Goal: Use online tool/utility: Utilize a website feature to perform a specific function

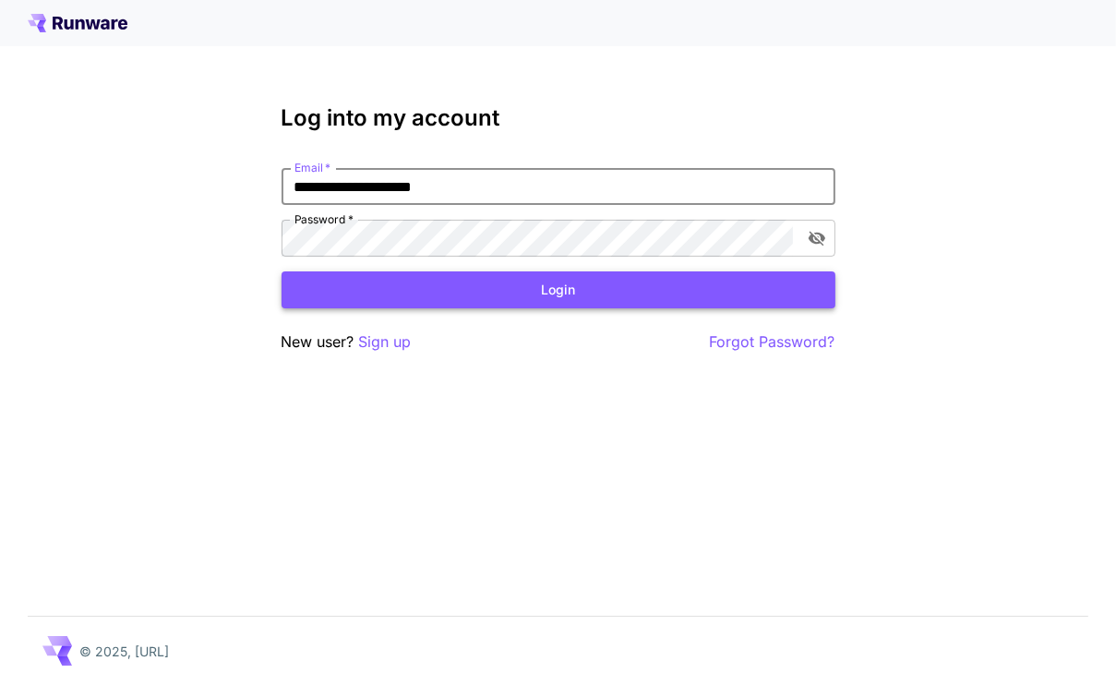
click at [412, 292] on button "Login" at bounding box center [558, 290] width 554 height 38
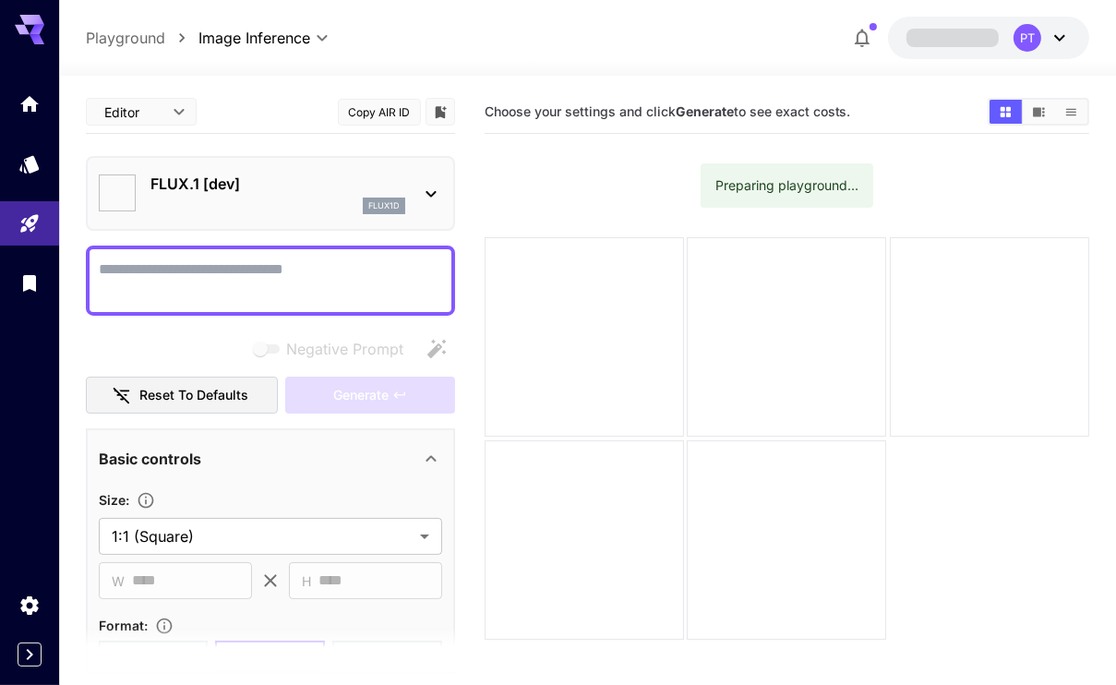
type input "**********"
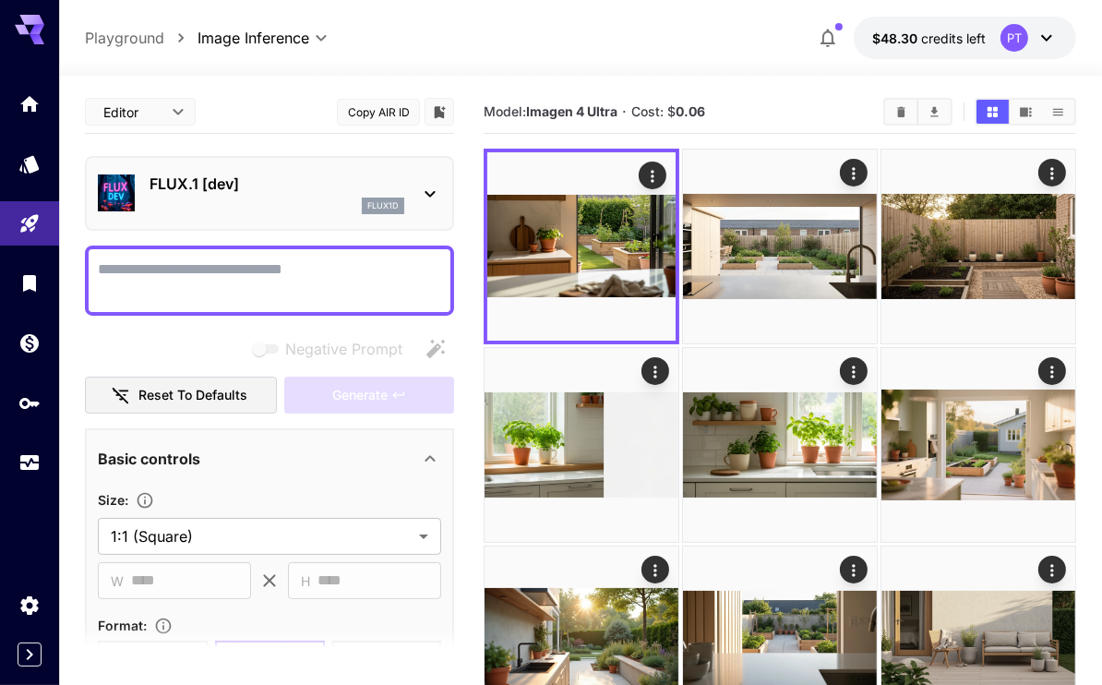
click at [432, 188] on icon at bounding box center [430, 194] width 22 height 22
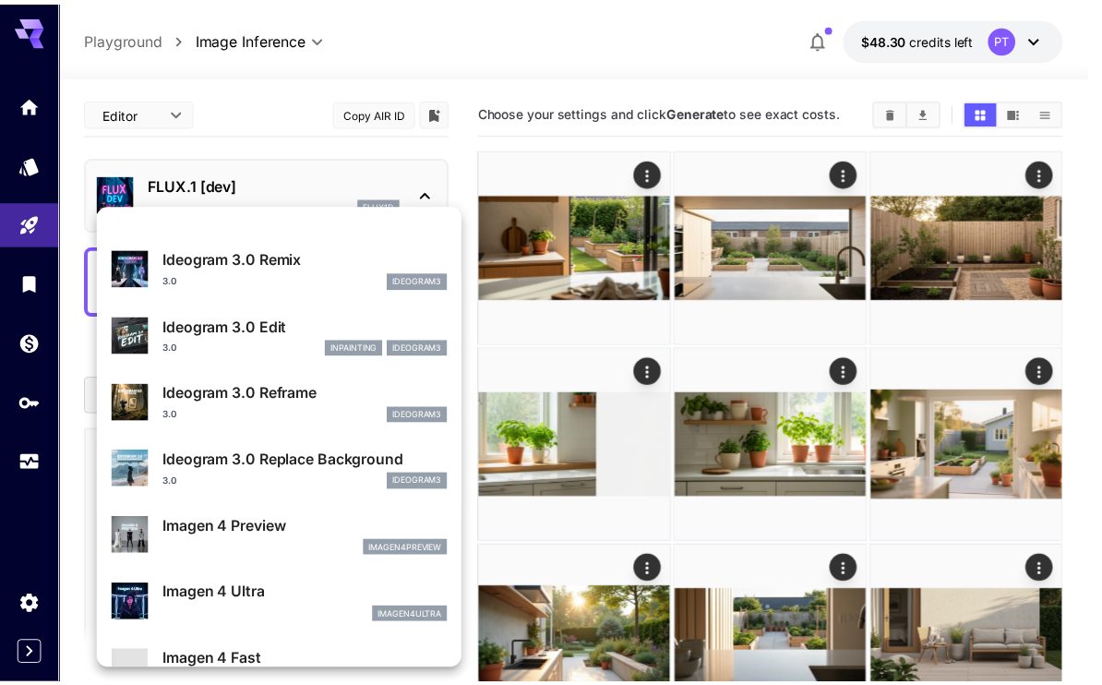
scroll to position [740, 0]
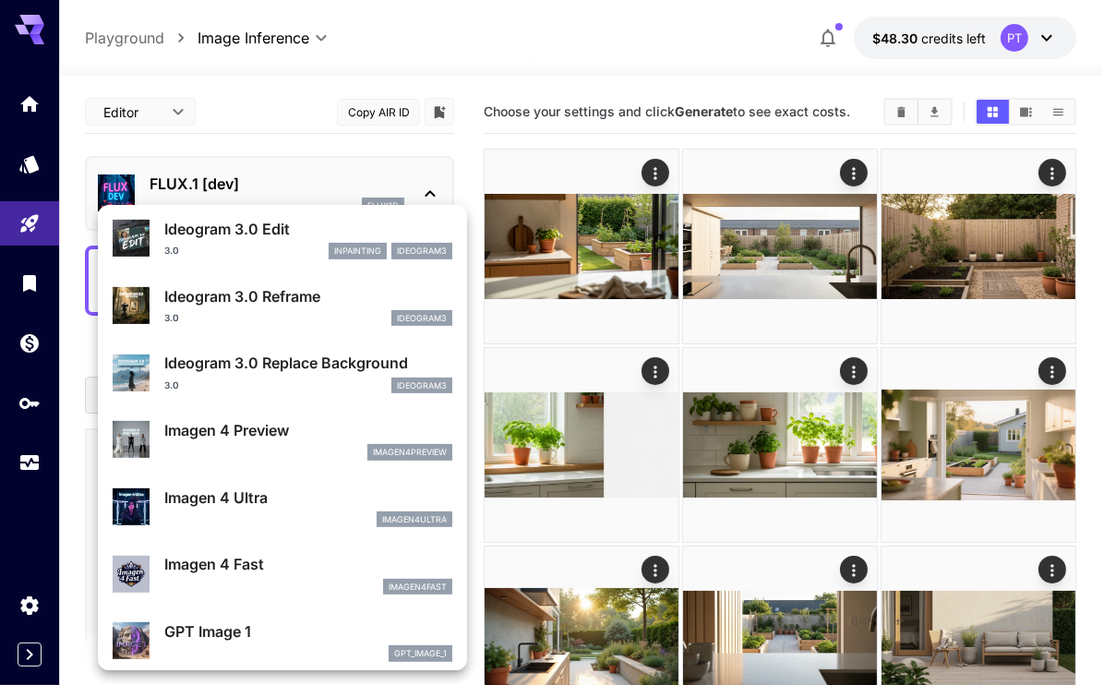
click at [227, 497] on p "Imagen 4 Ultra" at bounding box center [308, 497] width 288 height 22
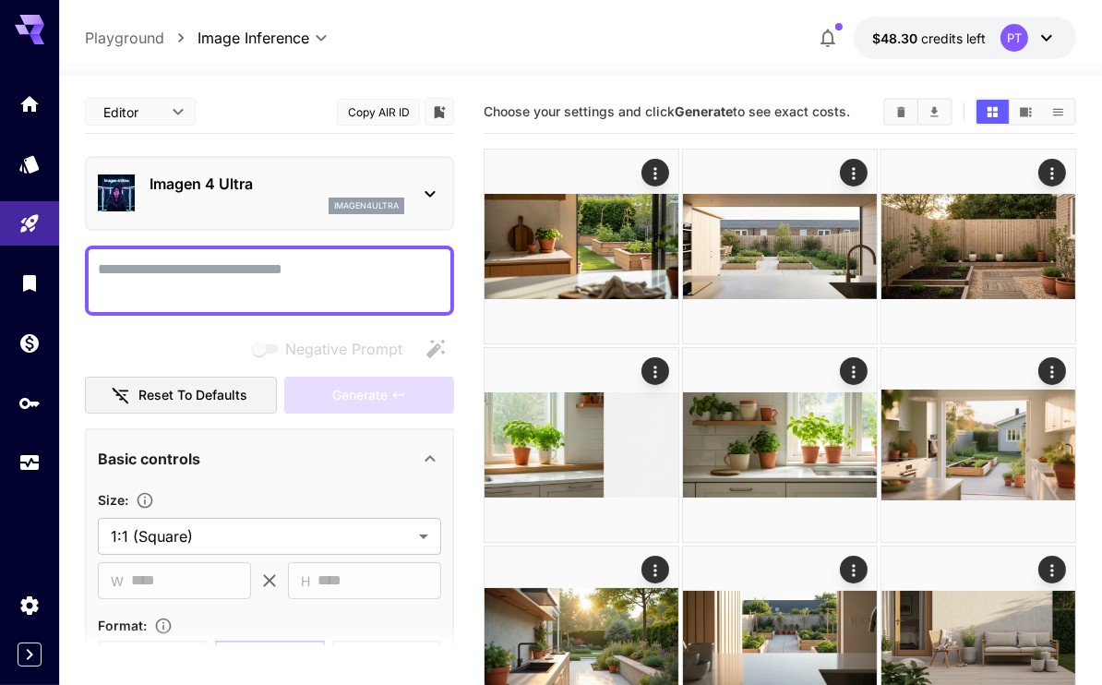
click at [156, 272] on textarea "Negative Prompt" at bounding box center [269, 280] width 343 height 44
paste textarea "**********"
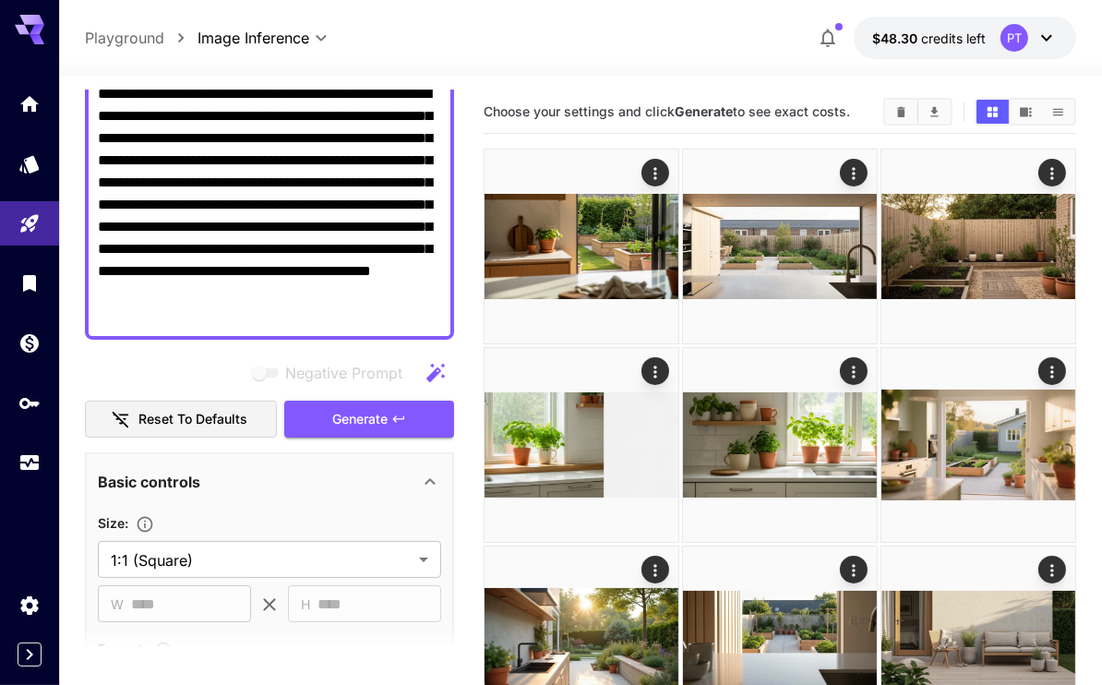
scroll to position [277, 0]
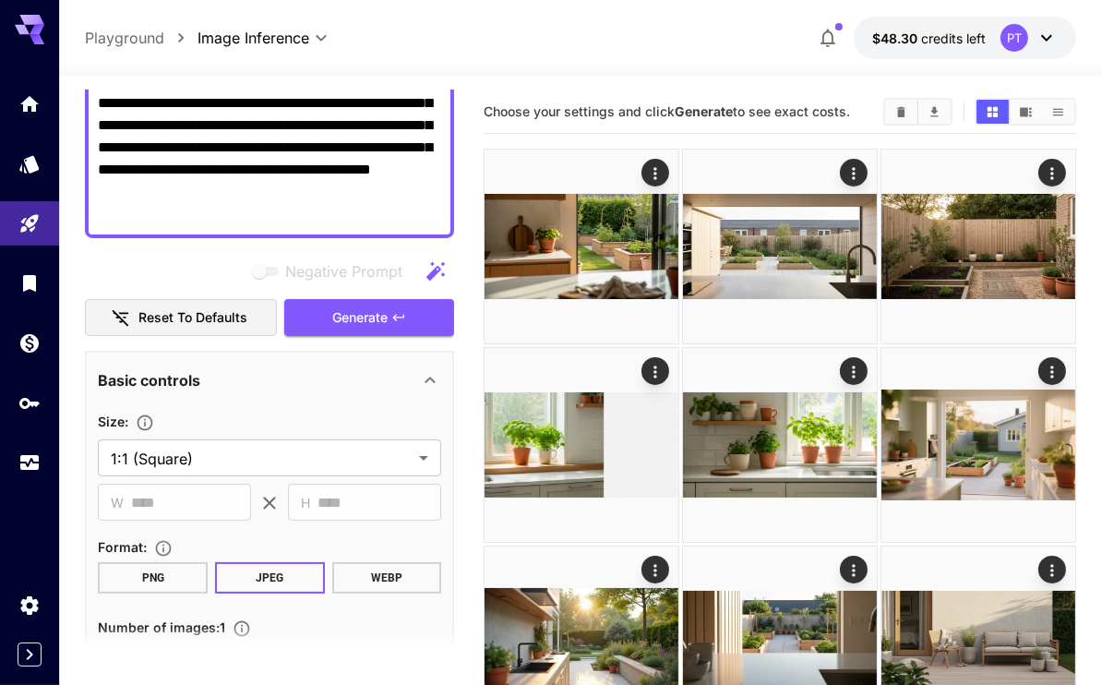
click at [357, 572] on button "WEBP" at bounding box center [387, 577] width 110 height 31
click at [341, 321] on span "Generate" at bounding box center [359, 317] width 55 height 23
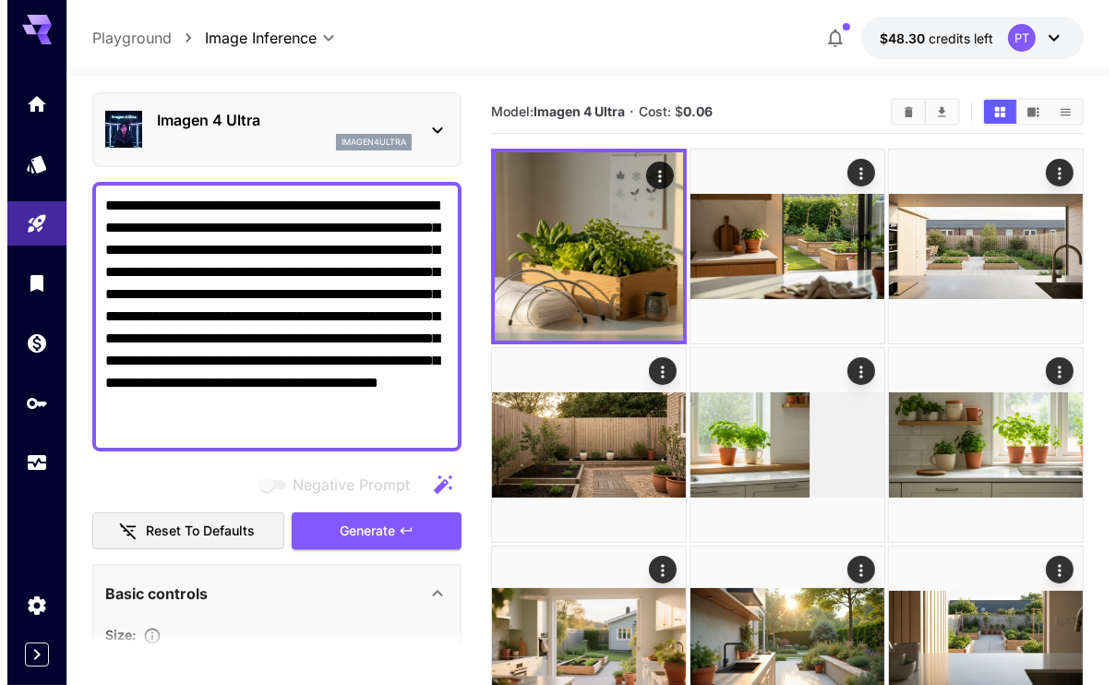
scroll to position [0, 0]
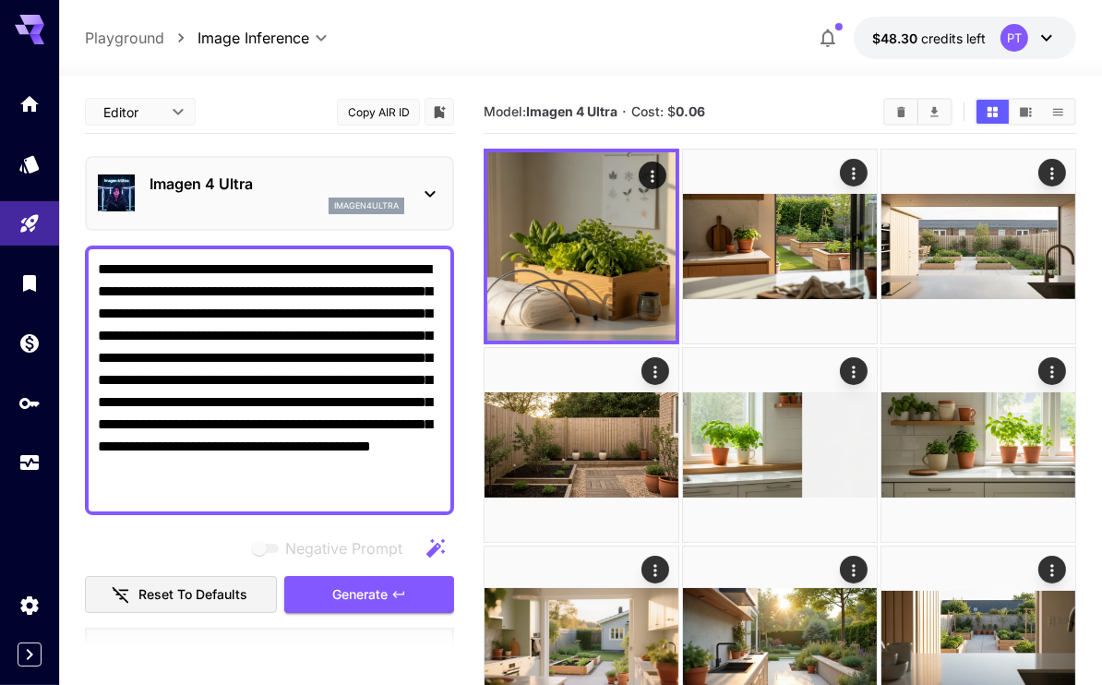
click at [444, 193] on div "Imagen 4 Ultra imagen4ultra" at bounding box center [269, 193] width 369 height 75
click at [431, 194] on icon at bounding box center [430, 194] width 10 height 6
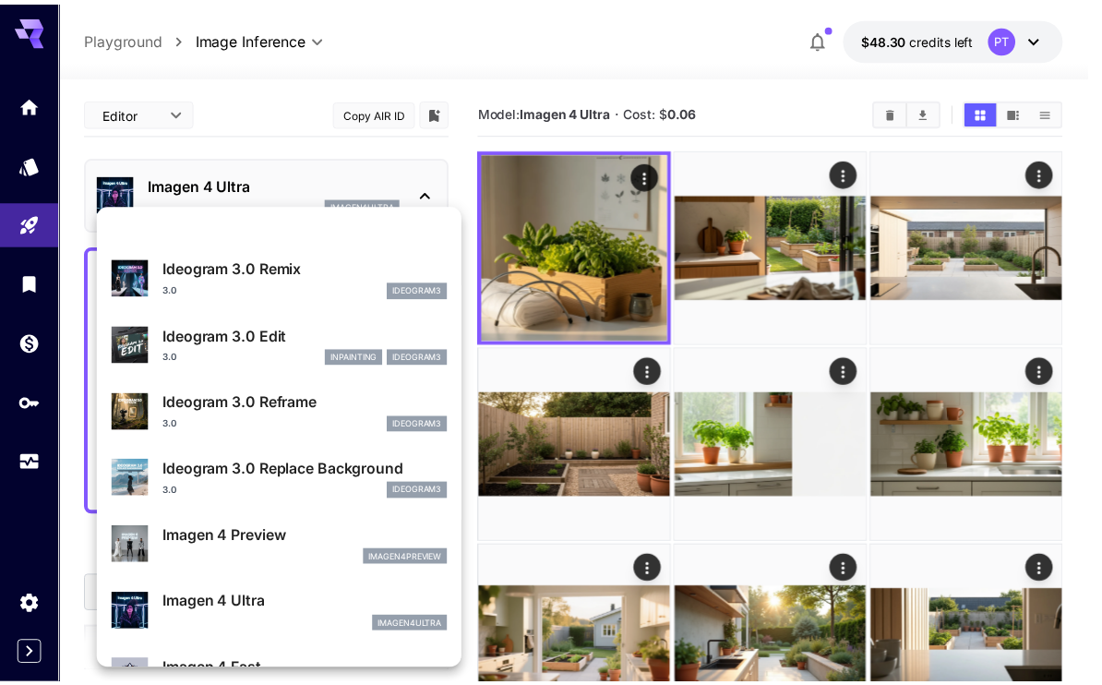
scroll to position [741, 0]
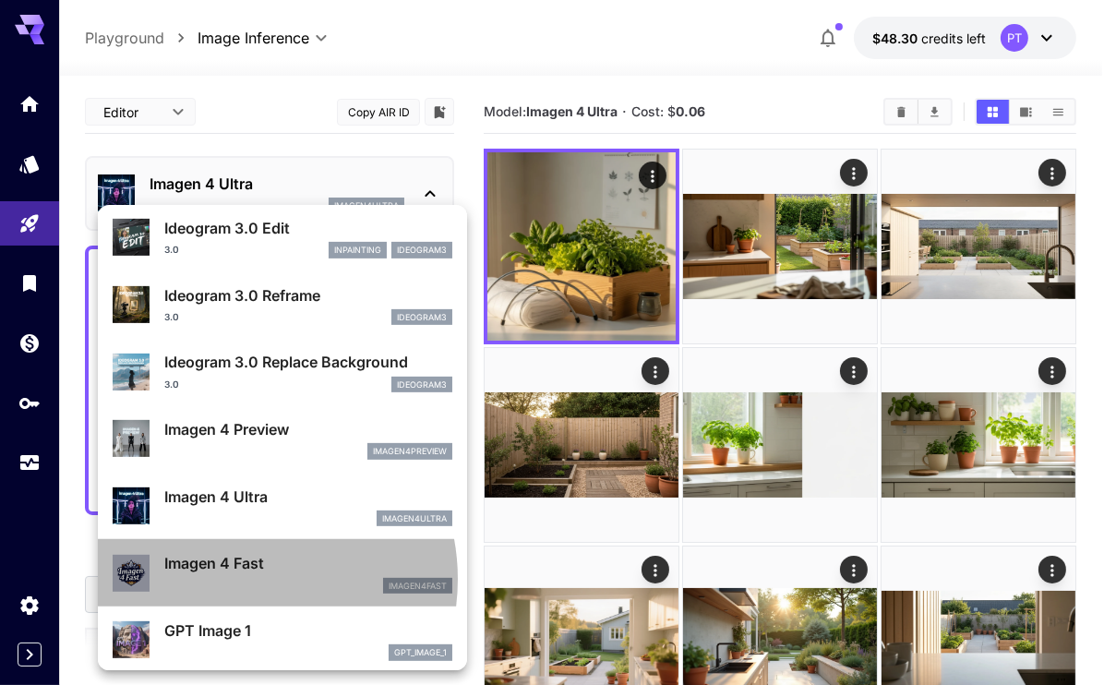
click at [239, 579] on div "imagen4fast" at bounding box center [308, 586] width 288 height 17
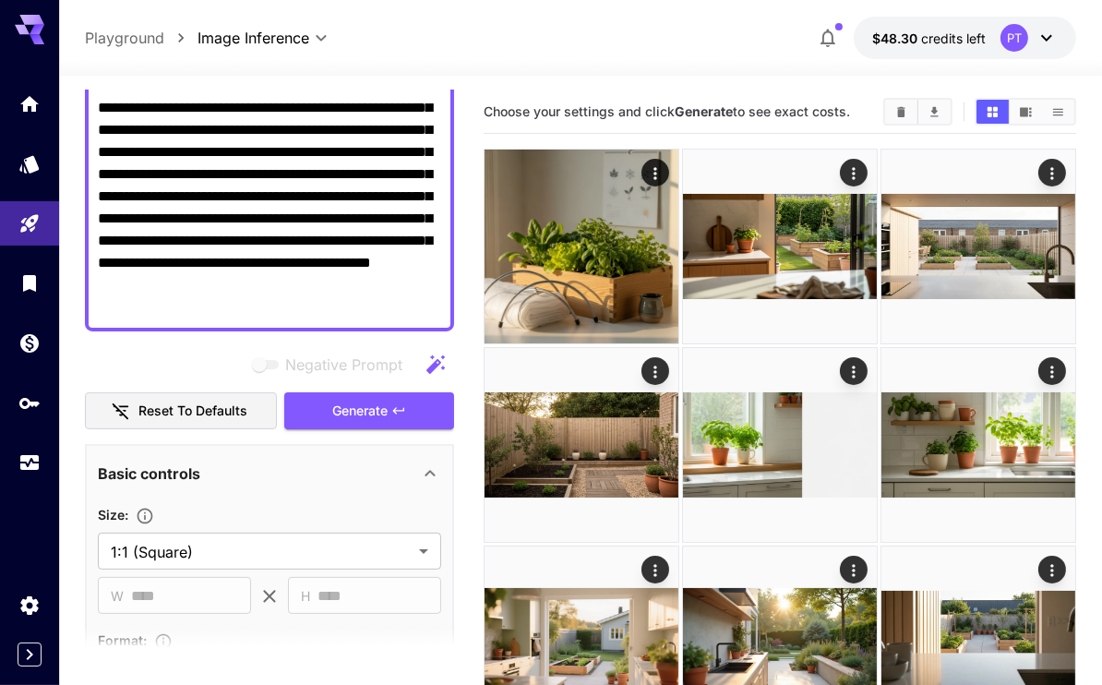
scroll to position [368, 0]
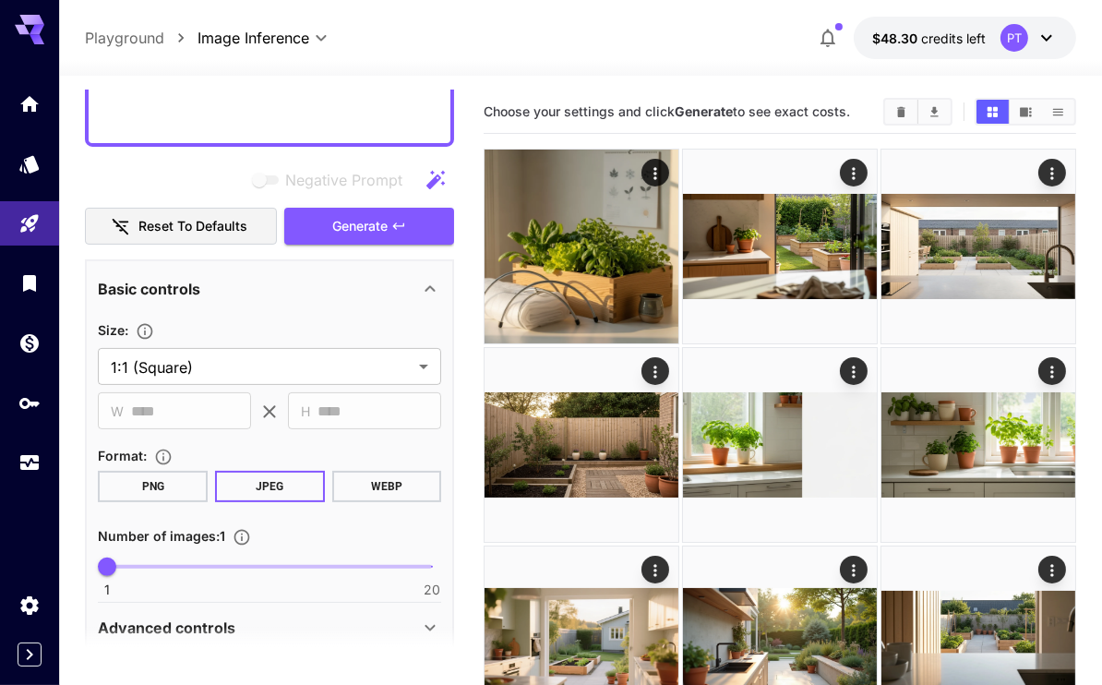
click at [398, 479] on button "WEBP" at bounding box center [387, 486] width 110 height 31
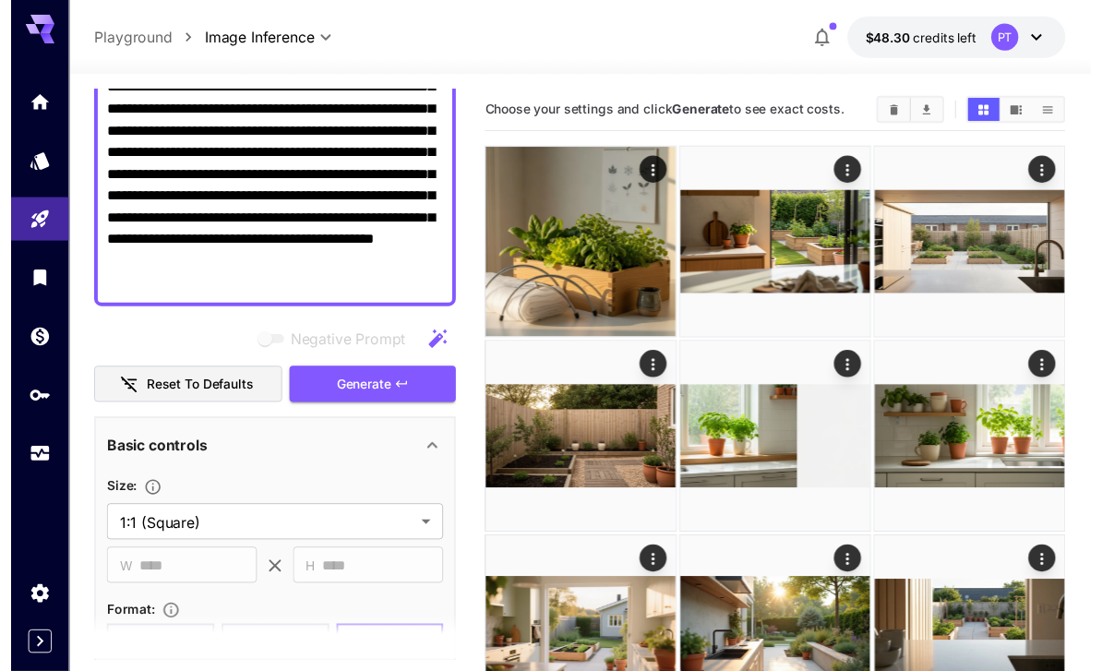
scroll to position [91, 0]
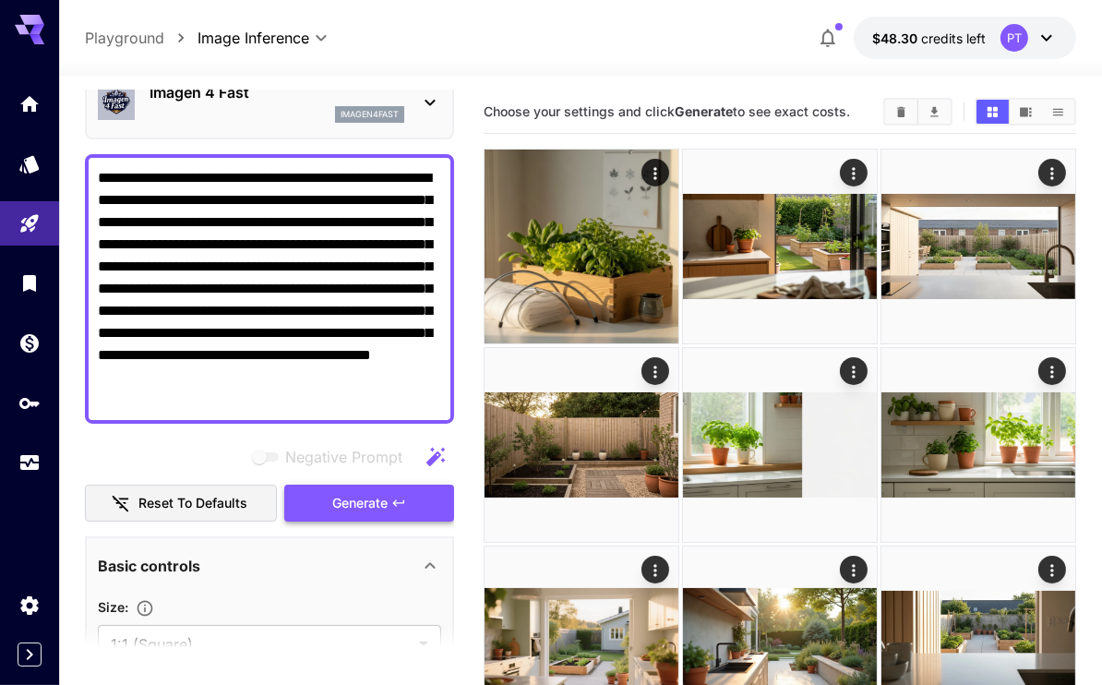
click at [383, 502] on span "Generate" at bounding box center [359, 503] width 55 height 23
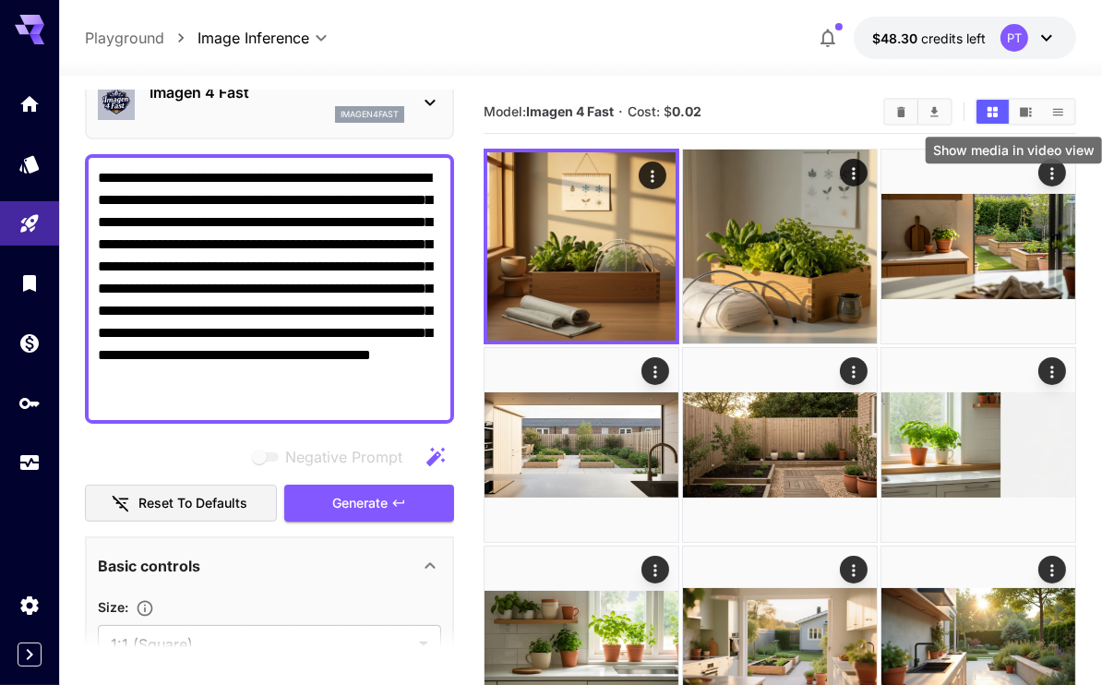
click at [1021, 117] on icon "Show media in video view" at bounding box center [1026, 112] width 14 height 14
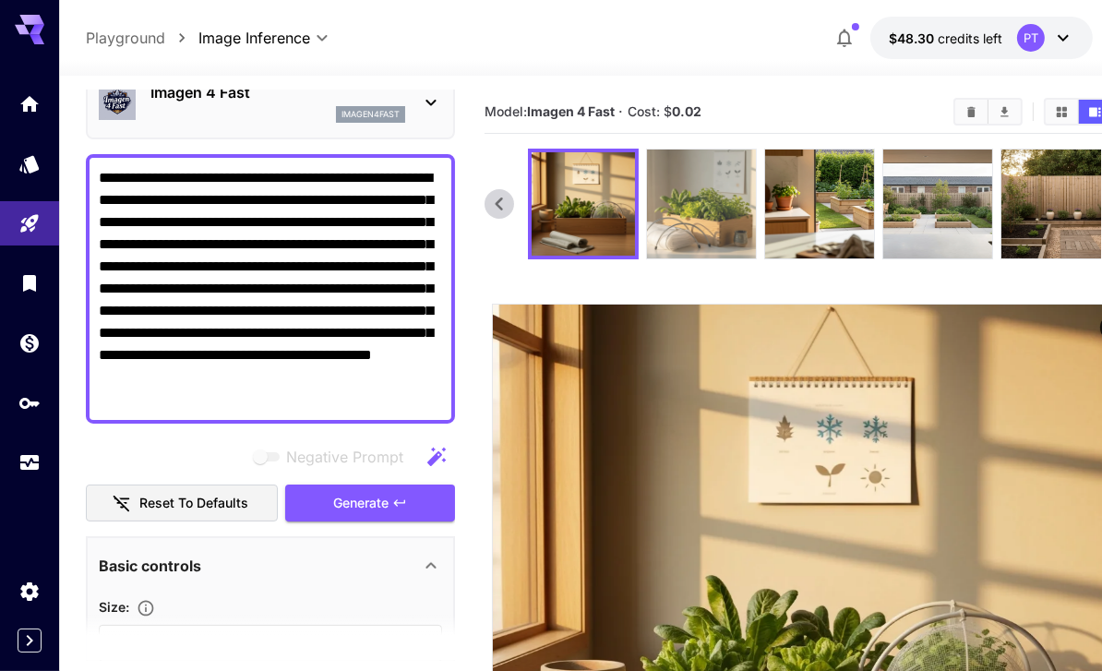
click at [693, 195] on img at bounding box center [701, 204] width 109 height 109
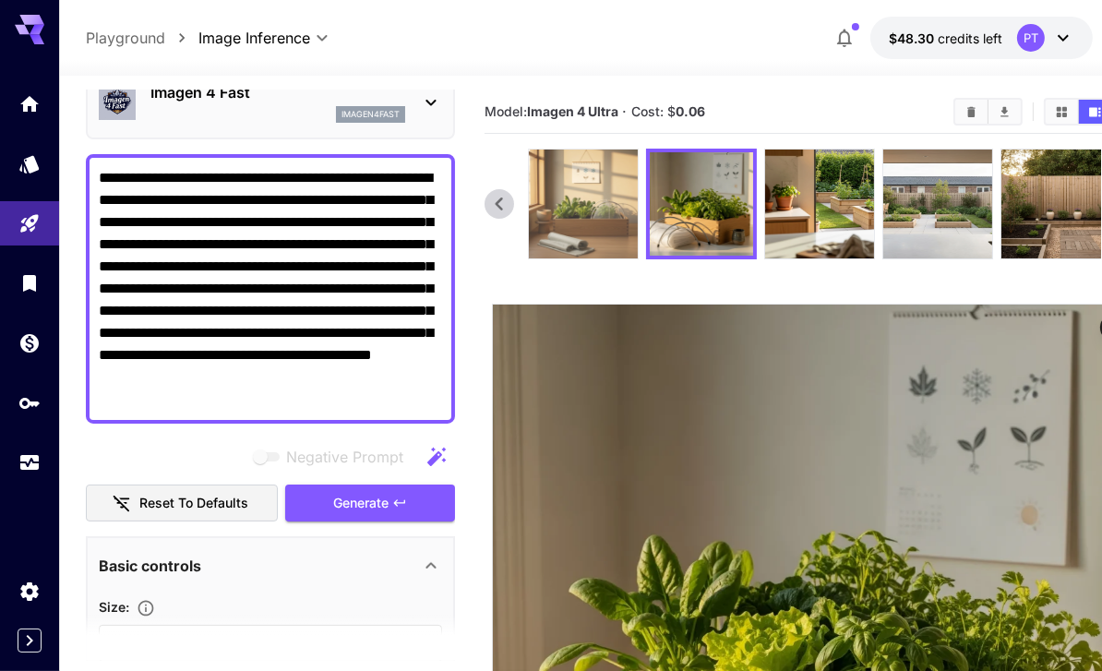
click at [582, 204] on img at bounding box center [583, 204] width 109 height 109
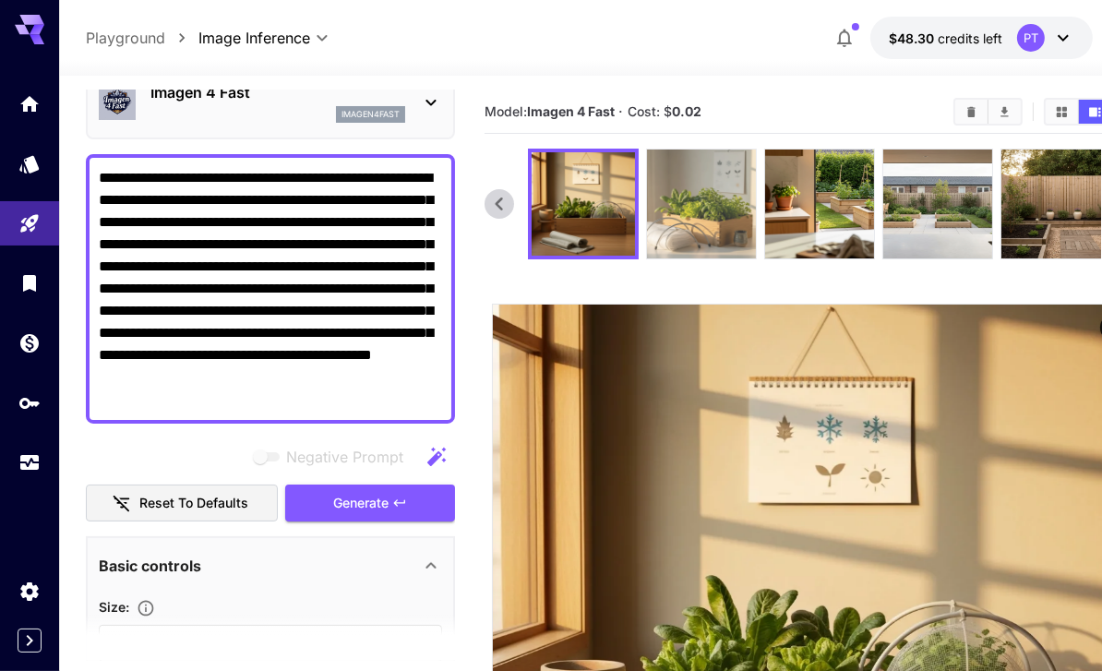
click at [687, 207] on img at bounding box center [701, 204] width 109 height 109
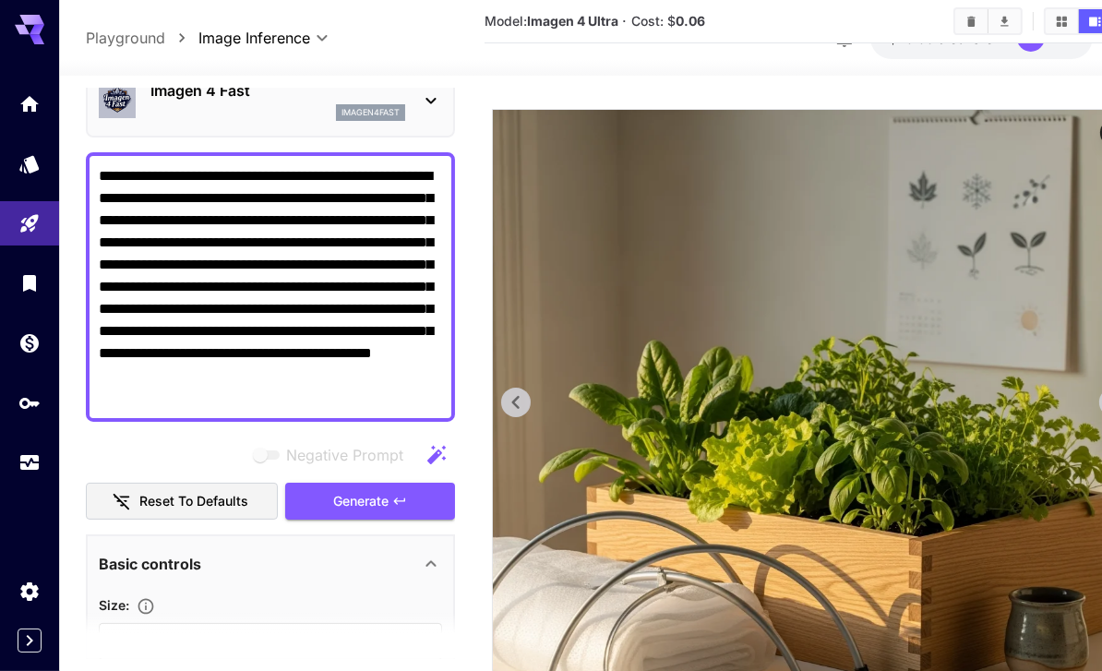
scroll to position [0, 0]
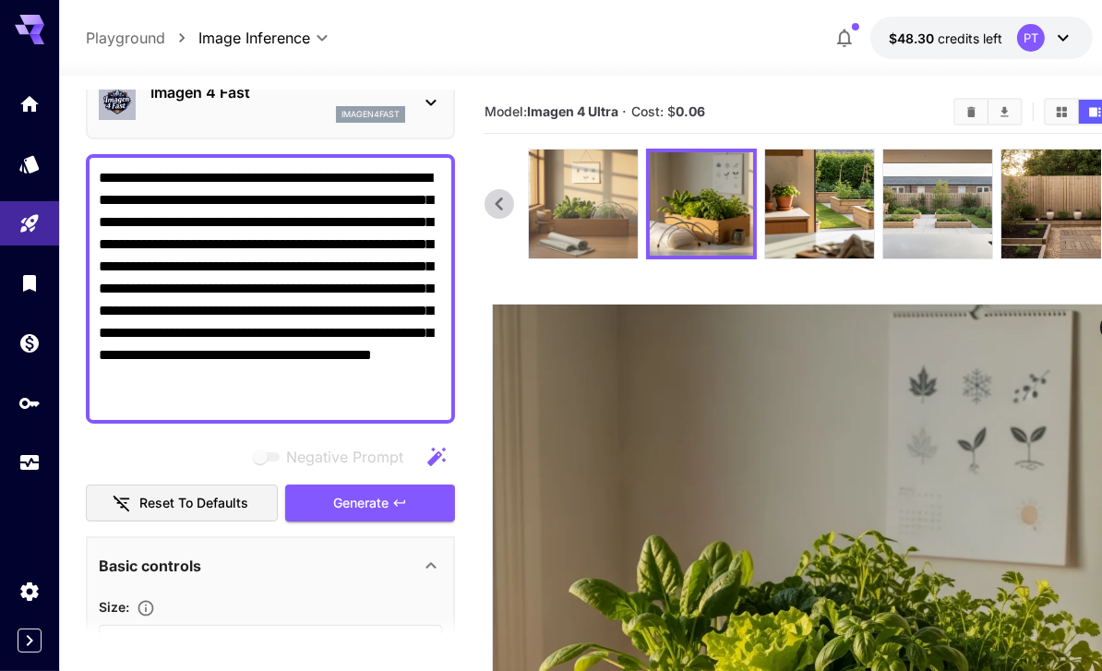
click at [587, 219] on img at bounding box center [583, 204] width 109 height 109
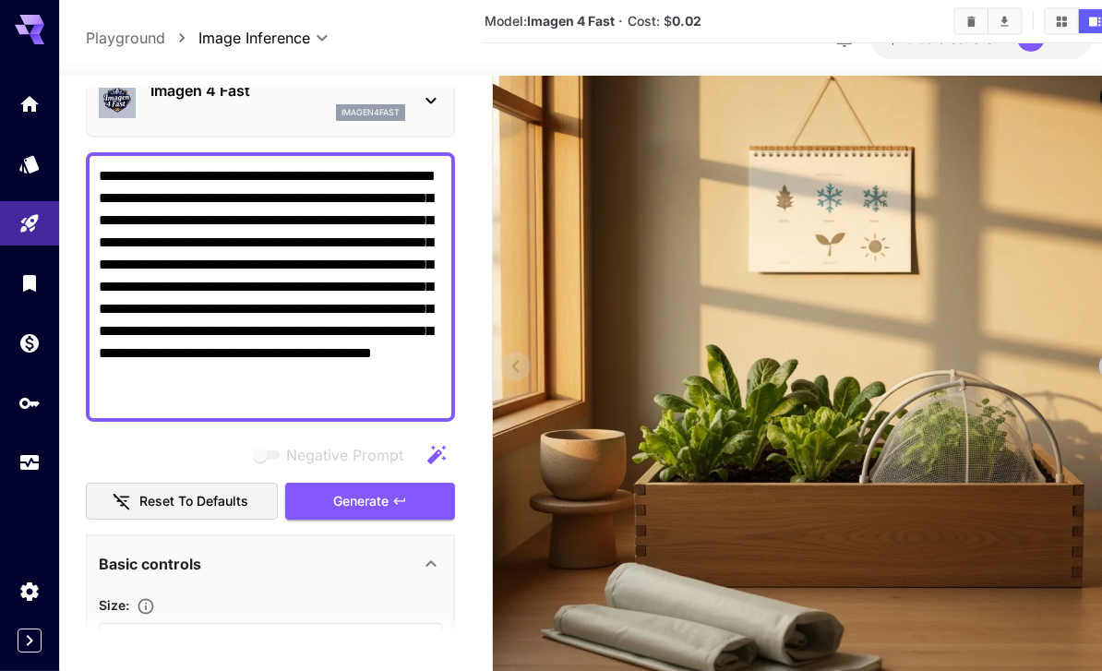
scroll to position [56, 0]
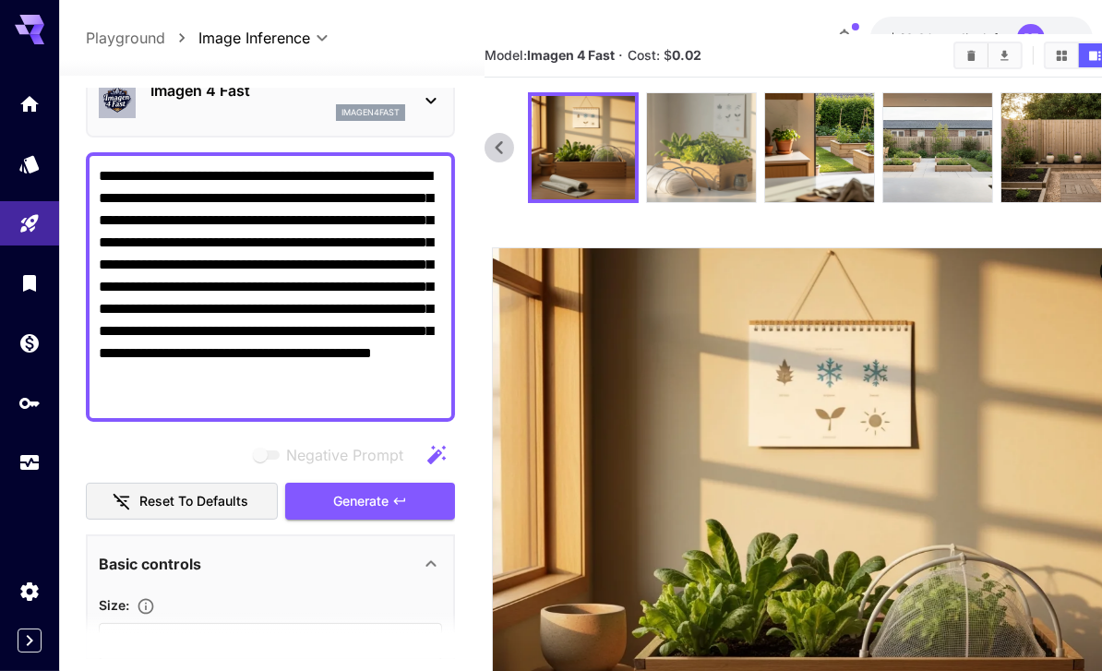
click at [684, 155] on img at bounding box center [701, 147] width 109 height 109
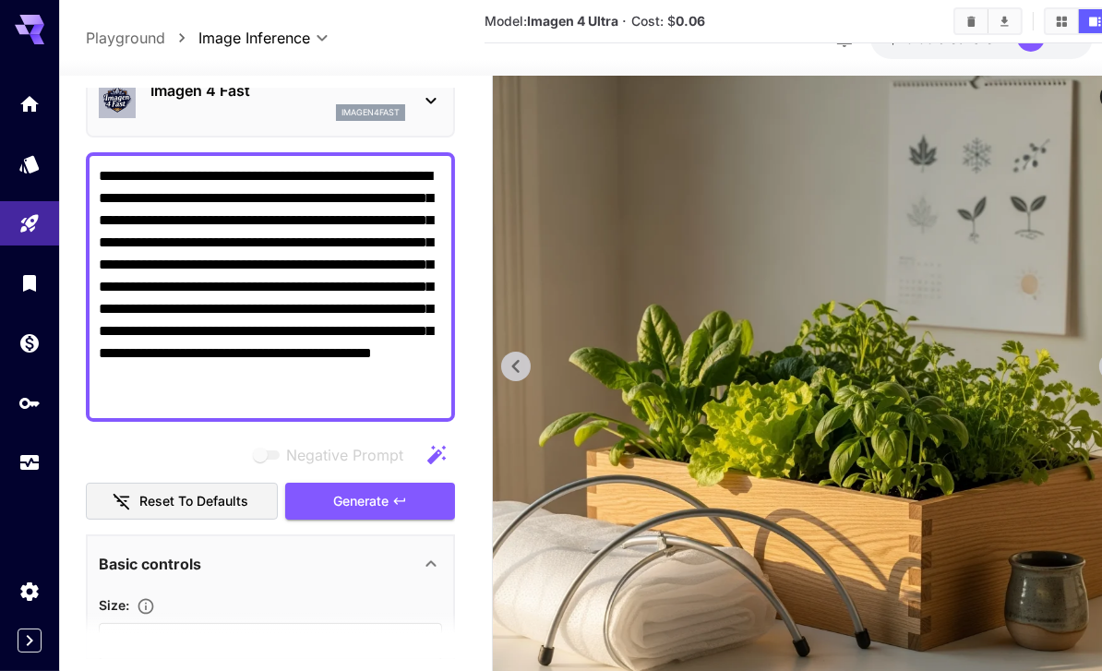
scroll to position [149, 0]
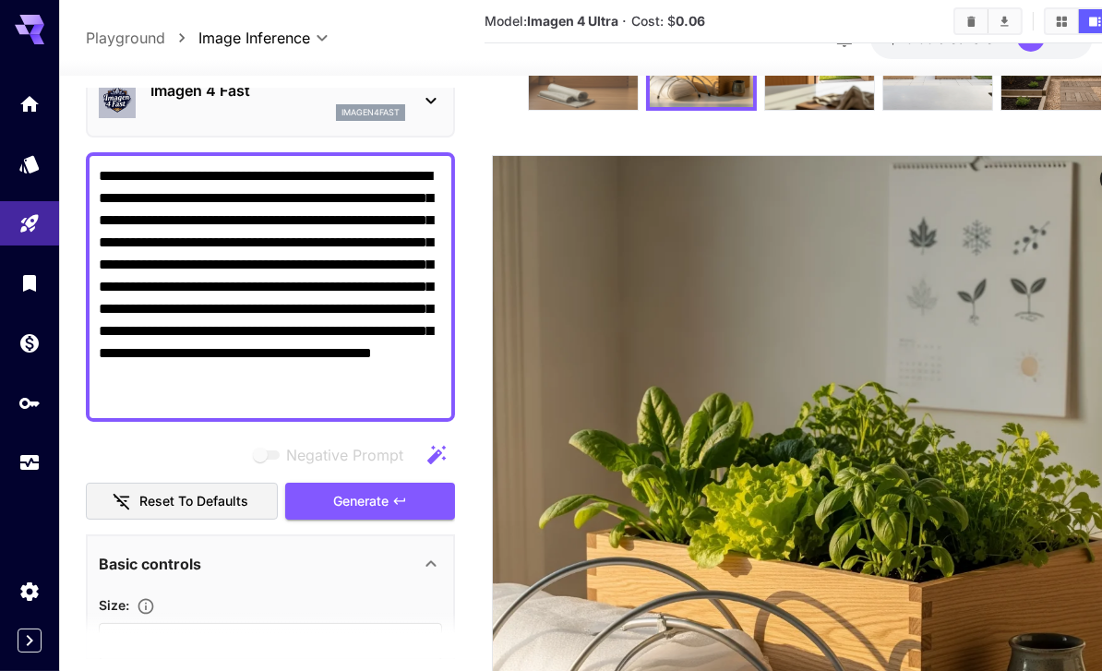
click at [572, 90] on img at bounding box center [583, 55] width 109 height 109
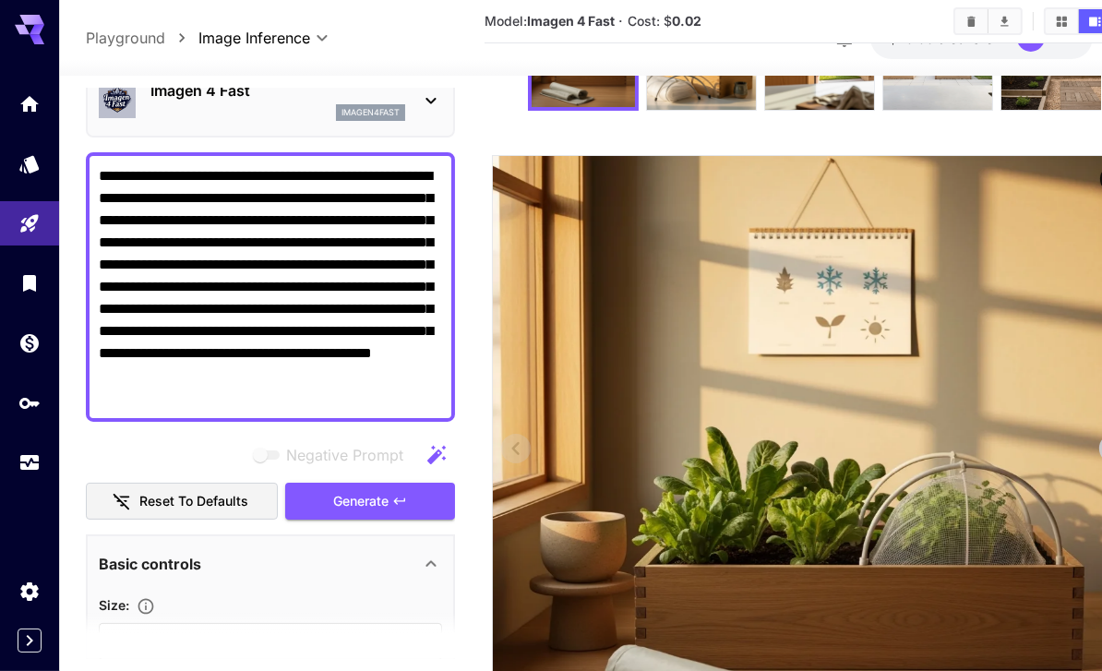
scroll to position [0, 0]
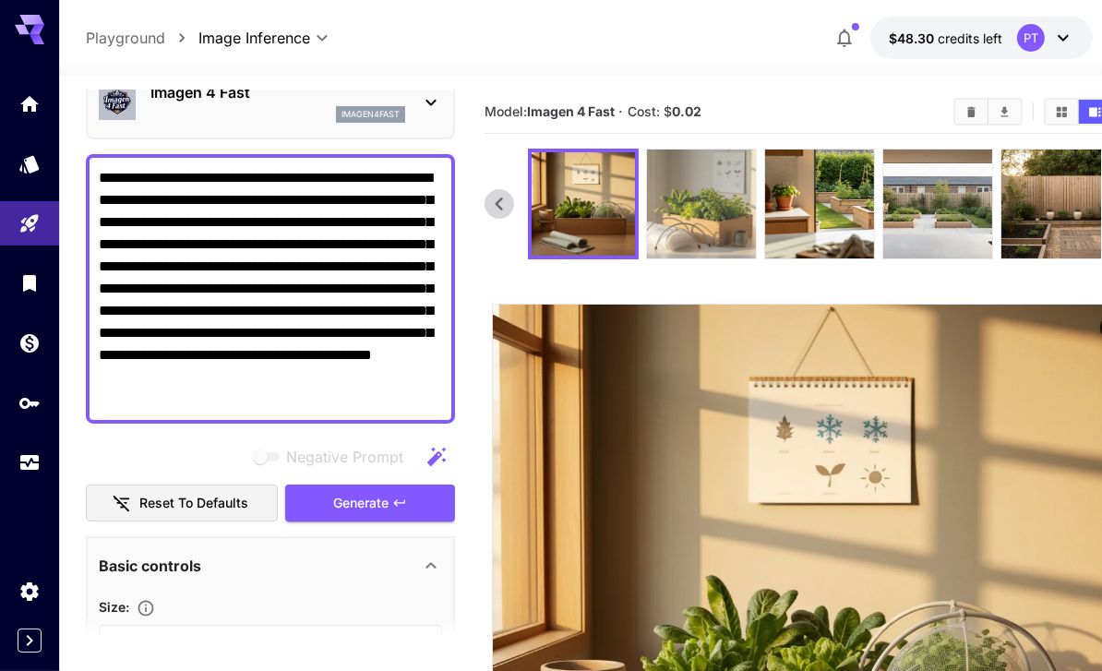
click at [702, 196] on img at bounding box center [701, 204] width 109 height 109
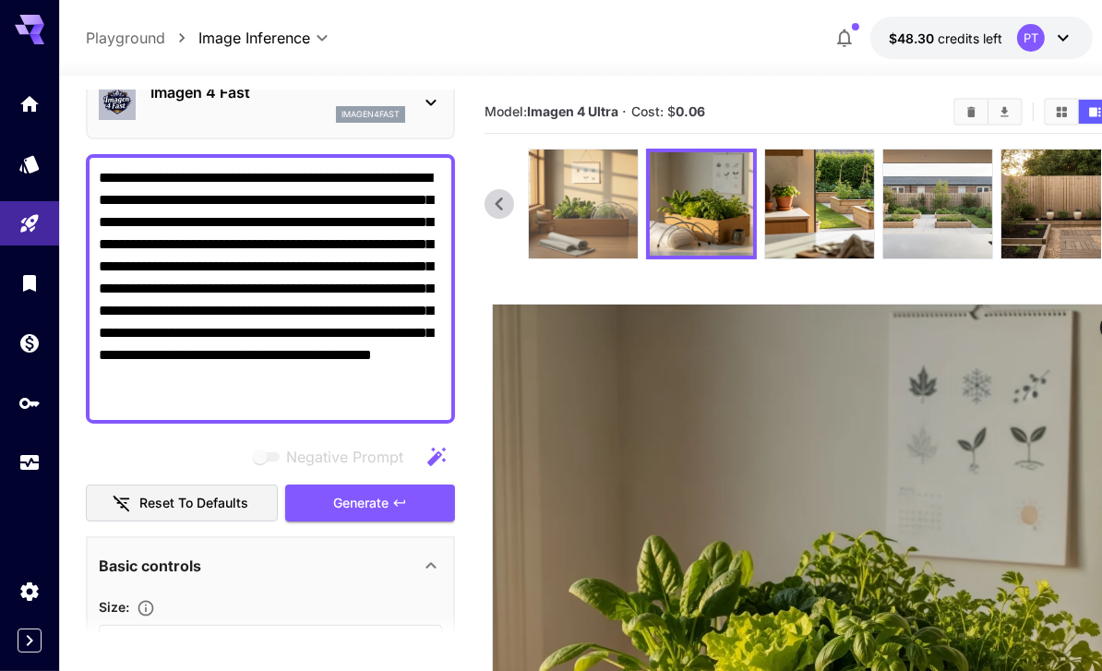
click at [598, 188] on img at bounding box center [583, 204] width 109 height 109
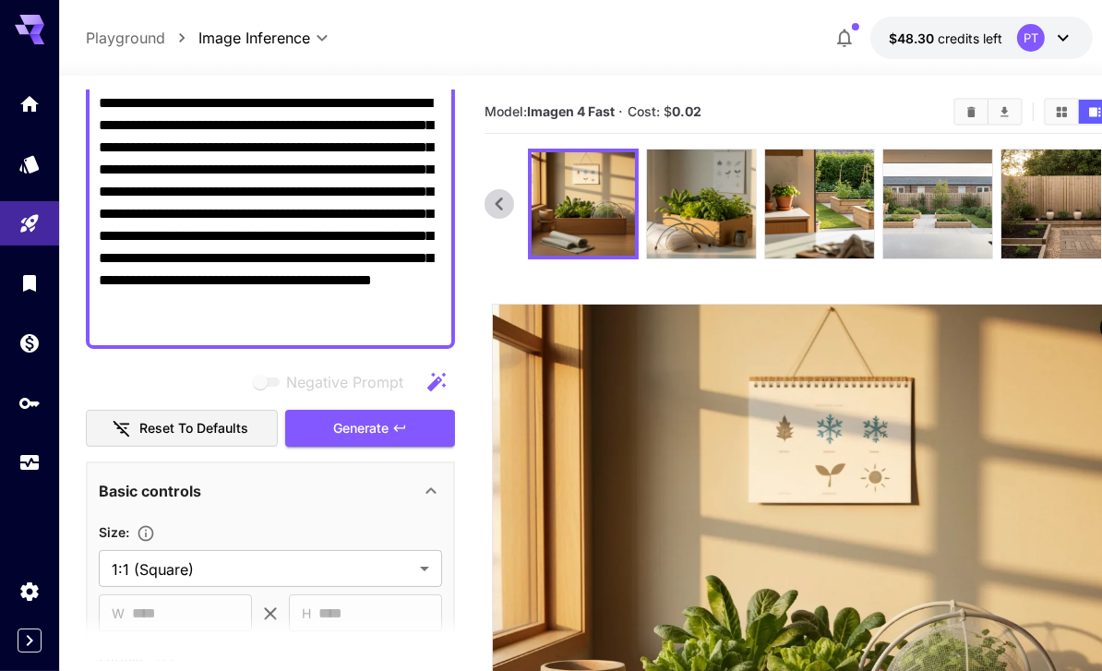
click at [792, 290] on section at bounding box center [815, 549] width 661 height 801
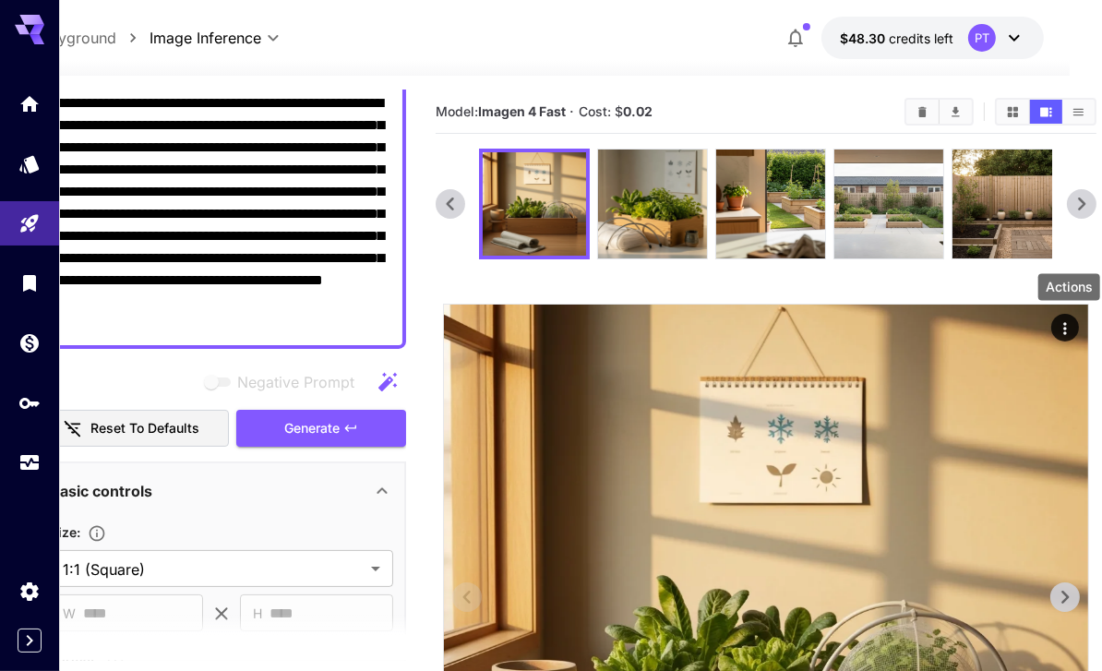
click at [1065, 327] on icon "Actions" at bounding box center [1064, 328] width 3 height 12
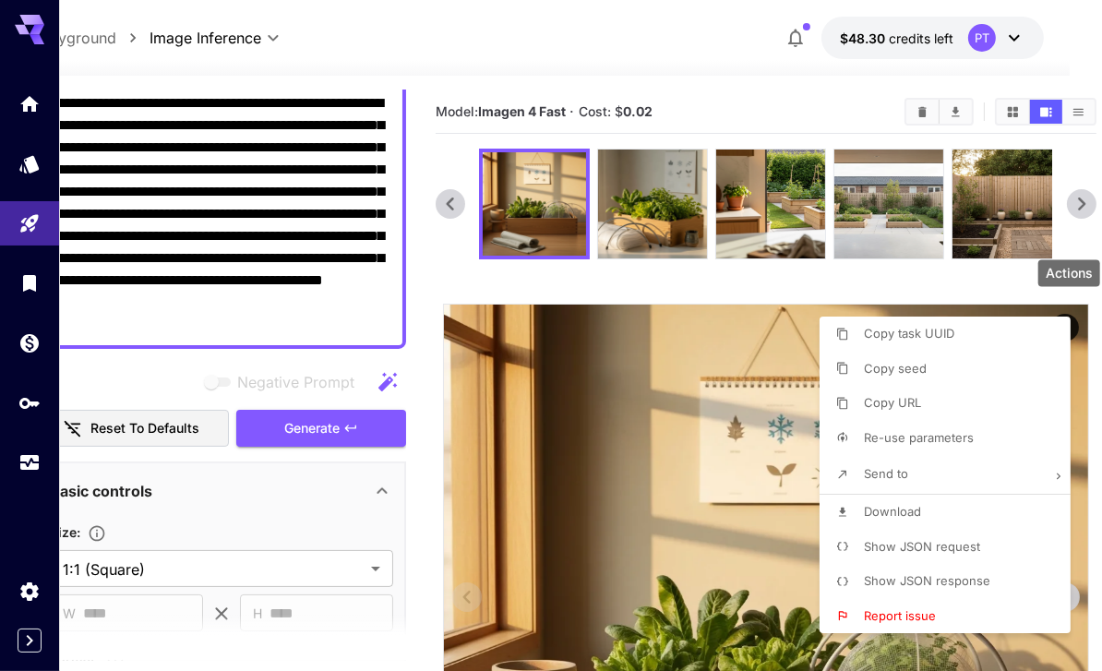
scroll to position [0, 37]
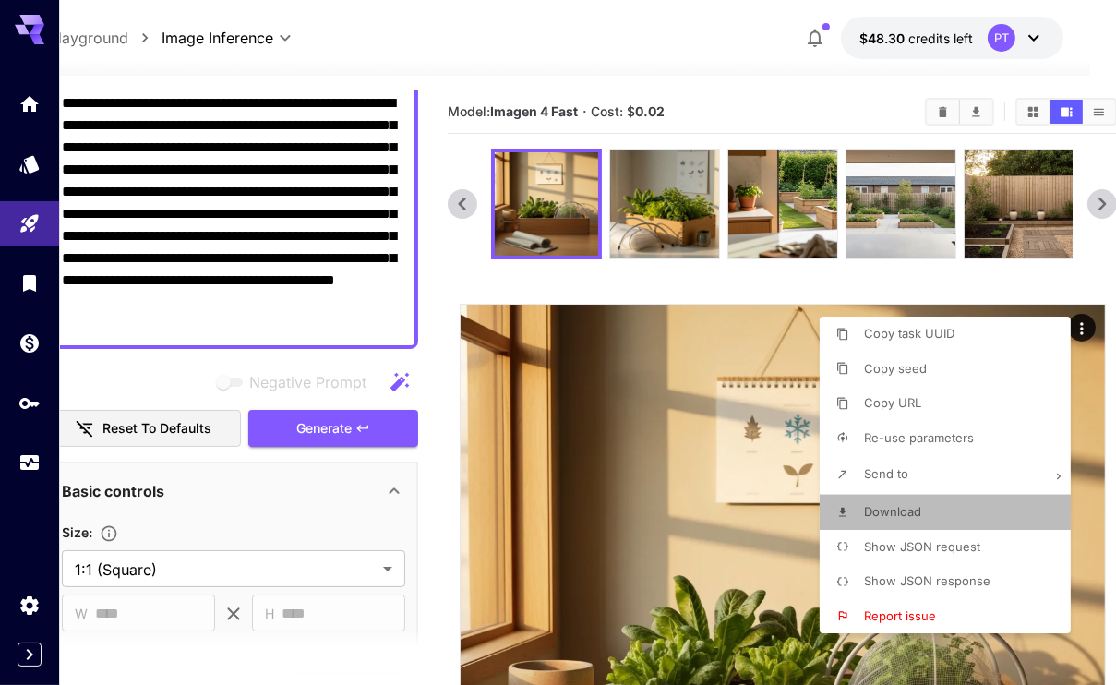
click at [894, 507] on span "Download" at bounding box center [892, 511] width 57 height 15
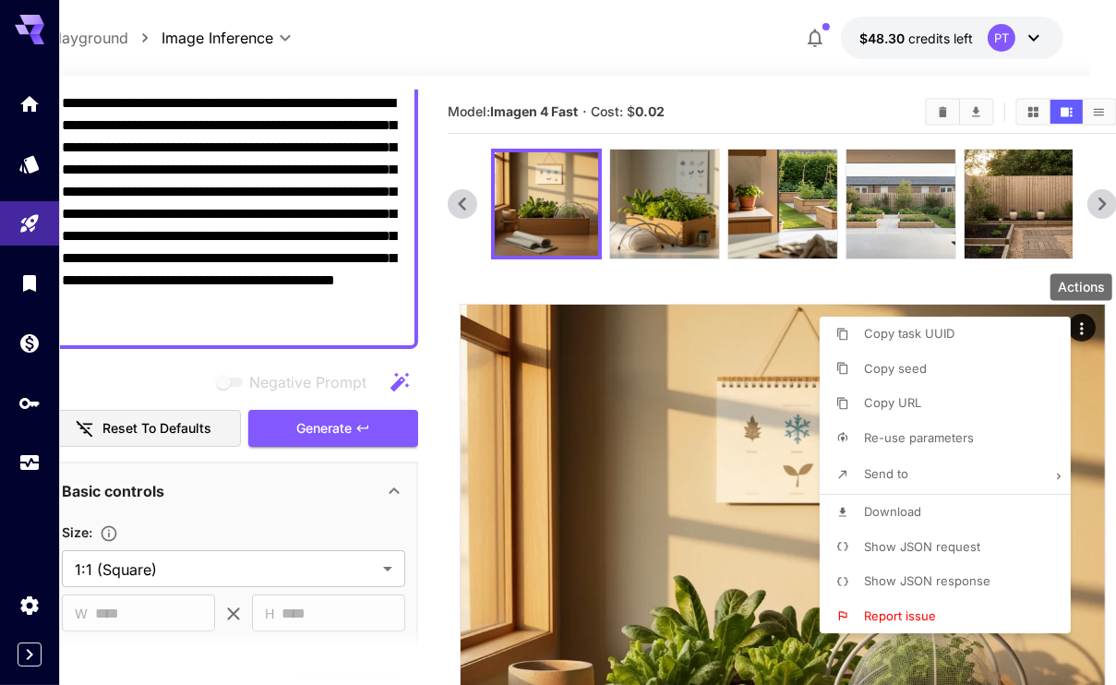
click at [227, 169] on div at bounding box center [558, 342] width 1116 height 685
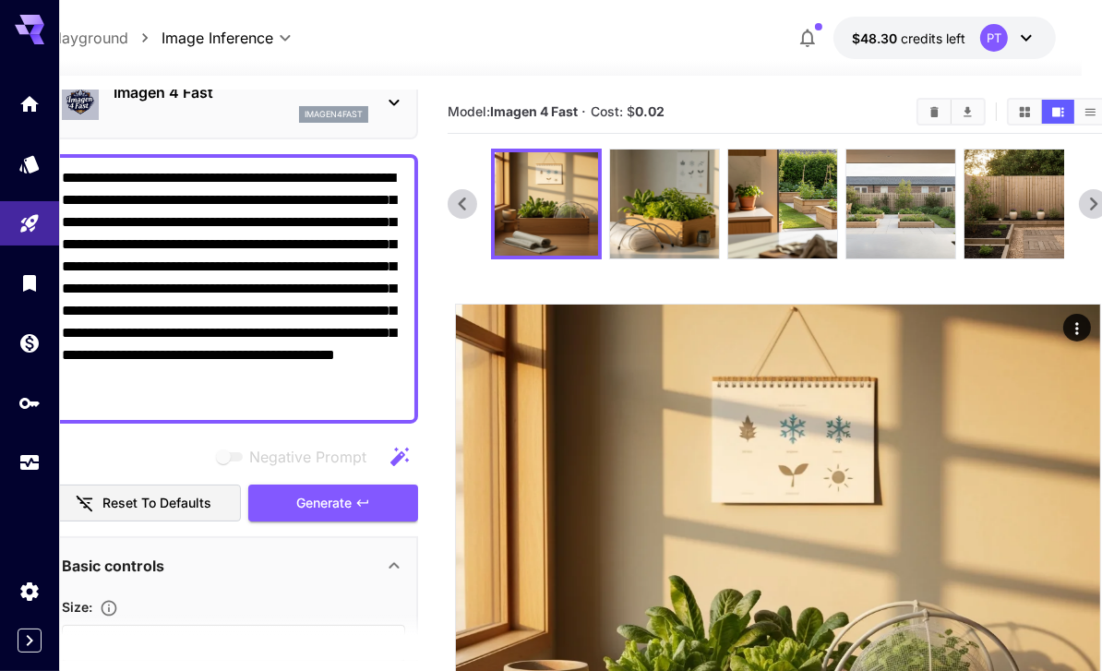
scroll to position [0, 0]
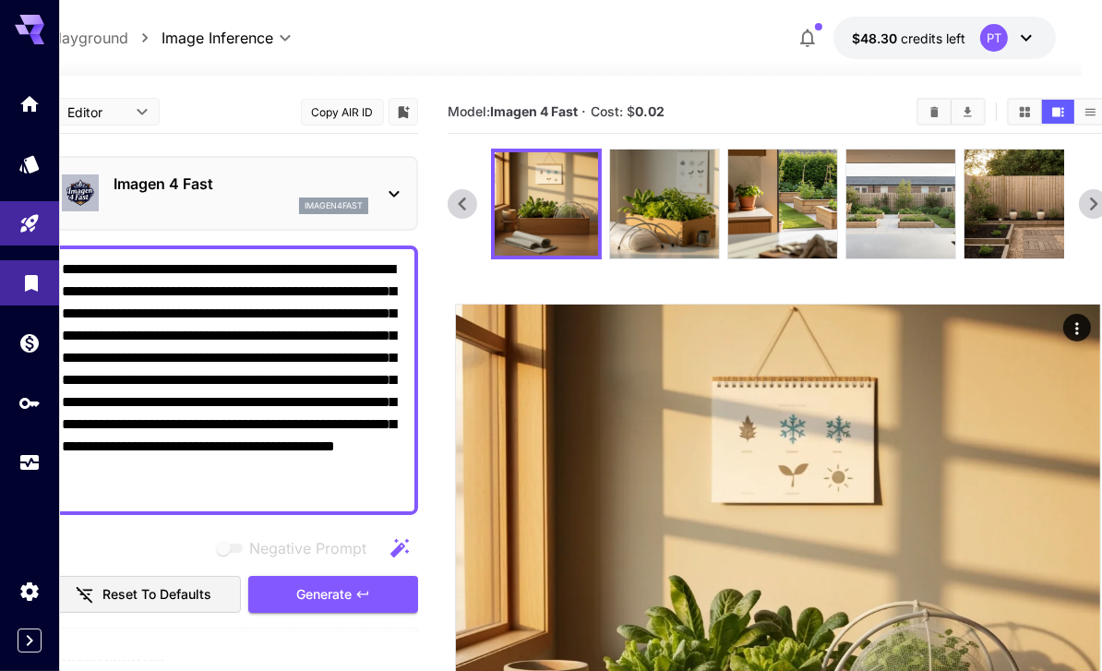
drag, startPoint x: 240, startPoint y: 320, endPoint x: 32, endPoint y: 266, distance: 214.7
click at [32, 266] on div "**********" at bounding box center [514, 502] width 1102 height 1005
paste textarea
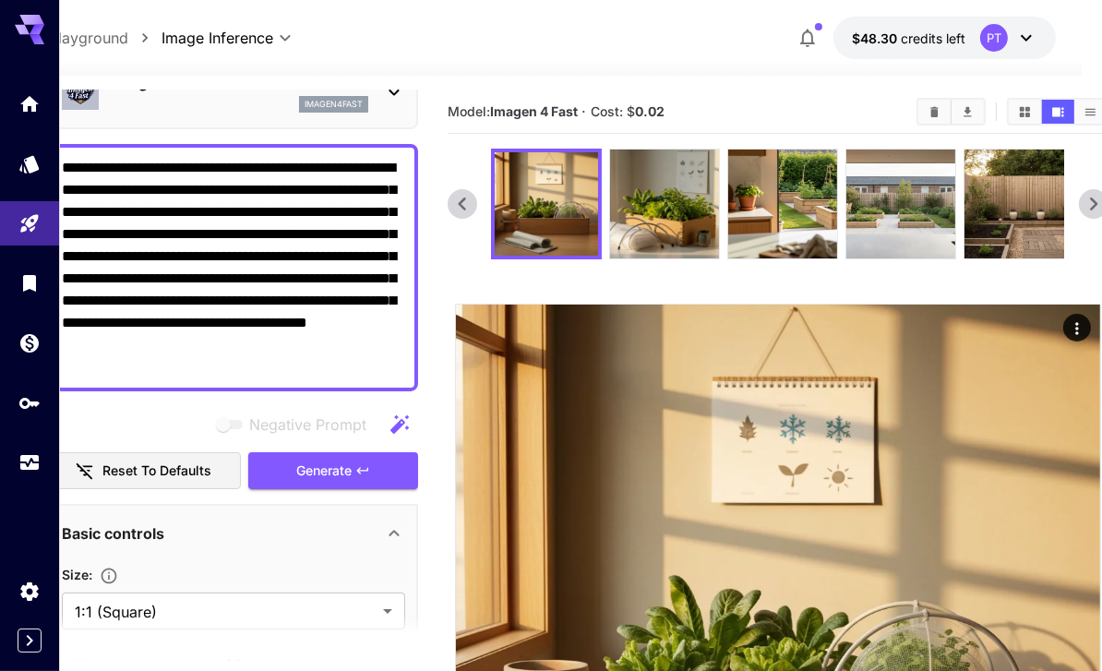
scroll to position [277, 0]
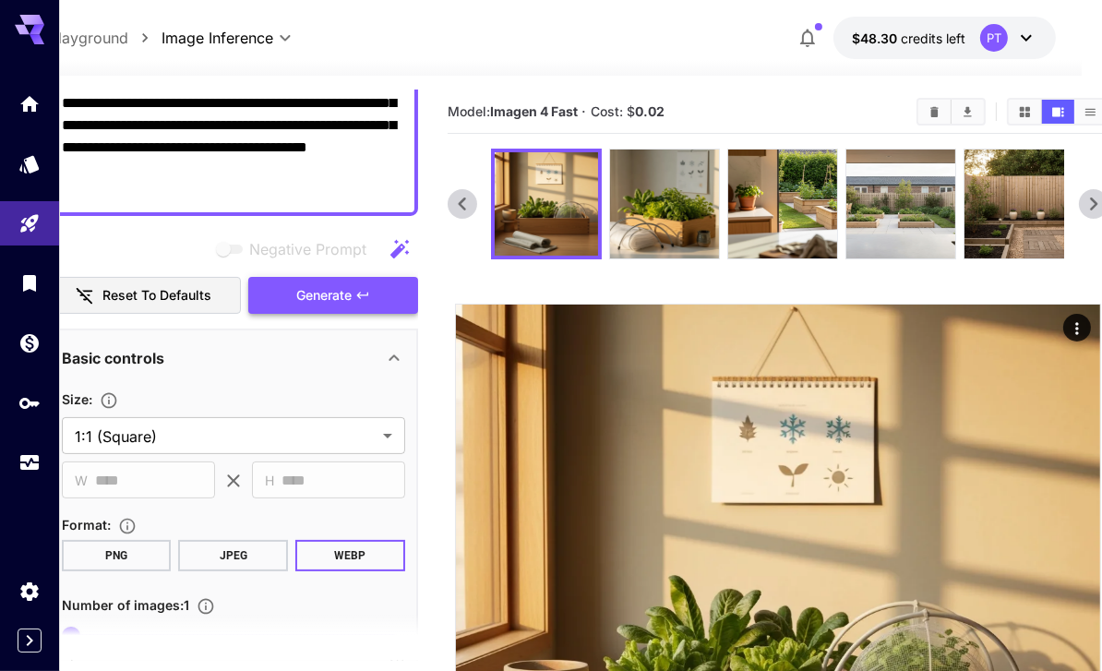
click at [308, 296] on span "Generate" at bounding box center [323, 295] width 55 height 23
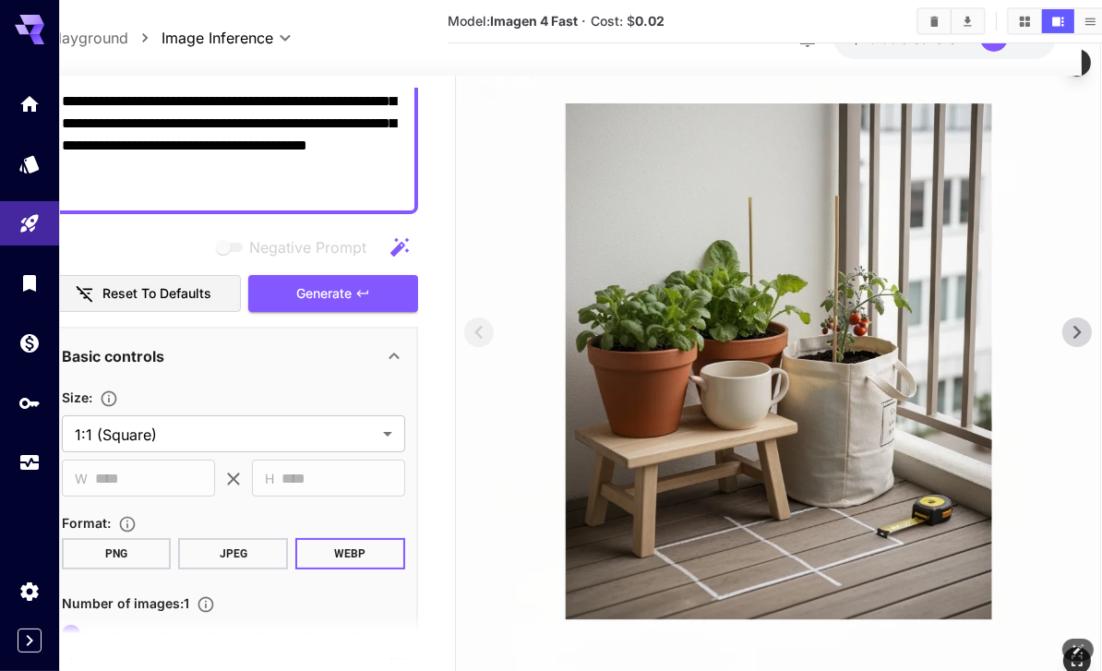
scroll to position [277, 37]
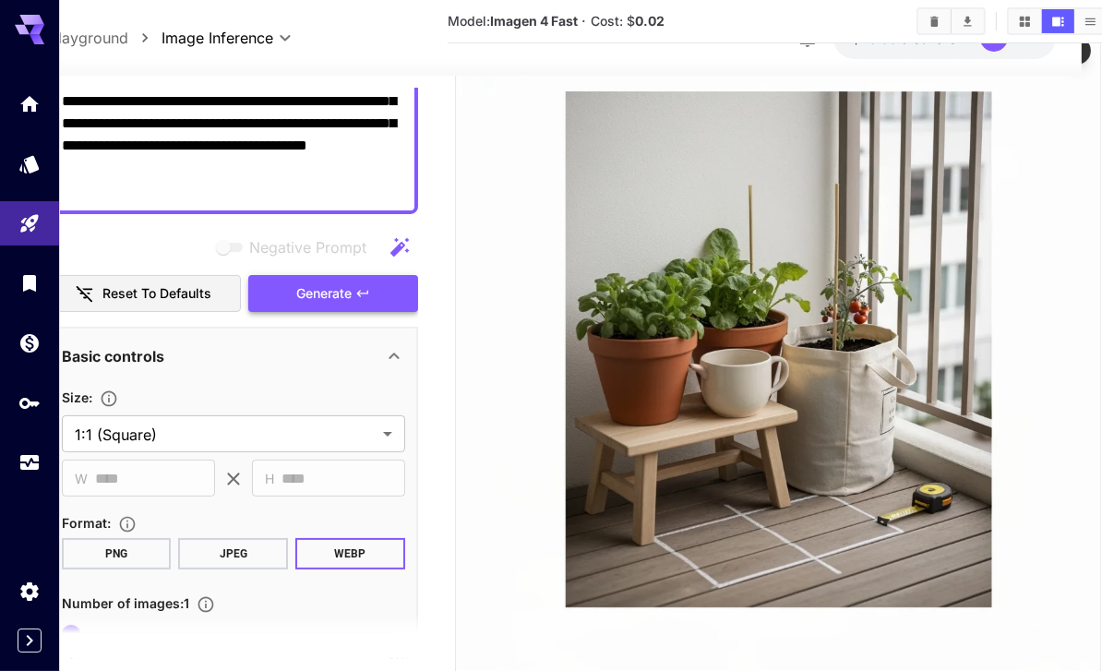
click at [351, 296] on button "Generate" at bounding box center [333, 294] width 170 height 38
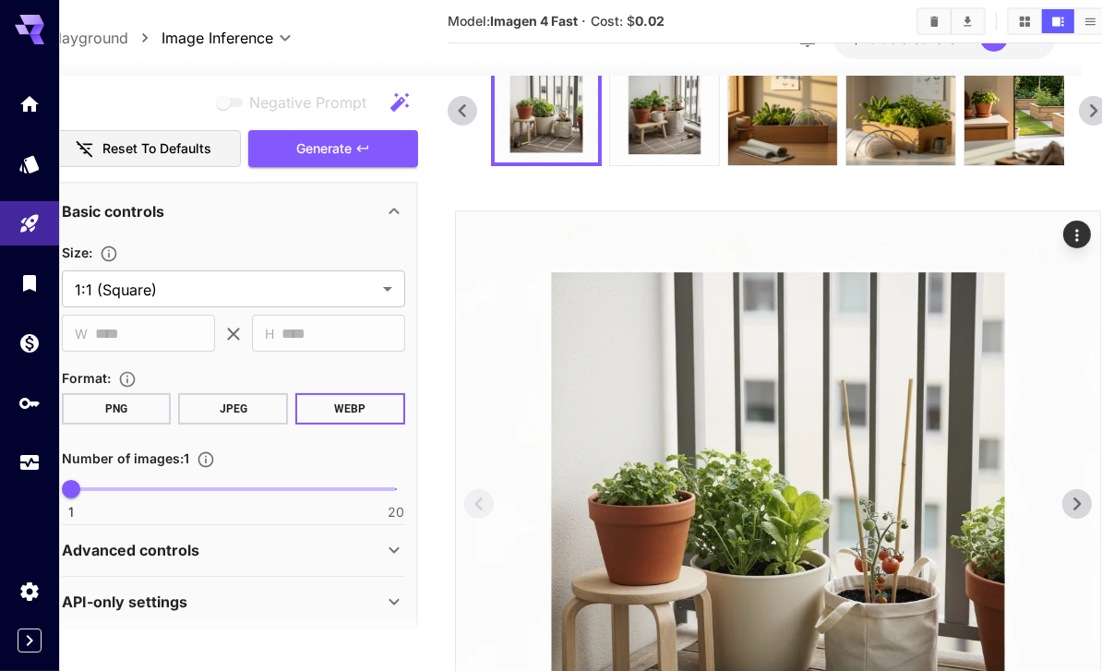
scroll to position [0, 37]
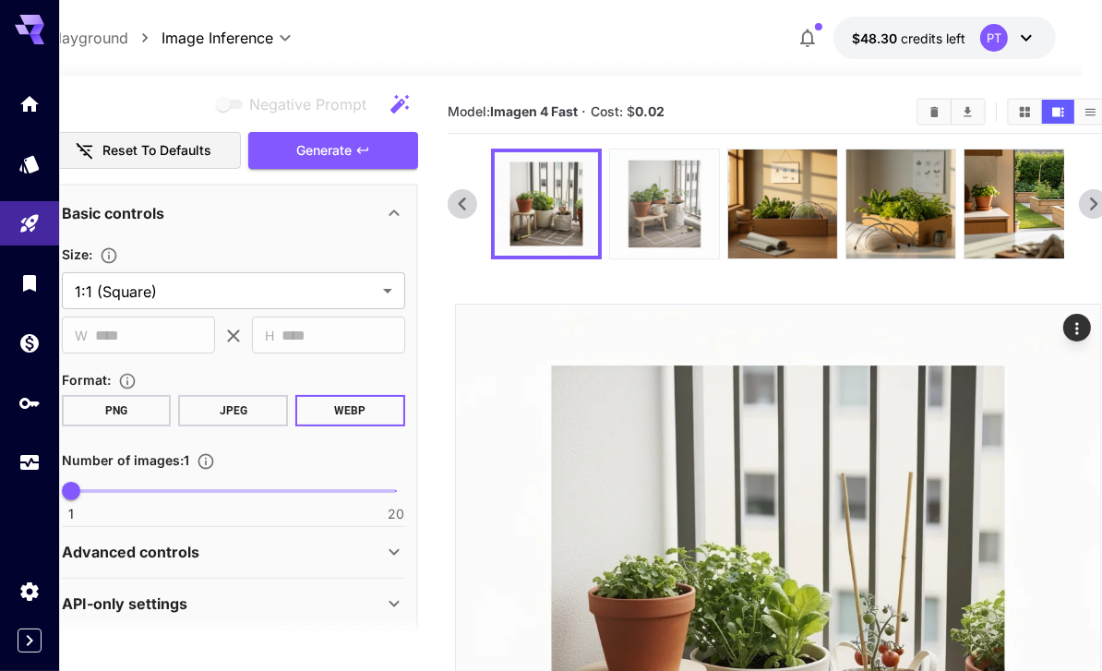
click at [637, 220] on img at bounding box center [664, 204] width 109 height 109
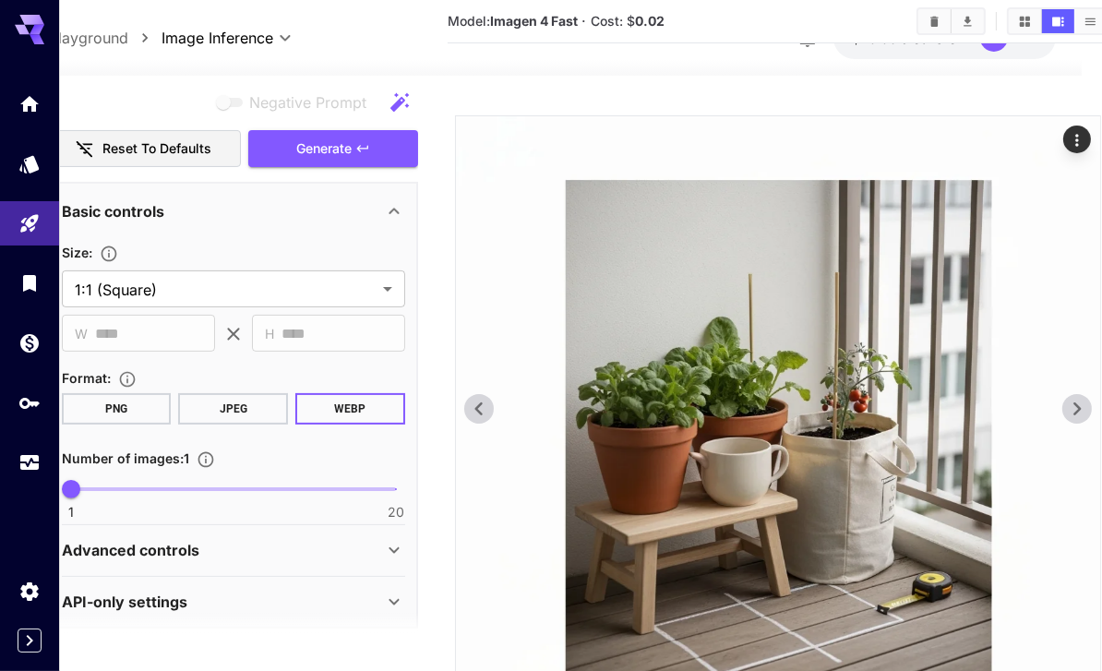
scroll to position [56, 37]
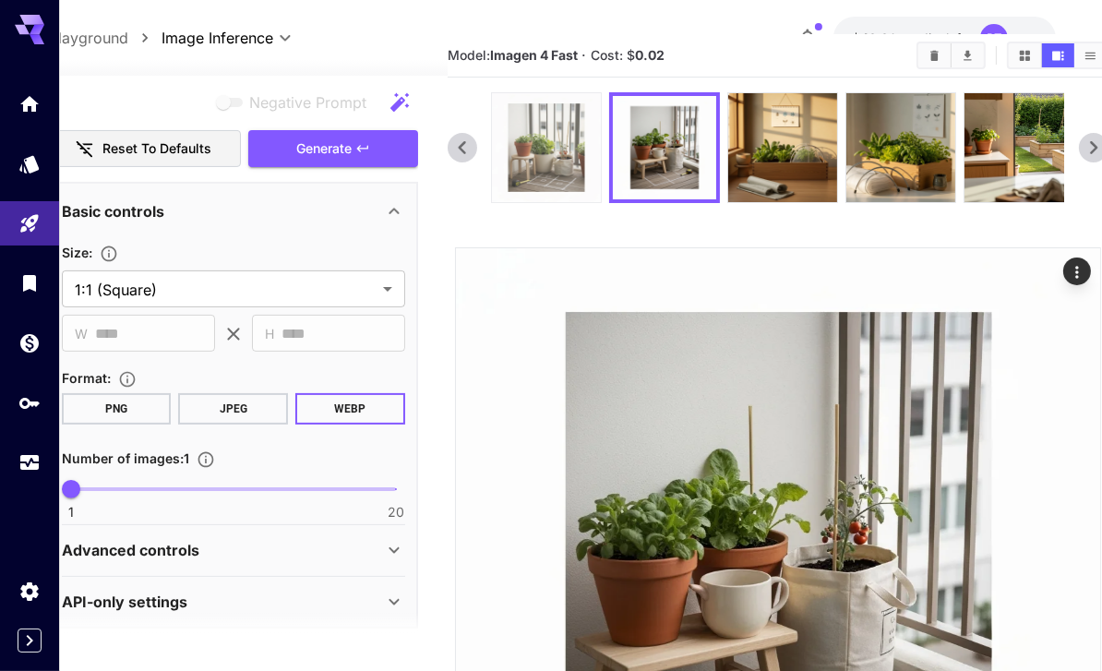
click at [545, 168] on img at bounding box center [546, 147] width 109 height 109
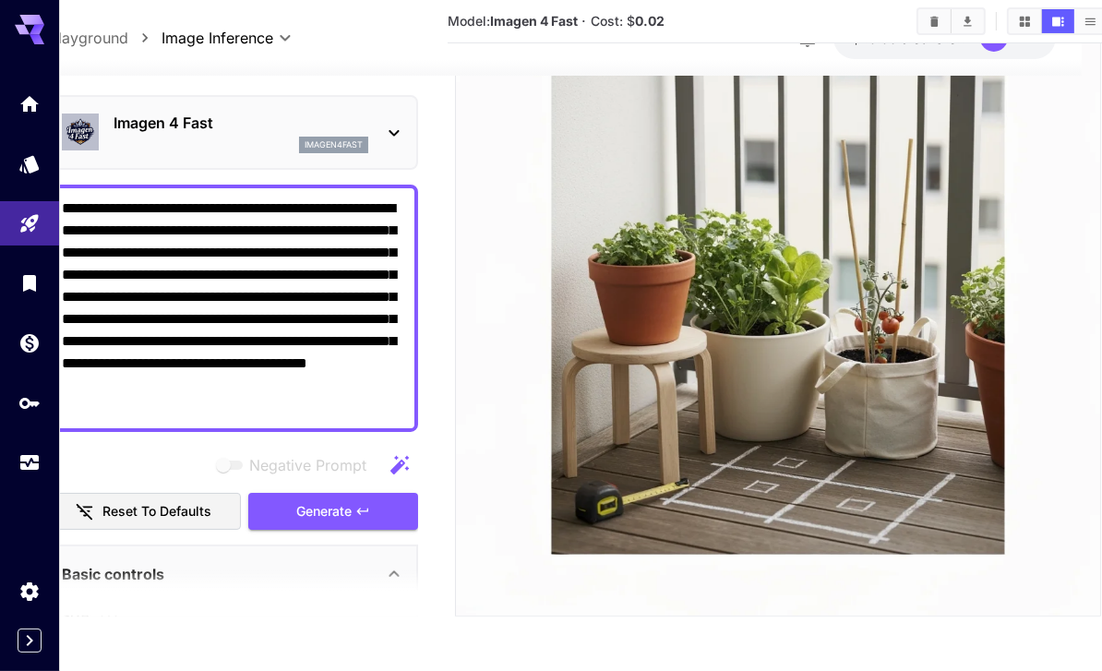
scroll to position [0, 0]
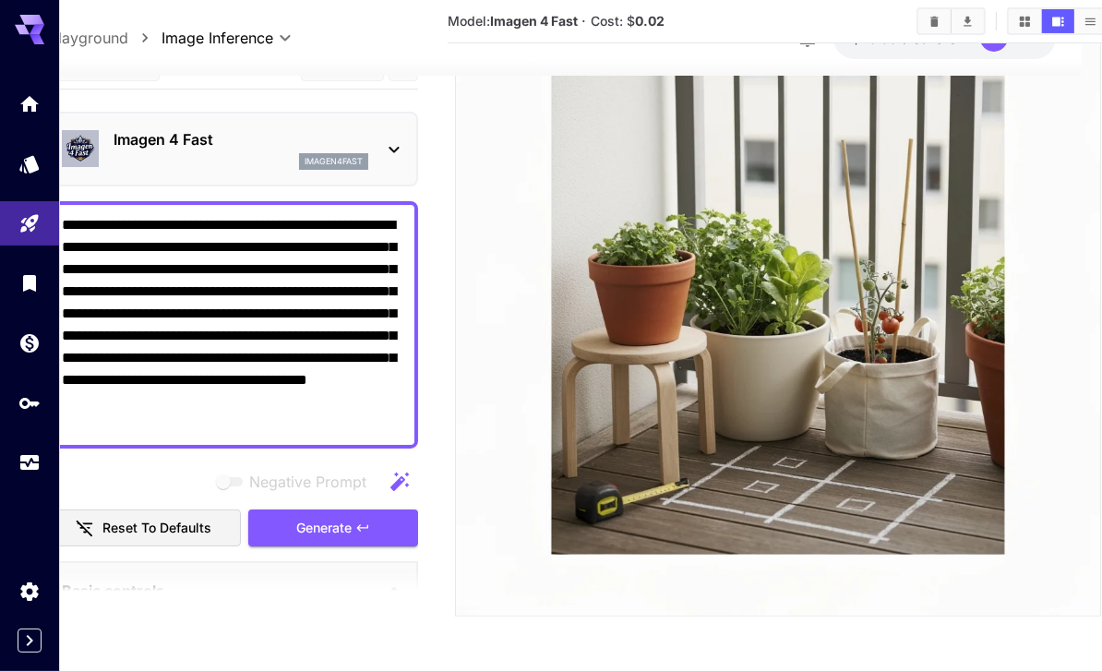
click at [396, 138] on icon at bounding box center [394, 149] width 22 height 22
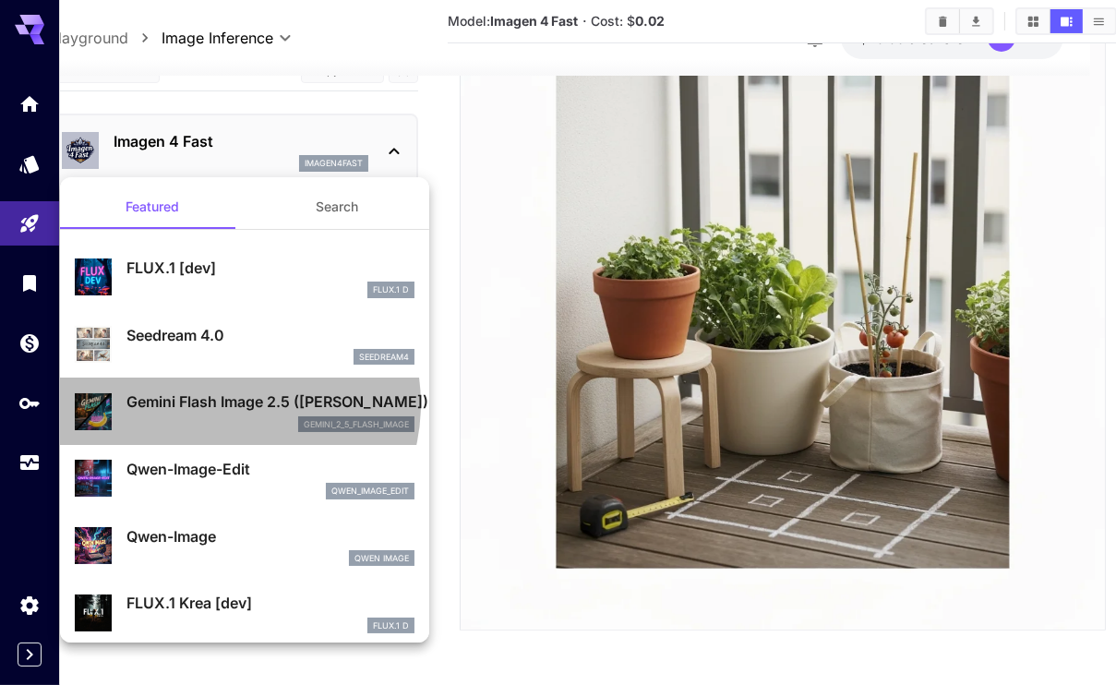
click at [230, 403] on p "Gemini Flash Image 2.5 ([PERSON_NAME])" at bounding box center [270, 401] width 288 height 22
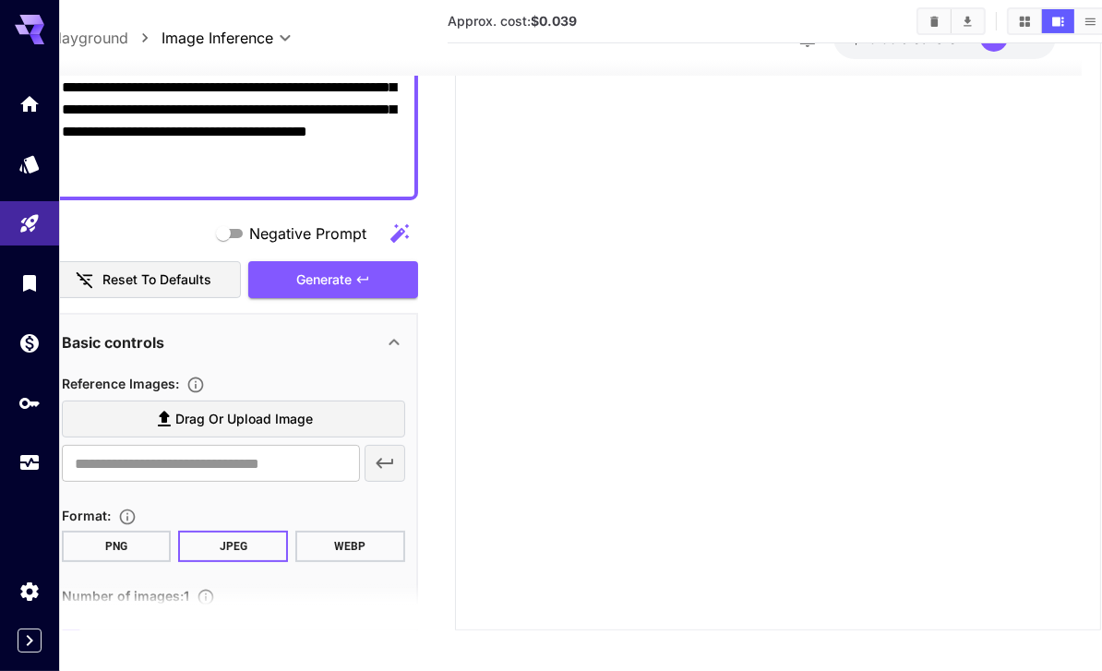
scroll to position [368, 0]
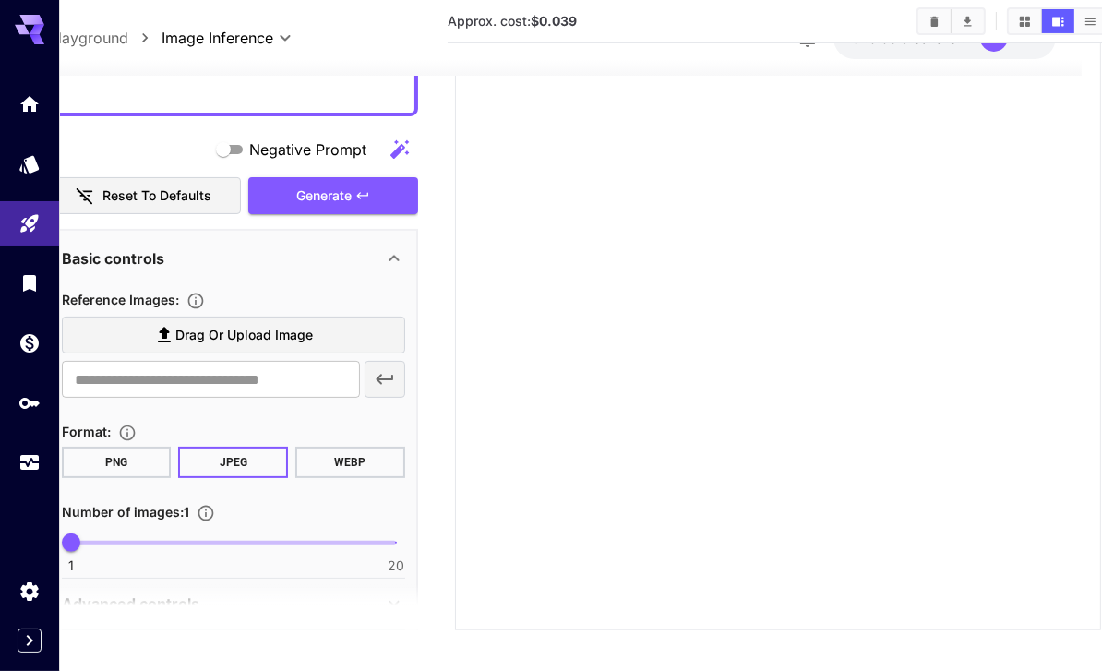
click at [351, 452] on button "WEBP" at bounding box center [350, 462] width 110 height 31
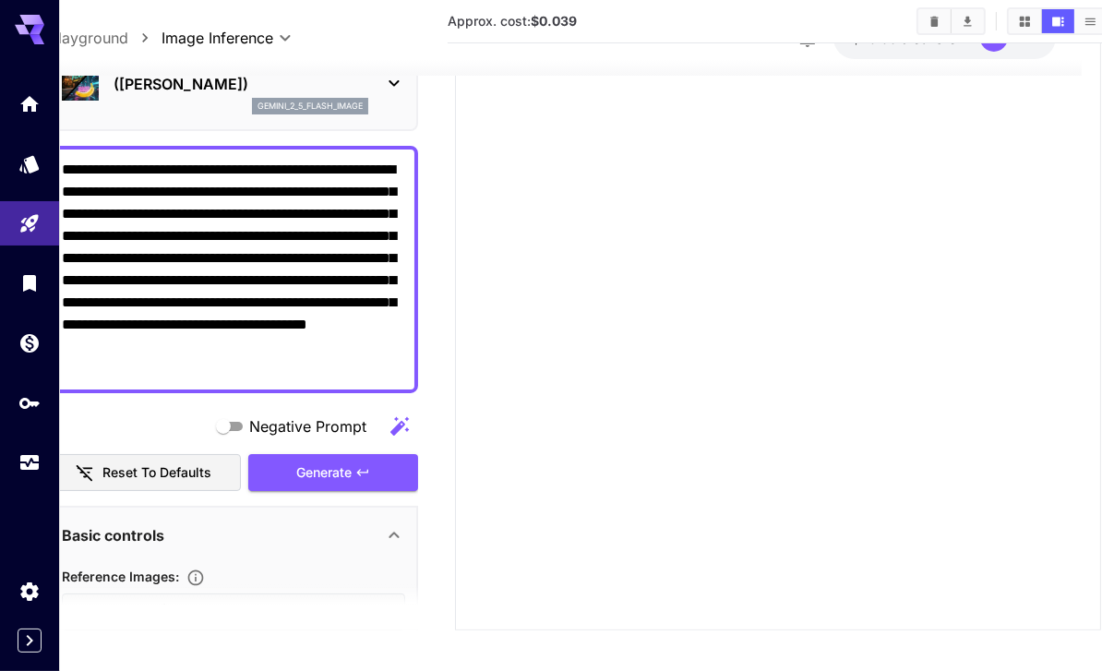
scroll to position [0, 0]
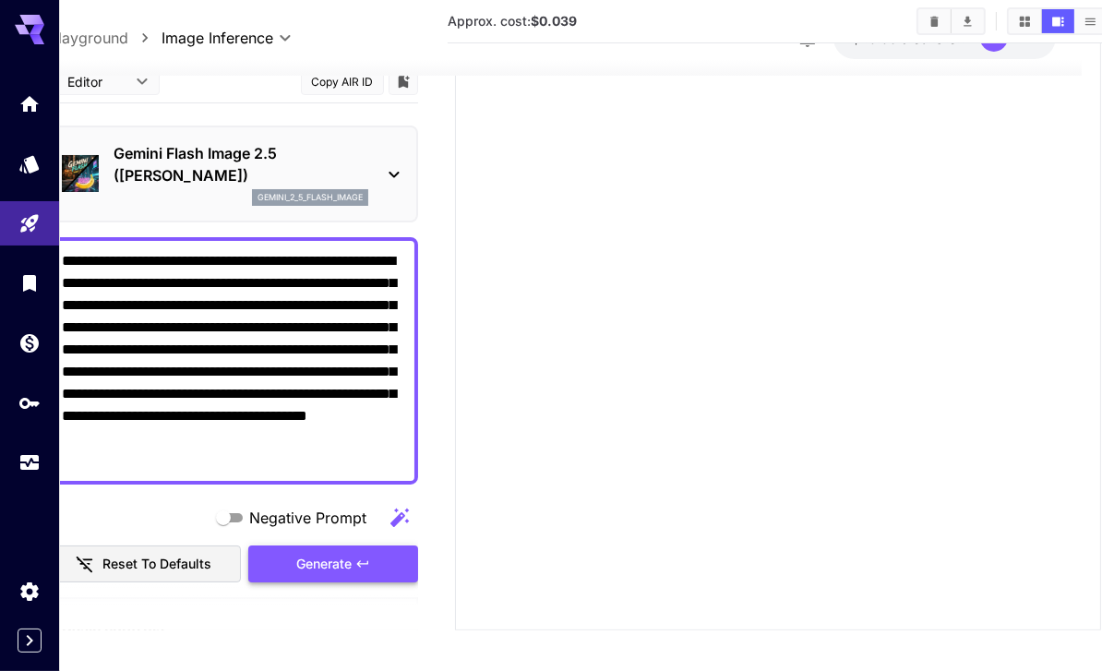
click at [324, 553] on span "Generate" at bounding box center [323, 564] width 55 height 23
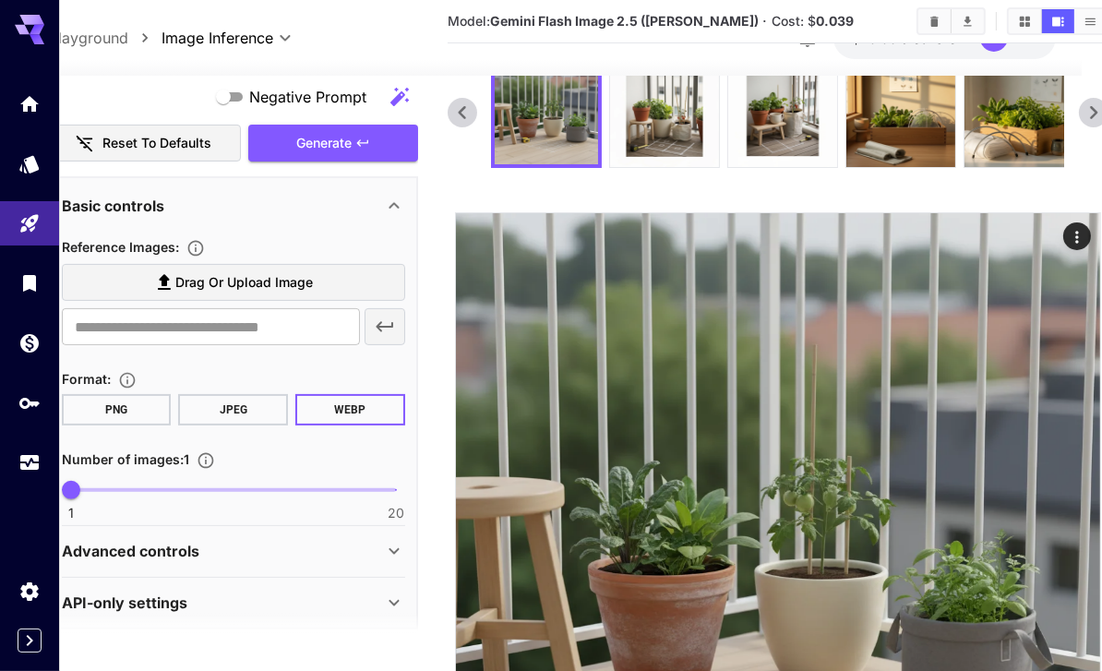
scroll to position [80, 0]
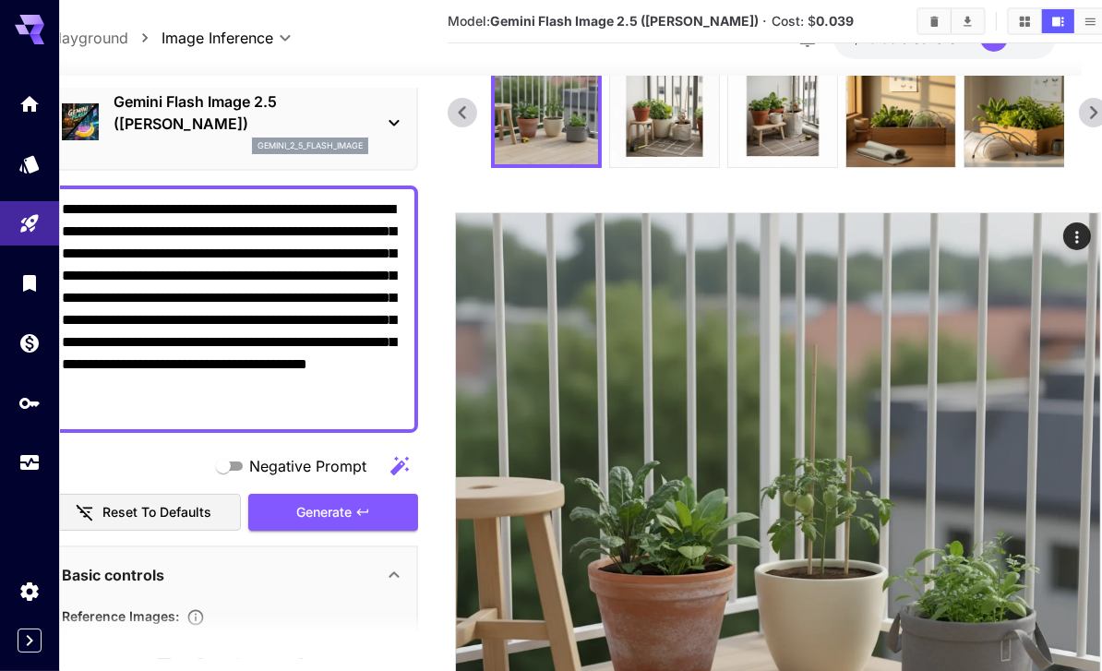
click at [162, 202] on textarea "**********" at bounding box center [234, 308] width 344 height 221
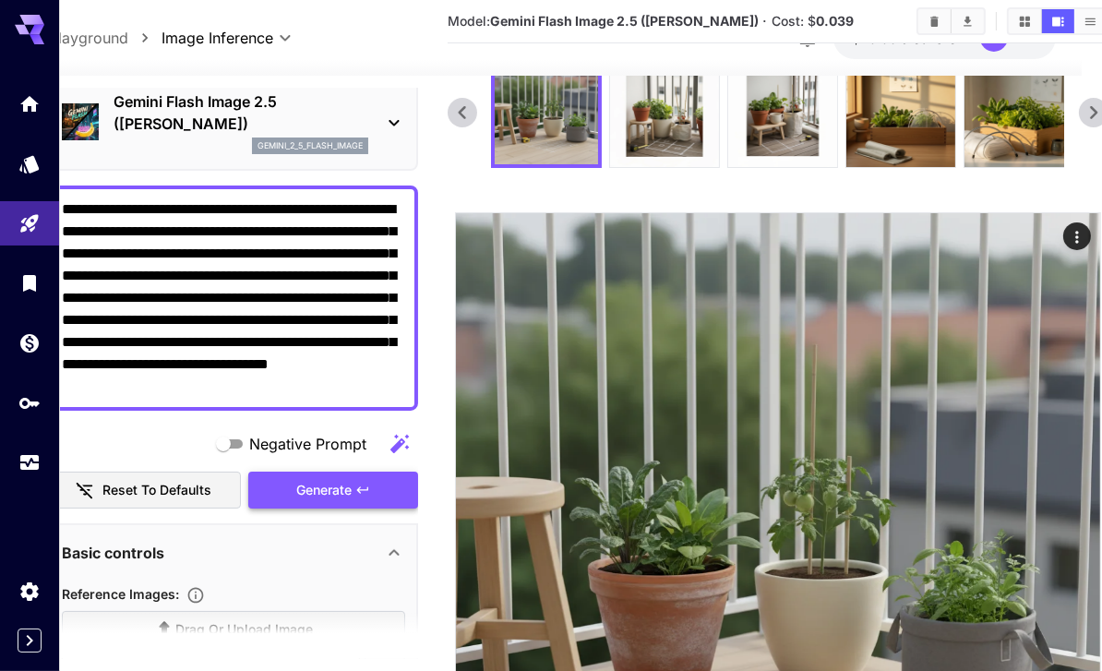
click at [330, 494] on span "Generate" at bounding box center [323, 490] width 55 height 23
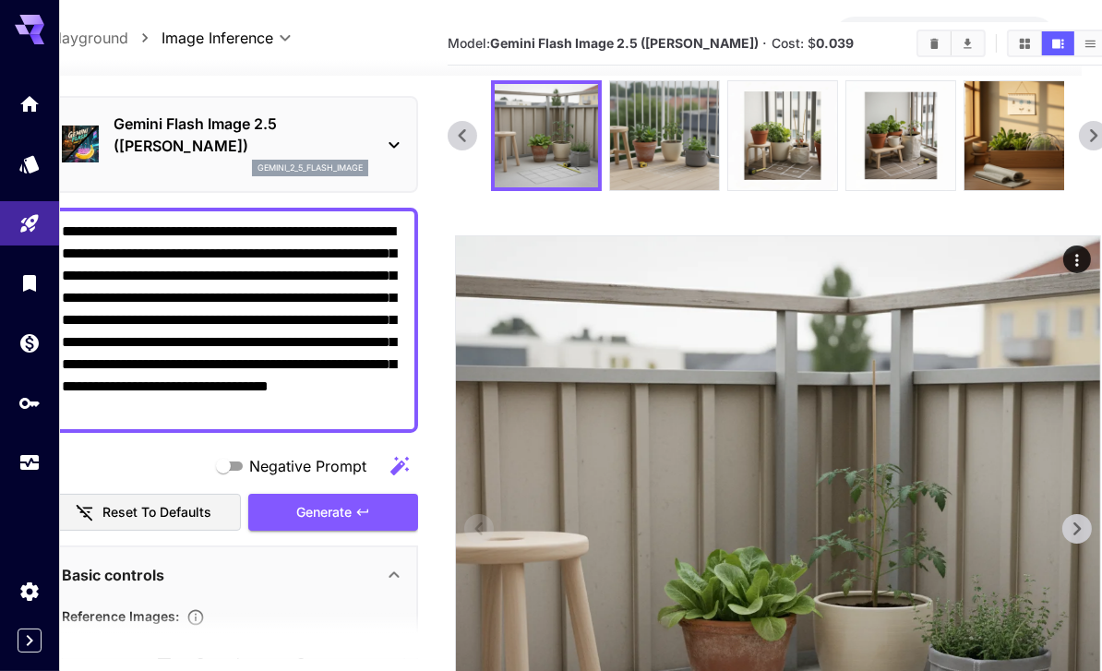
scroll to position [56, 37]
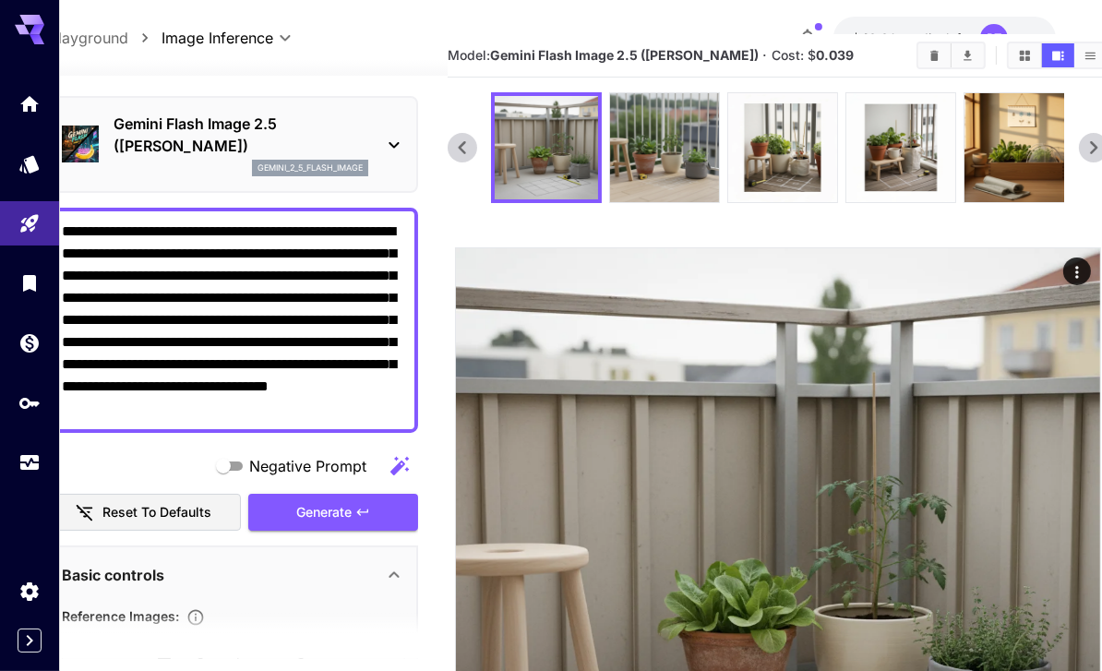
click at [157, 360] on textarea "**********" at bounding box center [234, 320] width 344 height 199
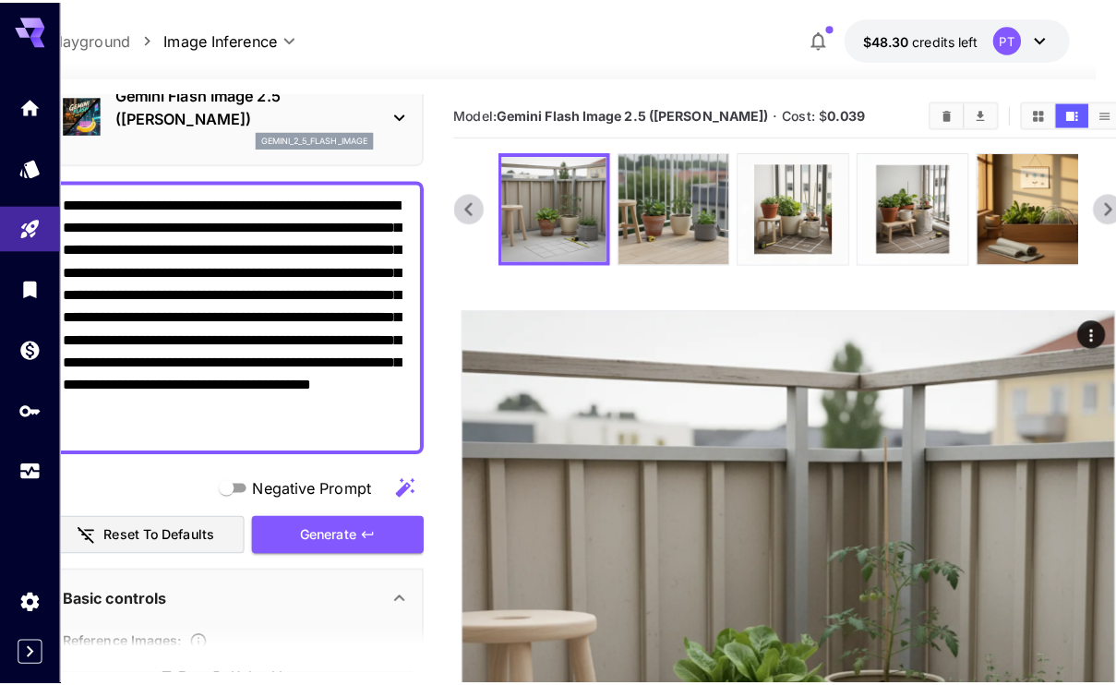
scroll to position [0, 0]
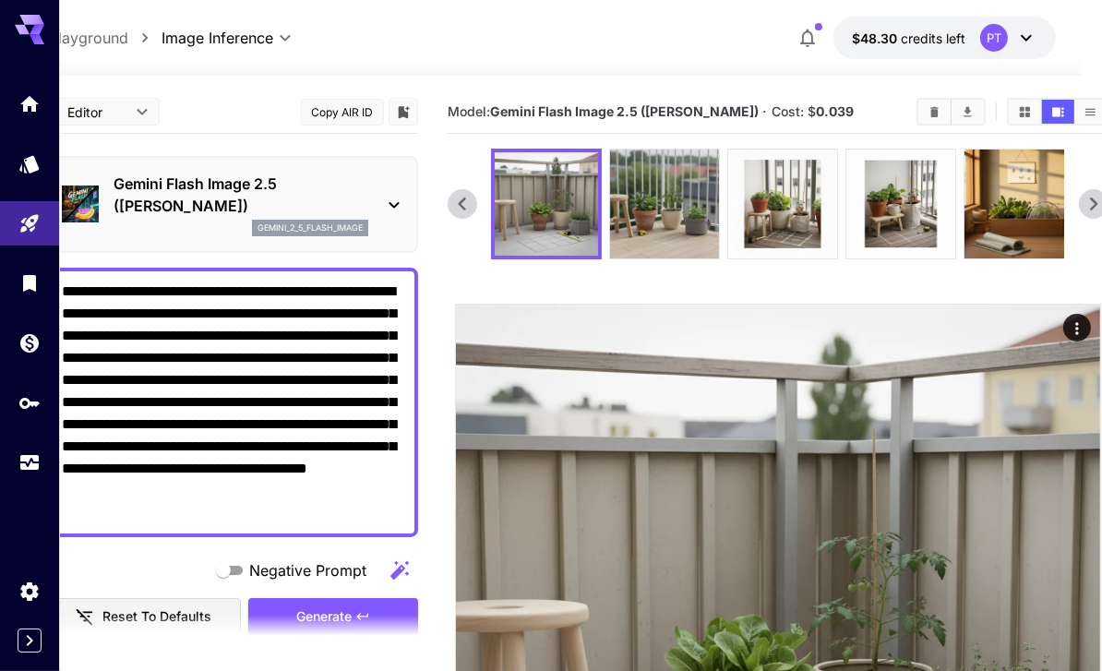
click at [390, 200] on icon at bounding box center [394, 205] width 22 height 22
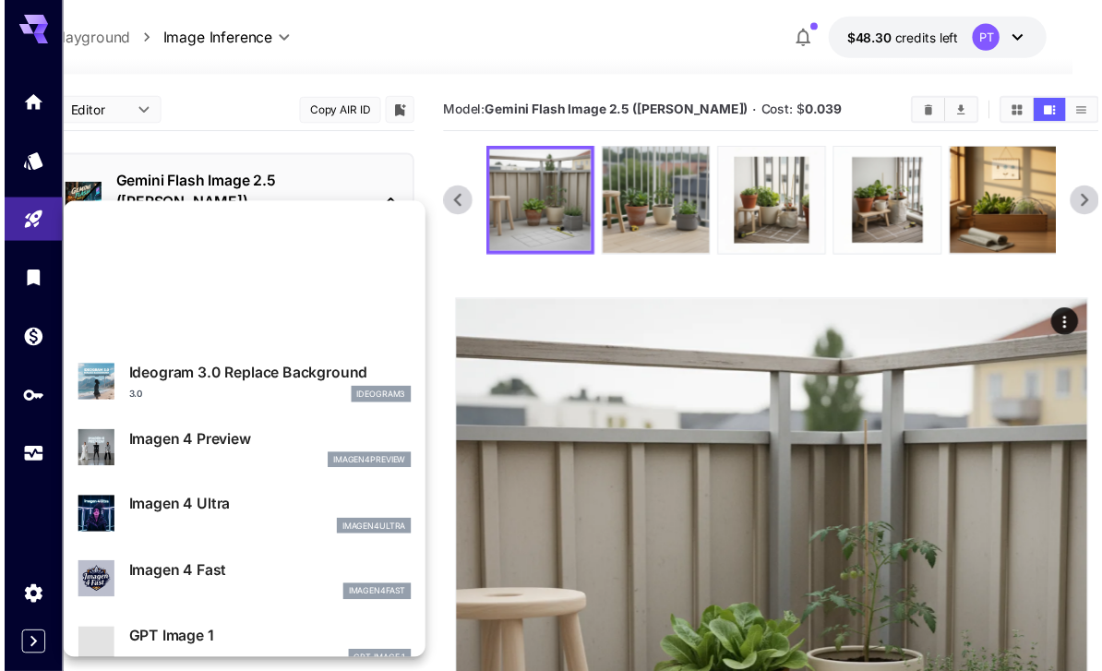
scroll to position [927, 0]
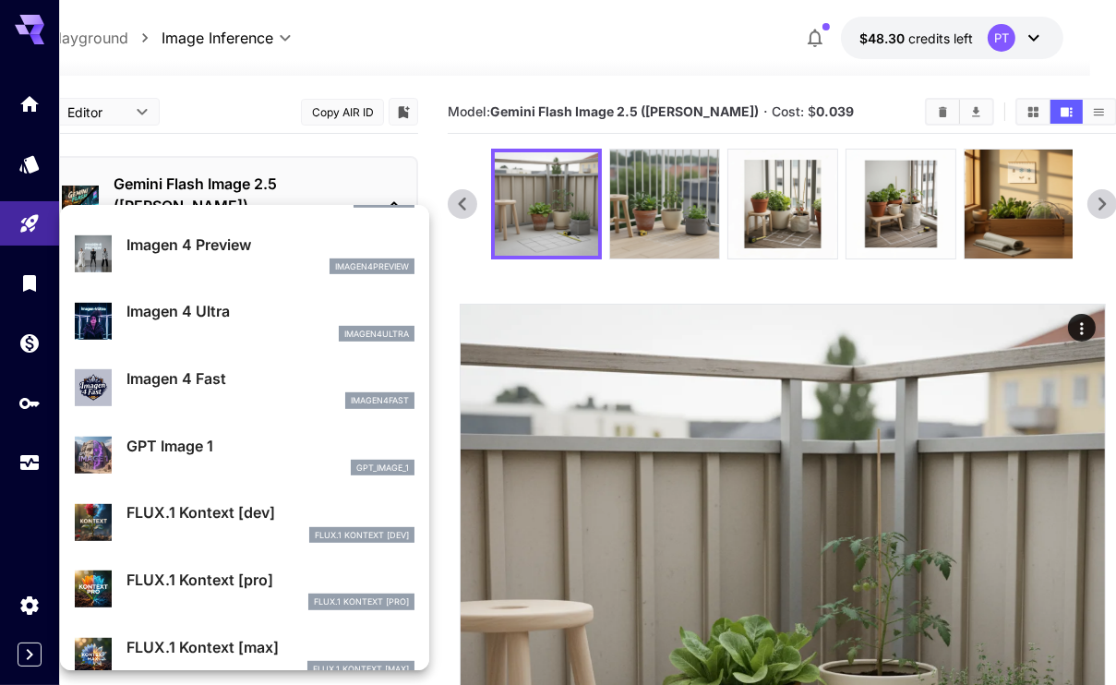
click at [214, 389] on div "Imagen 4 Fast imagen4fast" at bounding box center [270, 388] width 288 height 42
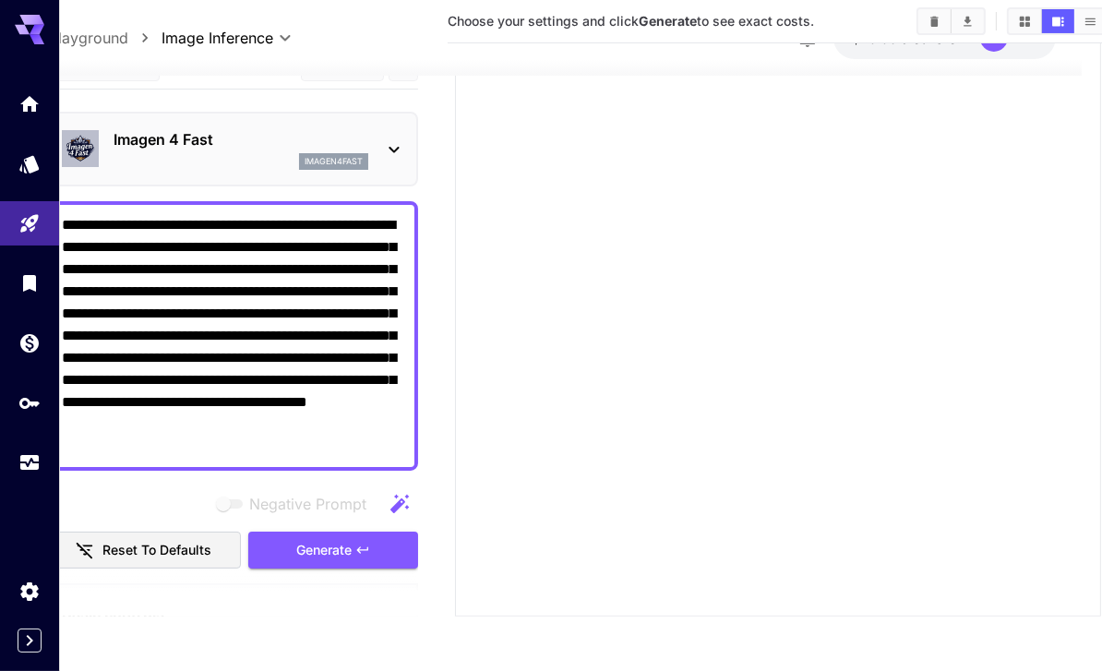
scroll to position [277, 0]
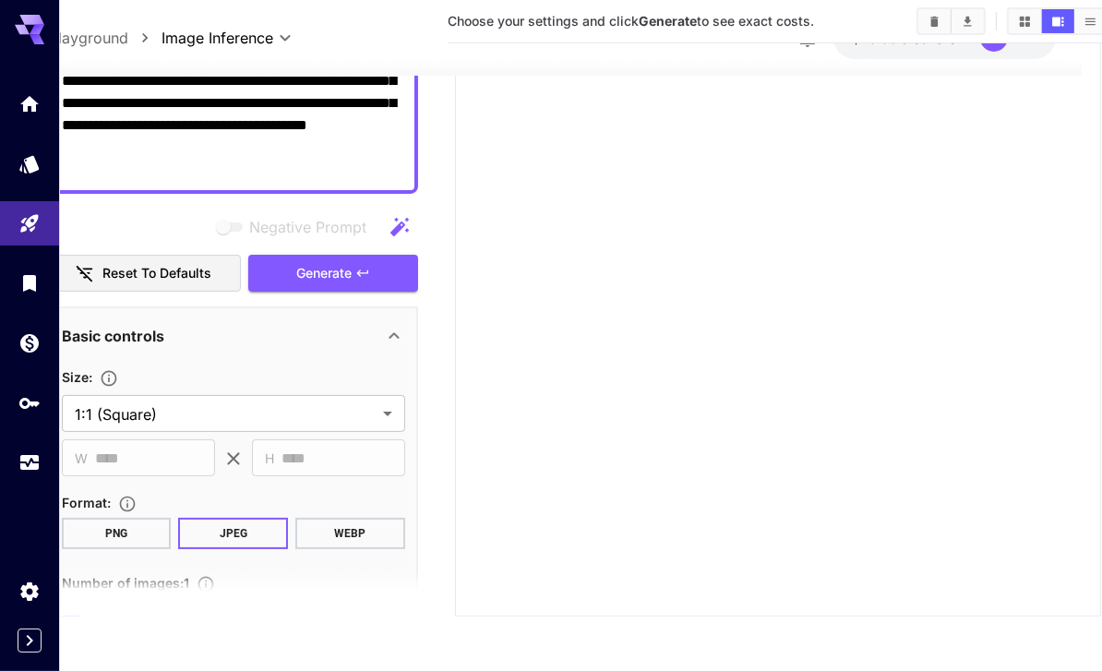
click at [341, 525] on button "WEBP" at bounding box center [350, 534] width 110 height 31
click at [348, 262] on span "Generate" at bounding box center [323, 273] width 55 height 23
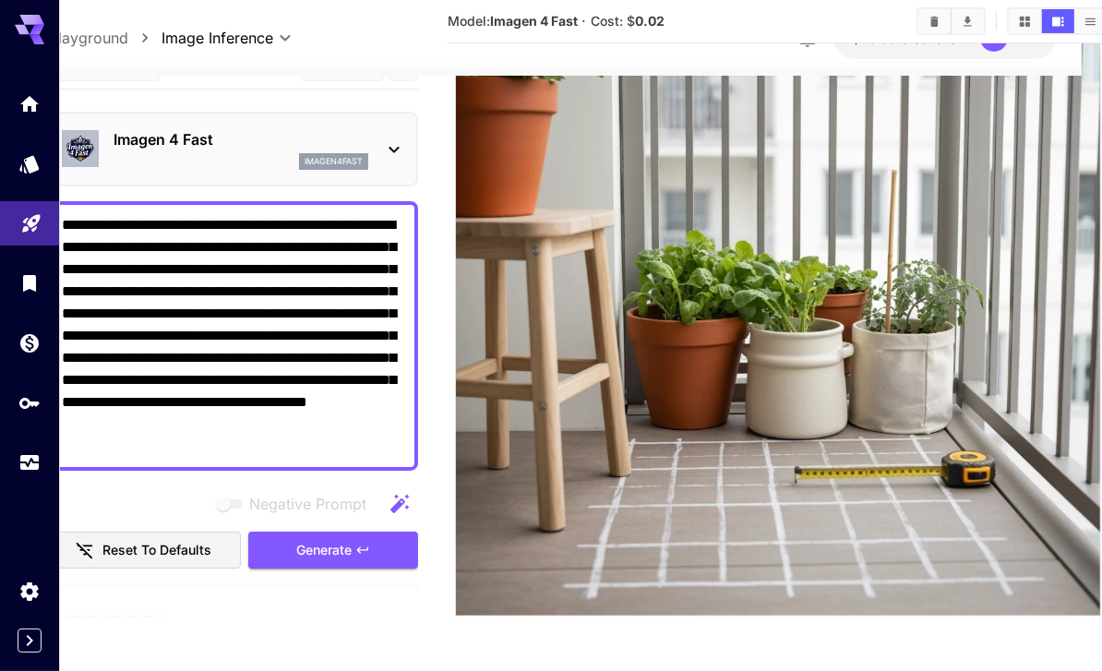
scroll to position [319, 37]
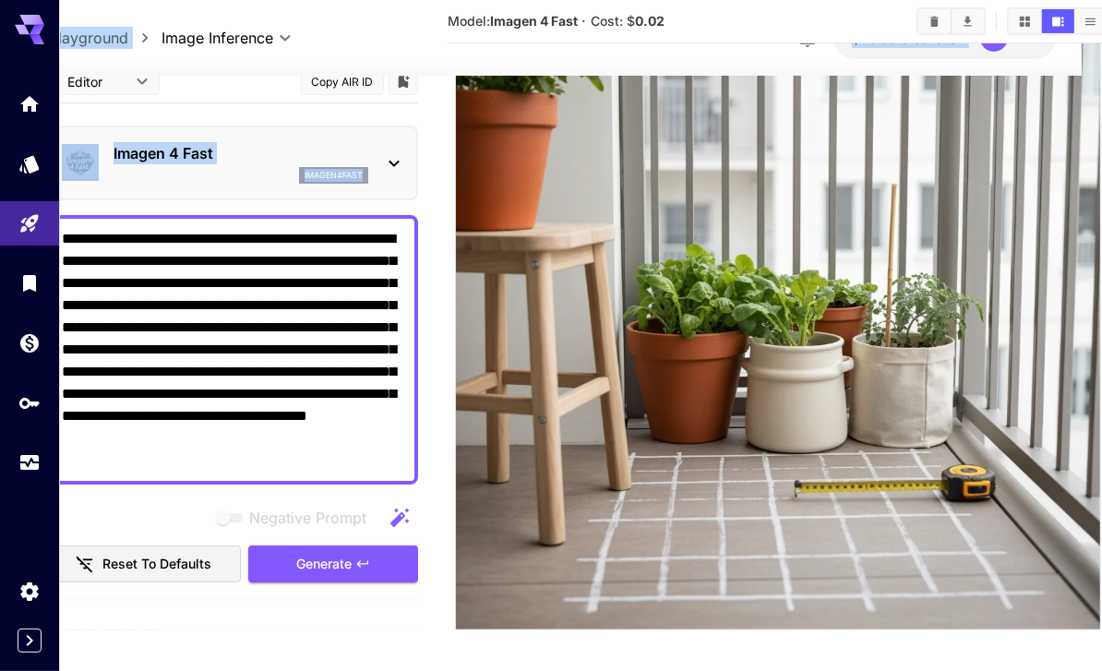
drag, startPoint x: 59, startPoint y: 221, endPoint x: 127, endPoint y: 308, distance: 110.4
click at [127, 308] on div "**********" at bounding box center [514, 183] width 1102 height 1005
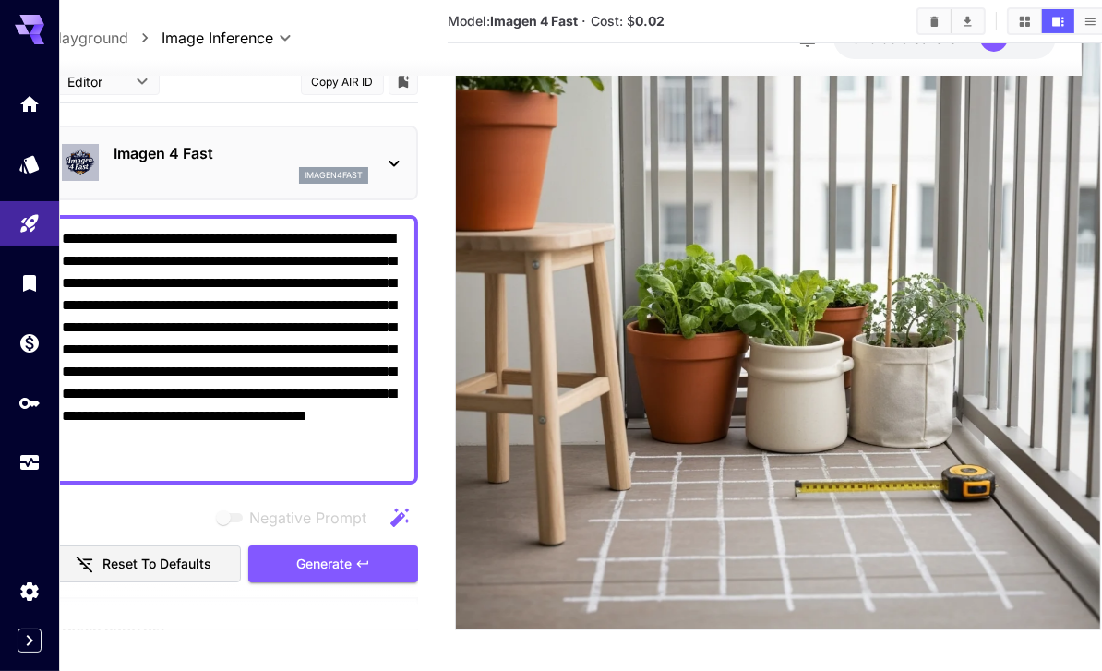
click at [112, 228] on textarea "**********" at bounding box center [234, 350] width 344 height 244
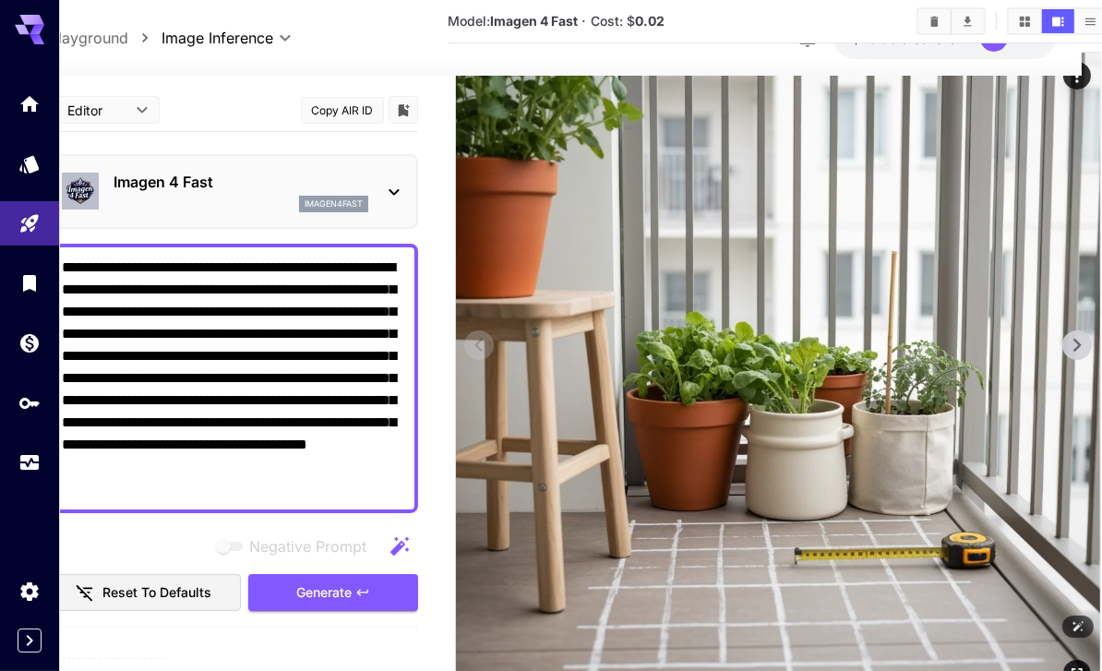
scroll to position [227, 37]
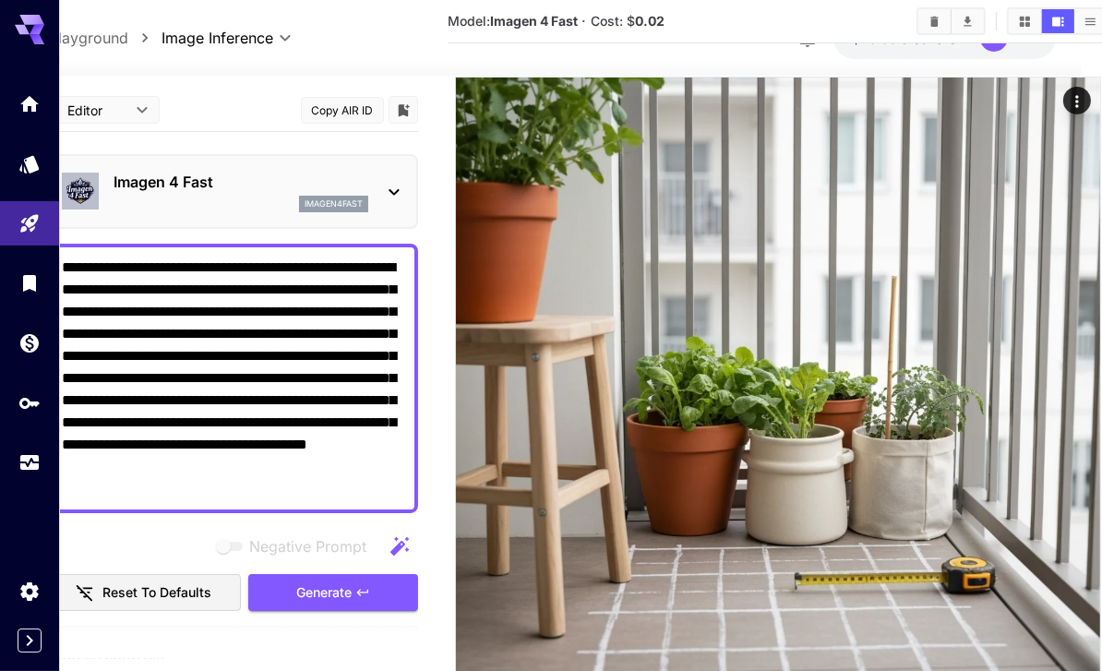
drag, startPoint x: 62, startPoint y: 261, endPoint x: 265, endPoint y: 497, distance: 311.5
click at [265, 497] on textarea "**********" at bounding box center [234, 379] width 344 height 244
click at [233, 295] on textarea "**********" at bounding box center [234, 379] width 344 height 244
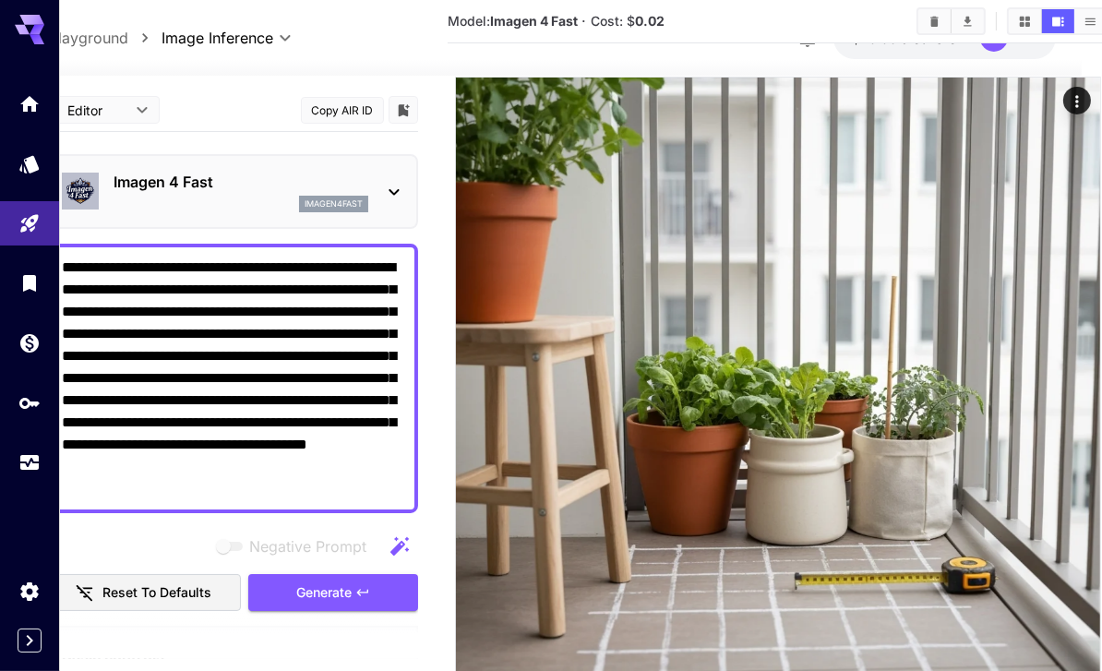
click at [233, 295] on textarea "**********" at bounding box center [234, 379] width 344 height 244
paste textarea "**********"
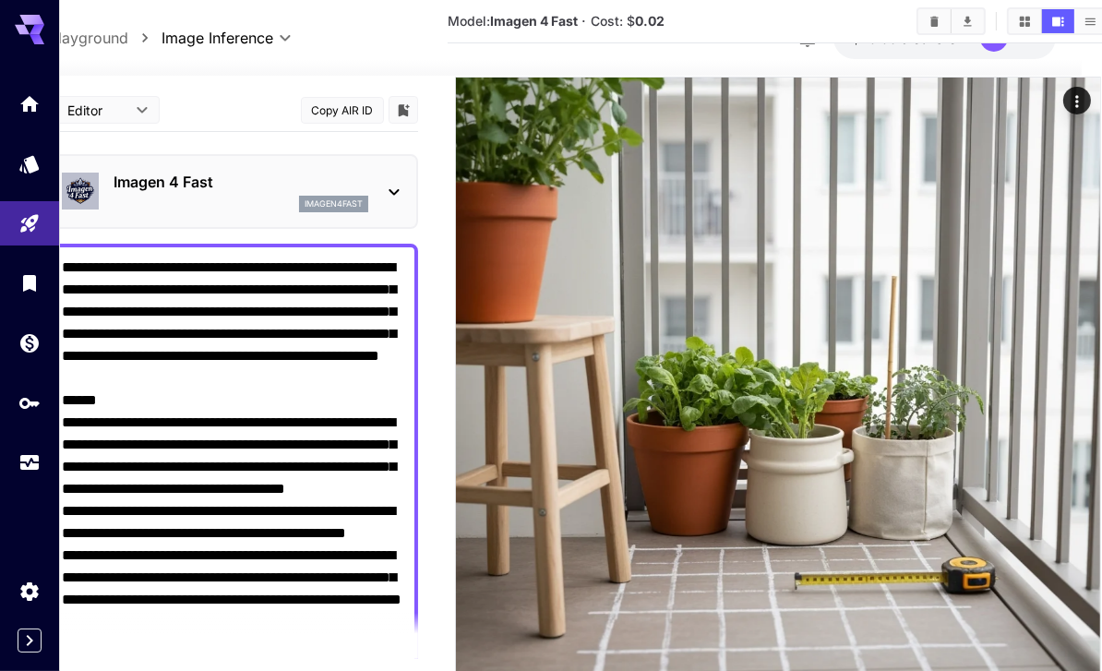
scroll to position [555, 0]
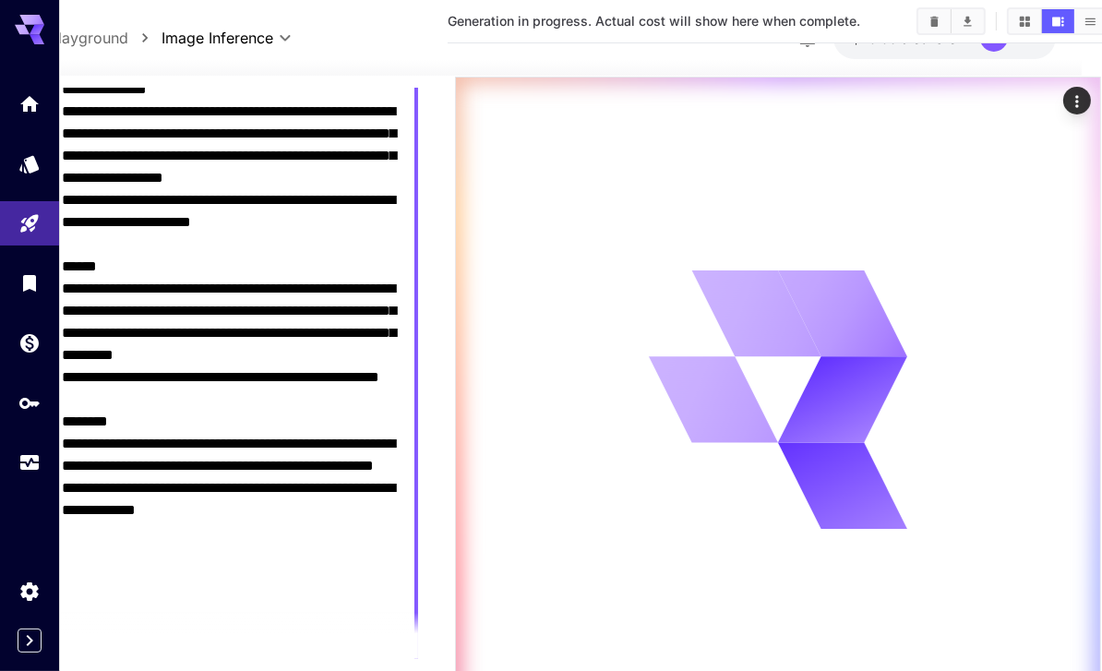
type textarea "**********"
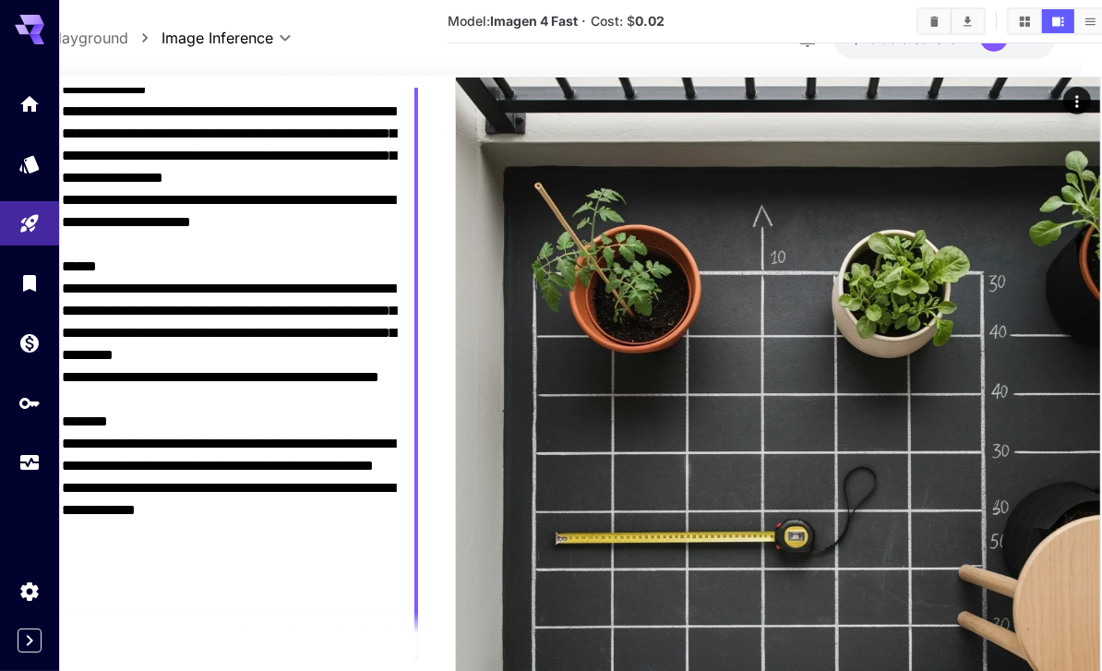
click at [431, 269] on main "**********" at bounding box center [552, 300] width 1007 height 874
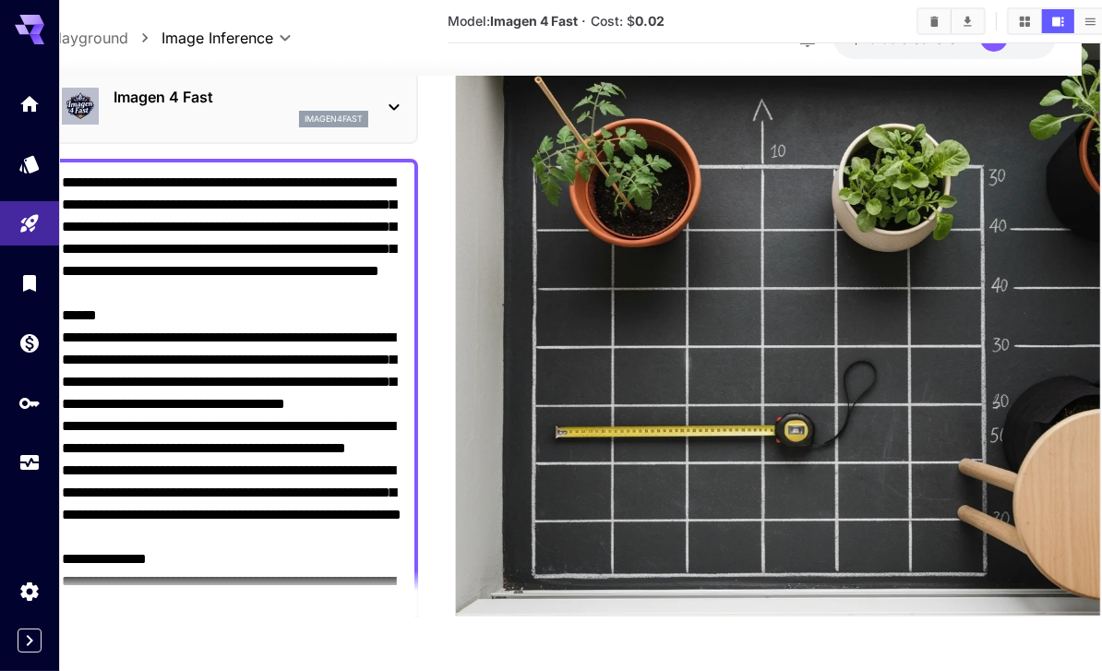
scroll to position [0, 0]
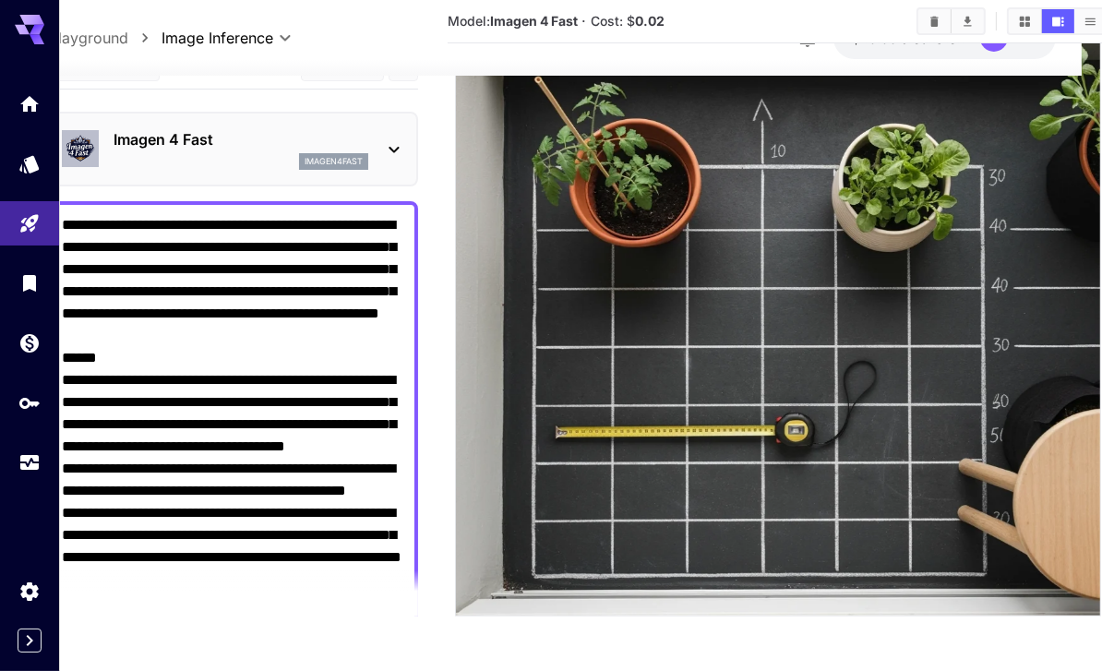
click at [391, 138] on icon at bounding box center [394, 149] width 22 height 22
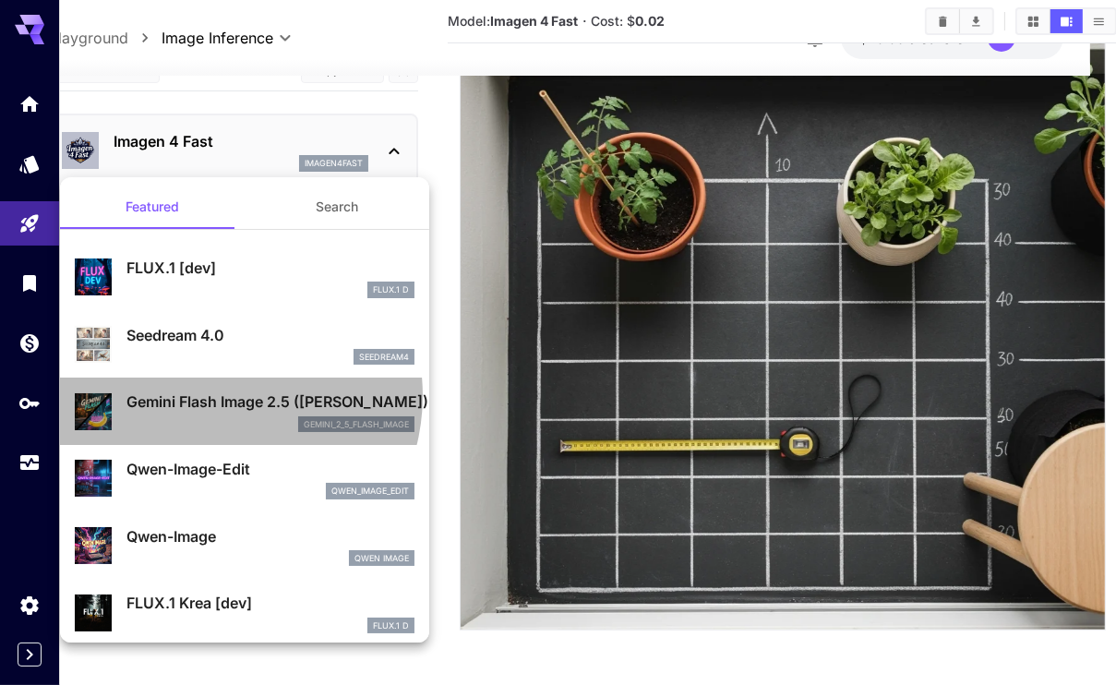
click at [213, 395] on p "Gemini Flash Image 2.5 ([PERSON_NAME])" at bounding box center [270, 401] width 288 height 22
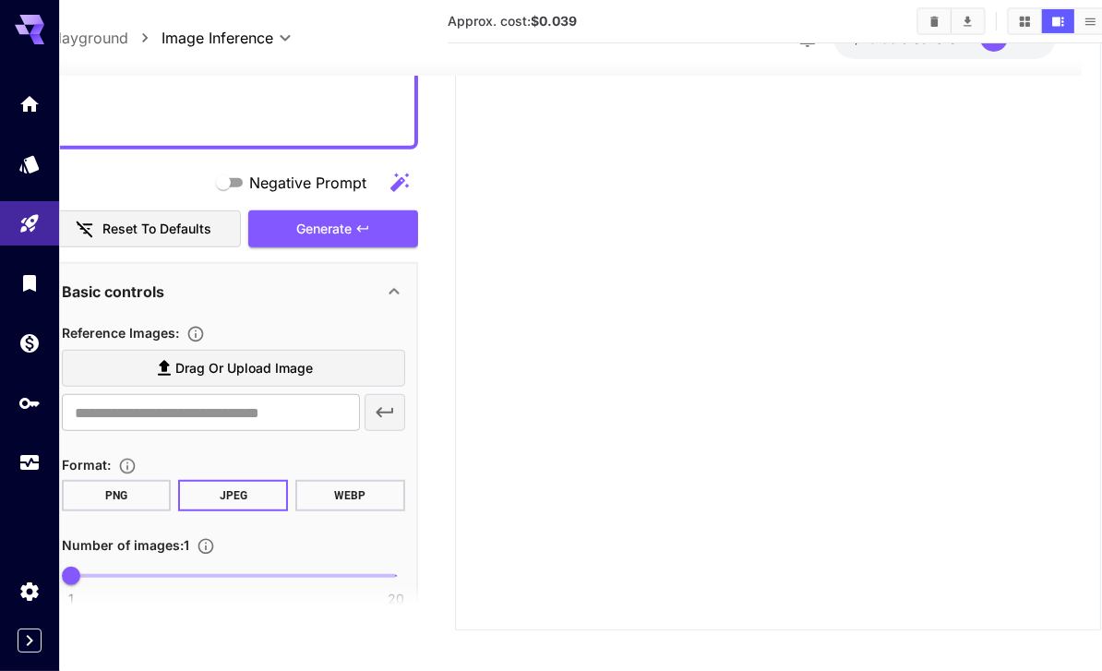
scroll to position [1015, 0]
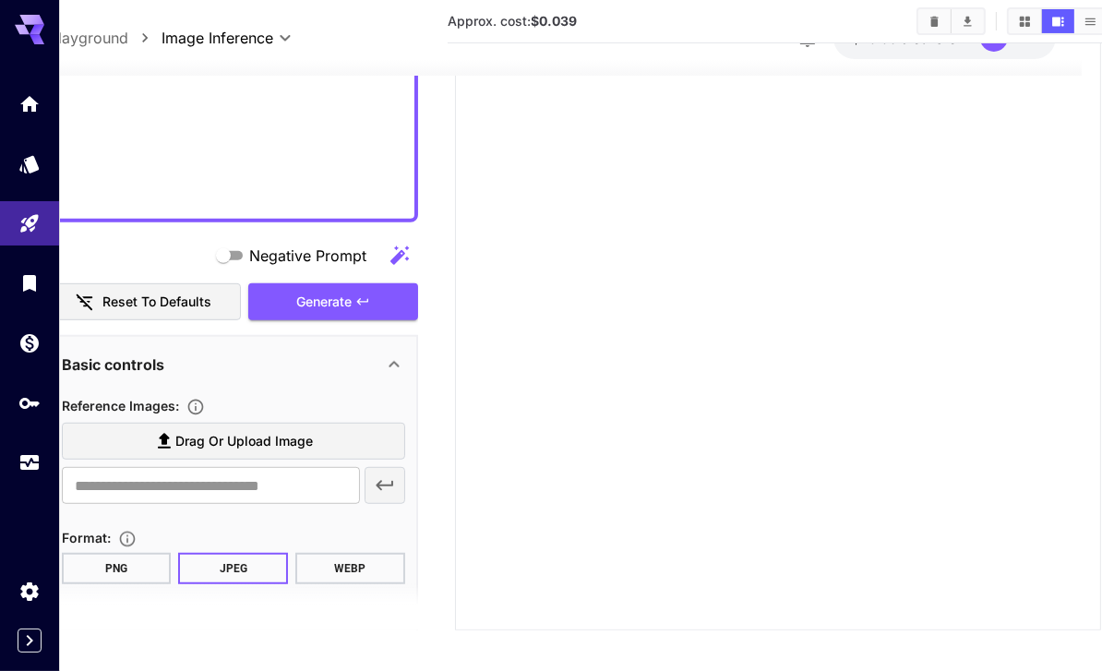
click at [346, 562] on button "WEBP" at bounding box center [350, 568] width 110 height 31
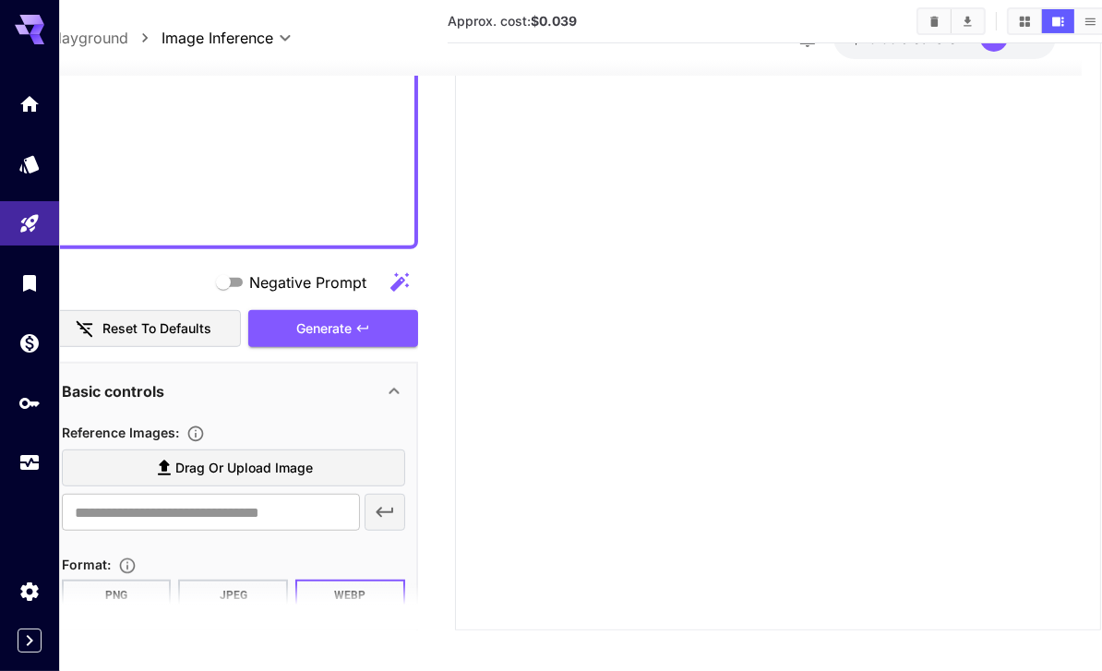
scroll to position [1110, 0]
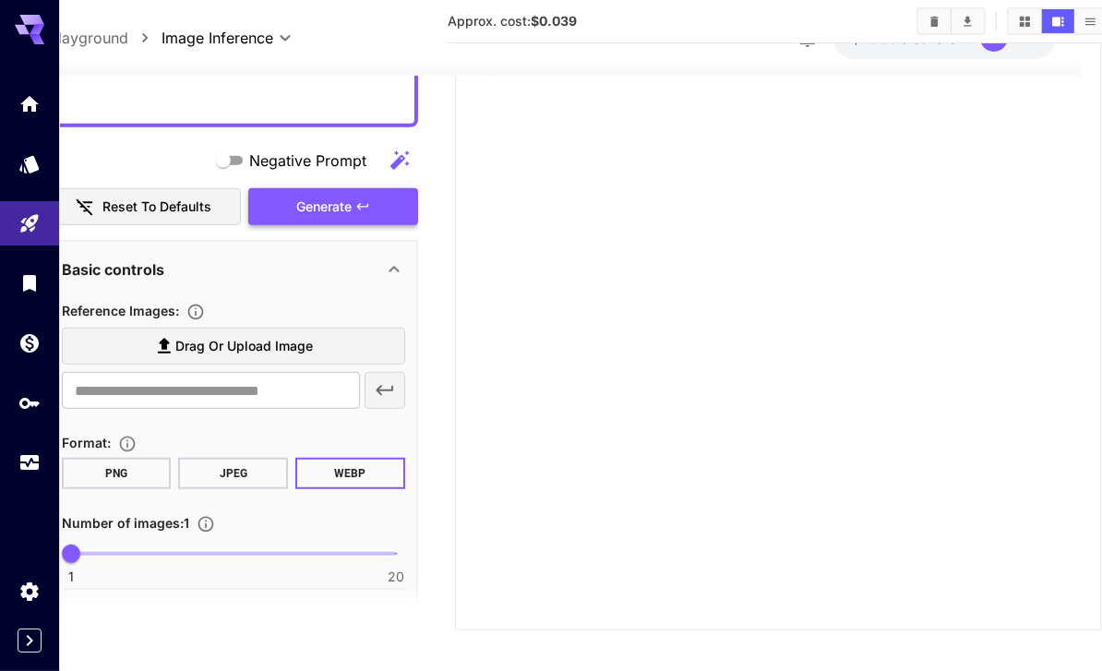
click at [361, 199] on icon "button" at bounding box center [362, 206] width 15 height 15
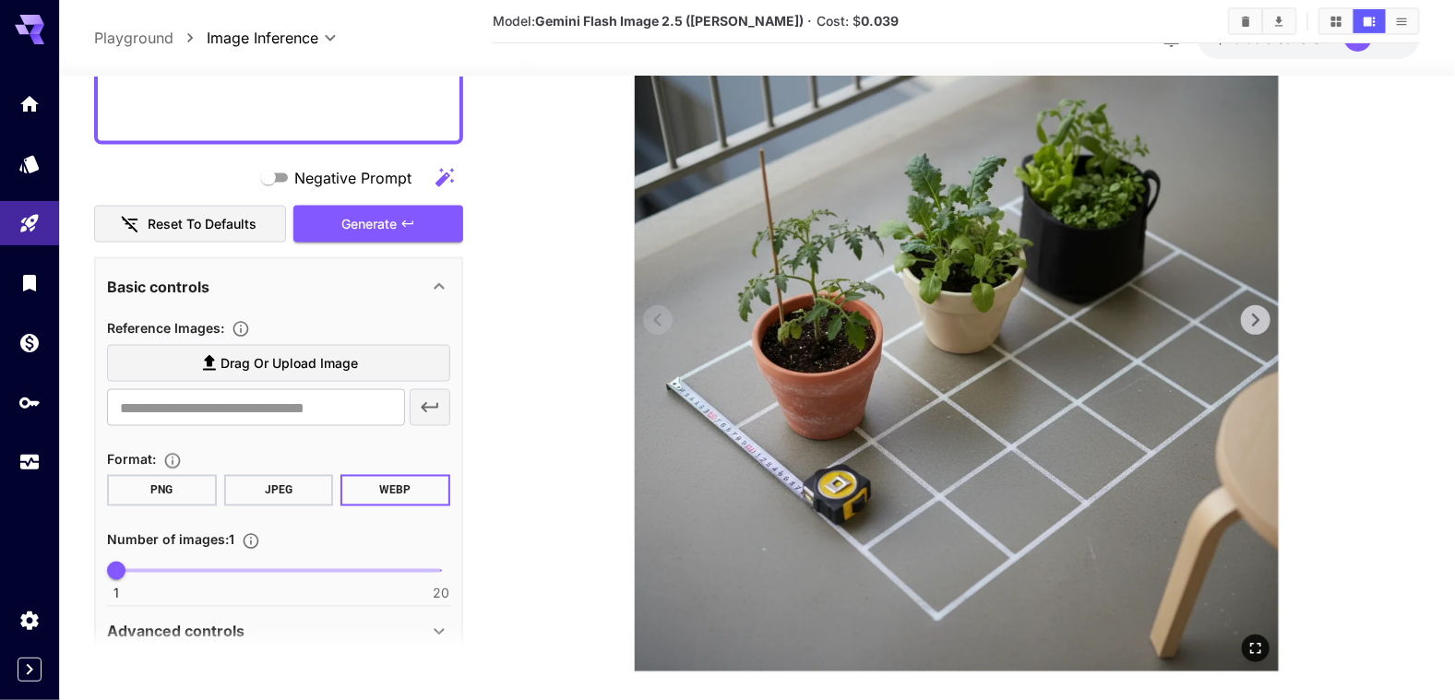
scroll to position [0, 0]
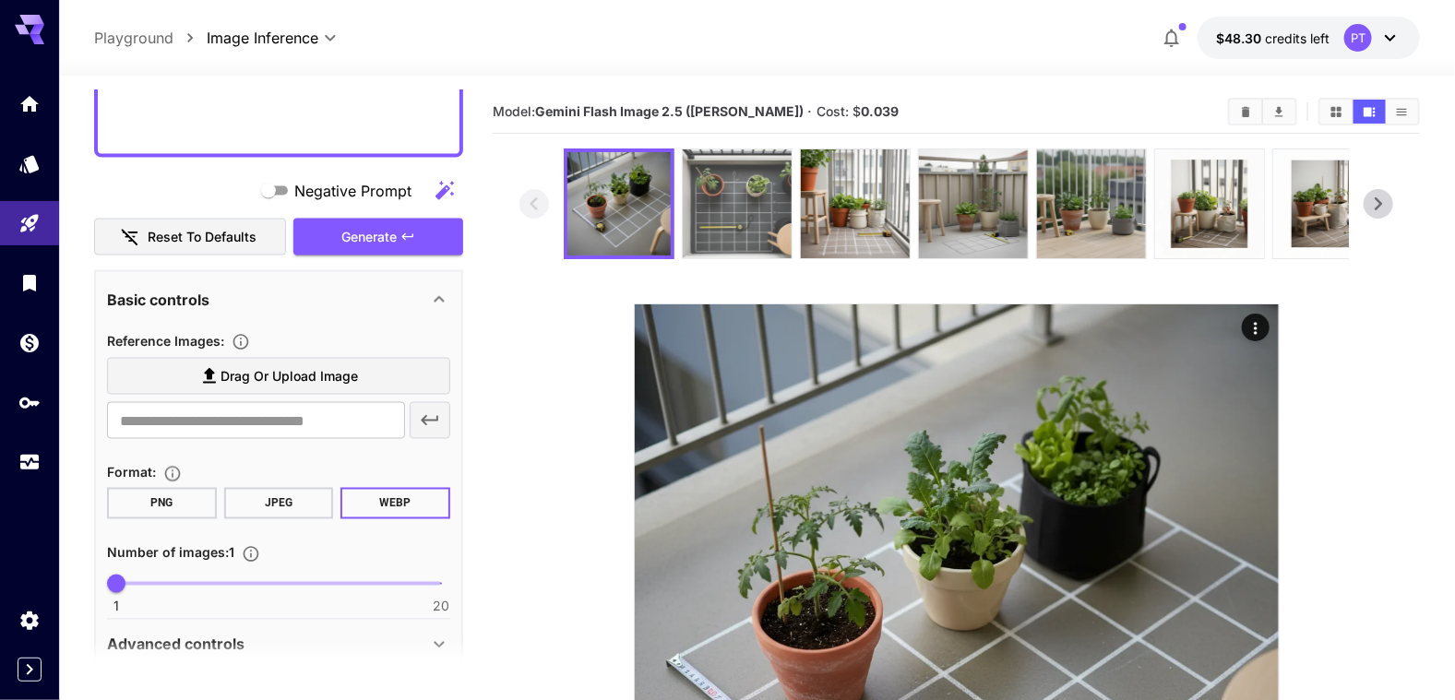
click at [747, 204] on img at bounding box center [737, 204] width 109 height 109
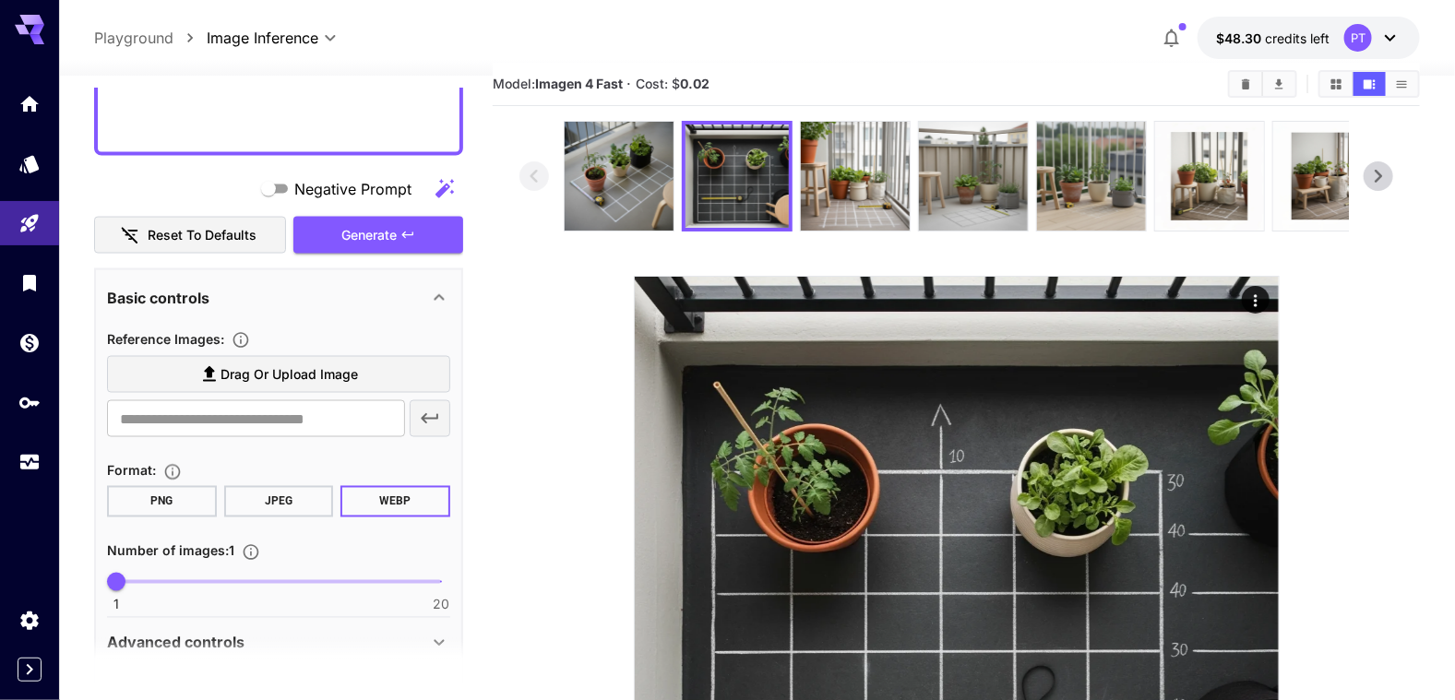
scroll to position [27, 0]
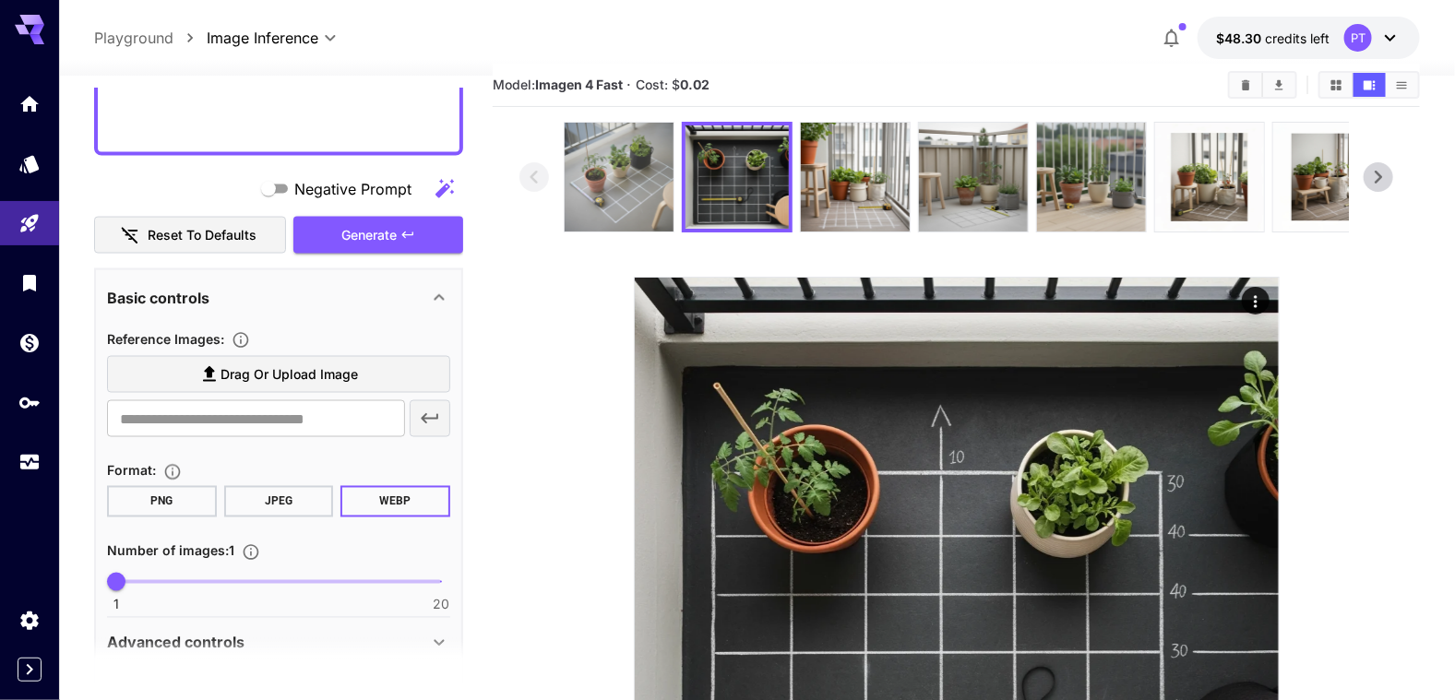
click at [629, 186] on img at bounding box center [619, 177] width 109 height 109
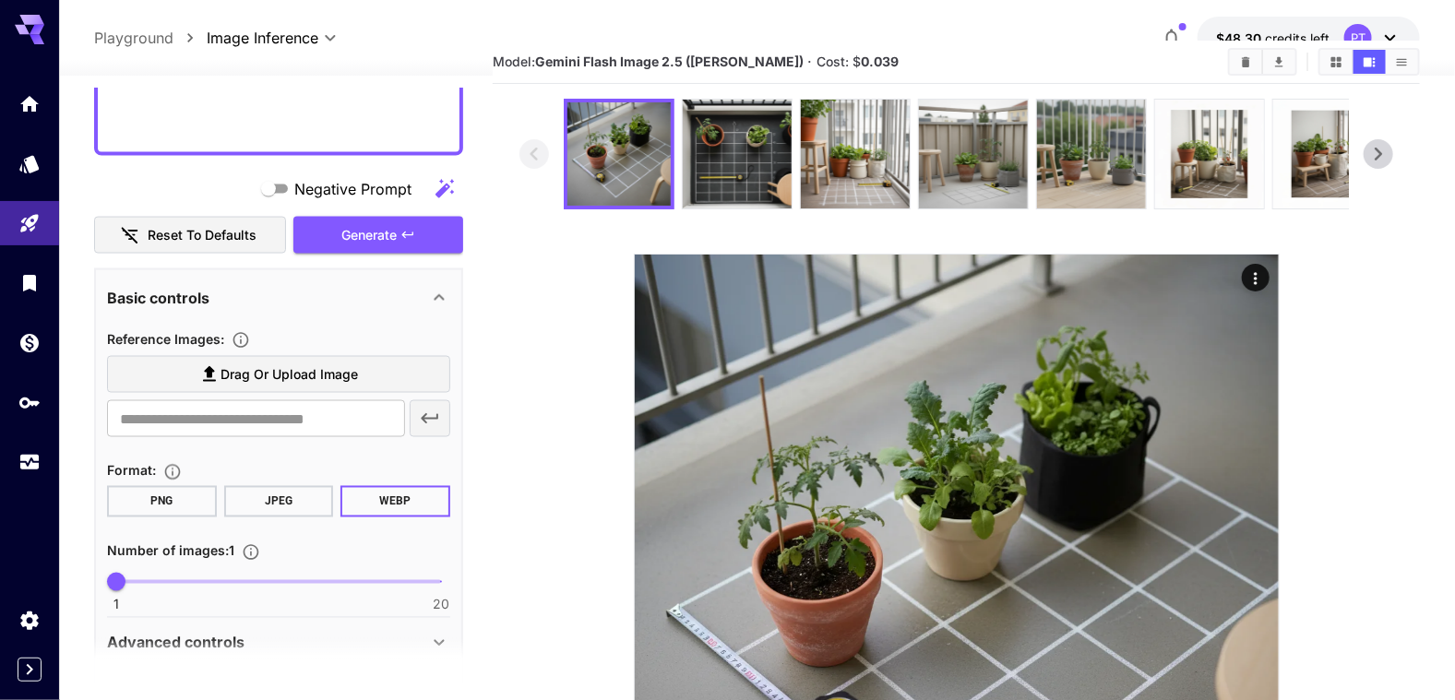
scroll to position [0, 0]
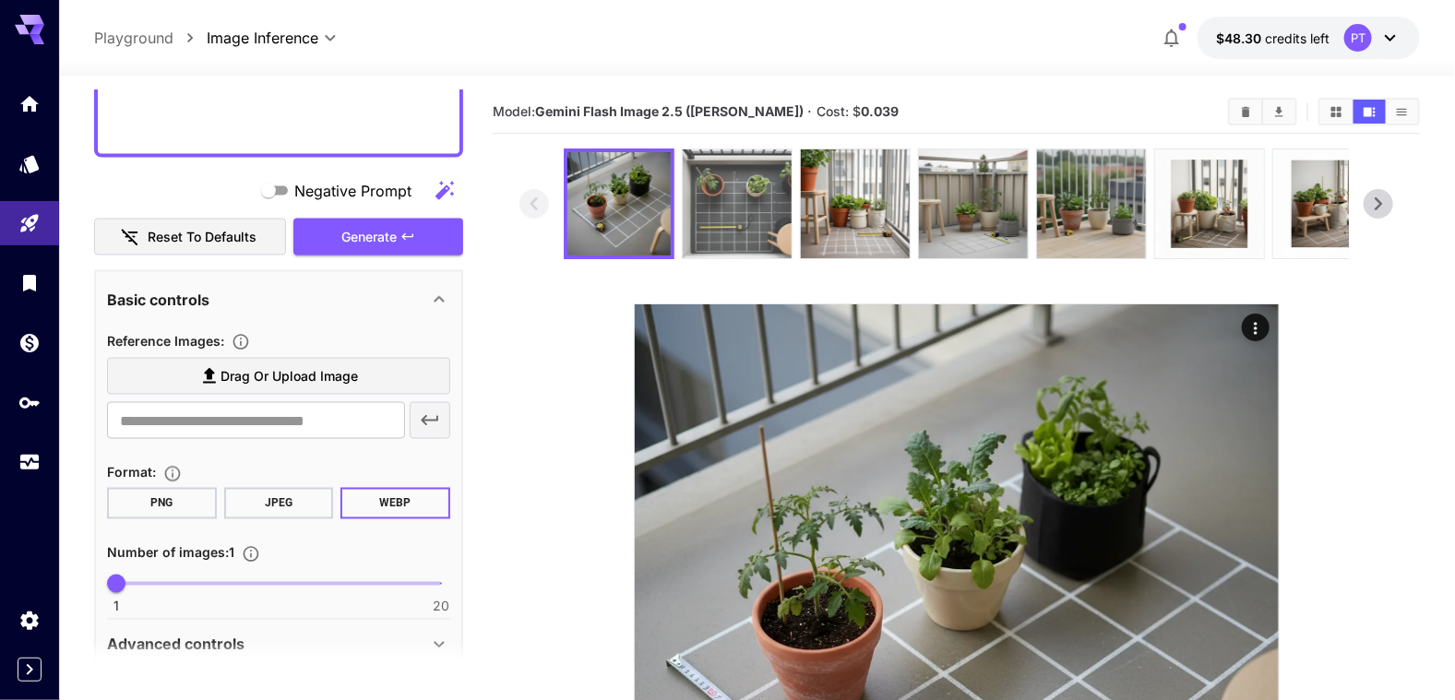
click at [738, 222] on img at bounding box center [737, 204] width 109 height 109
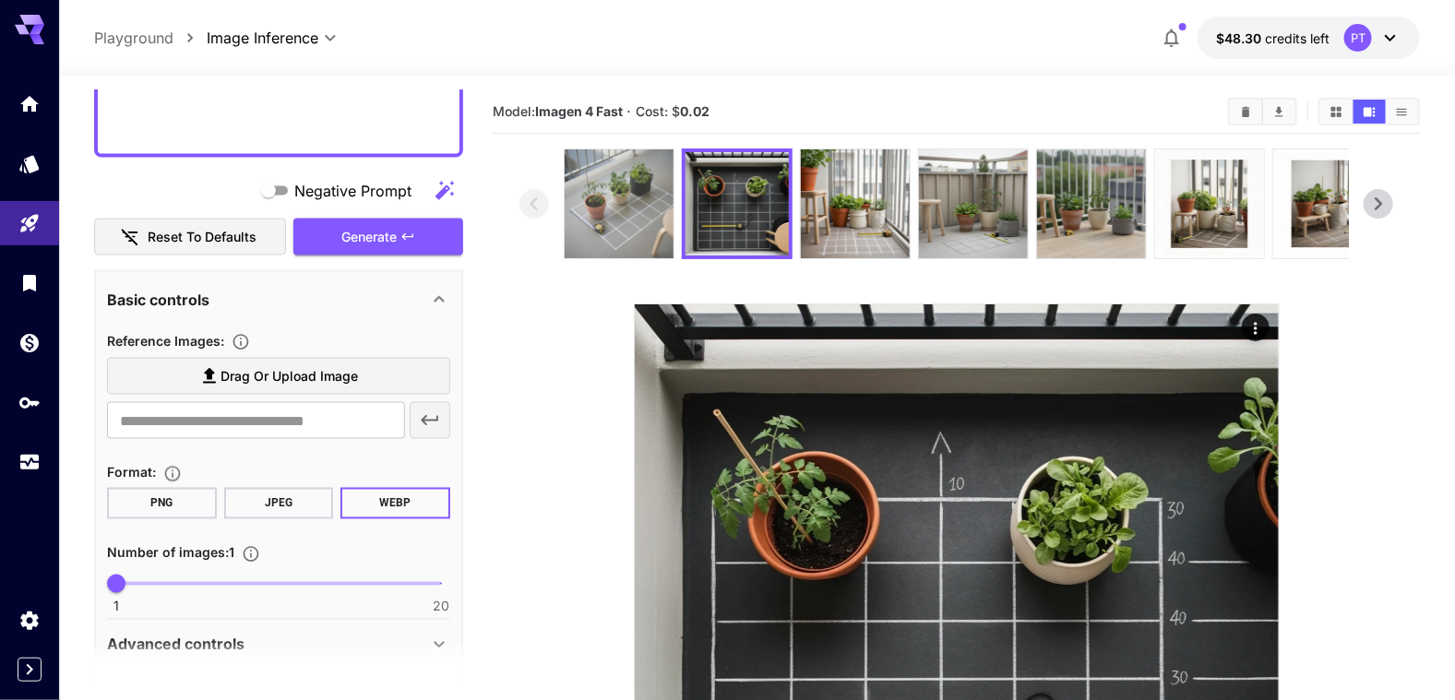
click at [633, 245] on img at bounding box center [619, 204] width 109 height 109
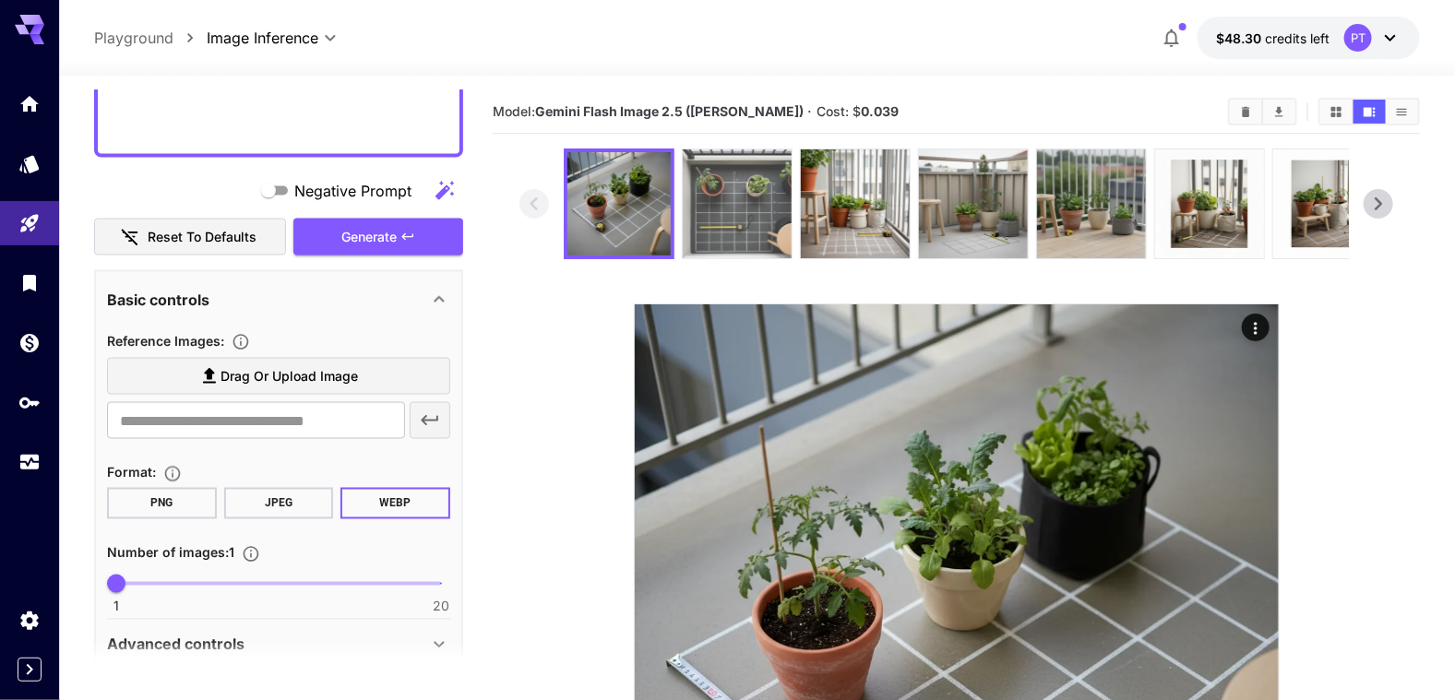
click at [745, 230] on img at bounding box center [737, 204] width 109 height 109
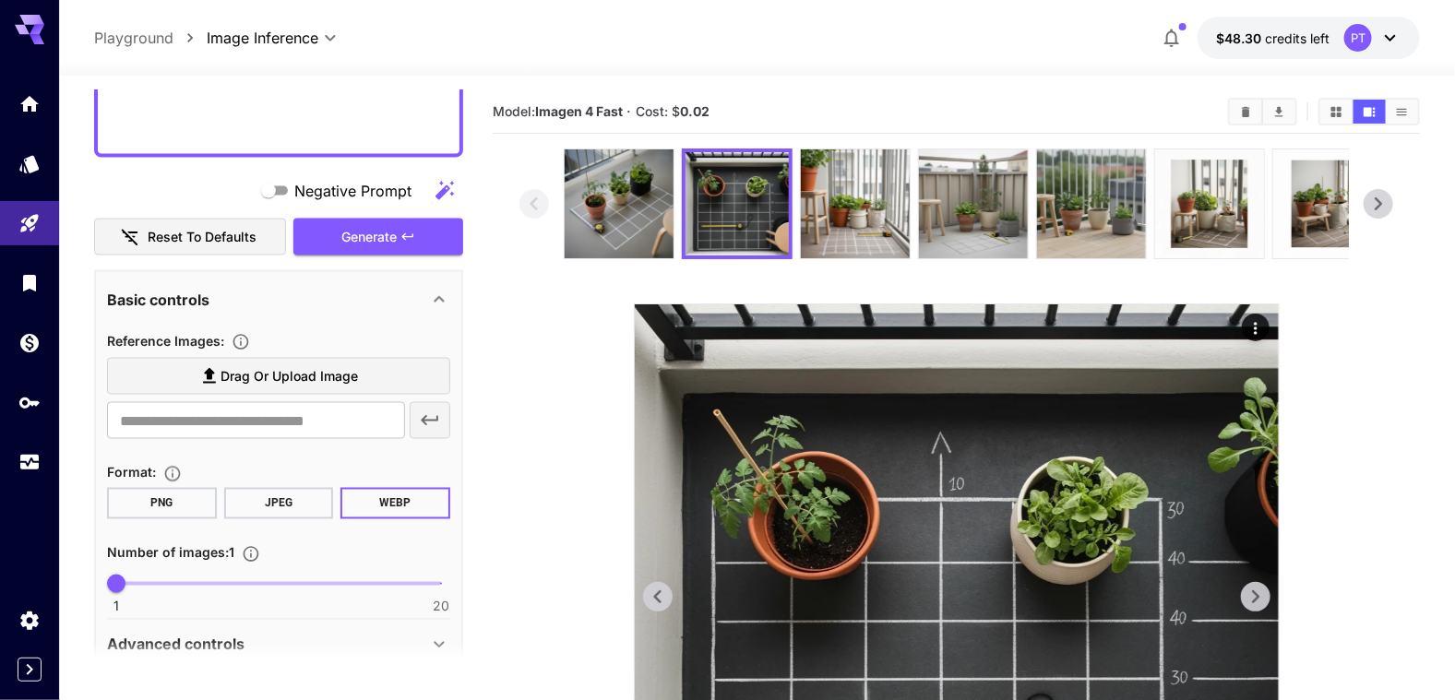
scroll to position [184, 0]
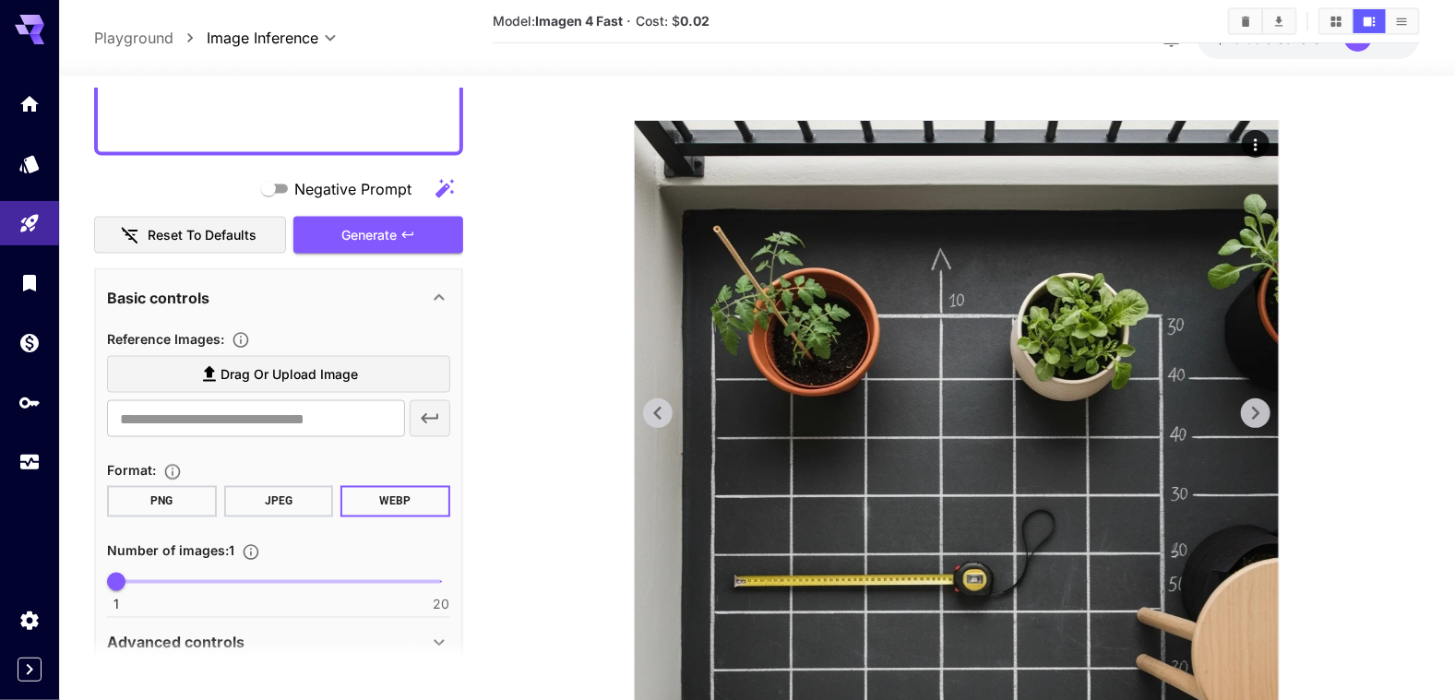
click at [1115, 389] on img at bounding box center [957, 443] width 644 height 644
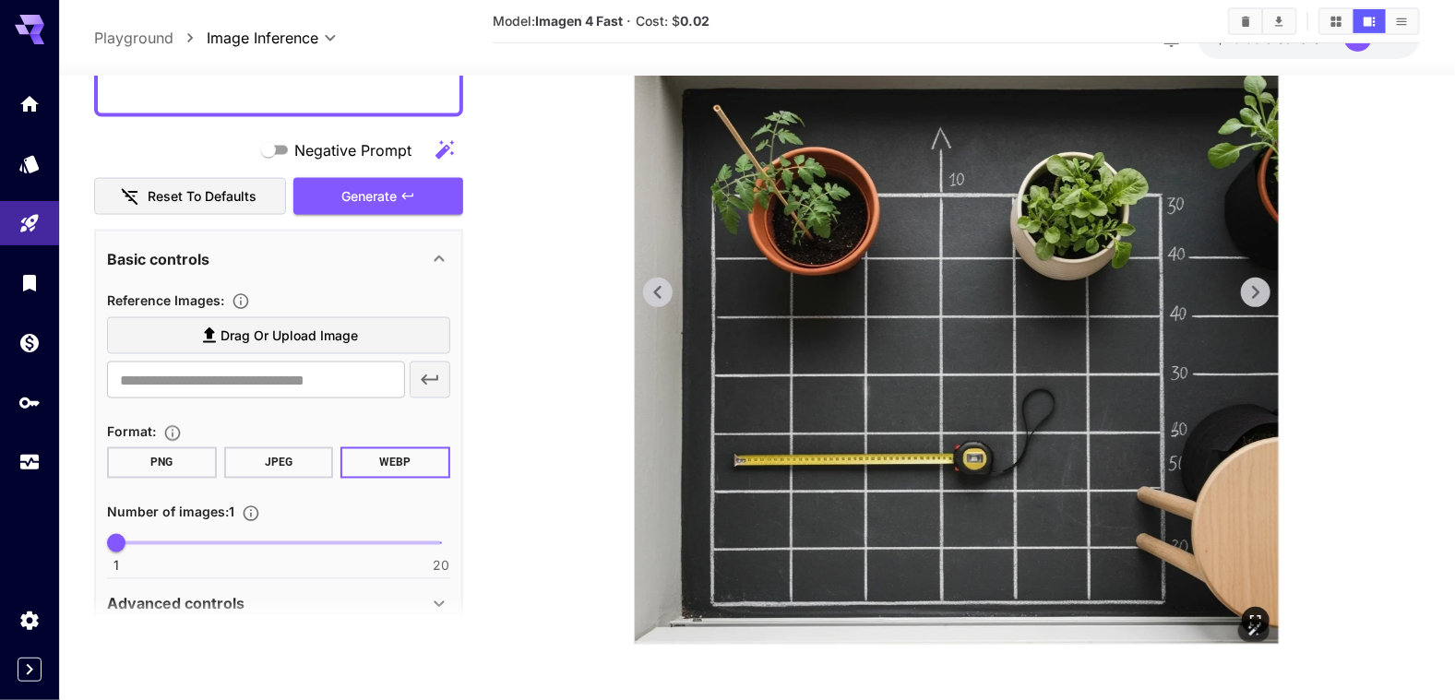
scroll to position [27, 0]
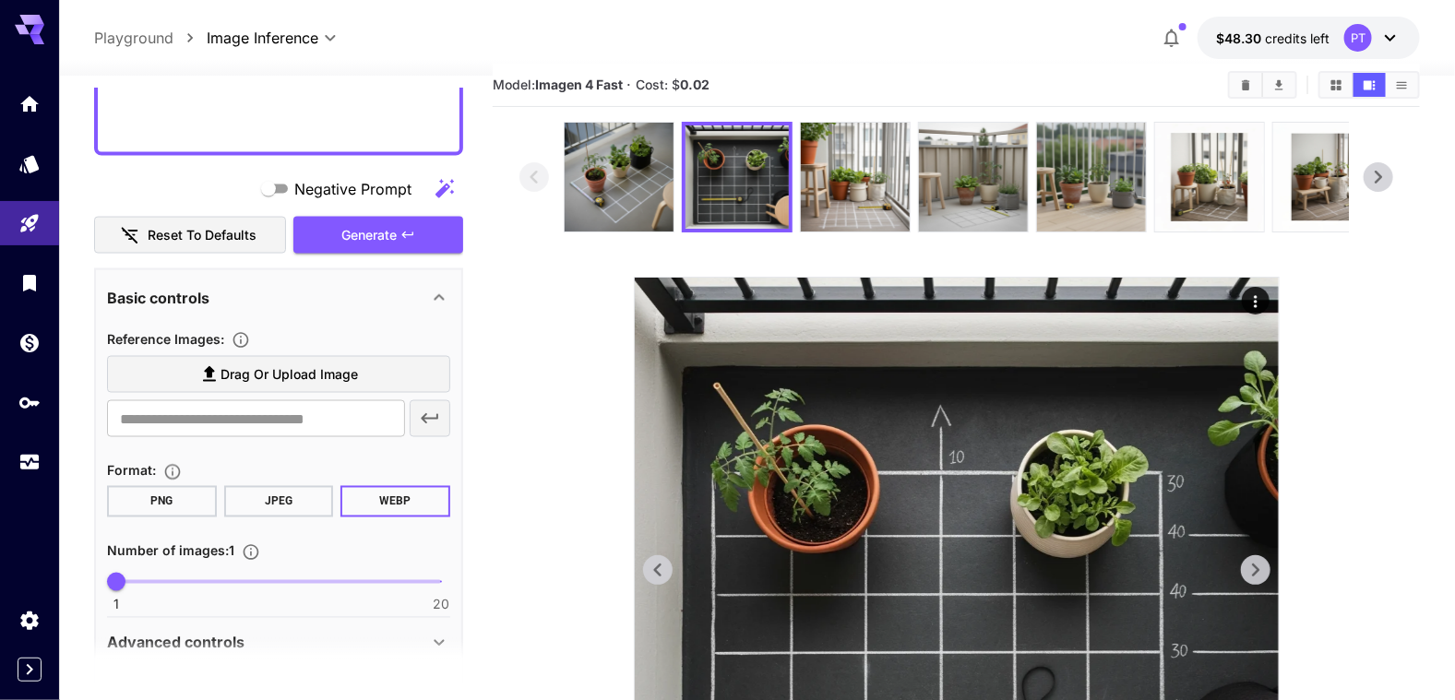
click at [1115, 293] on icon "Actions" at bounding box center [1256, 302] width 18 height 18
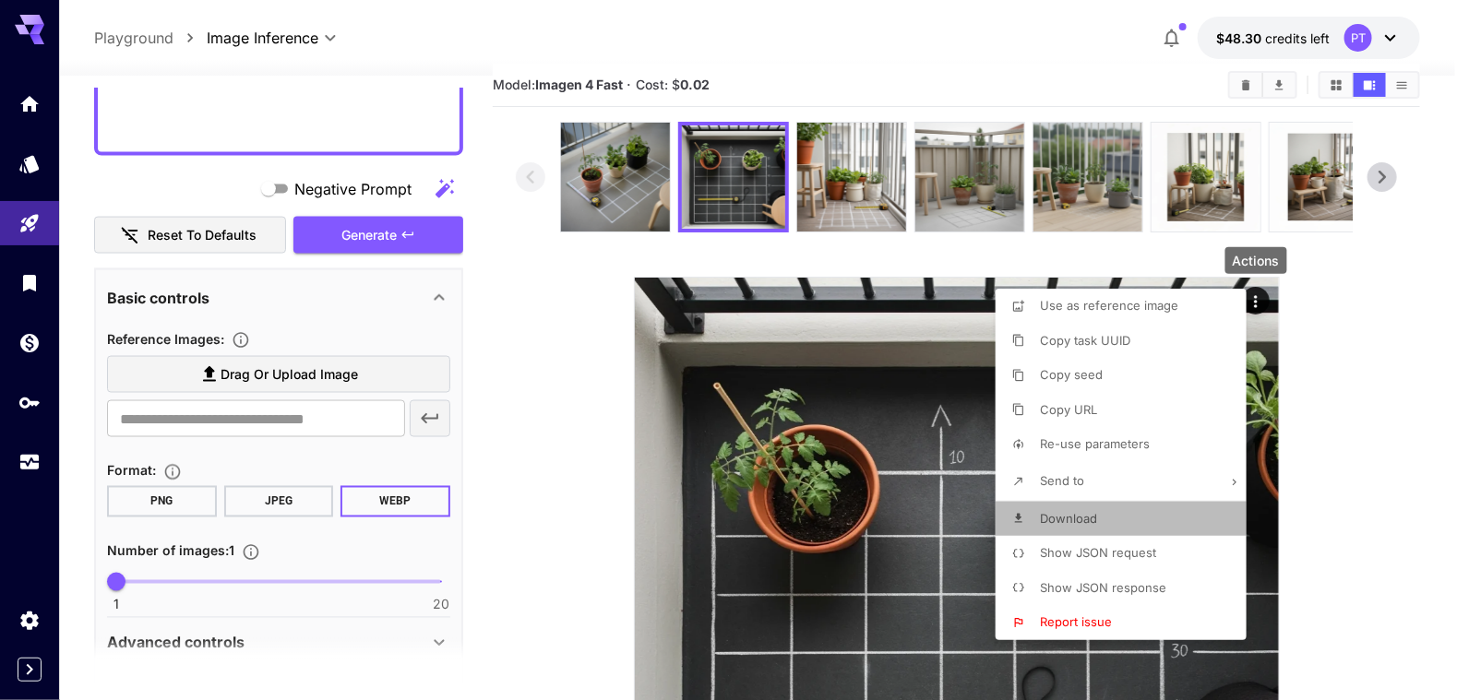
click at [1087, 518] on span "Download" at bounding box center [1068, 518] width 57 height 15
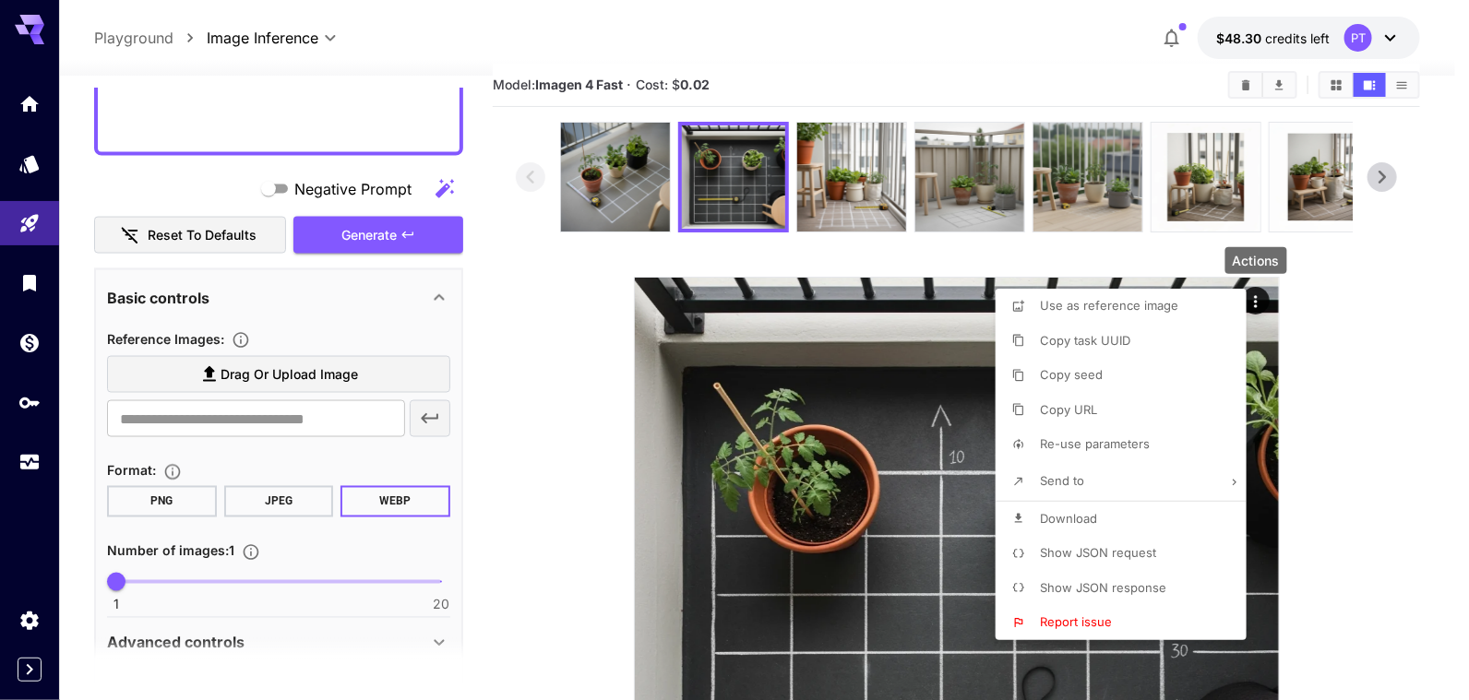
click at [1115, 188] on div at bounding box center [734, 350] width 1469 height 700
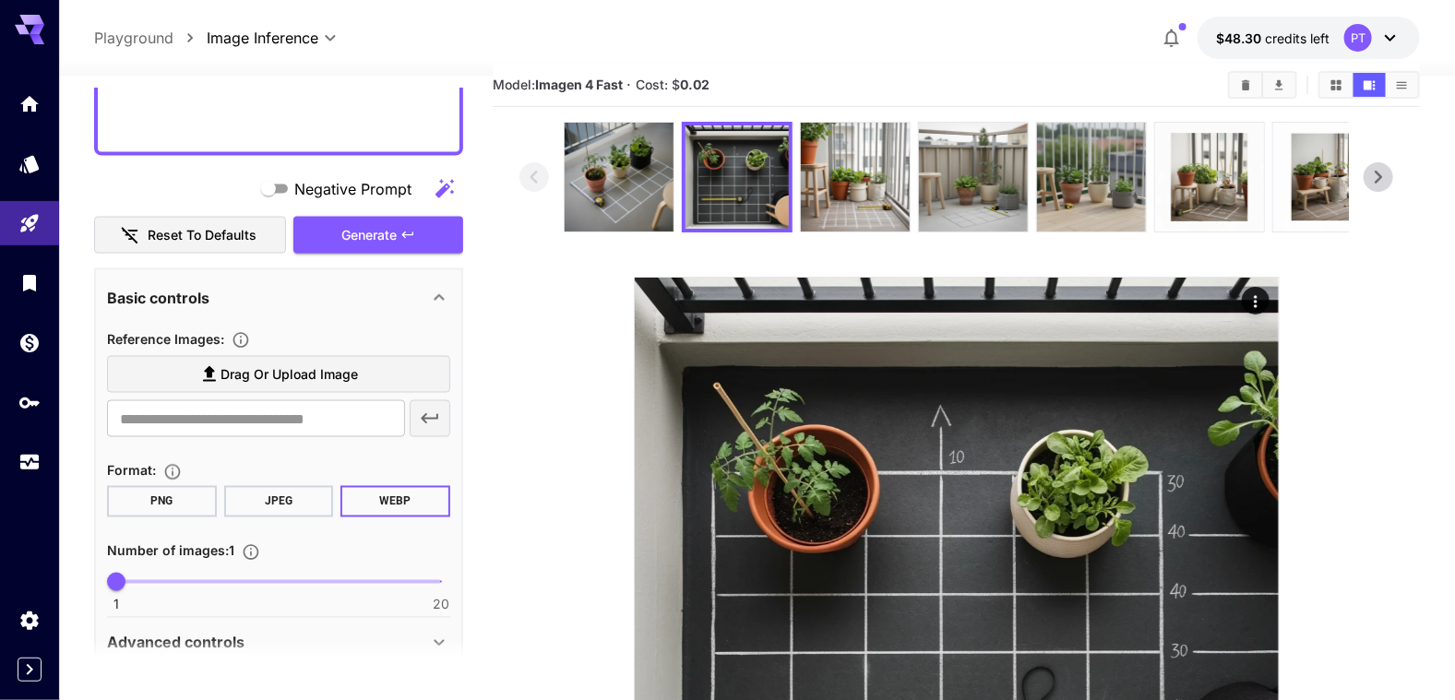
click at [1115, 183] on icon at bounding box center [1379, 177] width 28 height 28
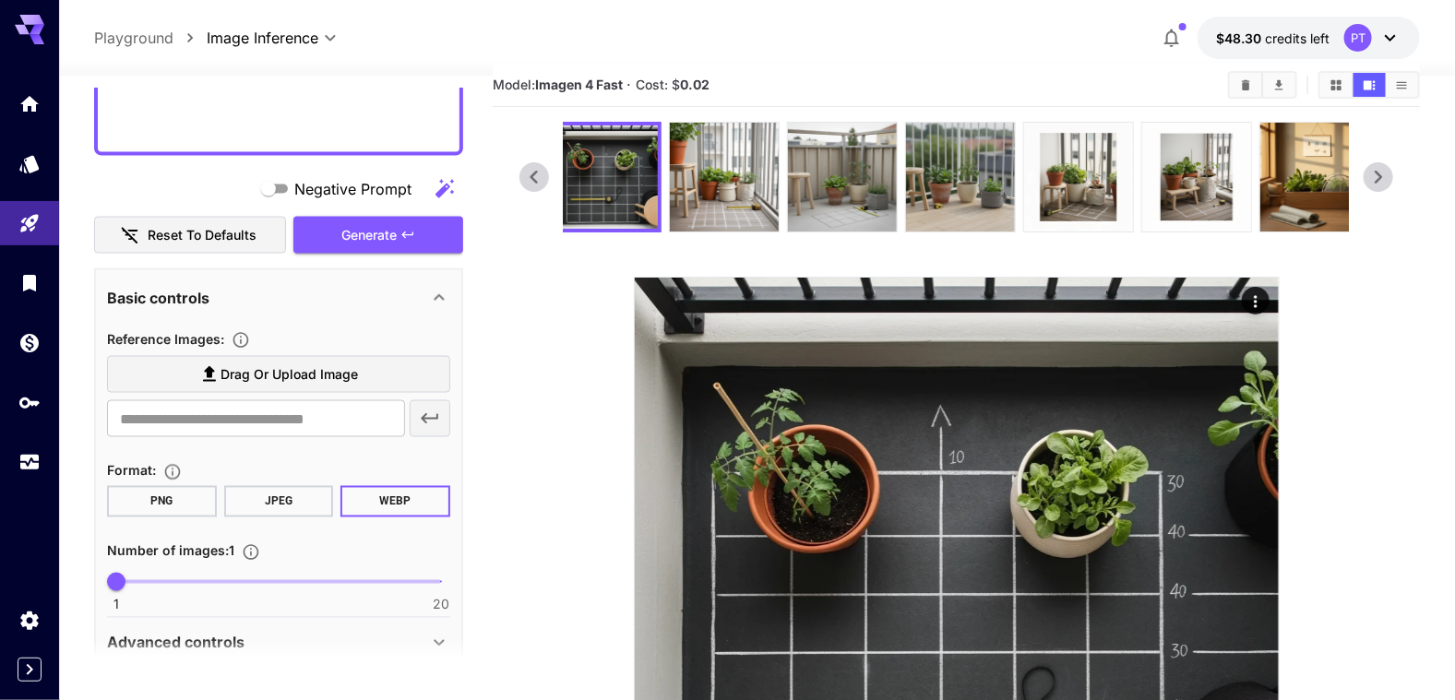
click at [1115, 179] on icon at bounding box center [1379, 177] width 28 height 28
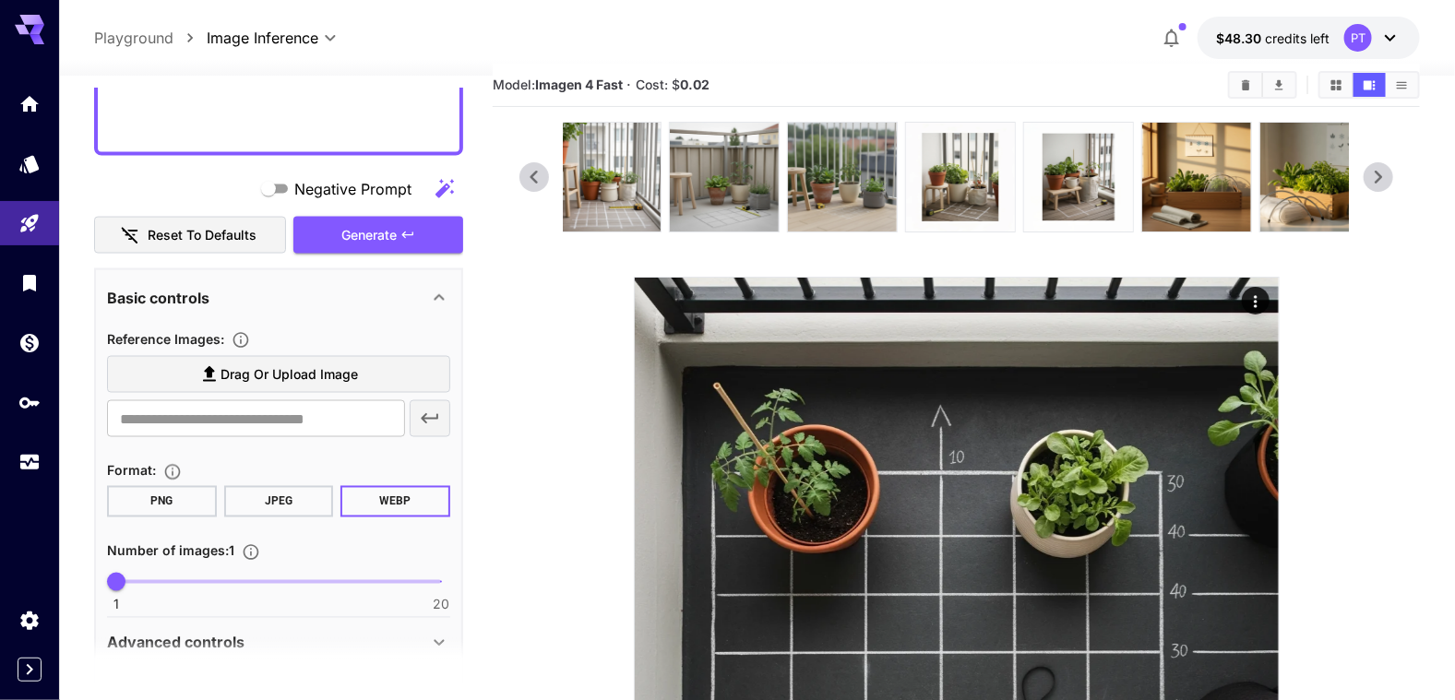
click at [1115, 179] on icon at bounding box center [1379, 177] width 28 height 28
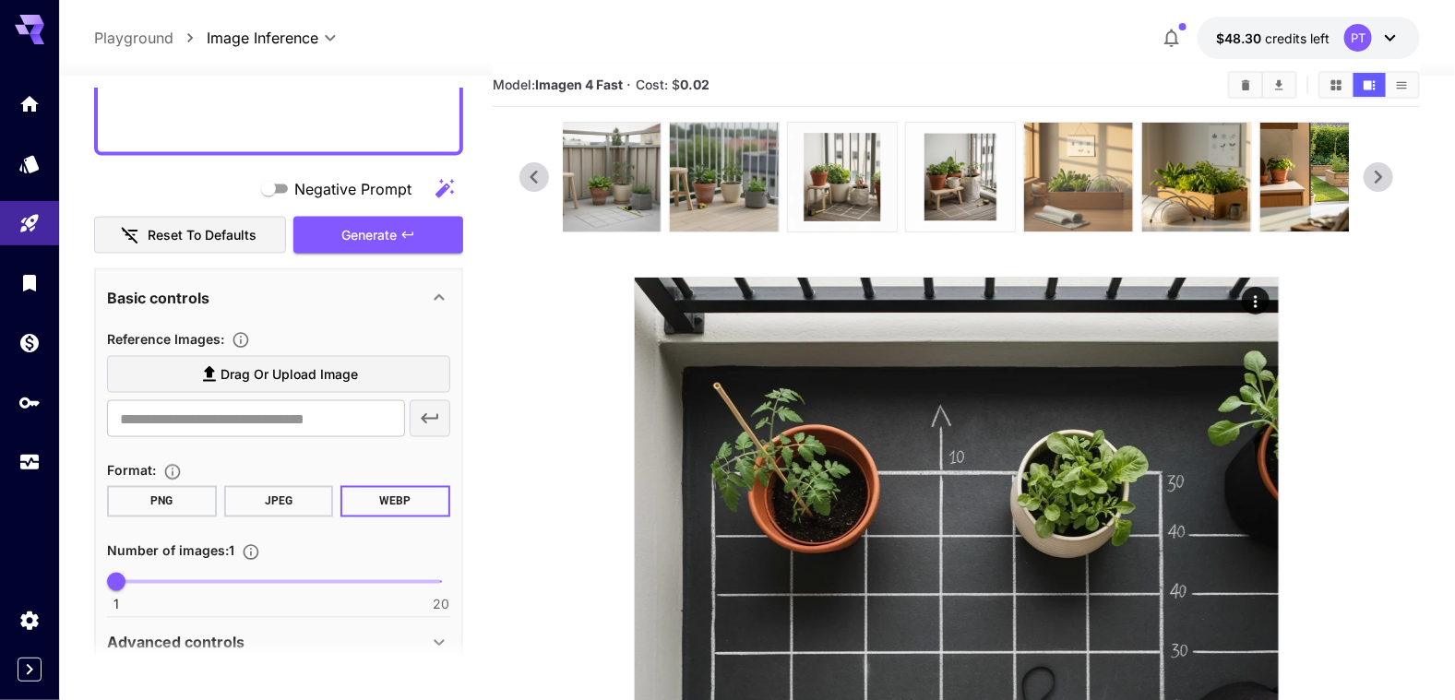
click at [1067, 174] on img at bounding box center [1078, 177] width 109 height 109
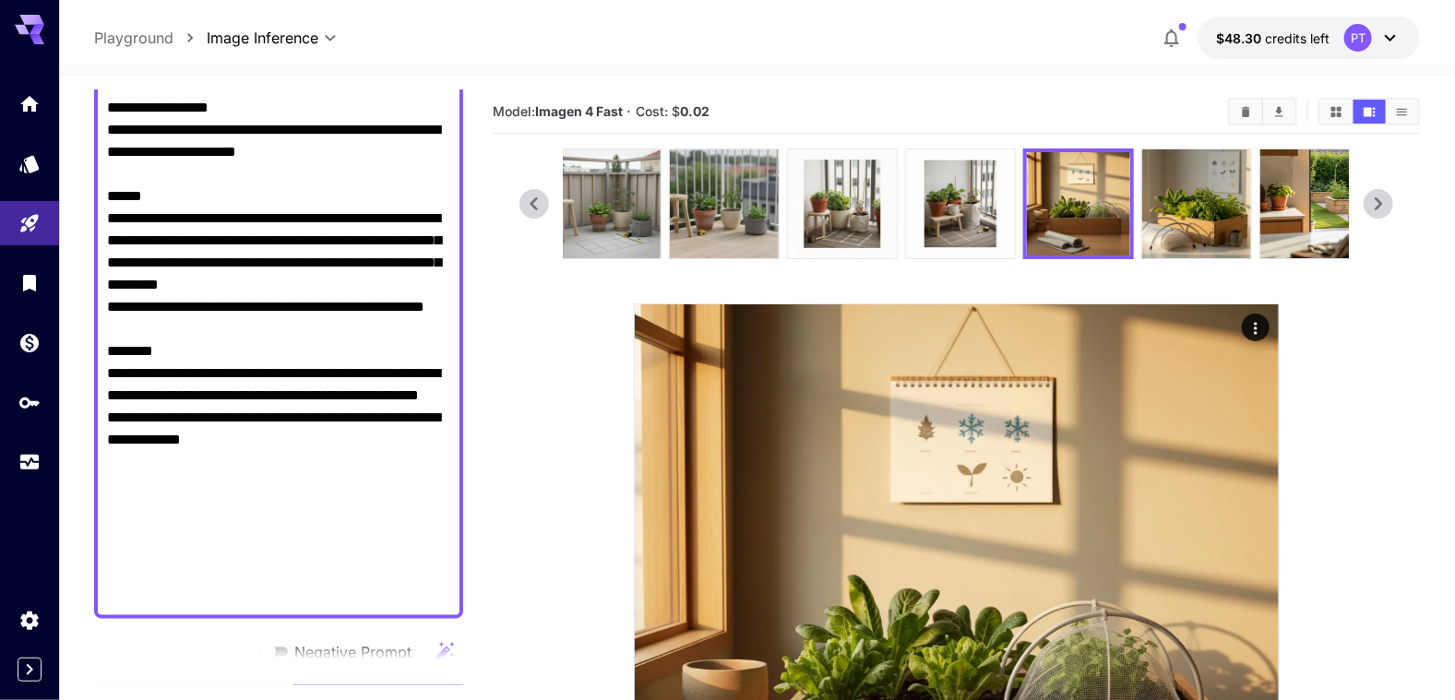
scroll to position [701, 0]
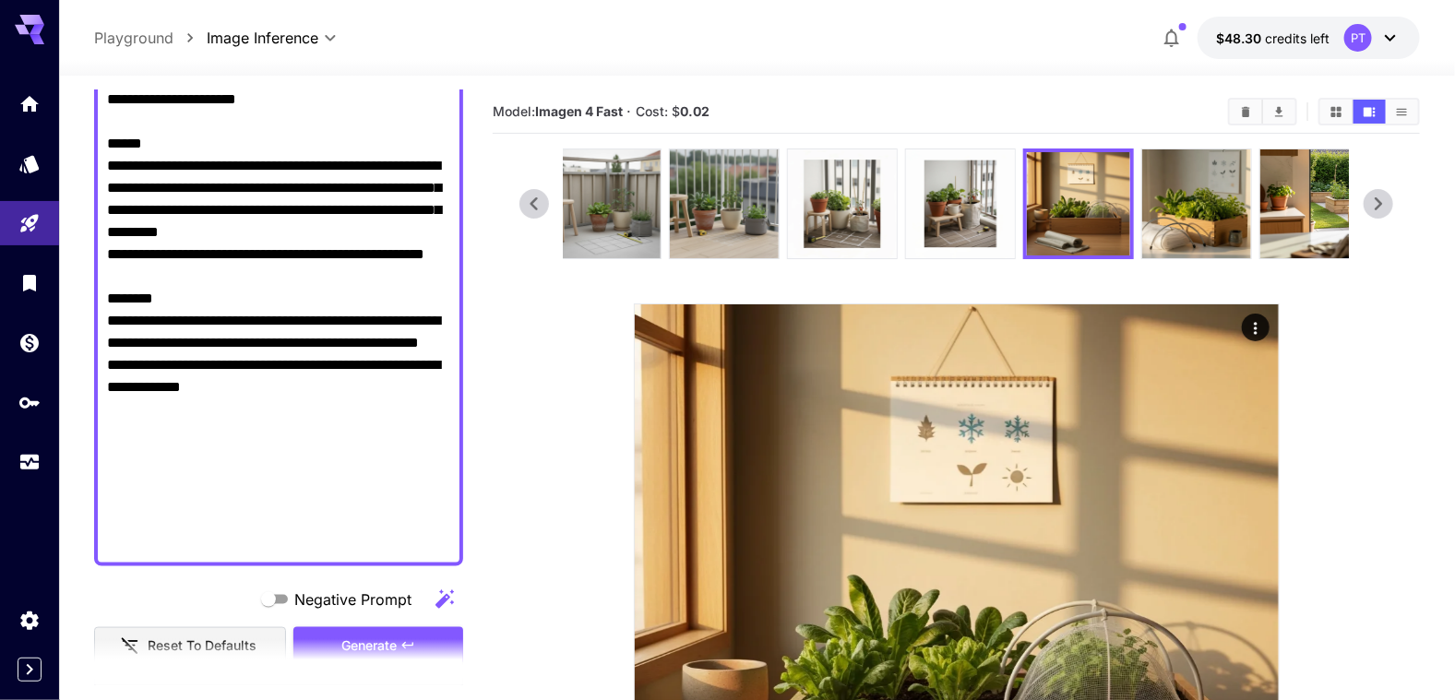
drag, startPoint x: 107, startPoint y: 197, endPoint x: 315, endPoint y: 551, distance: 410.7
click at [315, 551] on div at bounding box center [278, 66] width 369 height 1000
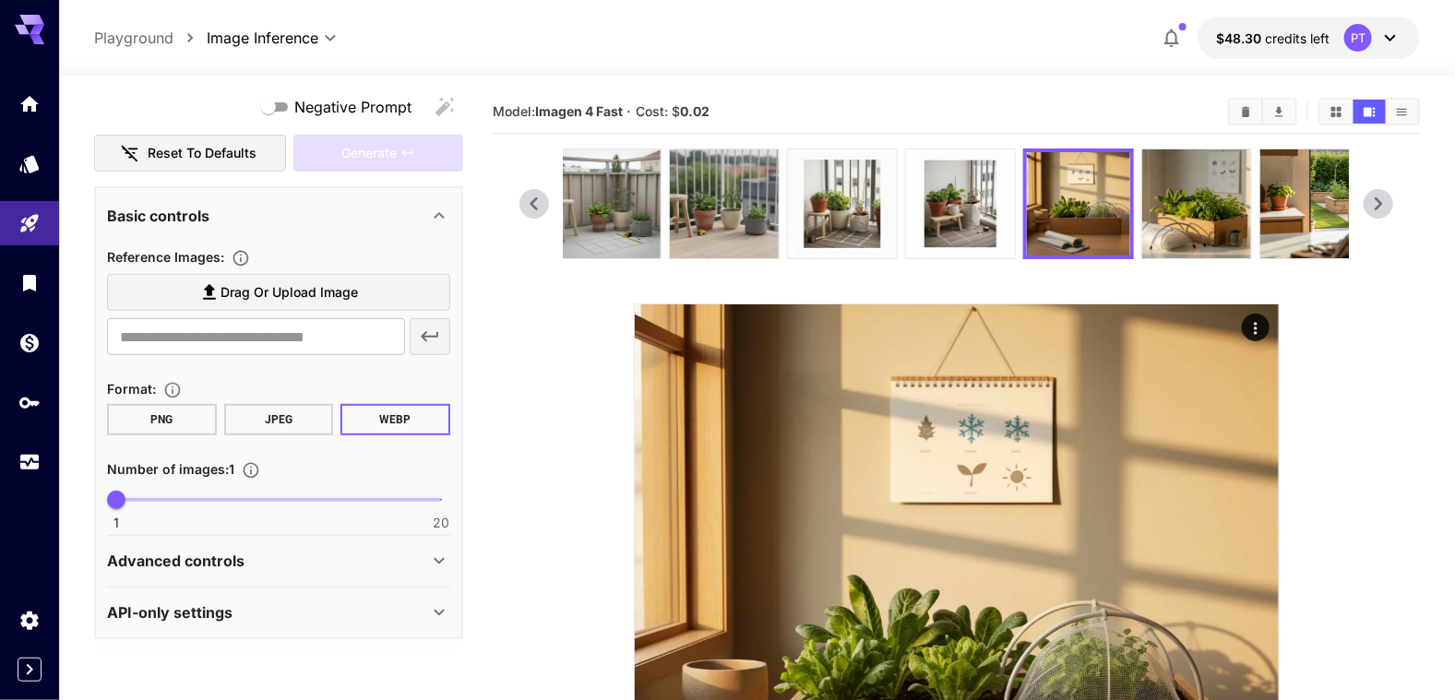
scroll to position [188, 0]
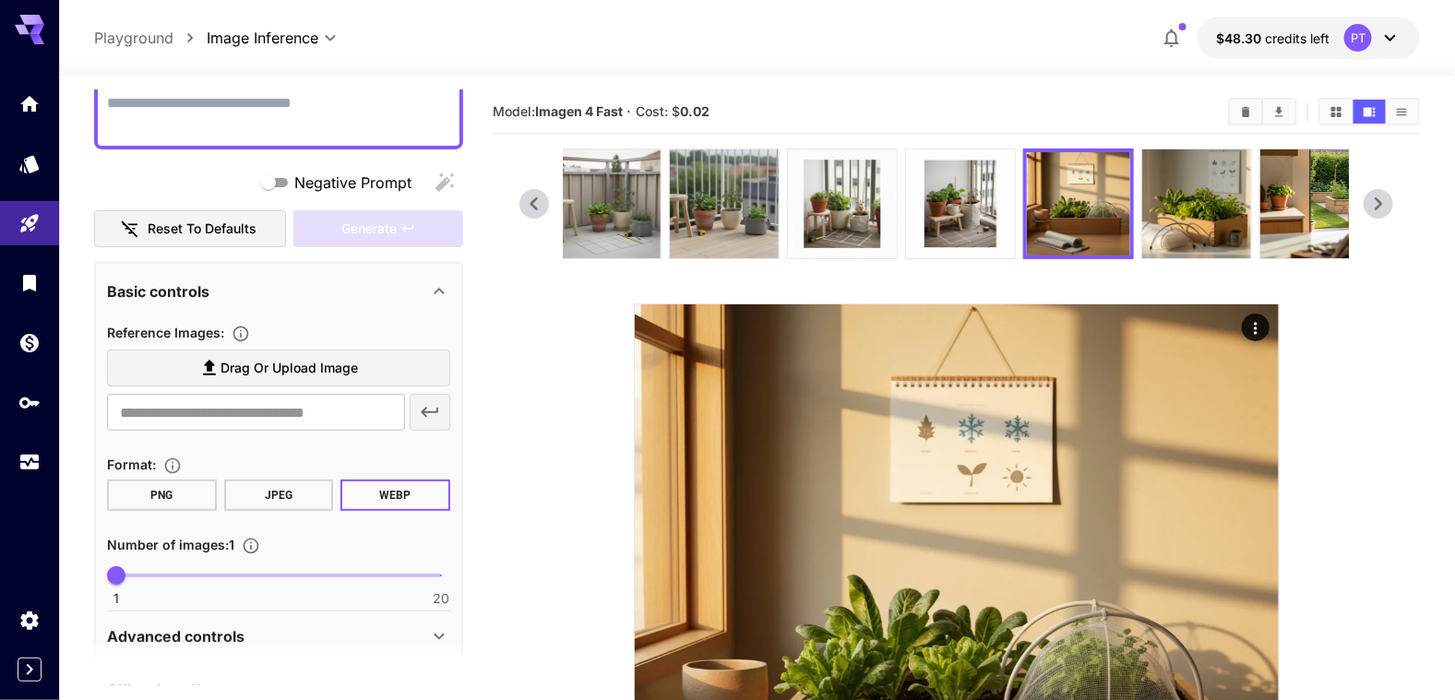
paste textarea "**********"
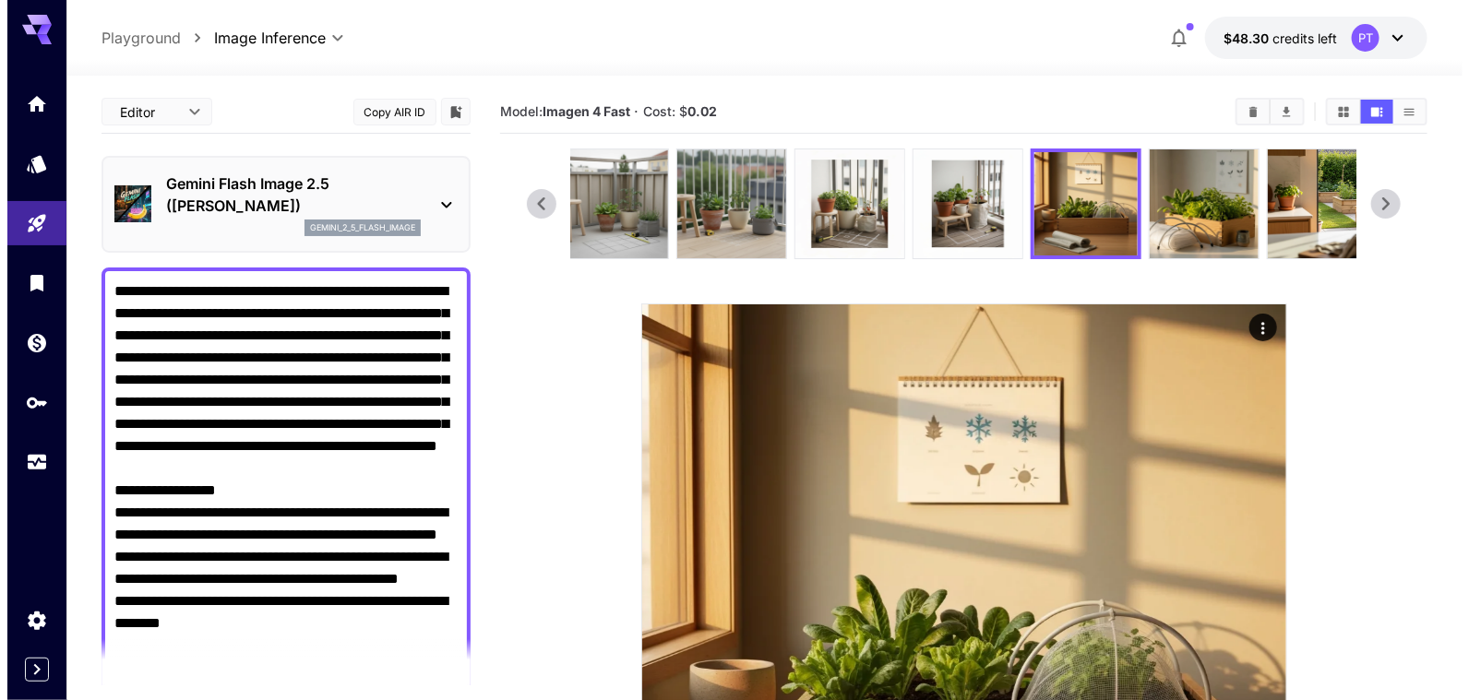
scroll to position [0, 0]
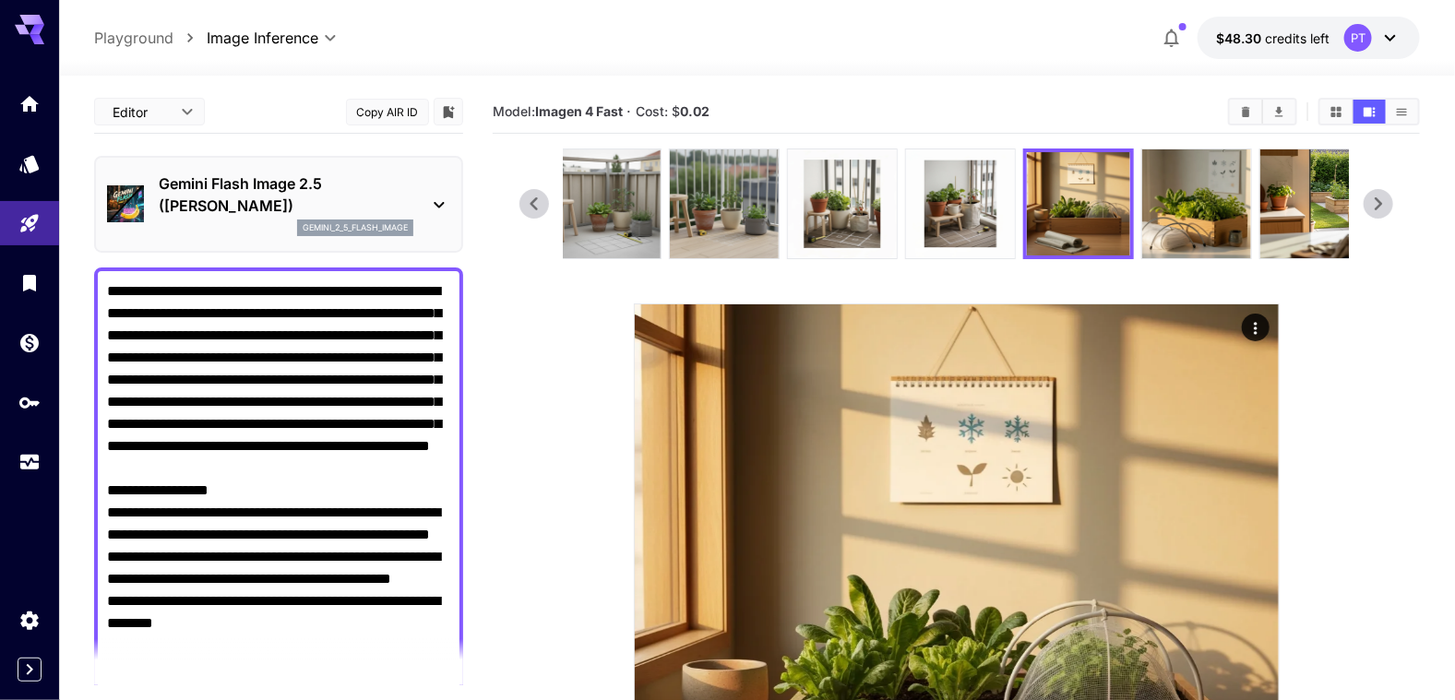
click at [437, 203] on icon at bounding box center [439, 205] width 10 height 6
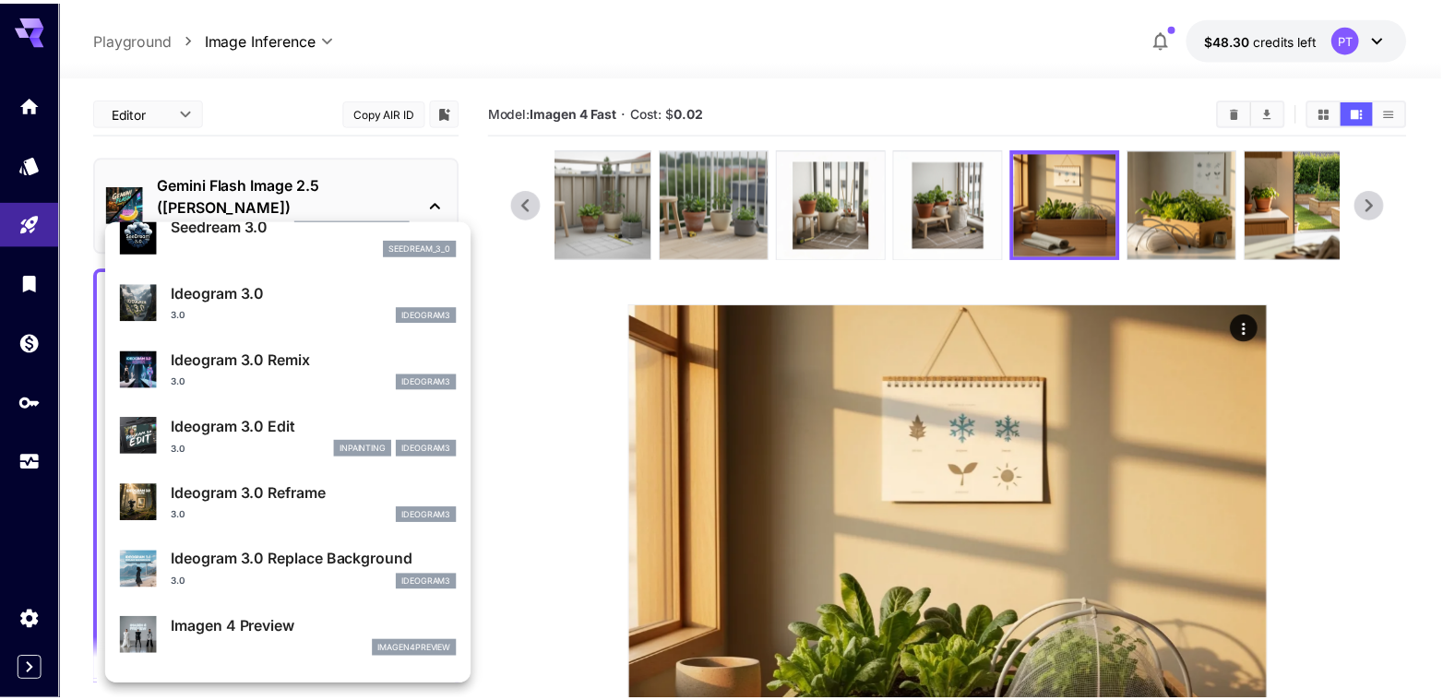
scroll to position [835, 0]
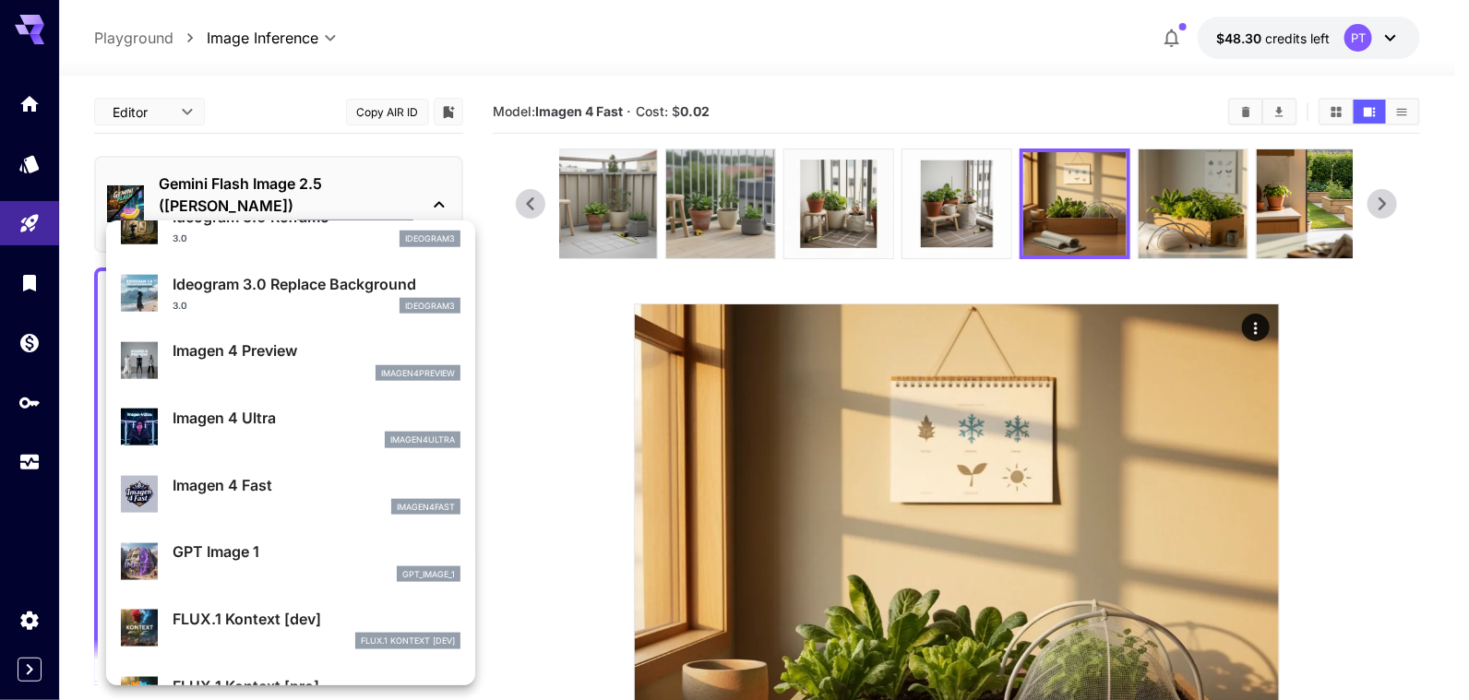
click at [248, 480] on p "Imagen 4 Fast" at bounding box center [317, 485] width 288 height 22
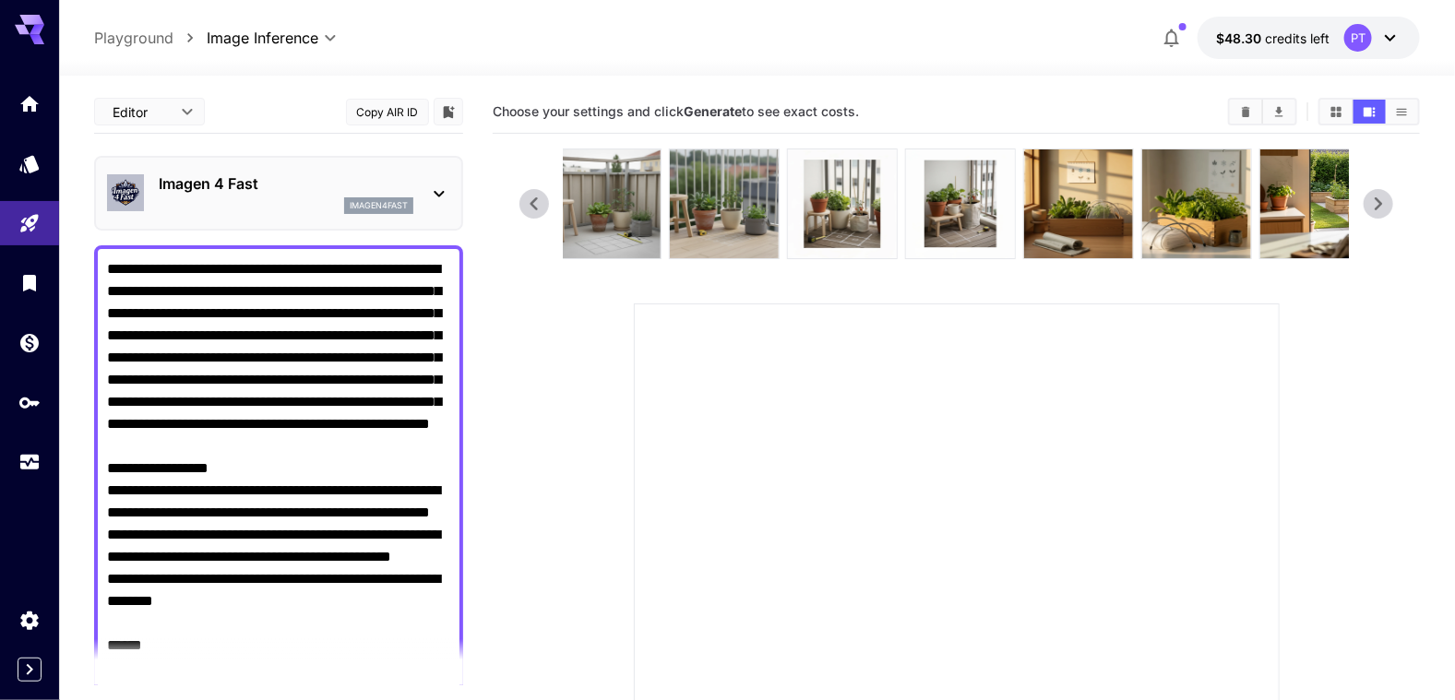
click at [540, 436] on section at bounding box center [956, 549] width 873 height 801
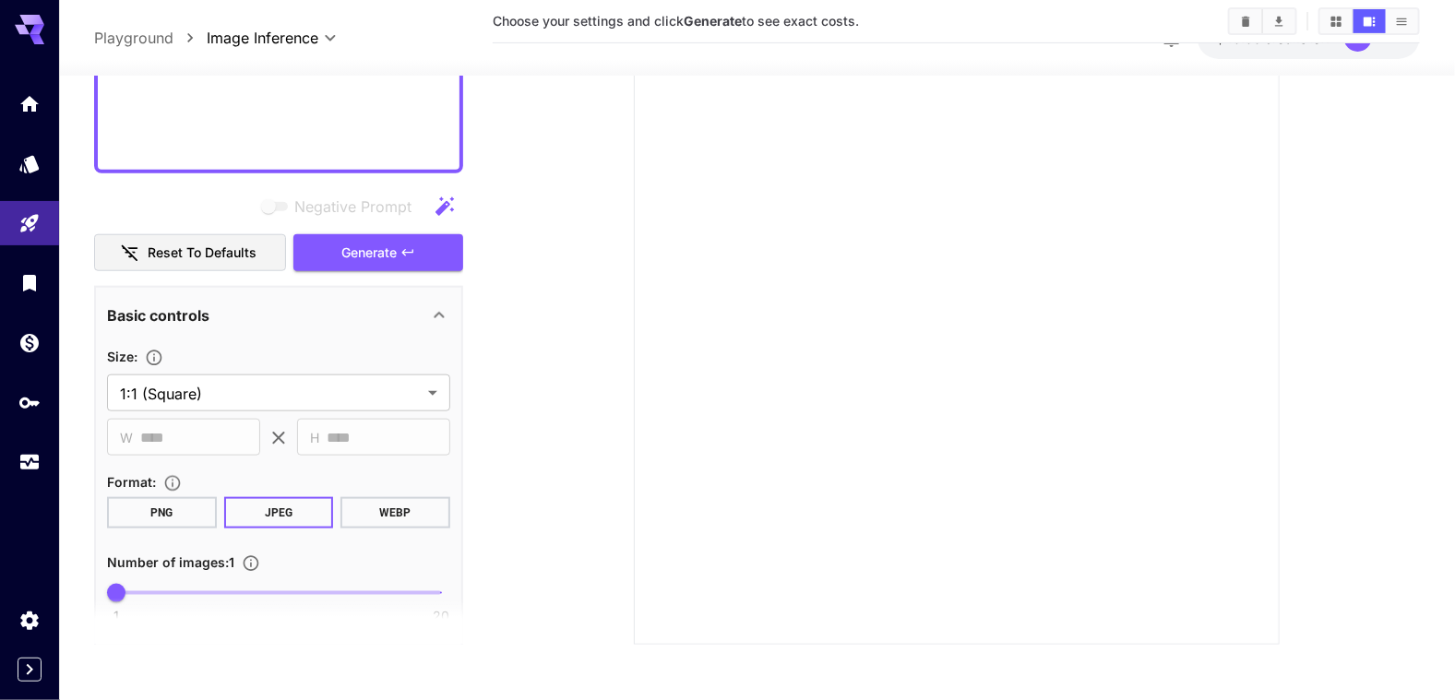
scroll to position [737, 0]
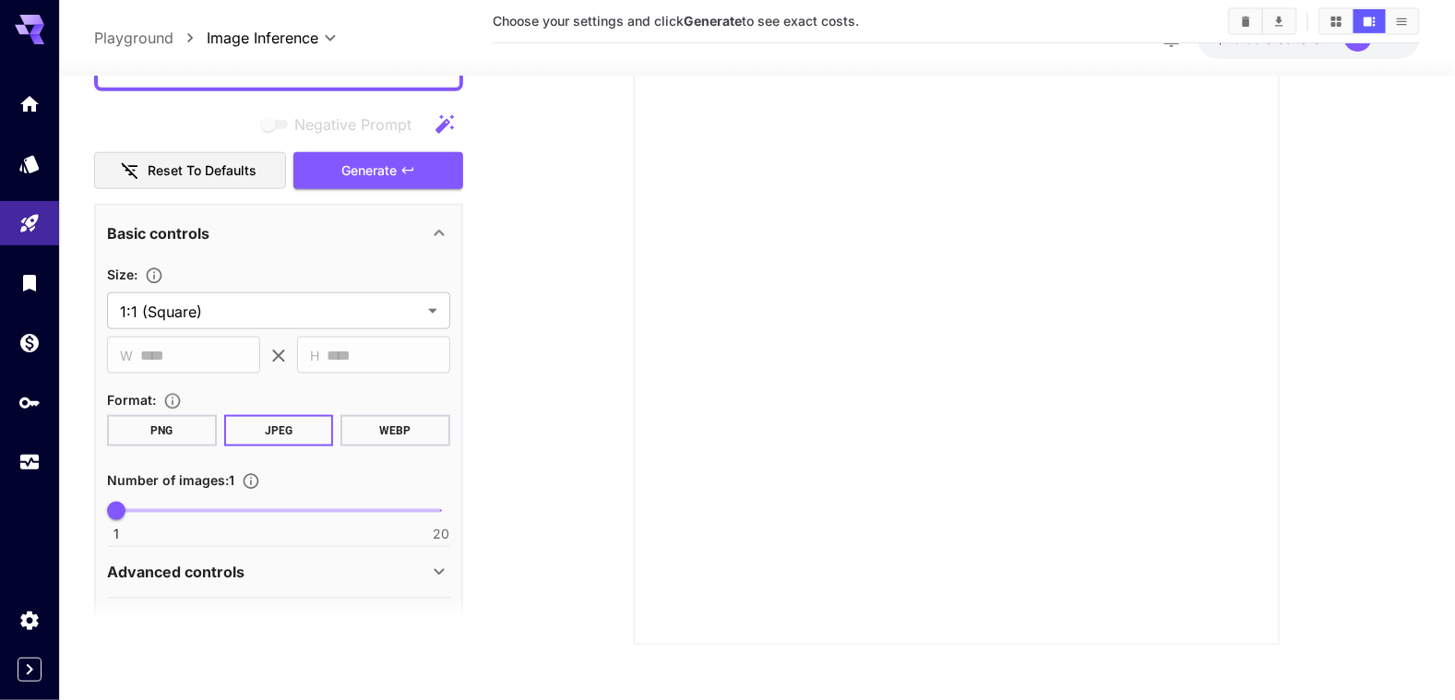
click at [416, 441] on button "WEBP" at bounding box center [396, 430] width 110 height 31
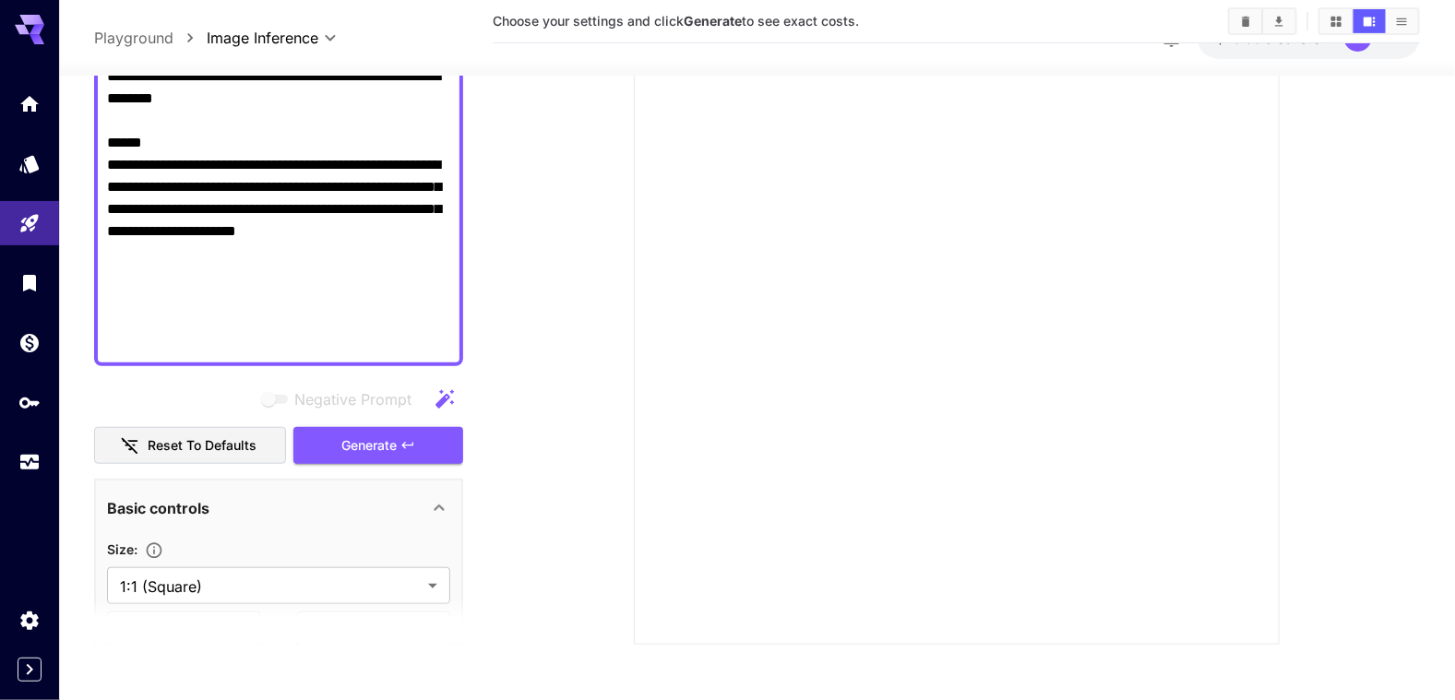
scroll to position [461, 0]
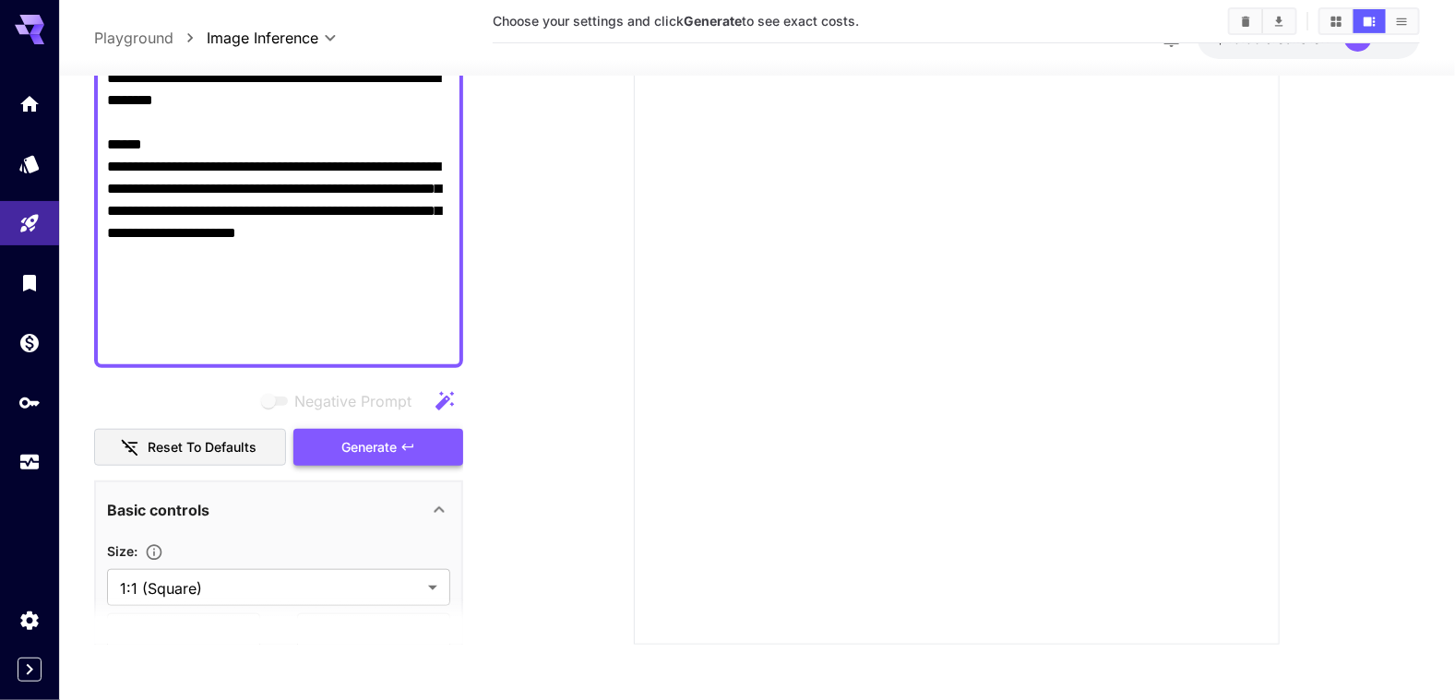
click at [377, 445] on span "Generate" at bounding box center [368, 447] width 55 height 23
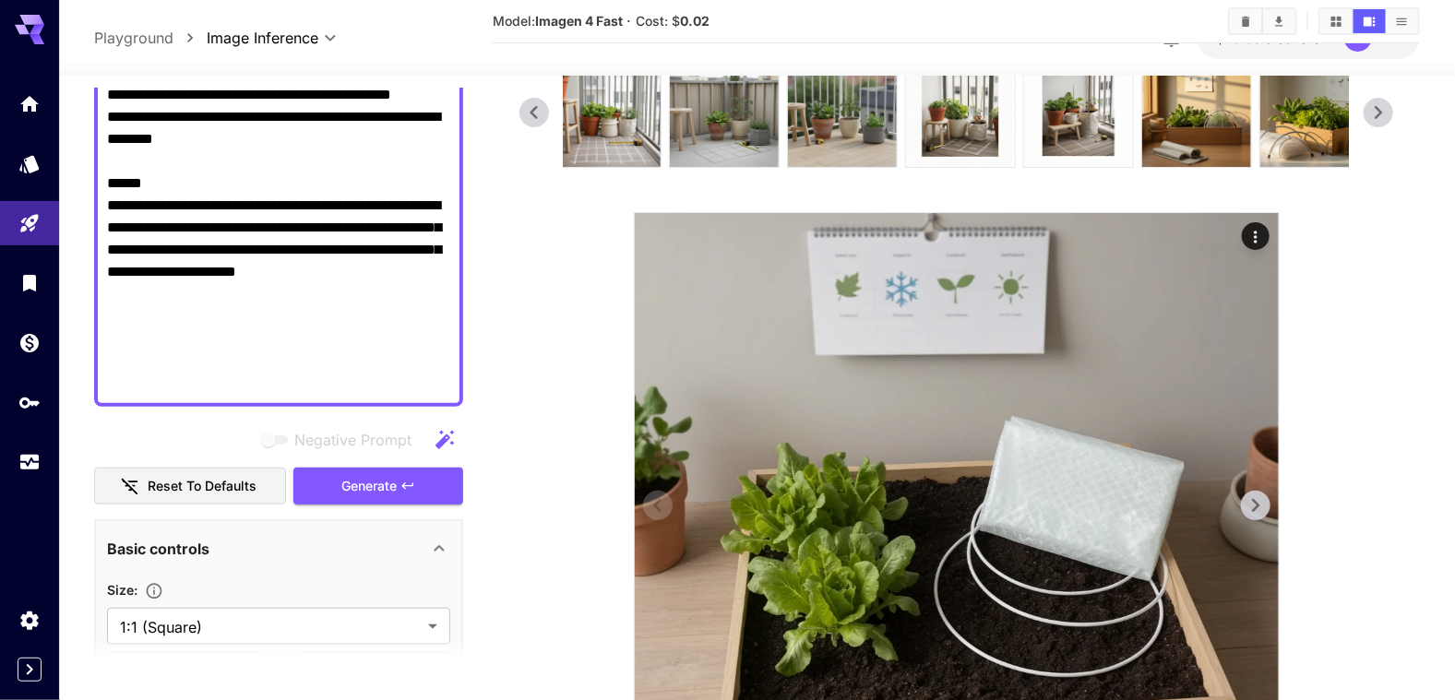
scroll to position [0, 0]
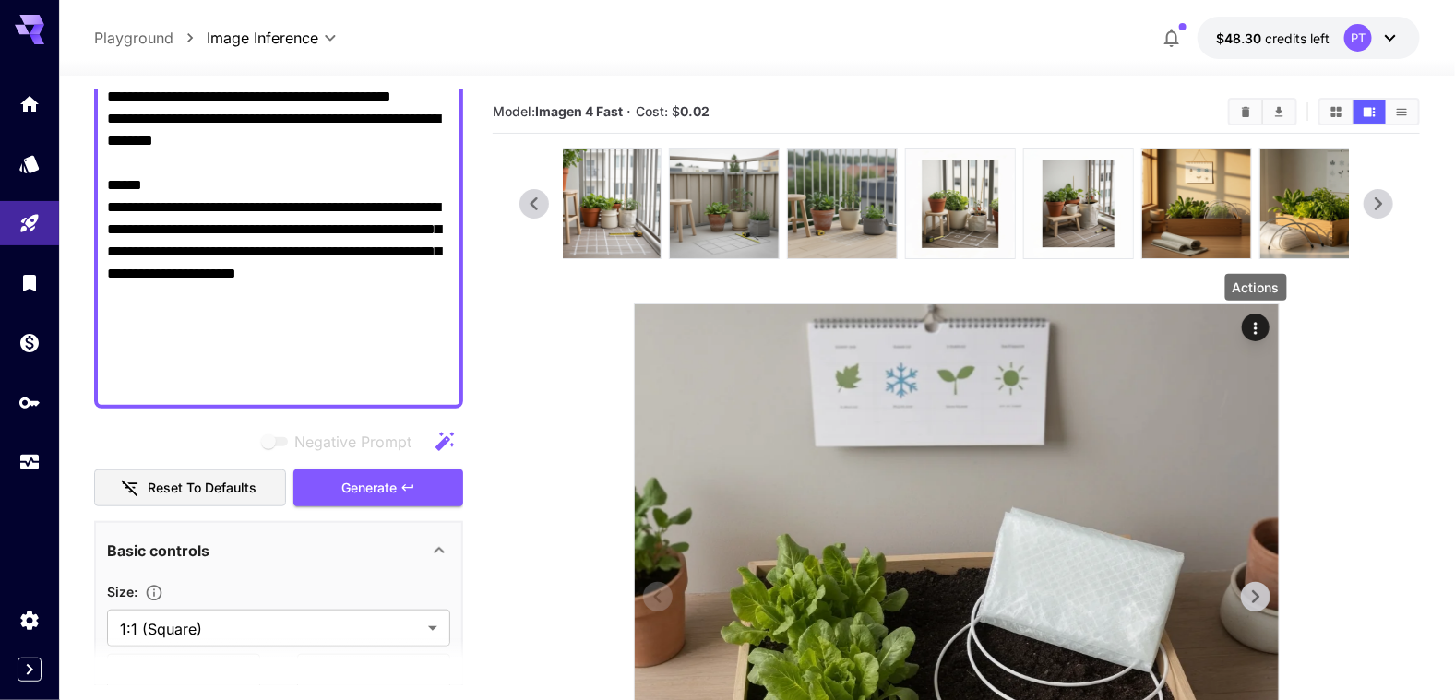
click at [1115, 329] on icon "Actions" at bounding box center [1256, 328] width 18 height 18
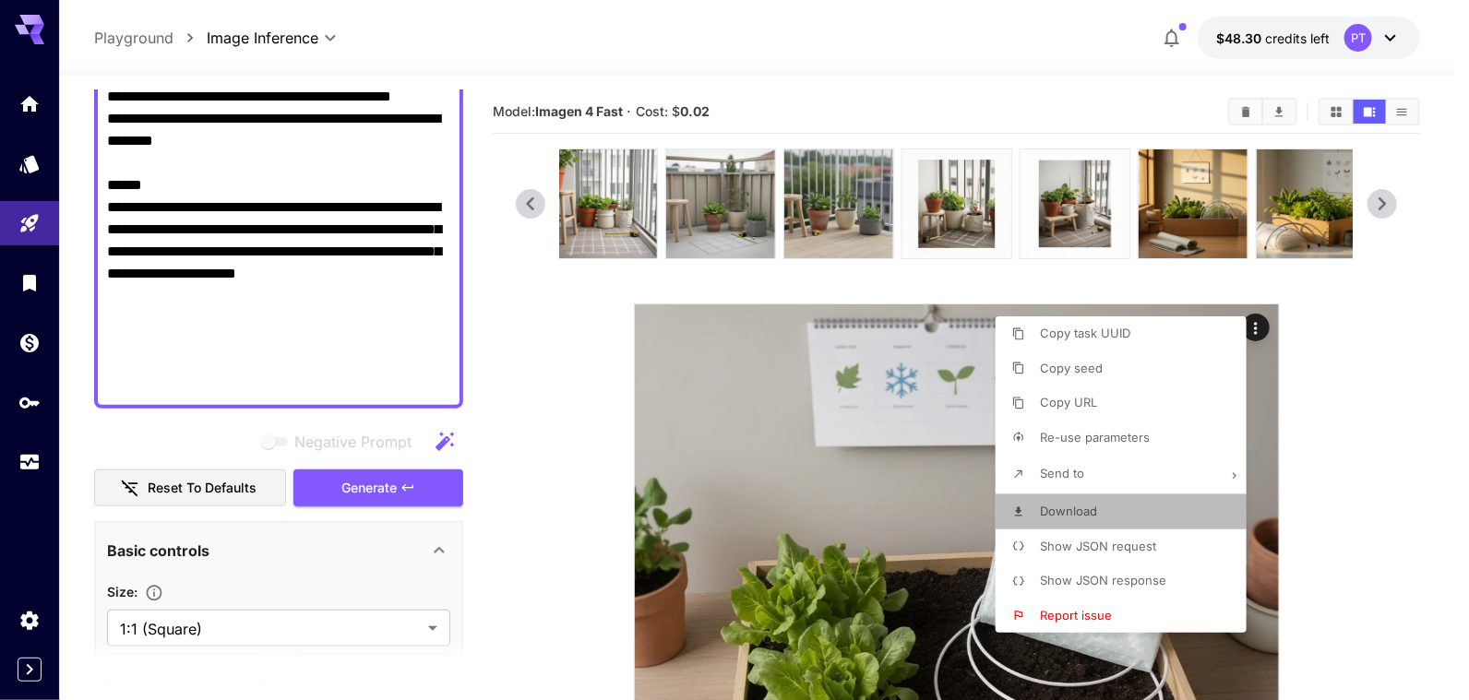
click at [1068, 518] on span "Download" at bounding box center [1068, 511] width 57 height 15
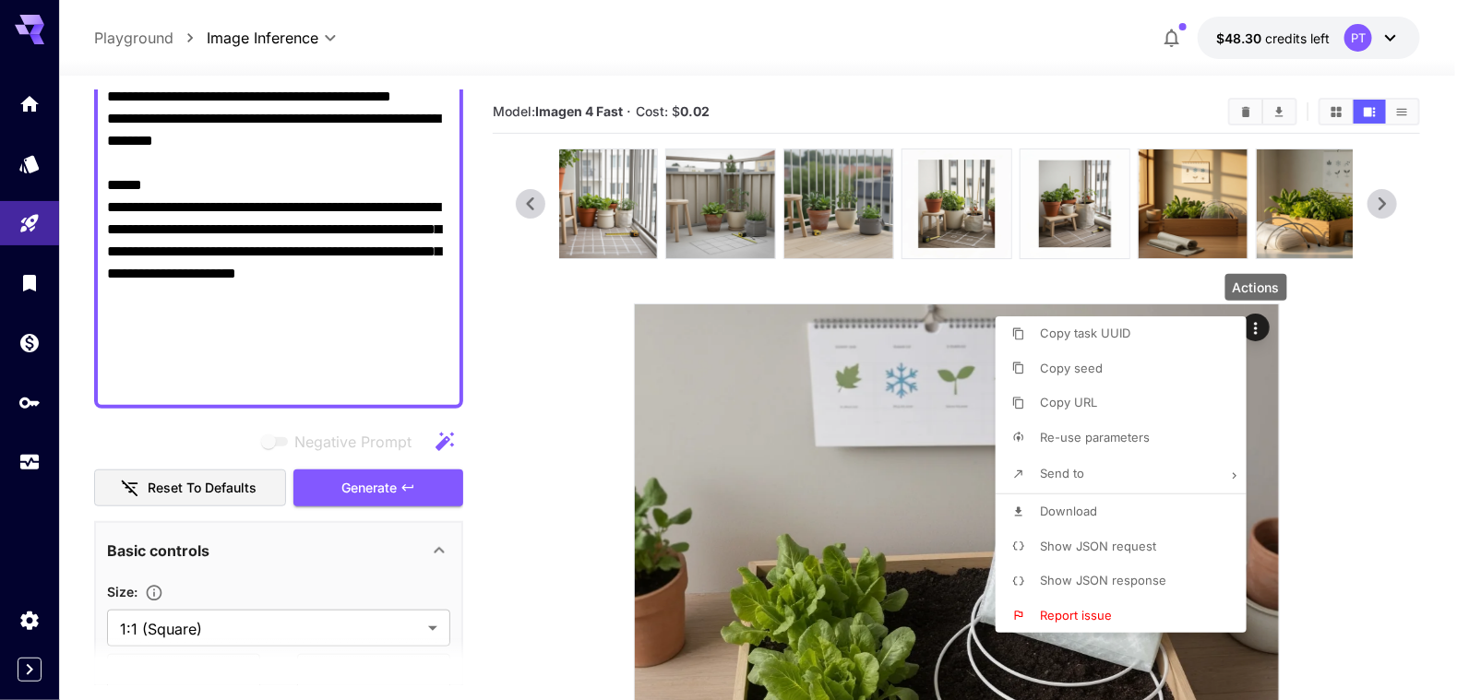
click at [392, 356] on div at bounding box center [734, 350] width 1469 height 700
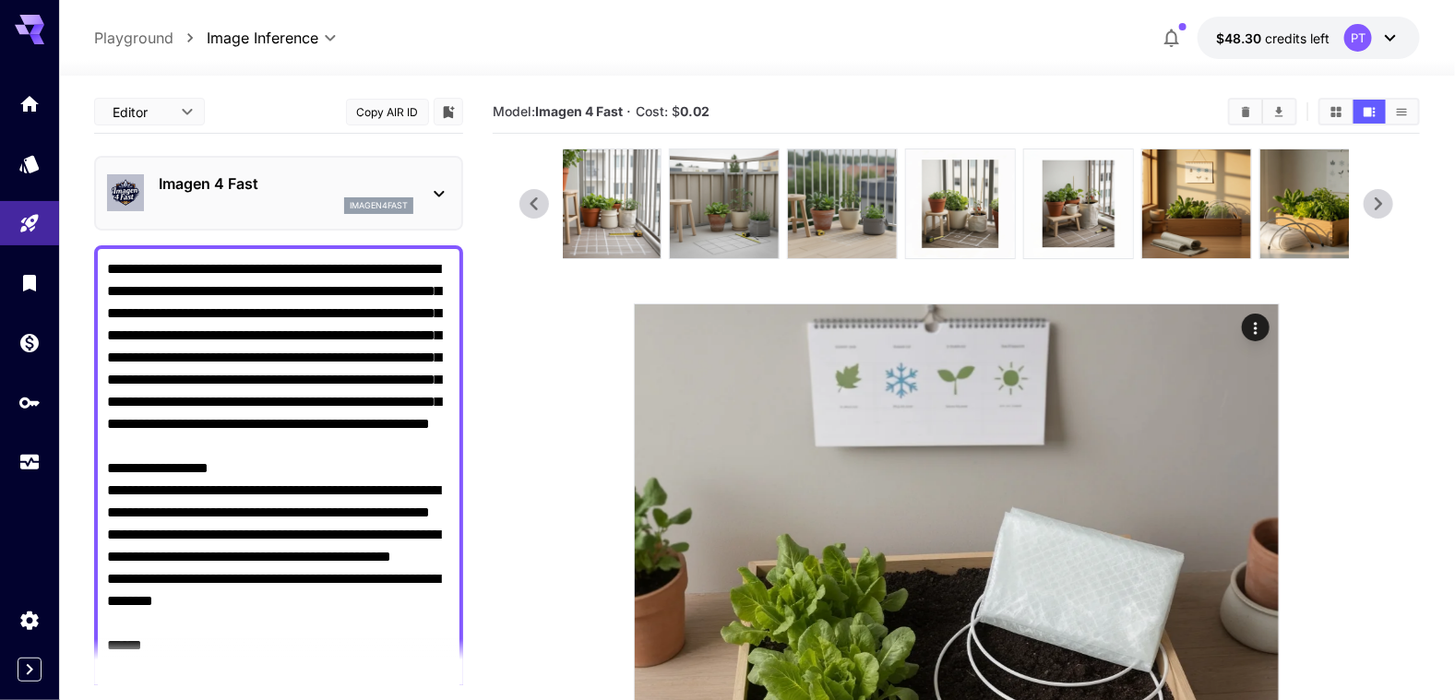
drag, startPoint x: 388, startPoint y: 361, endPoint x: 60, endPoint y: 207, distance: 362.1
click at [60, 207] on section "**********" at bounding box center [757, 540] width 1396 height 929
paste textarea "**********"
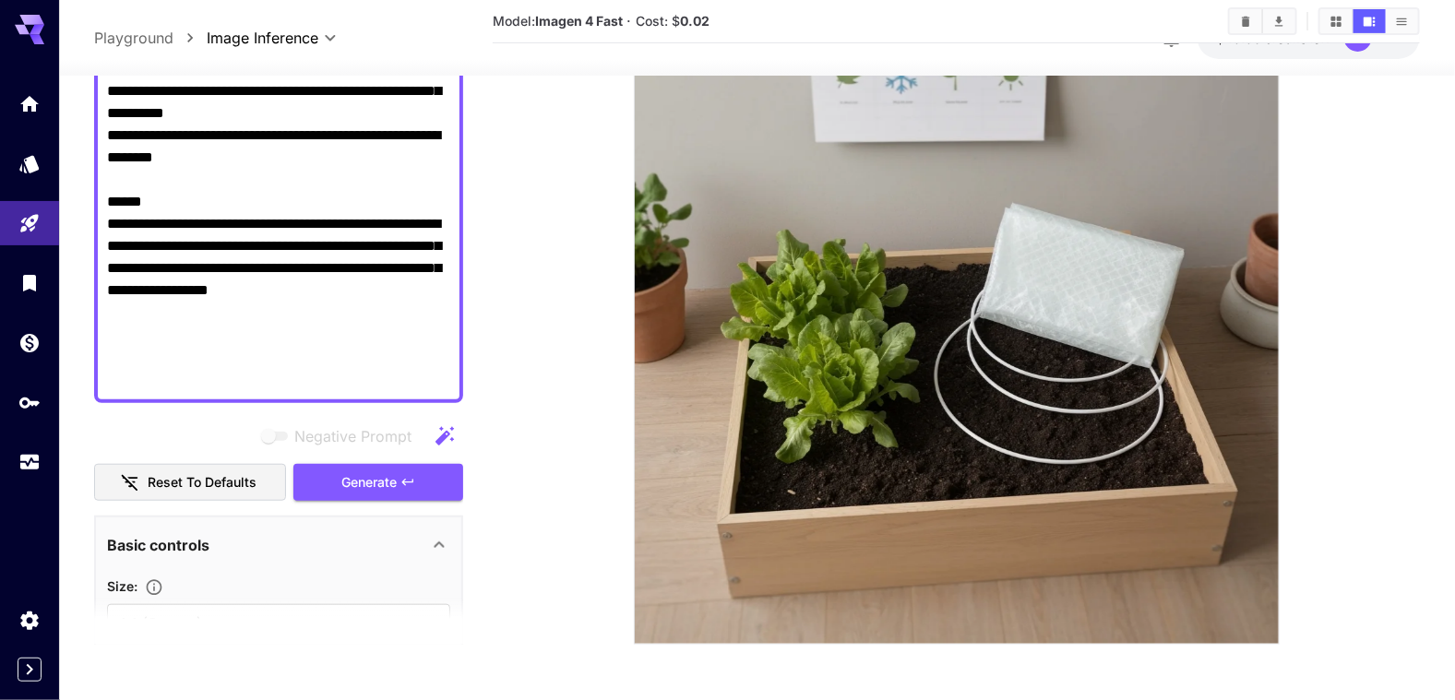
scroll to position [415, 0]
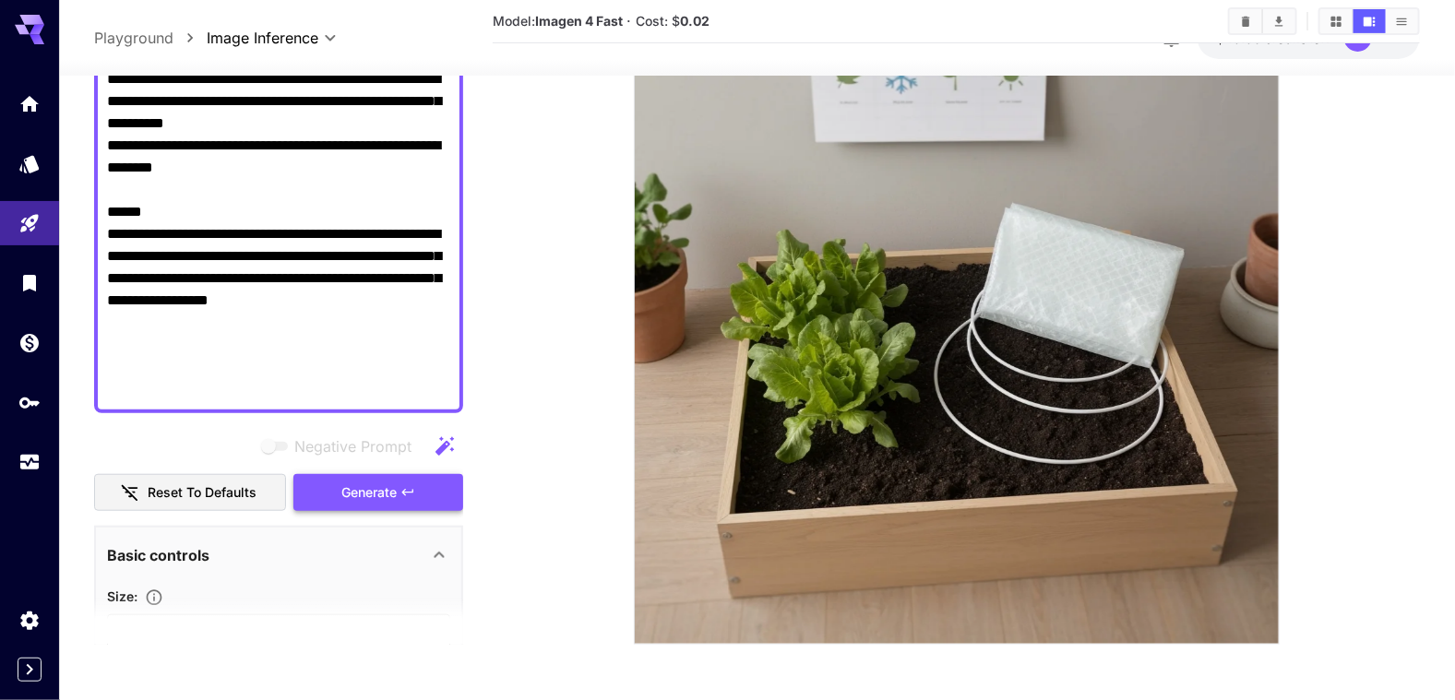
type textarea "**********"
click at [369, 490] on span "Generate" at bounding box center [368, 492] width 55 height 23
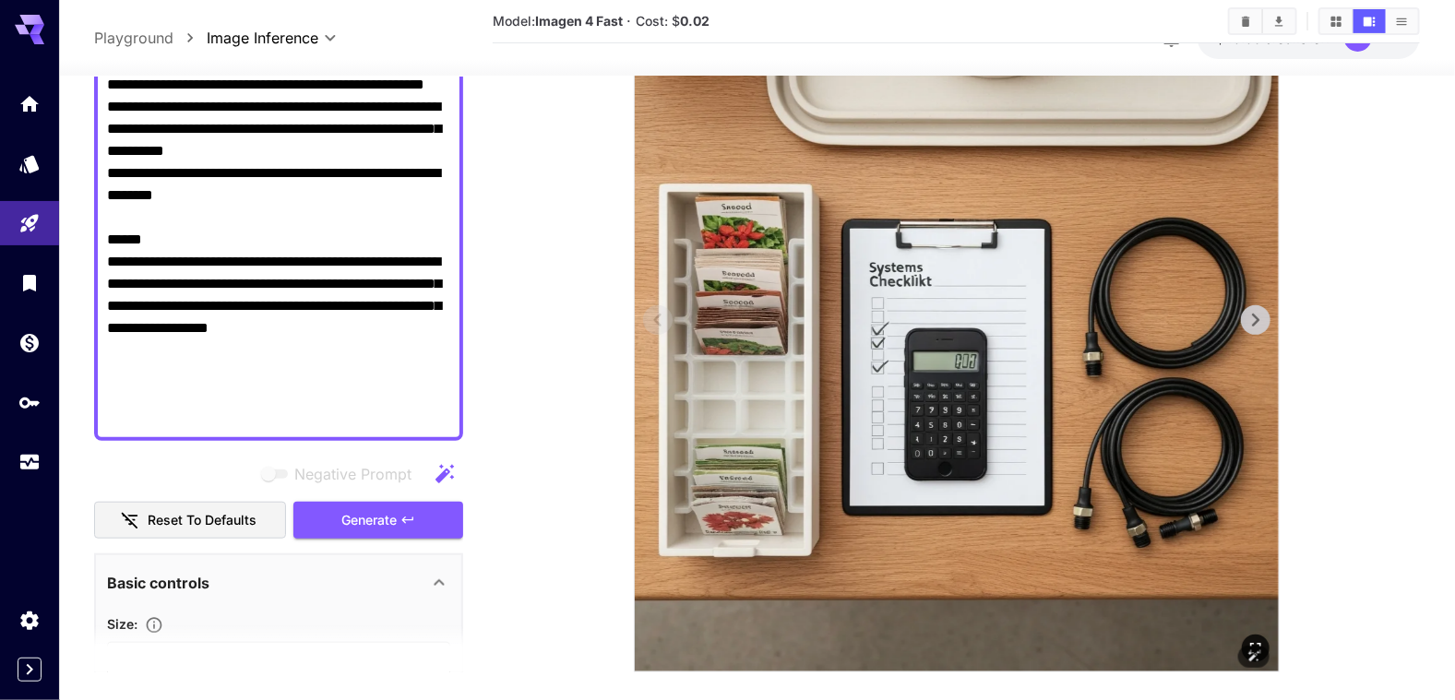
scroll to position [0, 0]
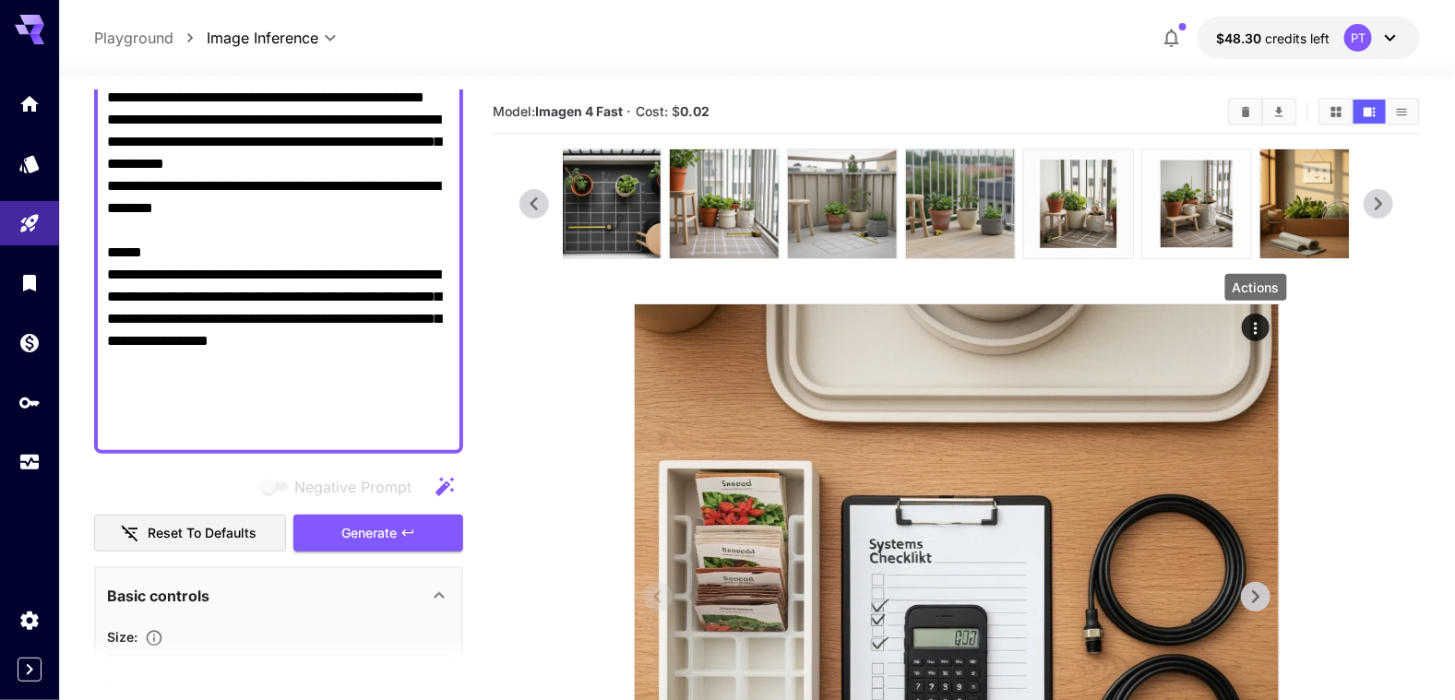
click at [1115, 320] on icon "Actions" at bounding box center [1256, 328] width 18 height 18
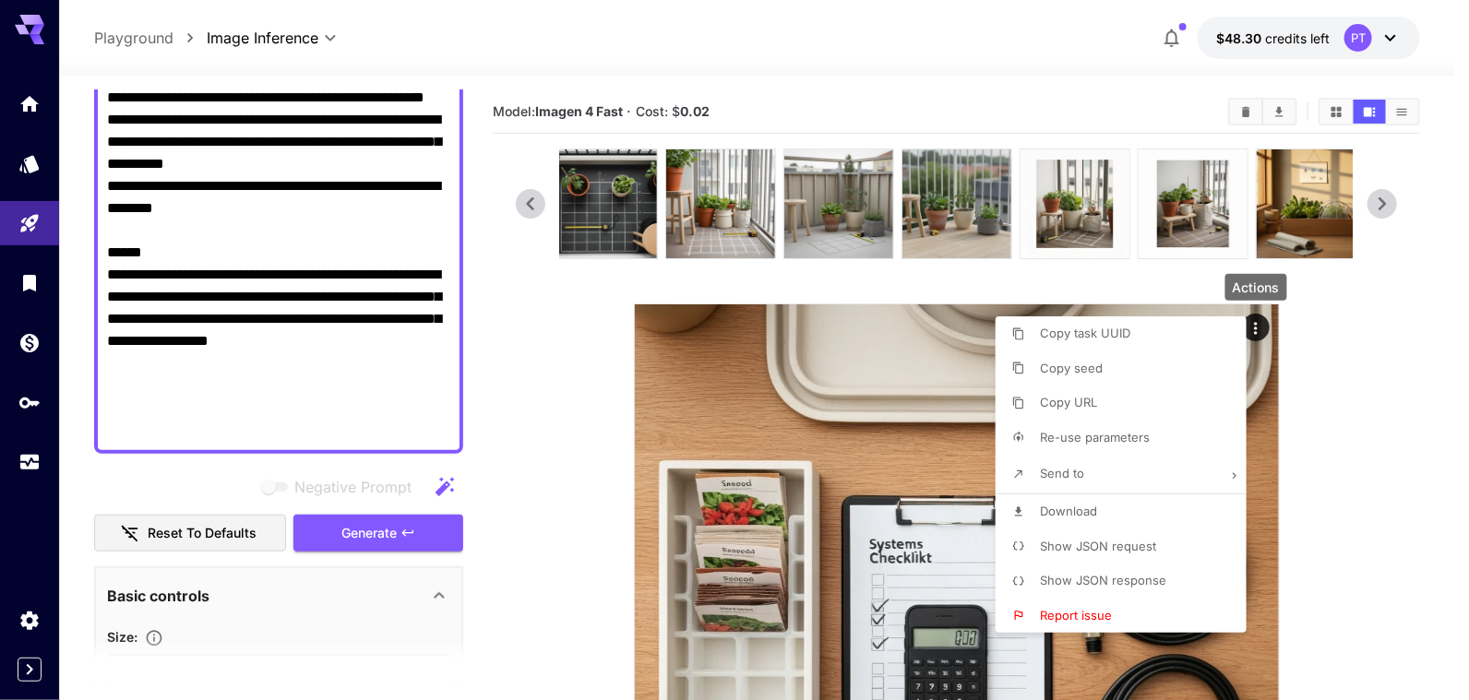
click at [1090, 509] on span "Download" at bounding box center [1068, 511] width 57 height 15
drag, startPoint x: 384, startPoint y: 377, endPoint x: 412, endPoint y: 390, distance: 30.6
click at [384, 377] on div at bounding box center [734, 350] width 1469 height 700
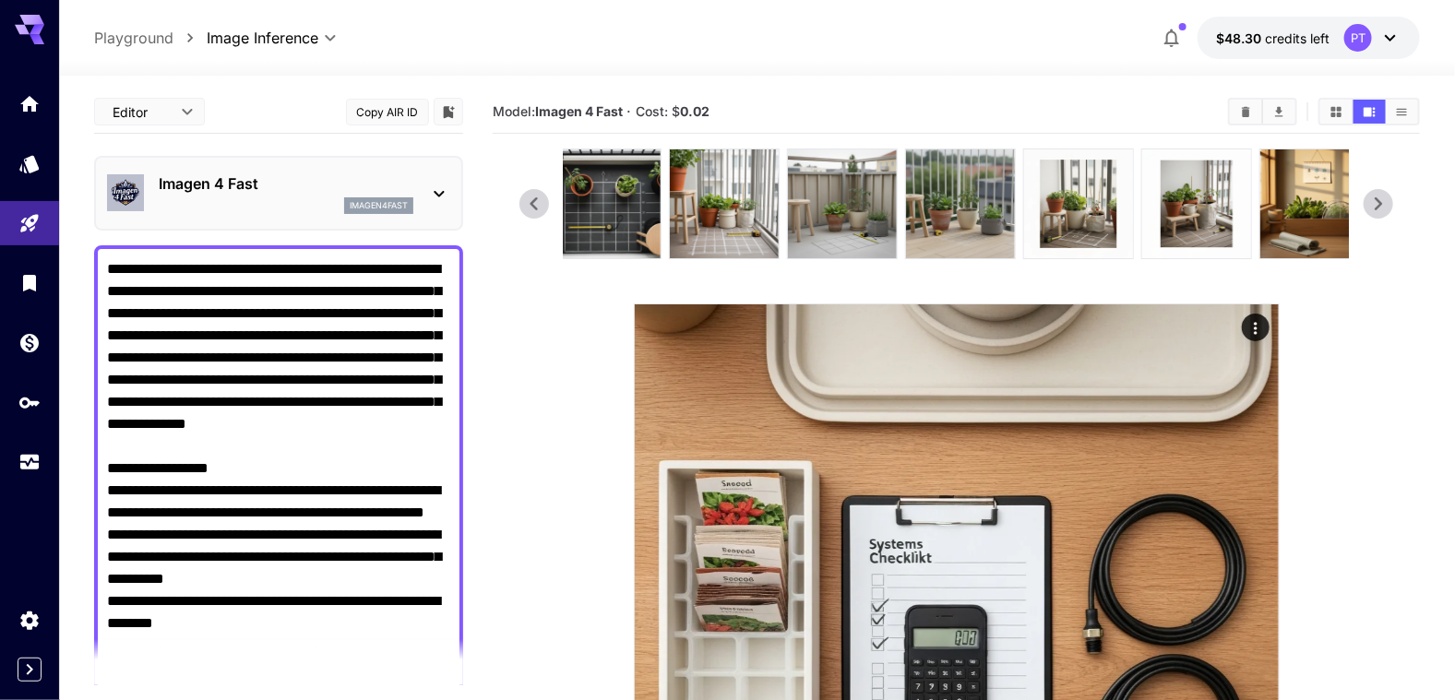
drag, startPoint x: 397, startPoint y: 388, endPoint x: 15, endPoint y: 21, distance: 529.4
click at [15, 21] on div "**********" at bounding box center [727, 502] width 1455 height 1005
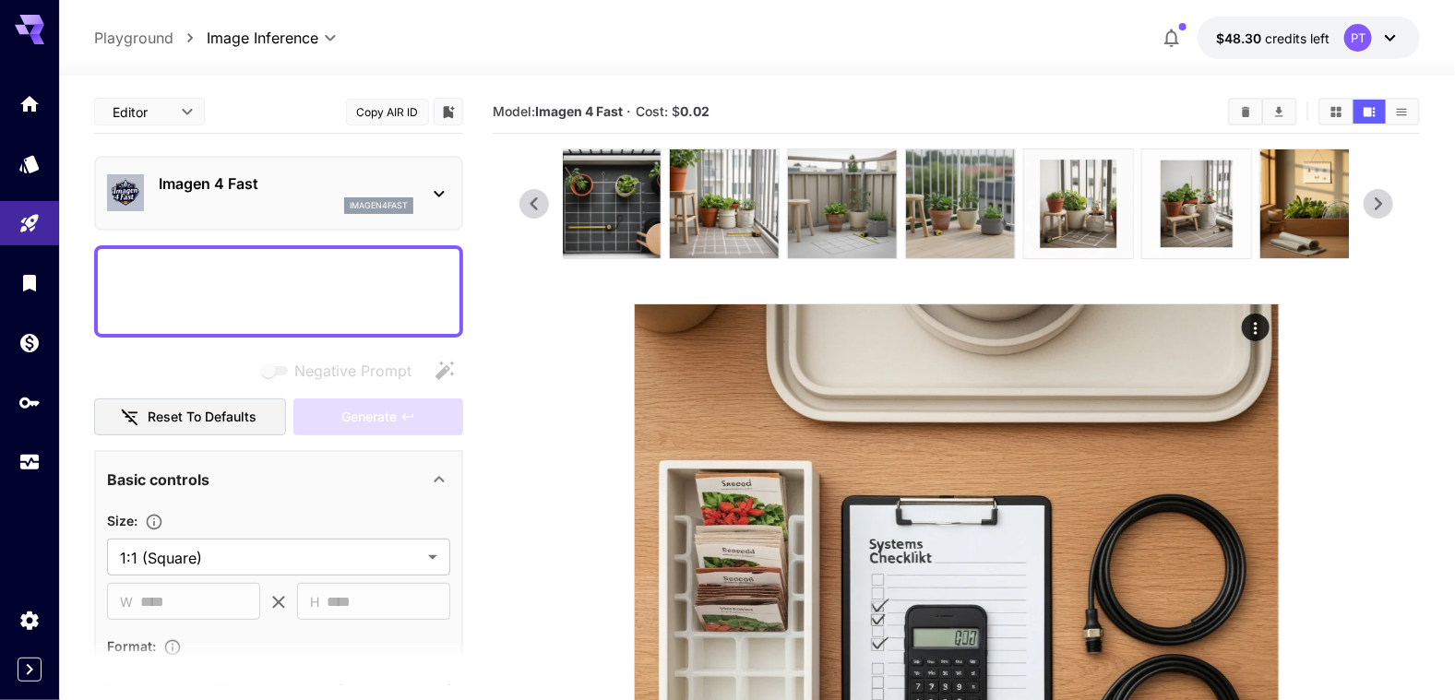
paste textarea "**********"
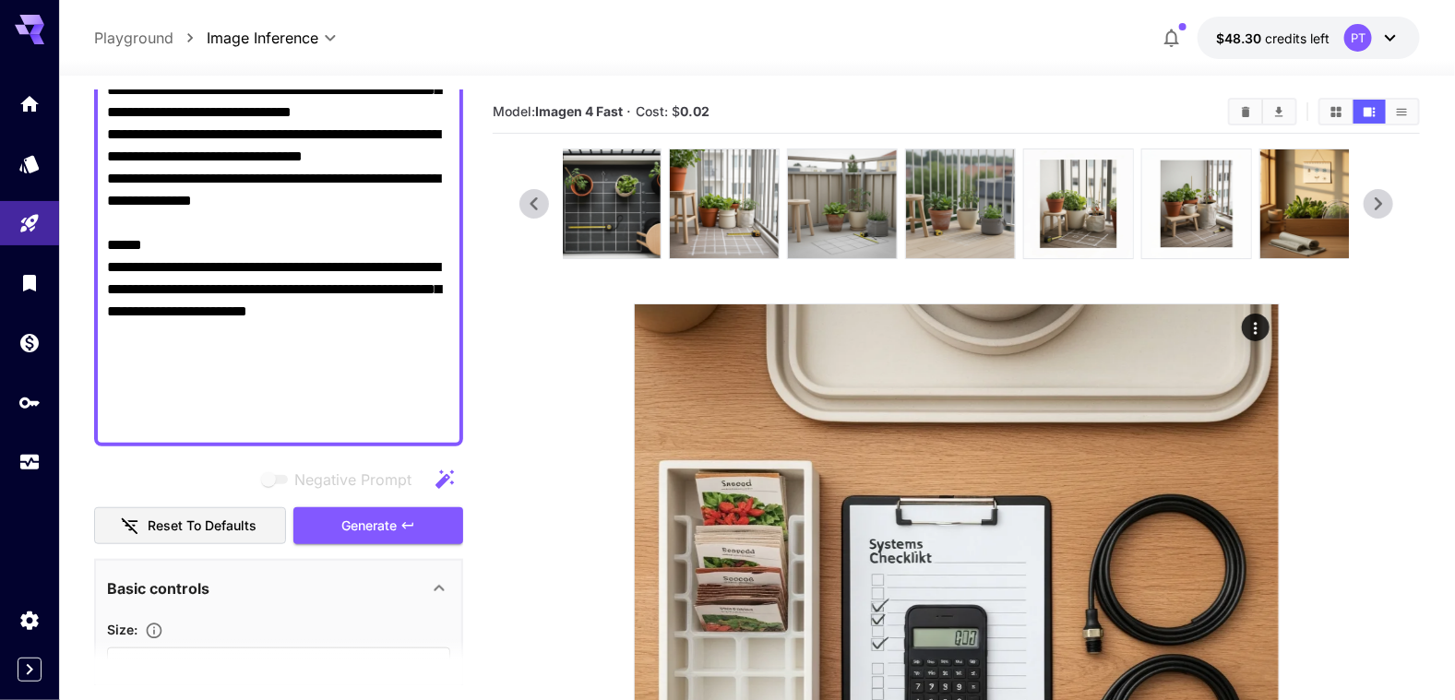
scroll to position [469, 0]
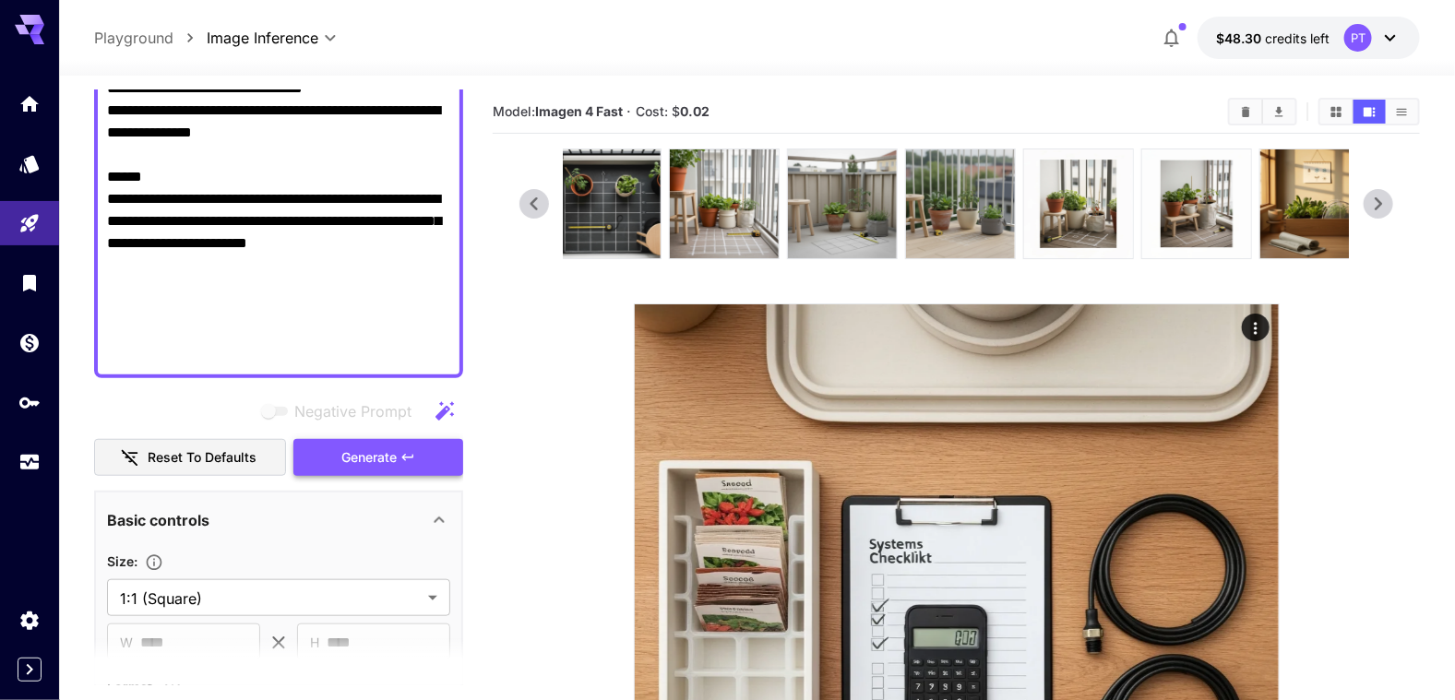
click at [411, 460] on icon "button" at bounding box center [408, 457] width 15 height 15
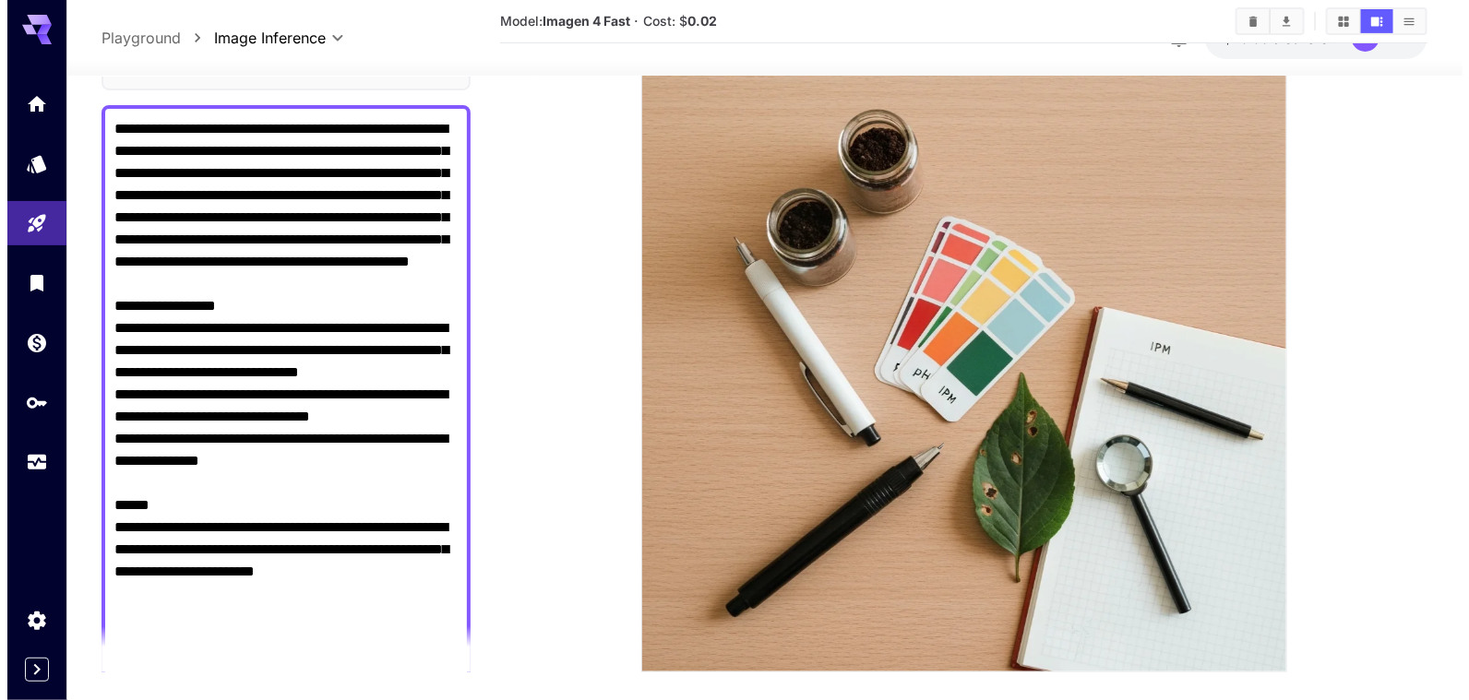
scroll to position [7, 0]
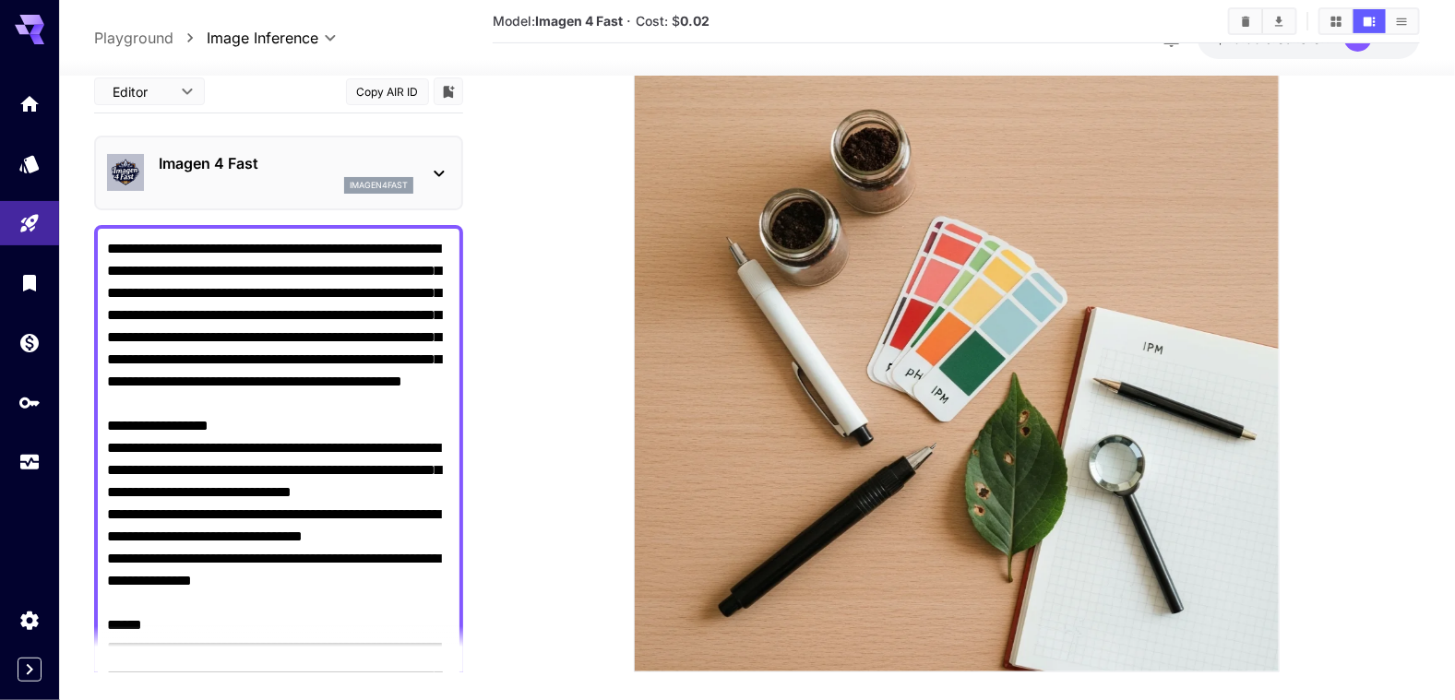
click at [430, 172] on icon at bounding box center [439, 173] width 22 height 22
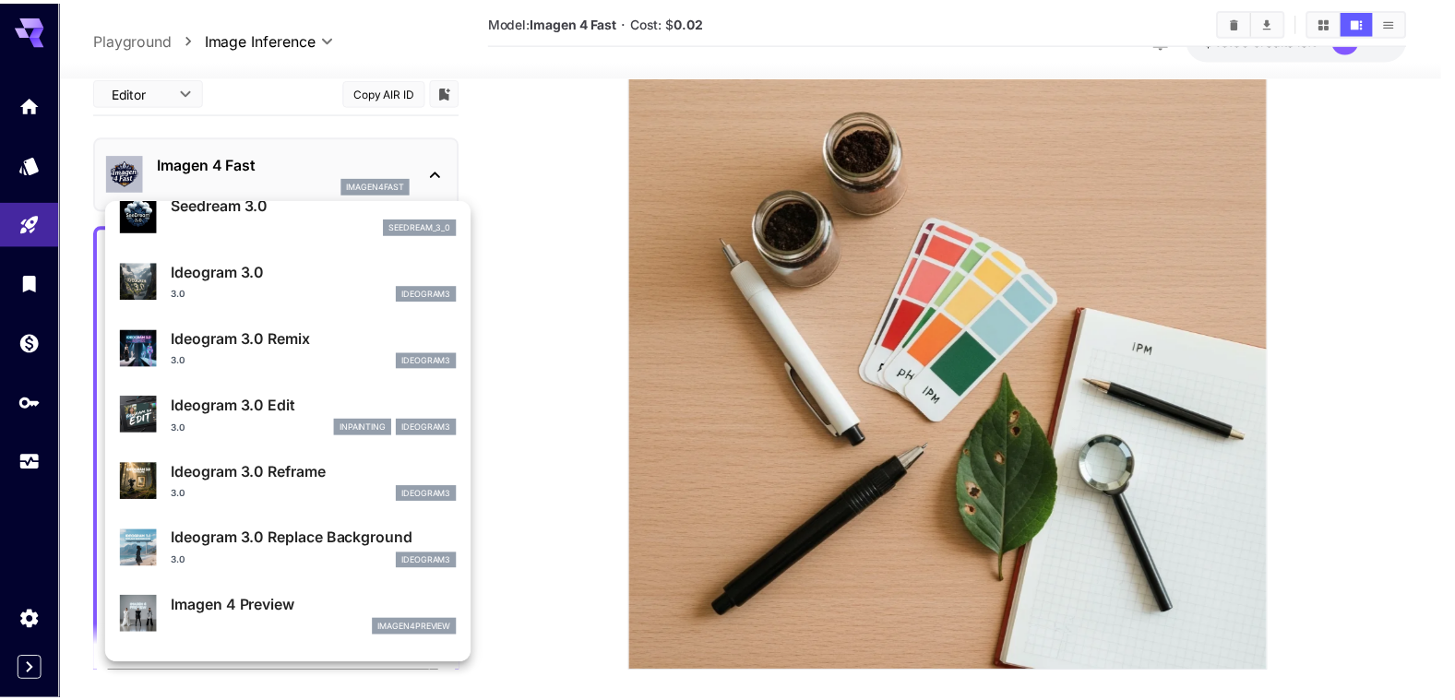
scroll to position [651, 0]
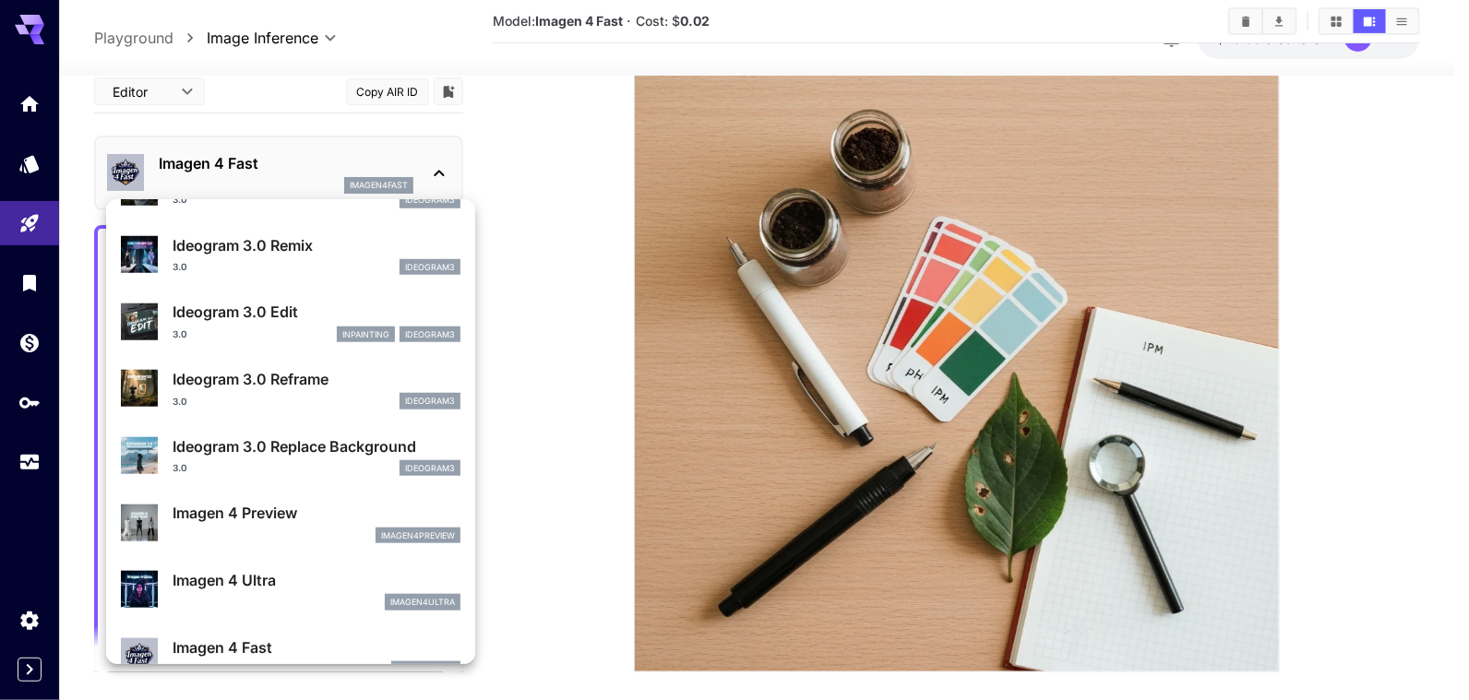
click at [252, 582] on p "Imagen 4 Ultra" at bounding box center [317, 580] width 288 height 22
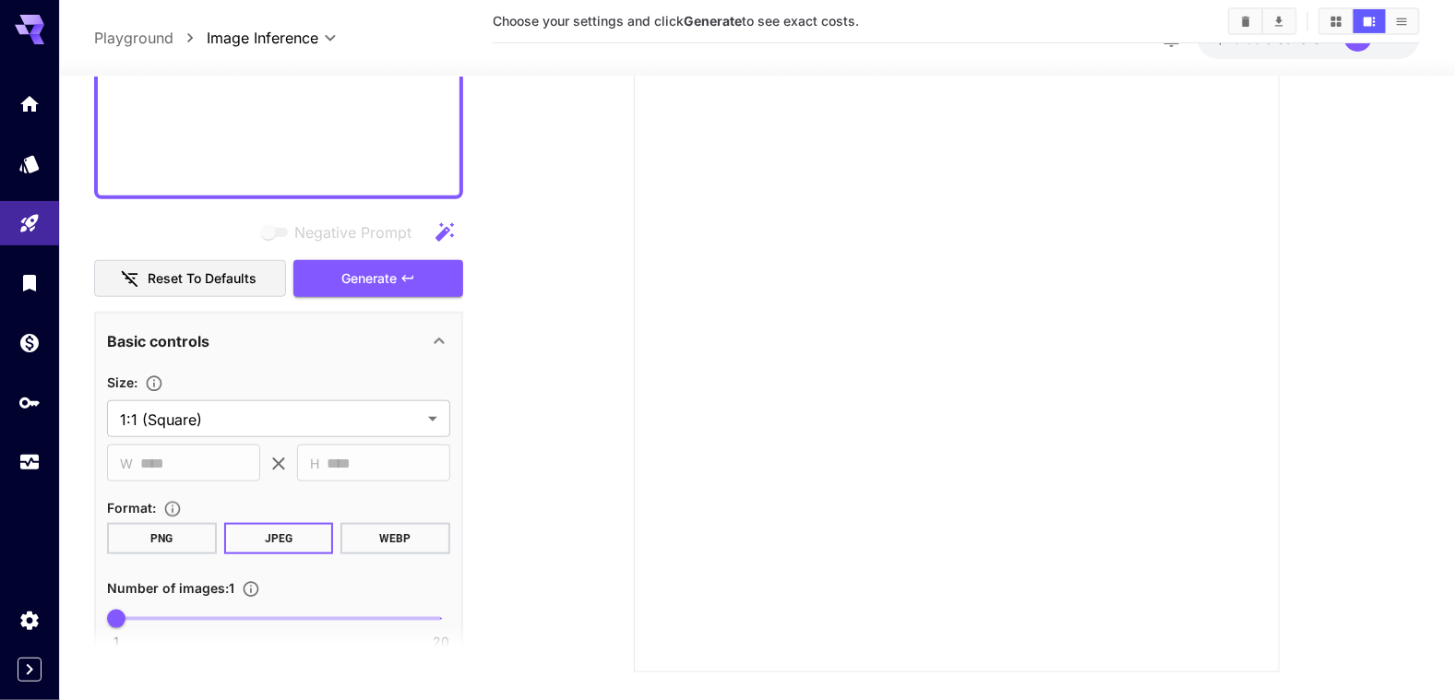
scroll to position [746, 0]
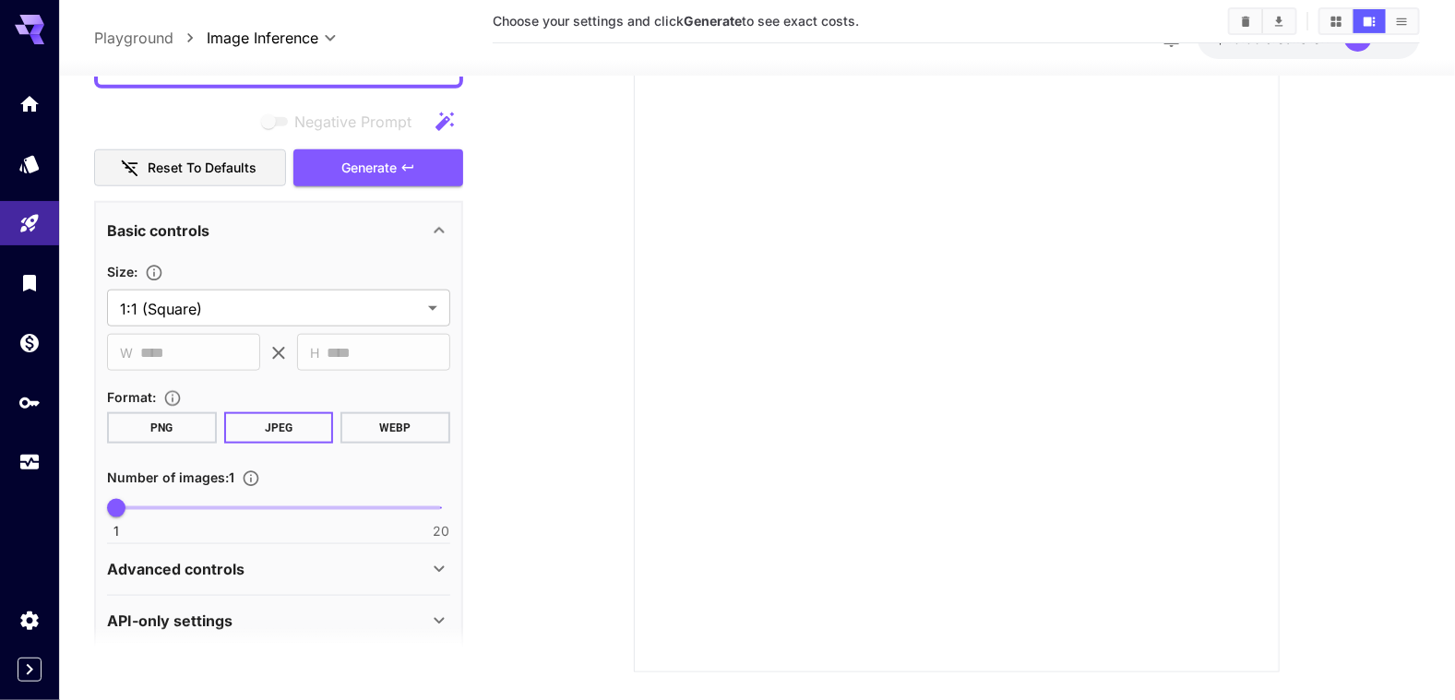
click at [384, 420] on button "WEBP" at bounding box center [396, 428] width 110 height 31
click at [388, 165] on span "Generate" at bounding box center [368, 167] width 55 height 23
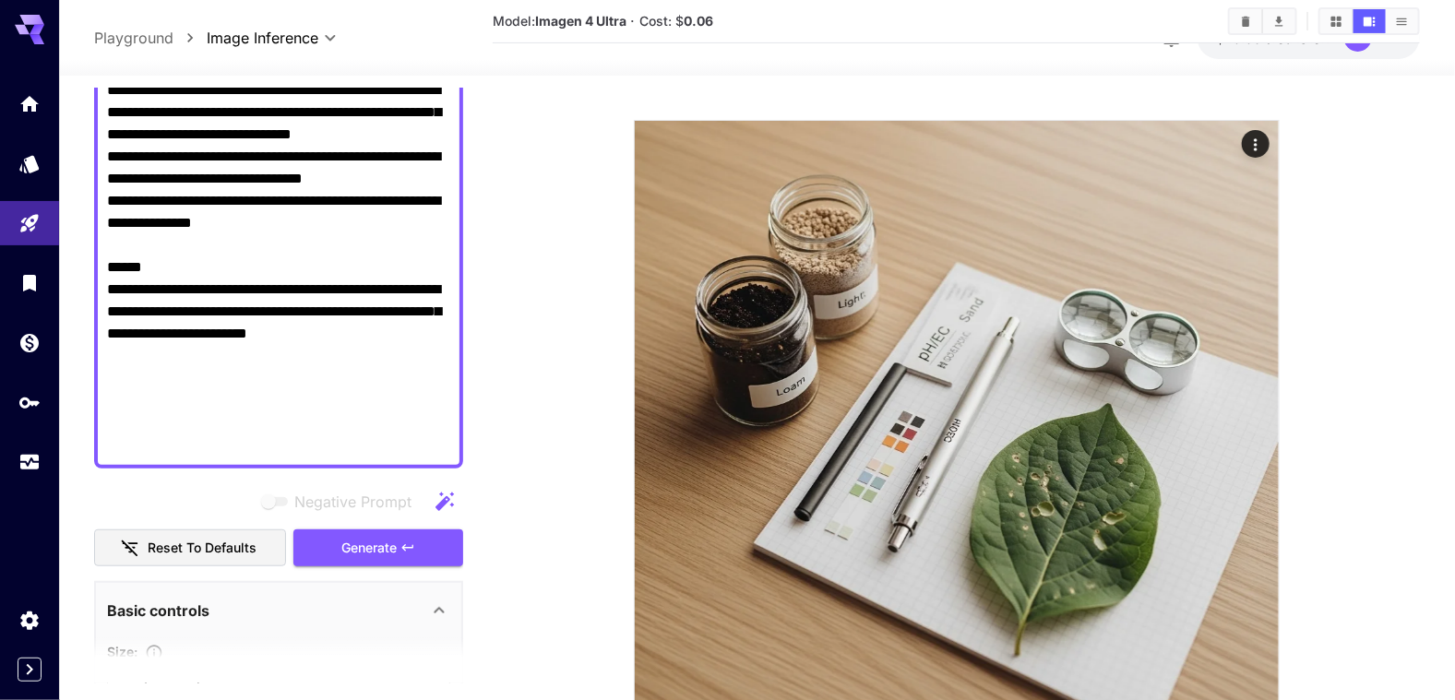
scroll to position [284, 0]
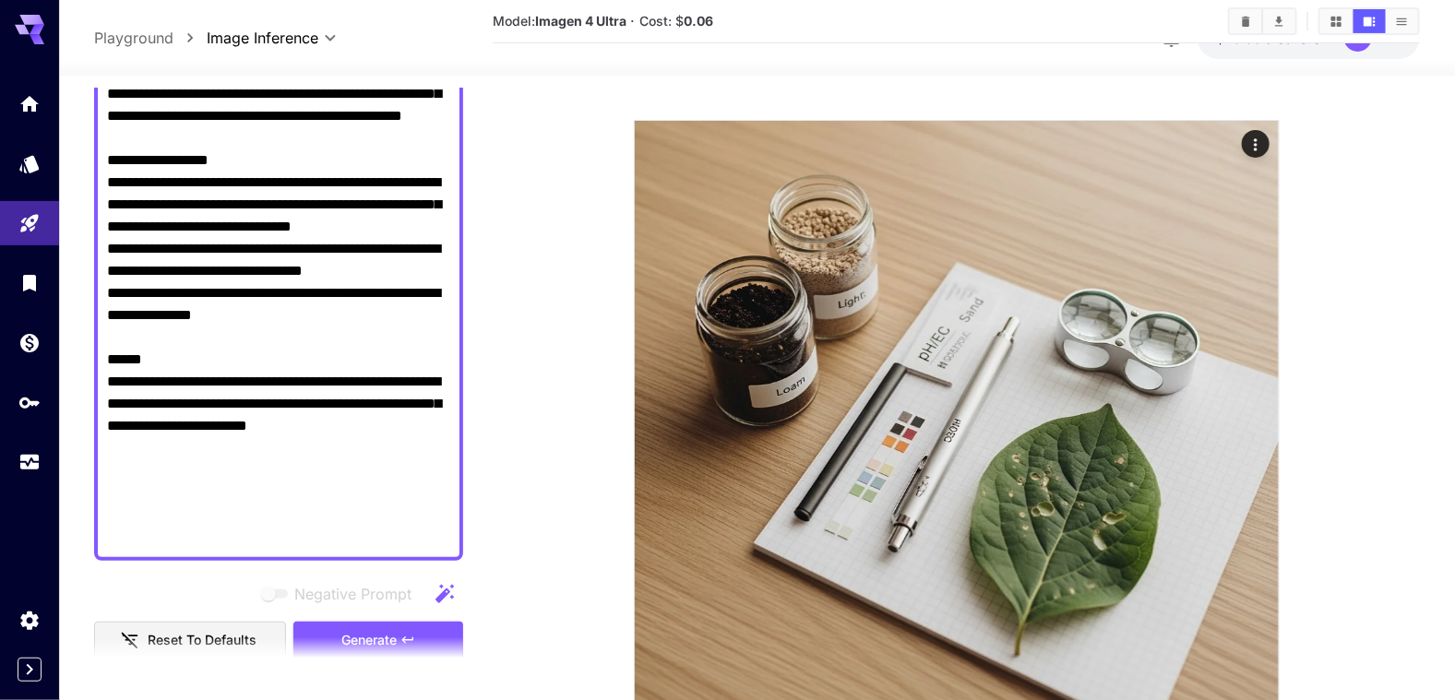
drag, startPoint x: 181, startPoint y: 225, endPoint x: 245, endPoint y: 225, distance: 64.6
click at [245, 225] on textarea "**********" at bounding box center [279, 260] width 344 height 576
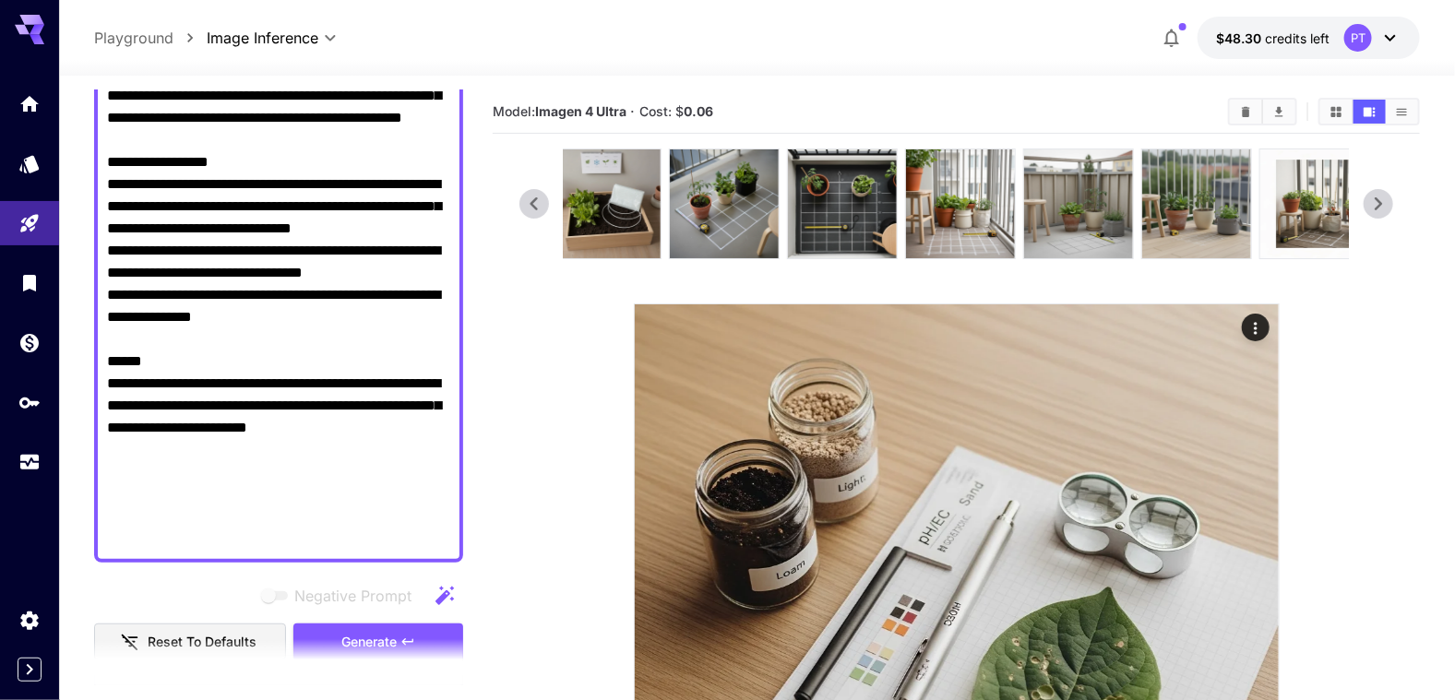
click at [532, 208] on icon at bounding box center [534, 203] width 7 height 13
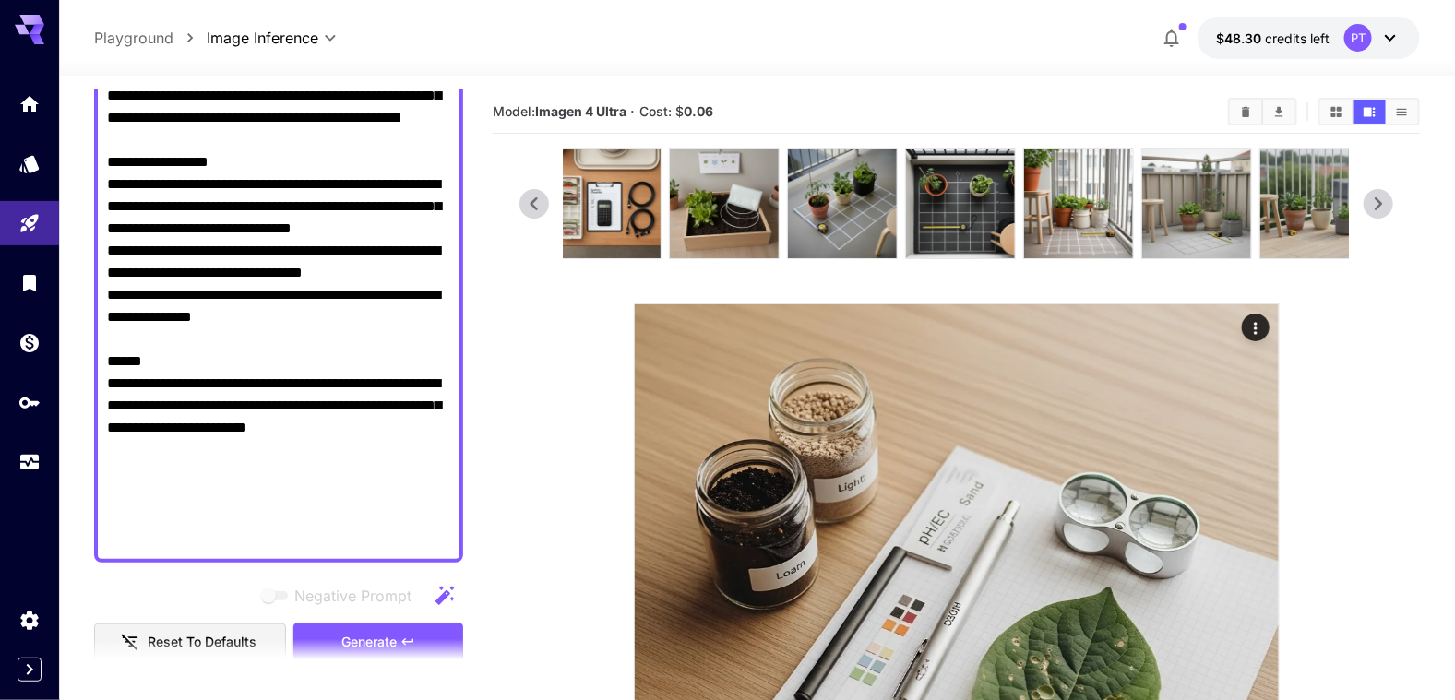
click at [532, 208] on icon at bounding box center [534, 203] width 7 height 13
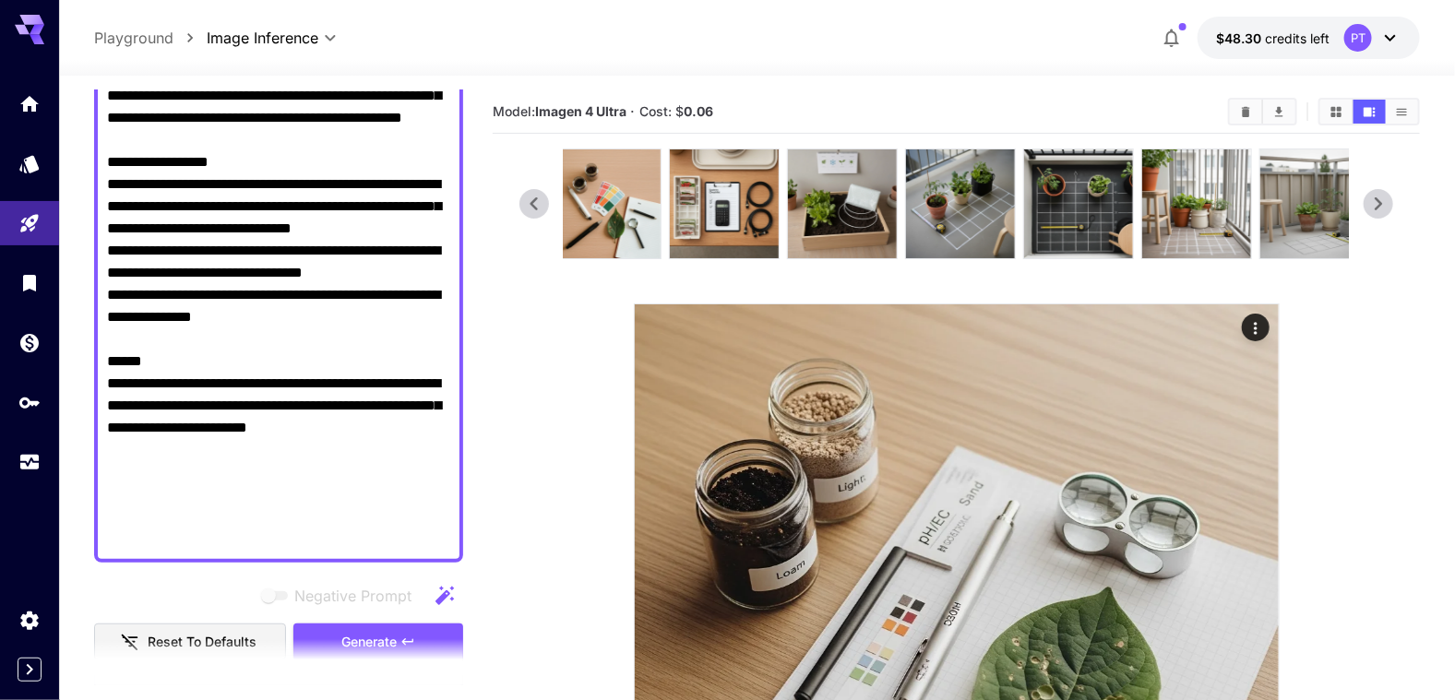
click at [532, 208] on icon at bounding box center [534, 203] width 7 height 13
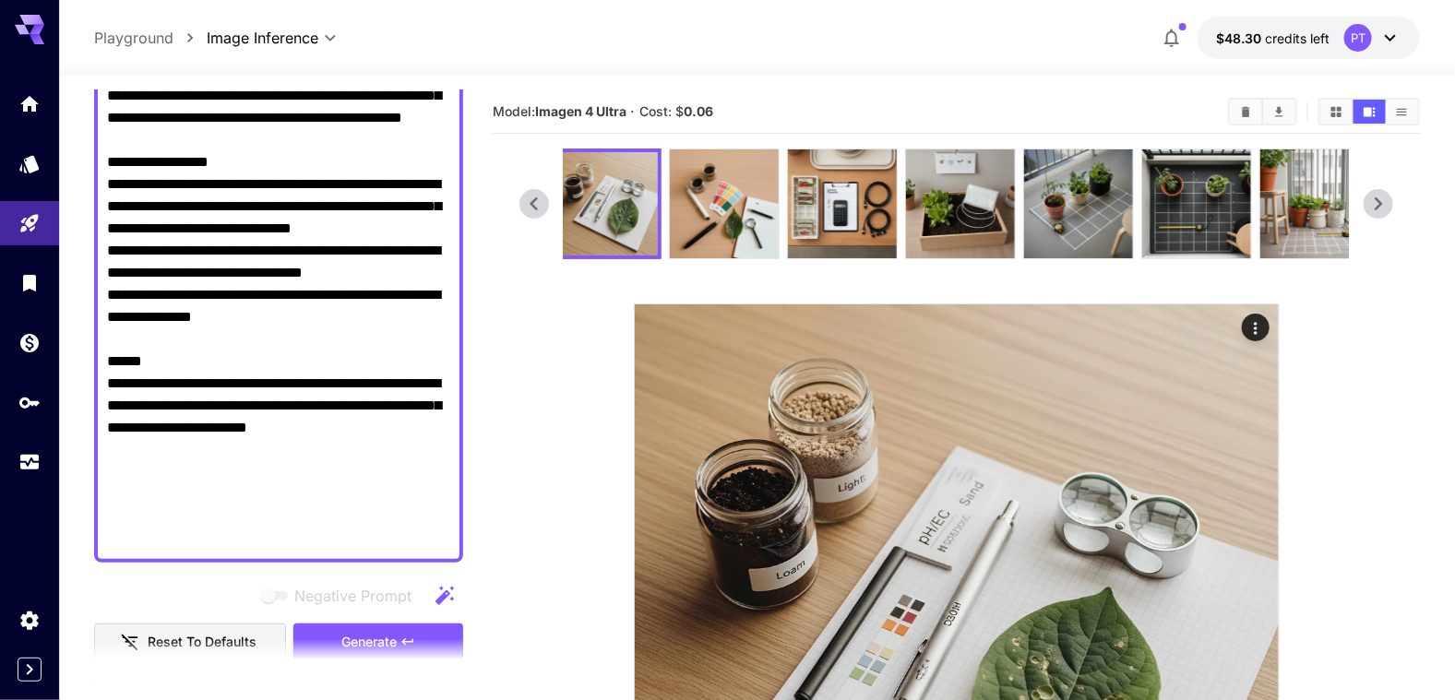
click at [532, 208] on icon at bounding box center [534, 203] width 7 height 13
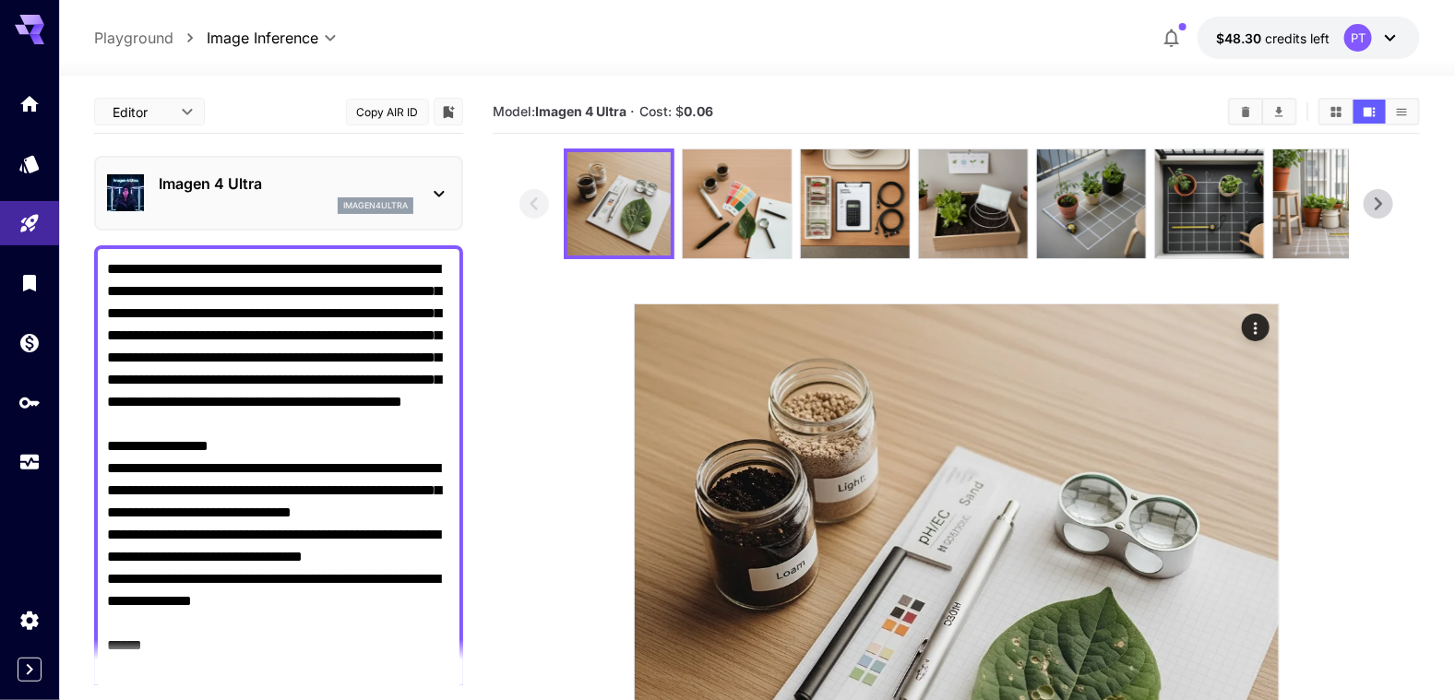
click at [437, 185] on icon at bounding box center [439, 194] width 22 height 22
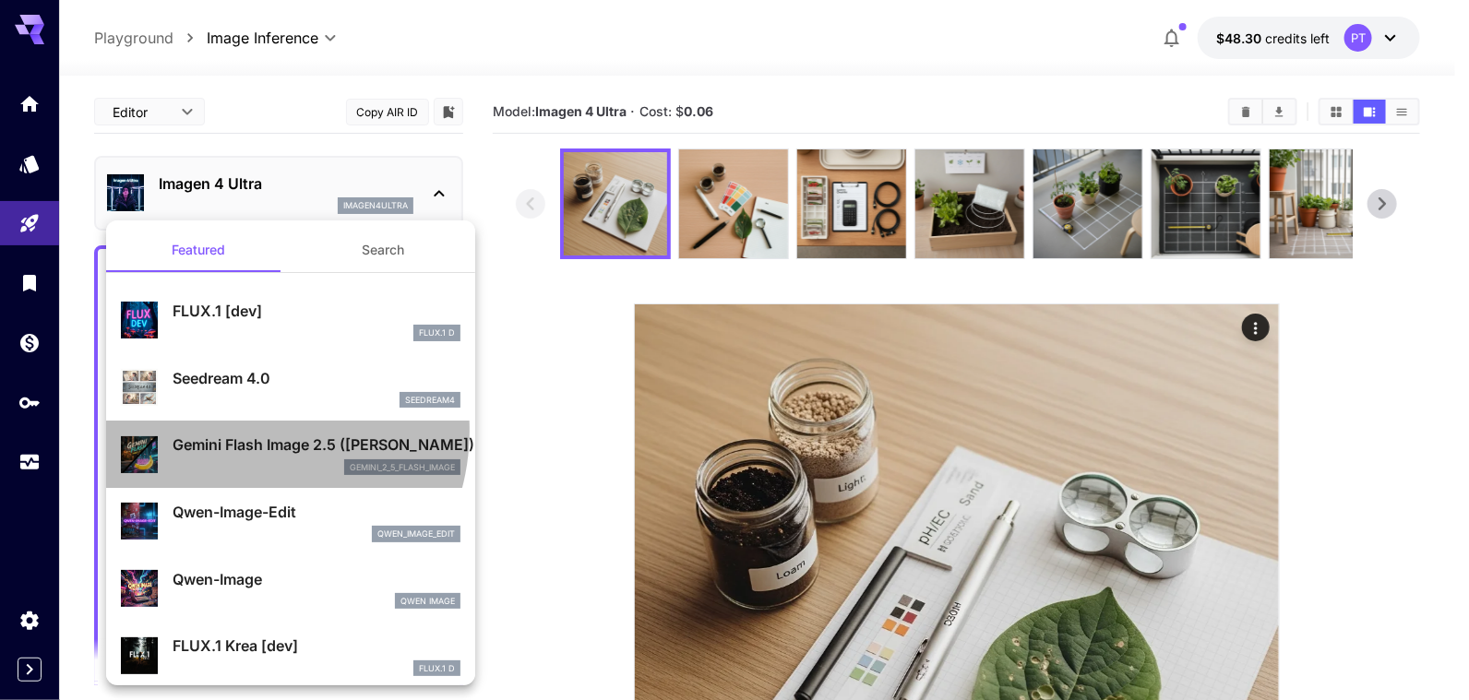
click at [244, 430] on div "Gemini Flash Image 2.5 ([PERSON_NAME]) gemini_2_5_flash_image" at bounding box center [291, 454] width 340 height 56
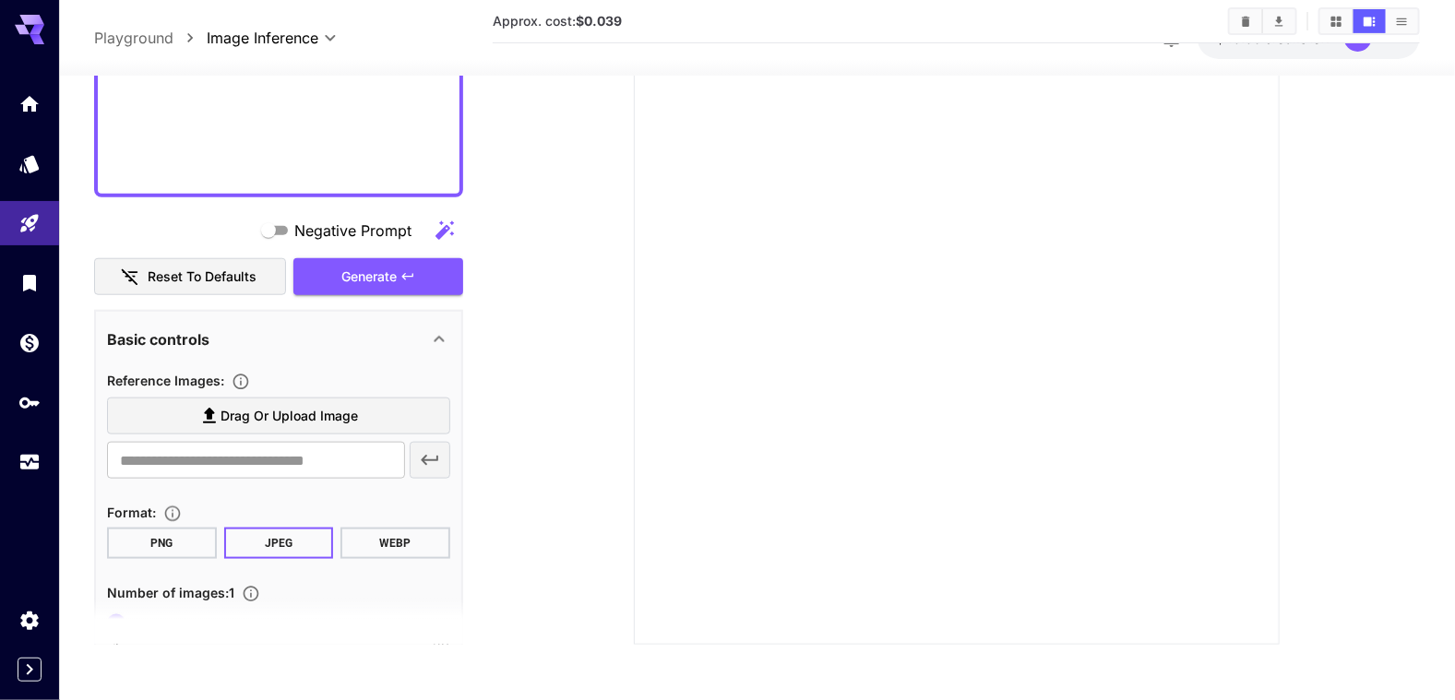
scroll to position [646, 0]
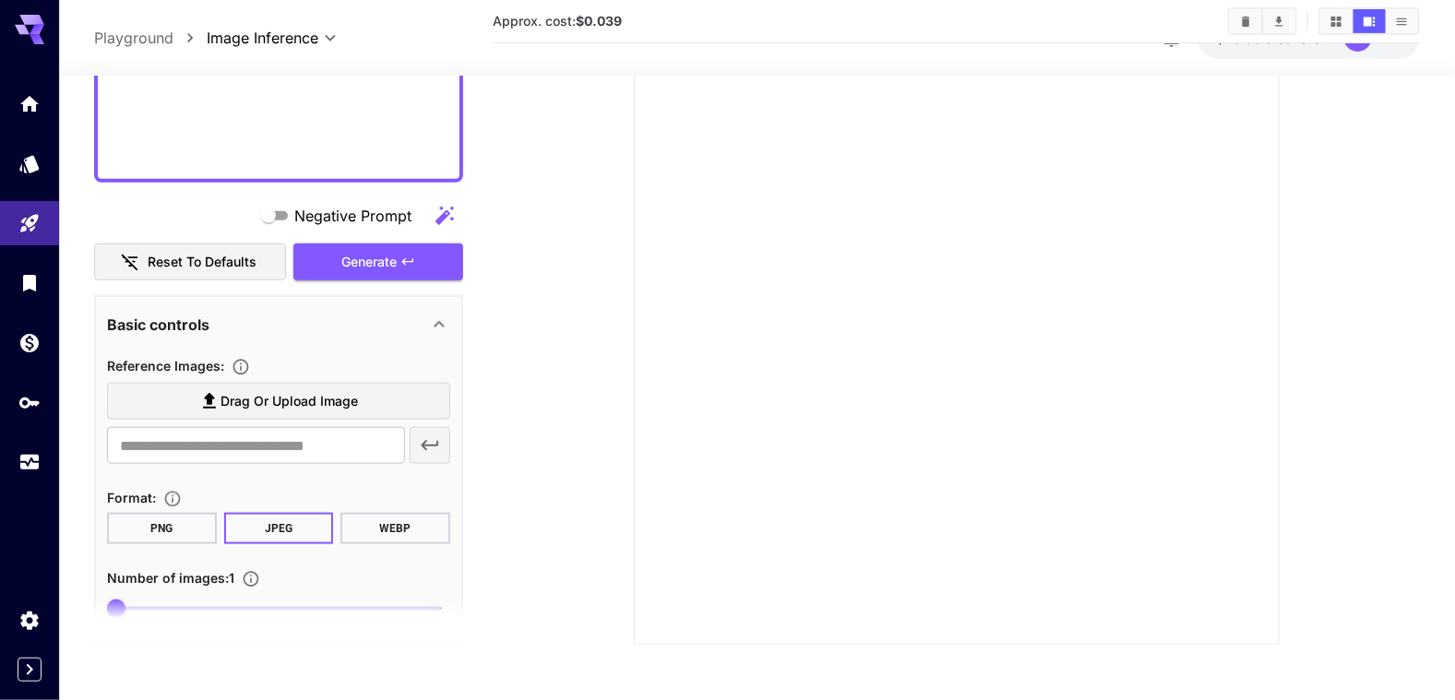
click at [398, 522] on button "WEBP" at bounding box center [396, 528] width 110 height 31
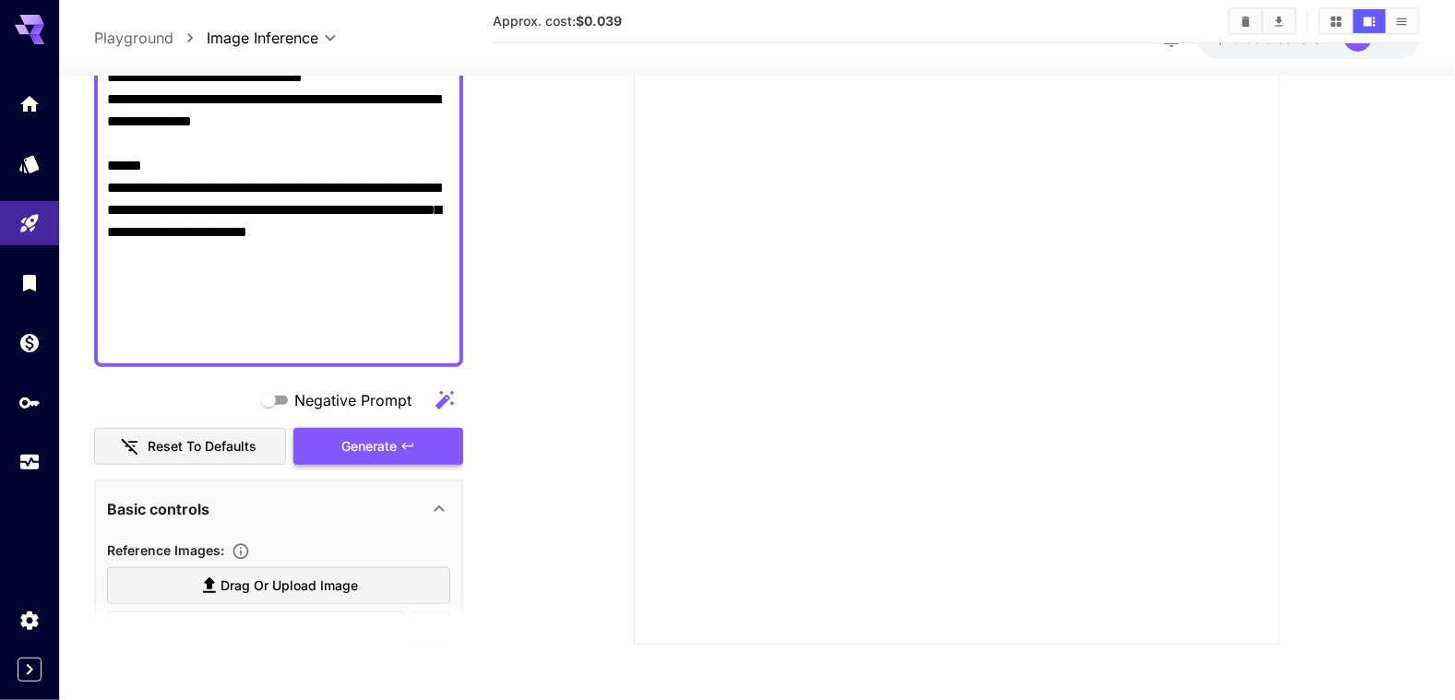
scroll to position [461, 0]
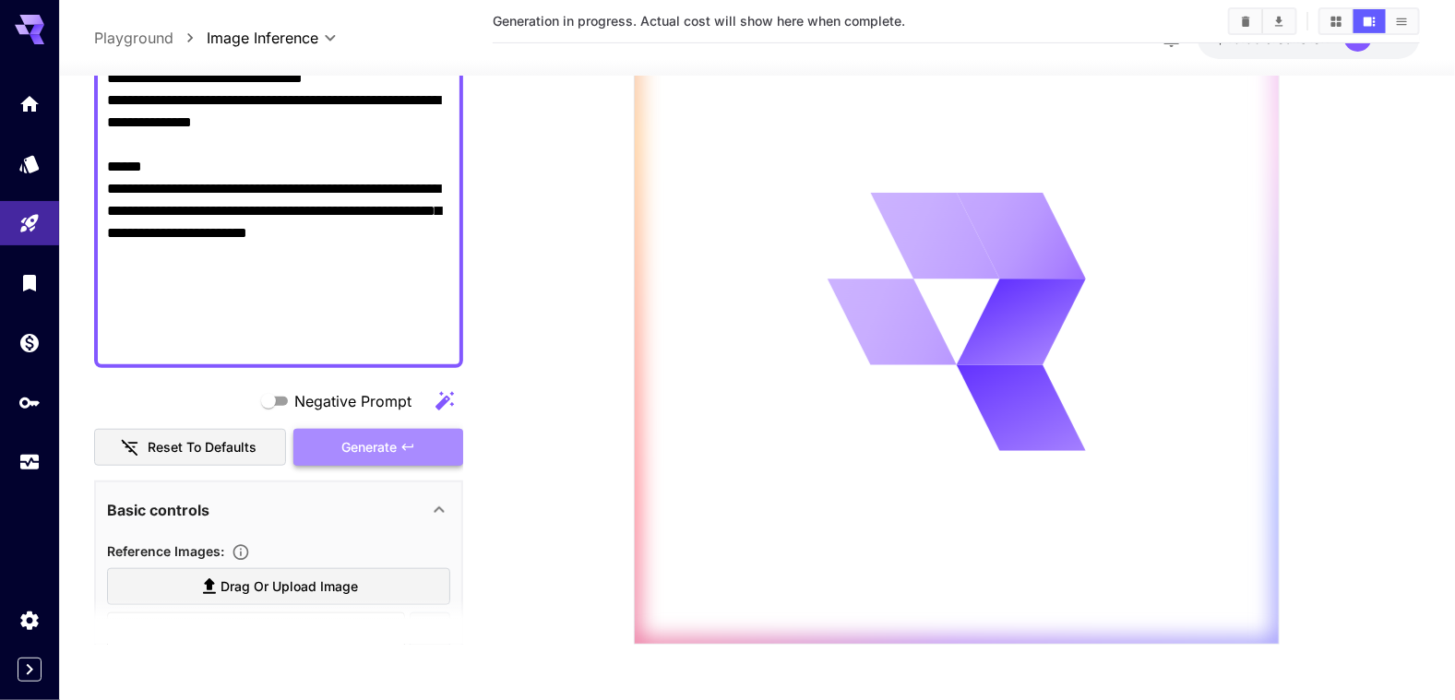
click at [377, 446] on span "Generate" at bounding box center [368, 447] width 55 height 23
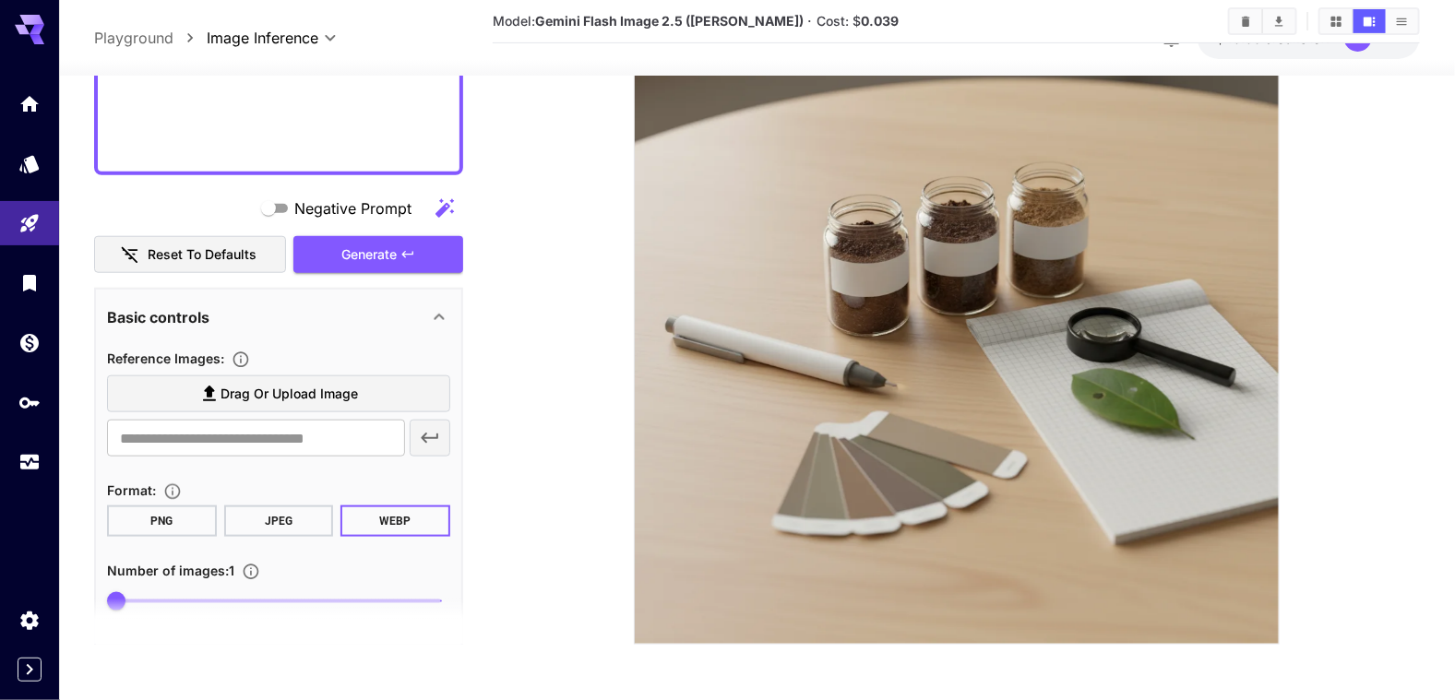
scroll to position [582, 0]
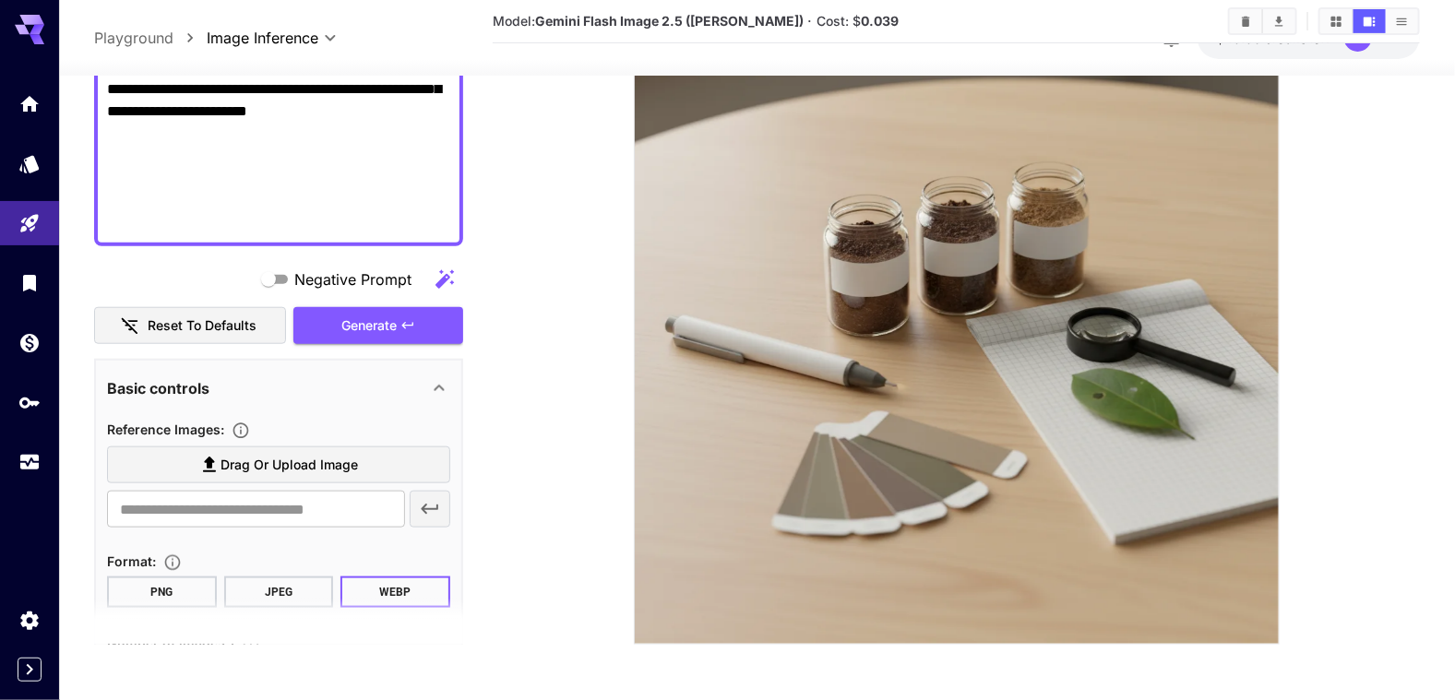
drag, startPoint x: 107, startPoint y: 151, endPoint x: 421, endPoint y: 225, distance: 322.3
paste textarea "**********"
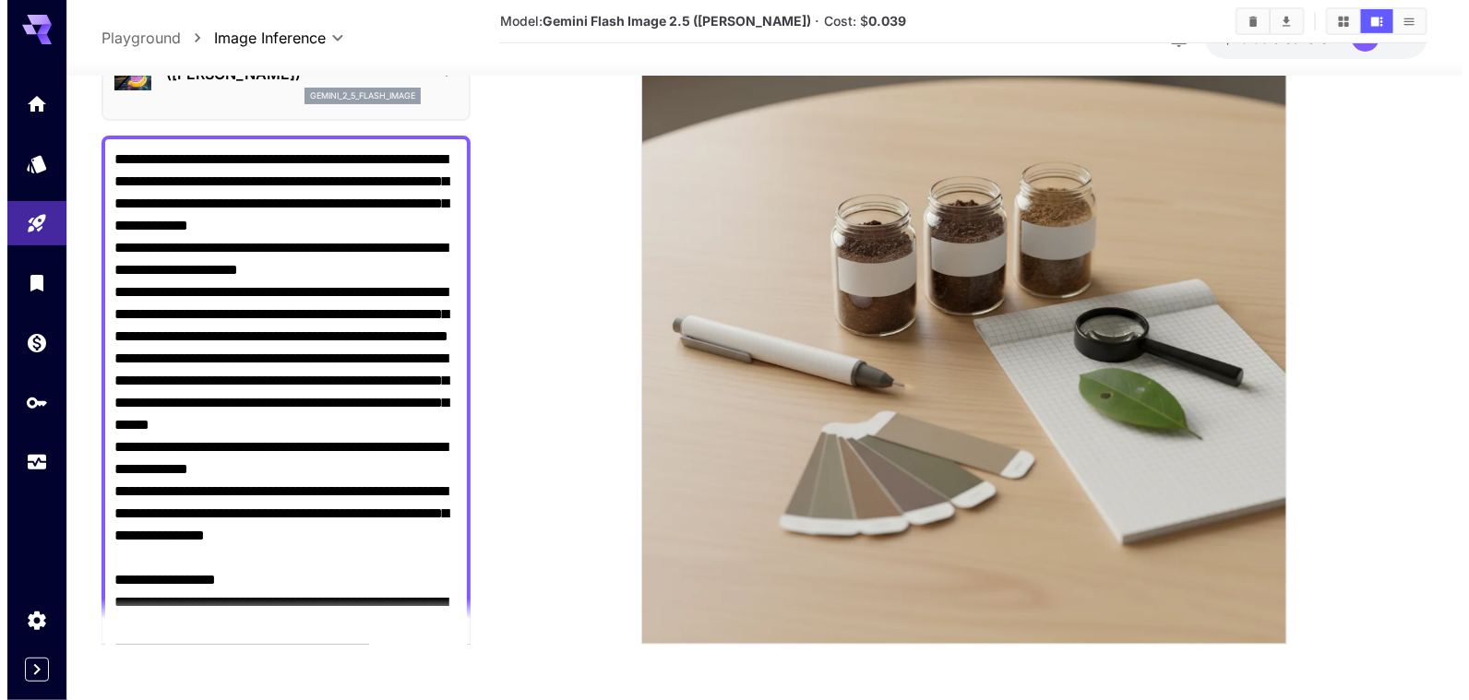
scroll to position [0, 0]
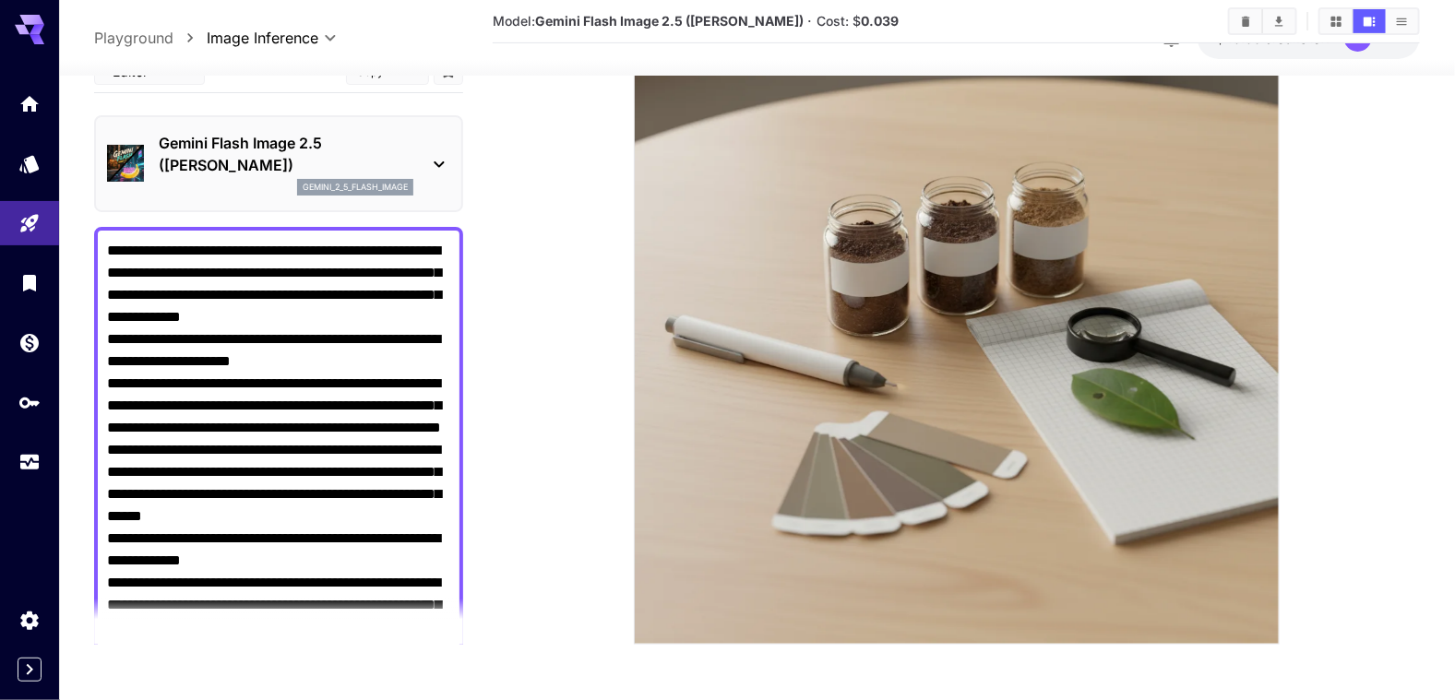
type textarea "**********"
click at [439, 142] on div "Gemini Flash Image 2.5 ([PERSON_NAME]) gemini_2_5_flash_image" at bounding box center [278, 164] width 343 height 78
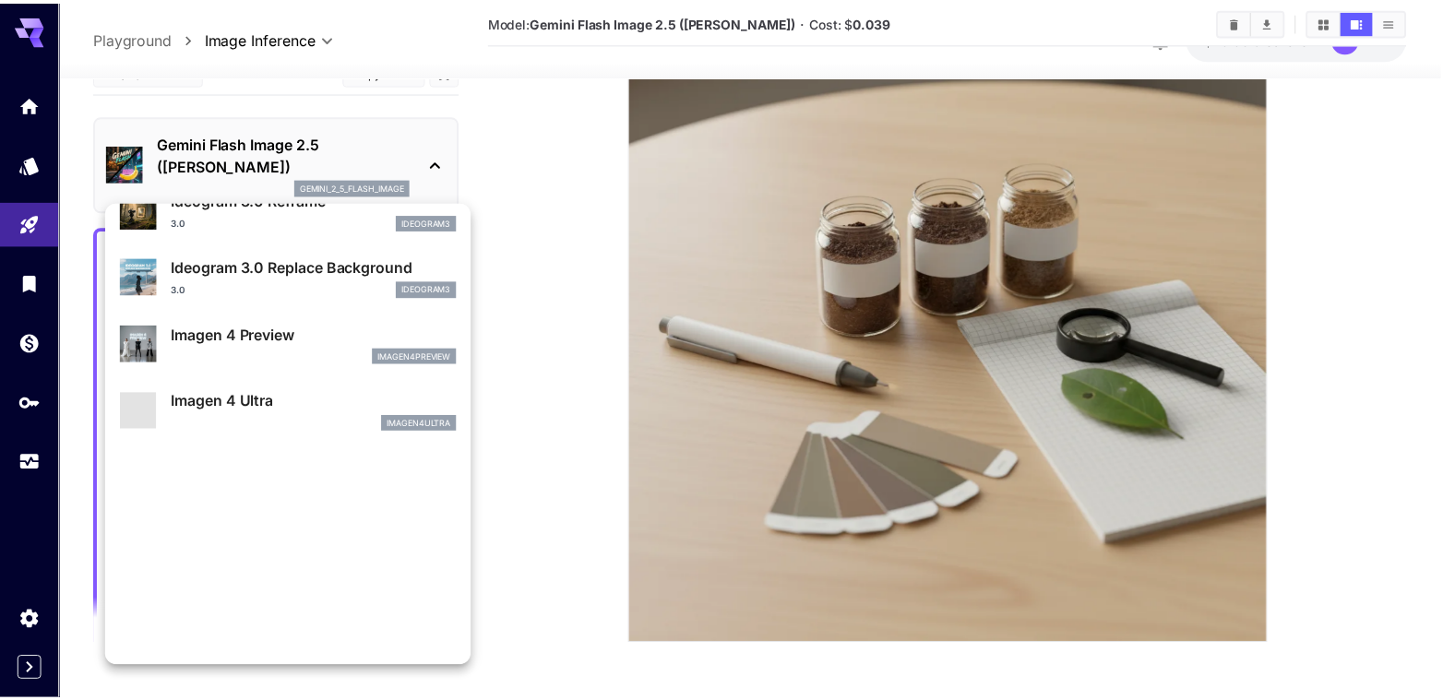
scroll to position [834, 0]
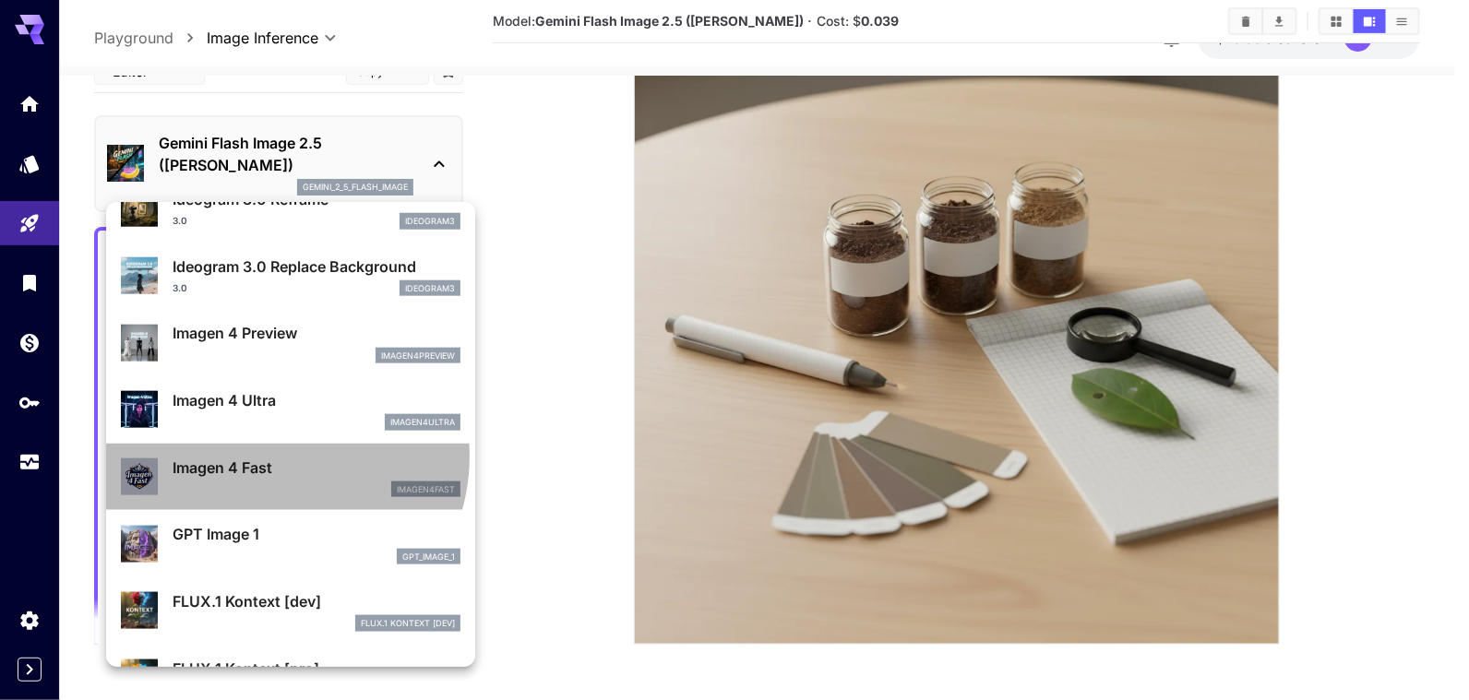
click at [269, 457] on p "Imagen 4 Fast" at bounding box center [317, 468] width 288 height 22
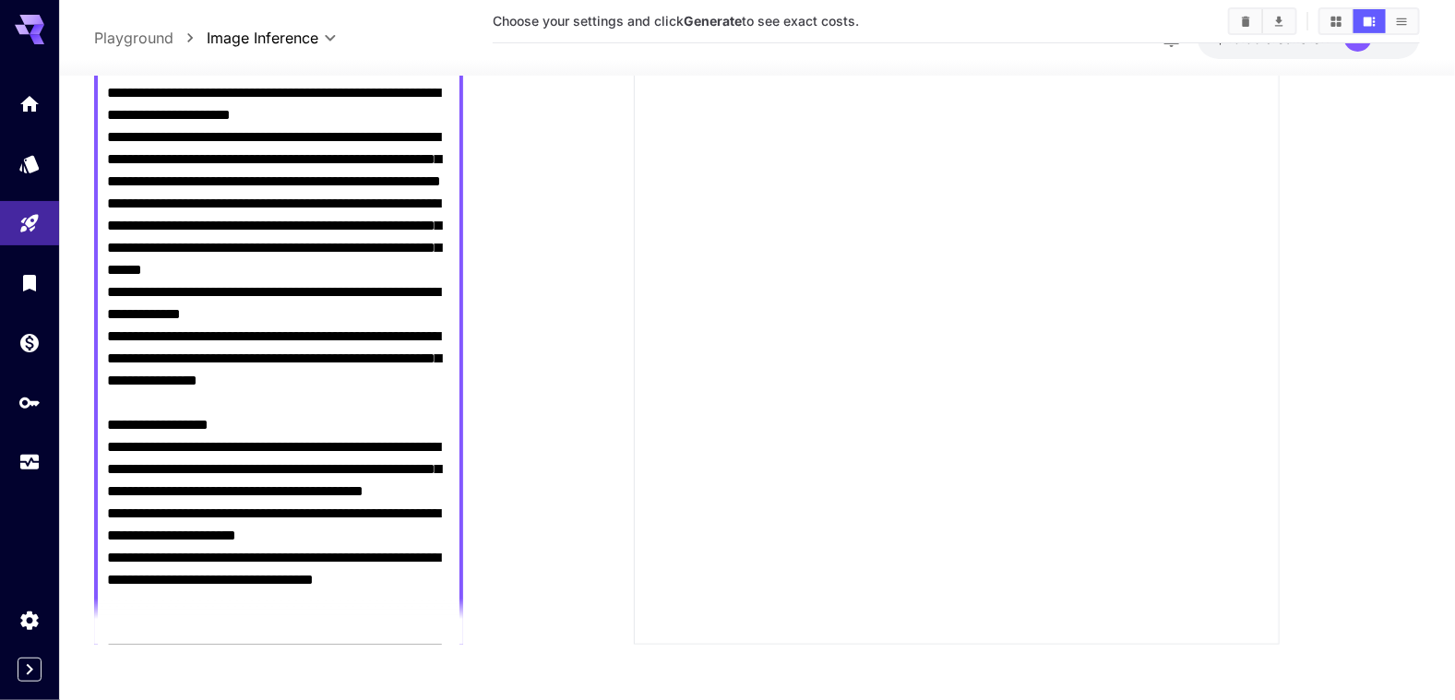
scroll to position [277, 0]
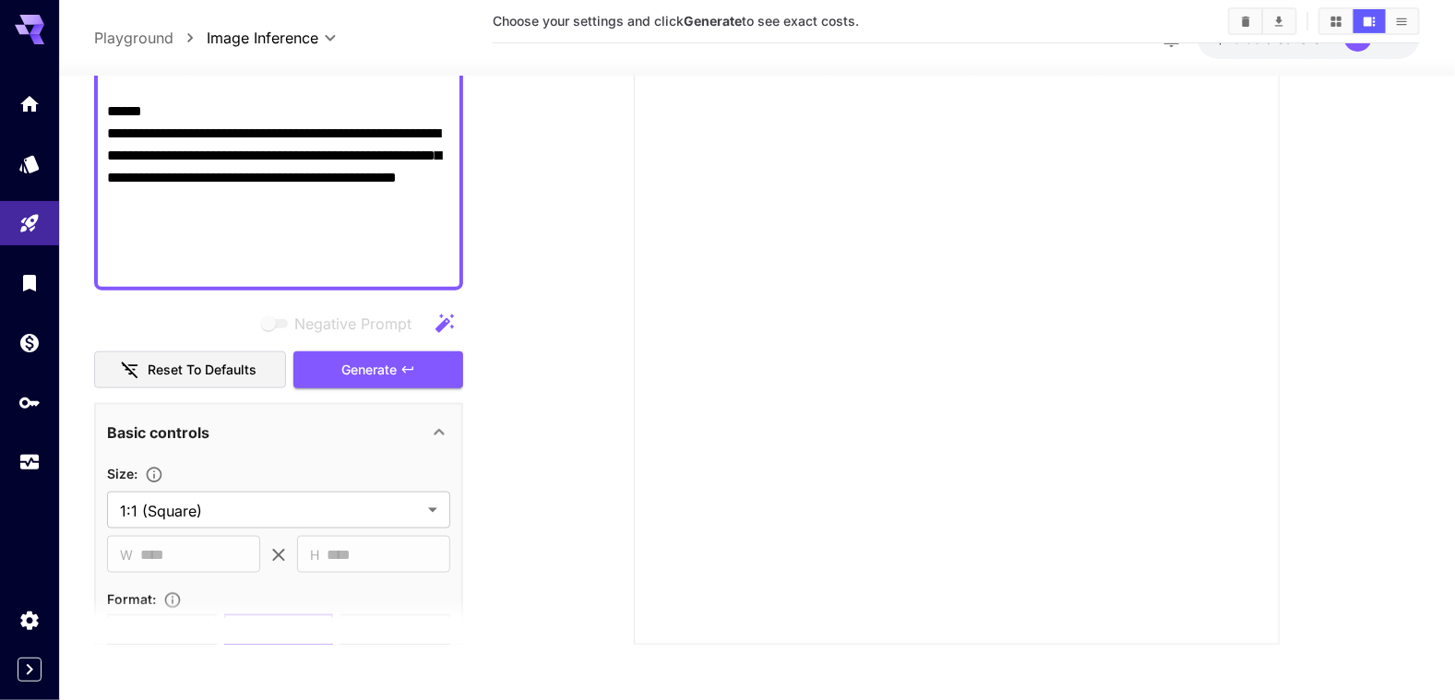
scroll to position [922, 0]
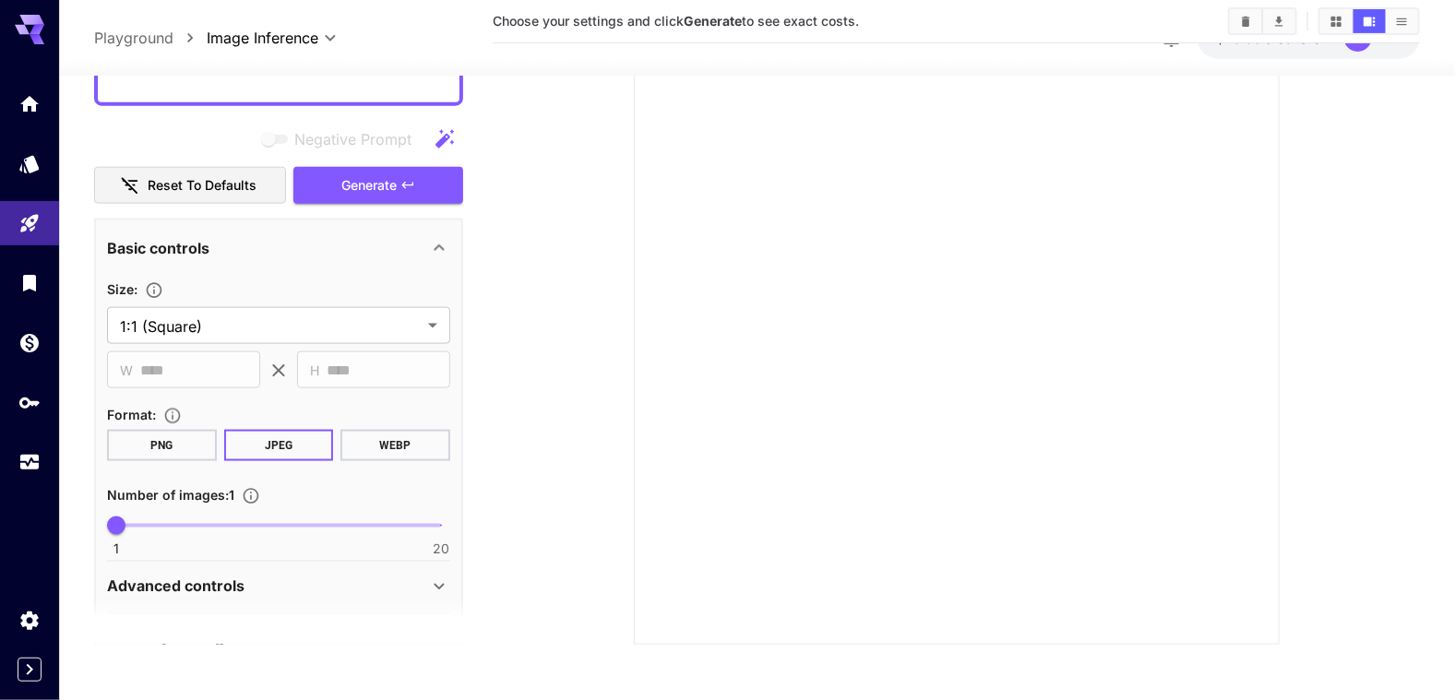
click at [387, 447] on button "WEBP" at bounding box center [396, 445] width 110 height 31
click at [356, 188] on span "Generate" at bounding box center [368, 185] width 55 height 23
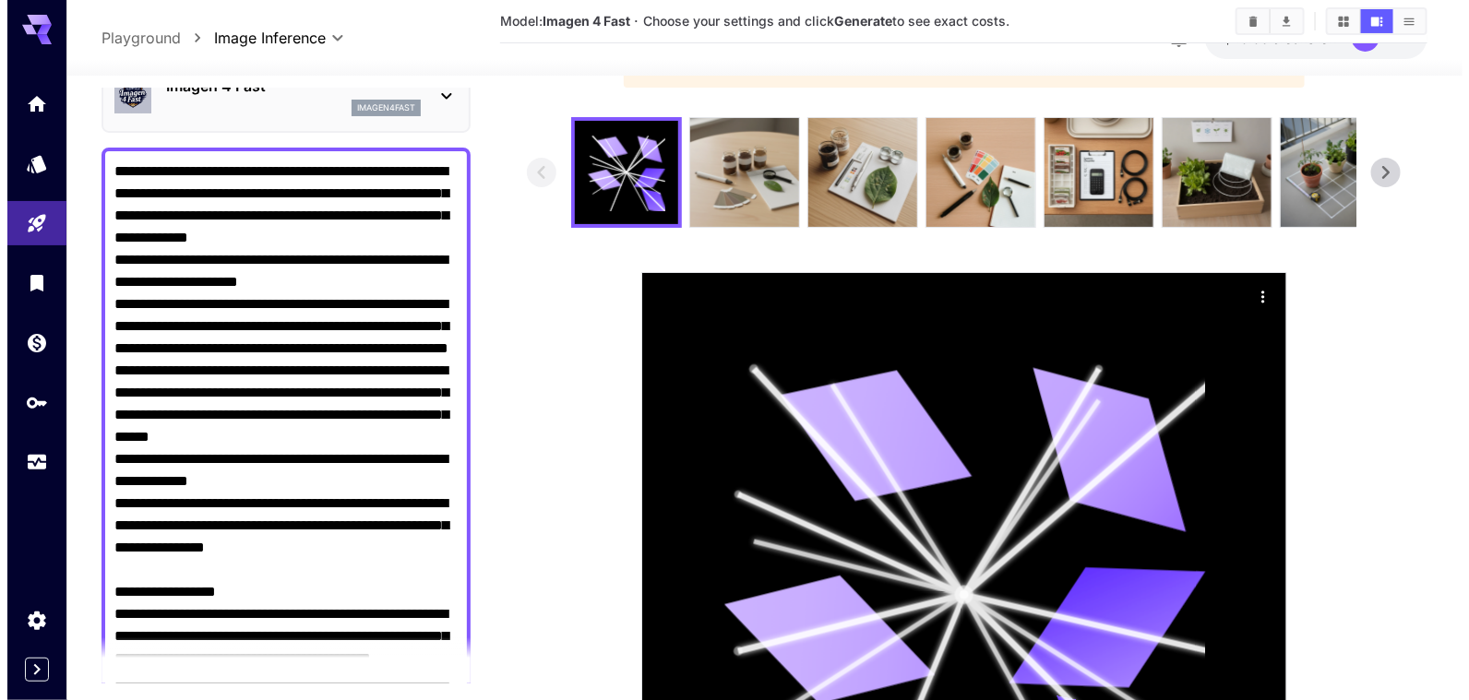
scroll to position [0, 0]
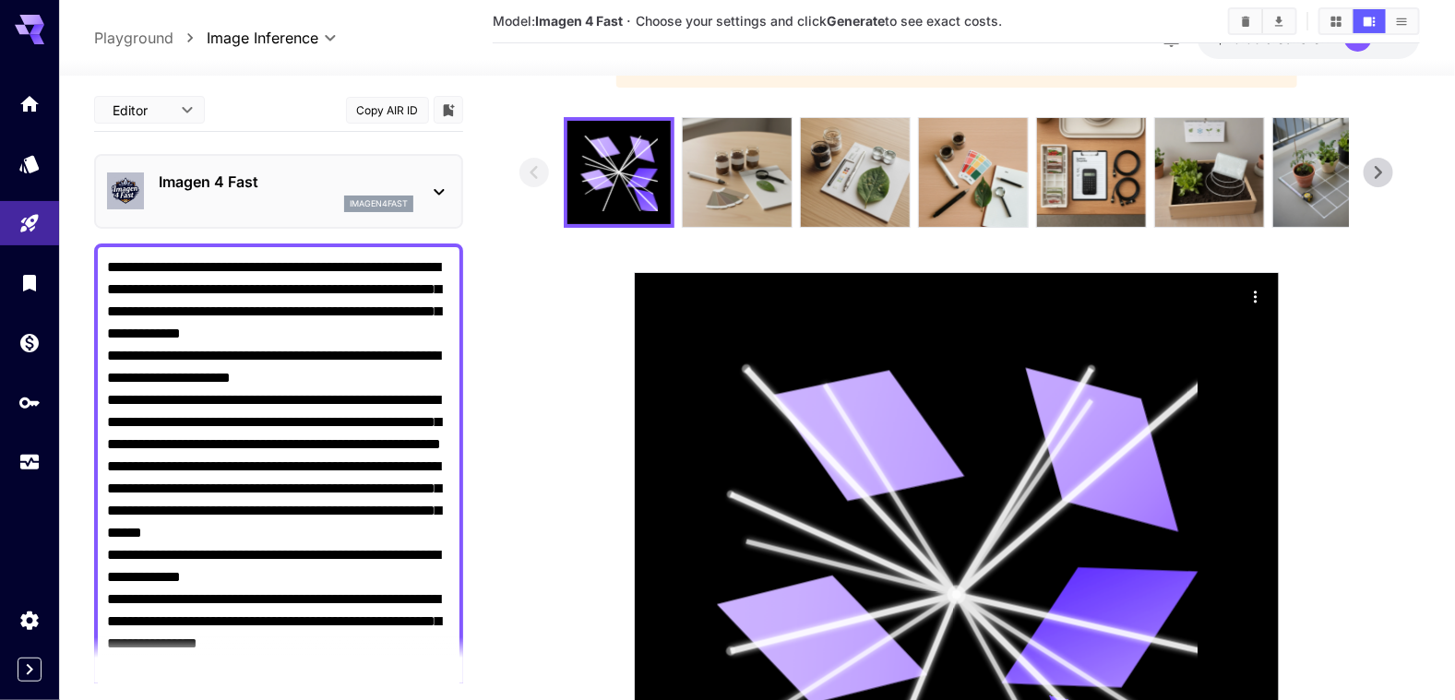
click at [439, 193] on icon at bounding box center [439, 192] width 10 height 6
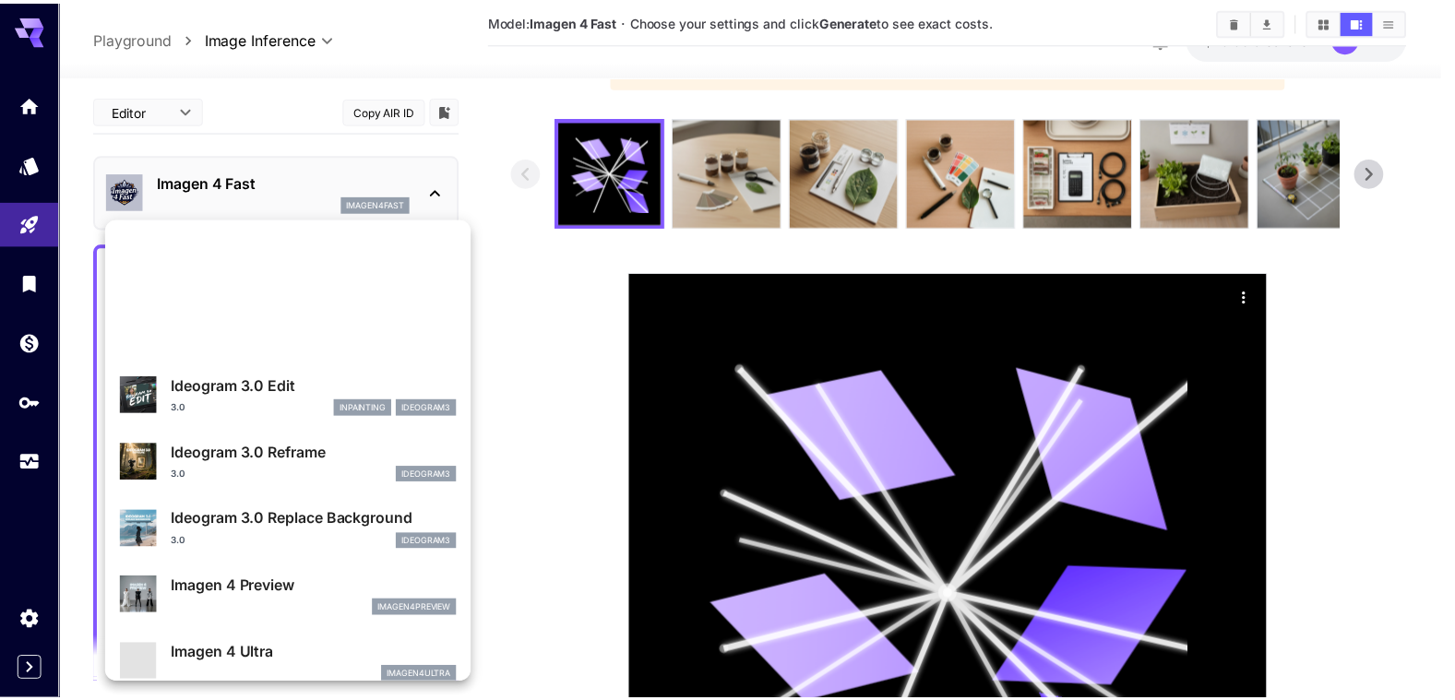
scroll to position [741, 0]
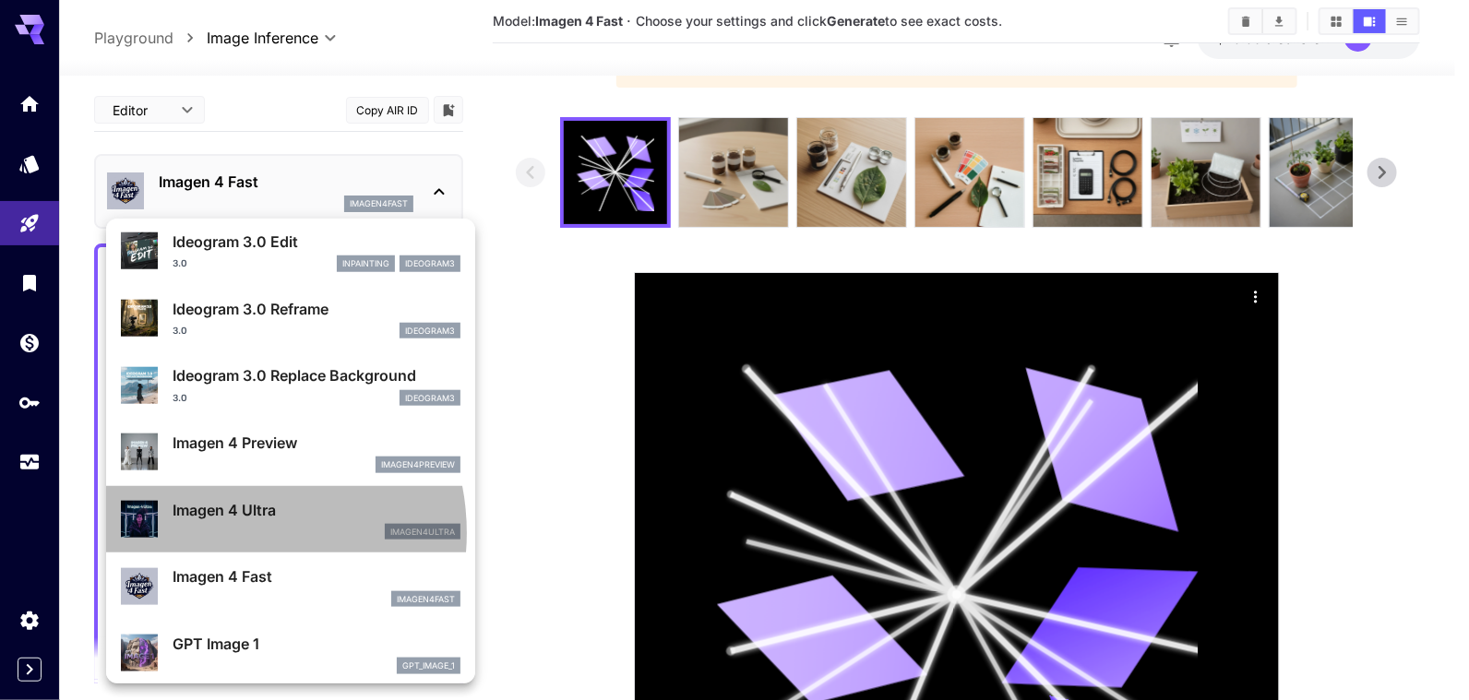
click at [220, 532] on div "imagen4ultra" at bounding box center [317, 532] width 288 height 17
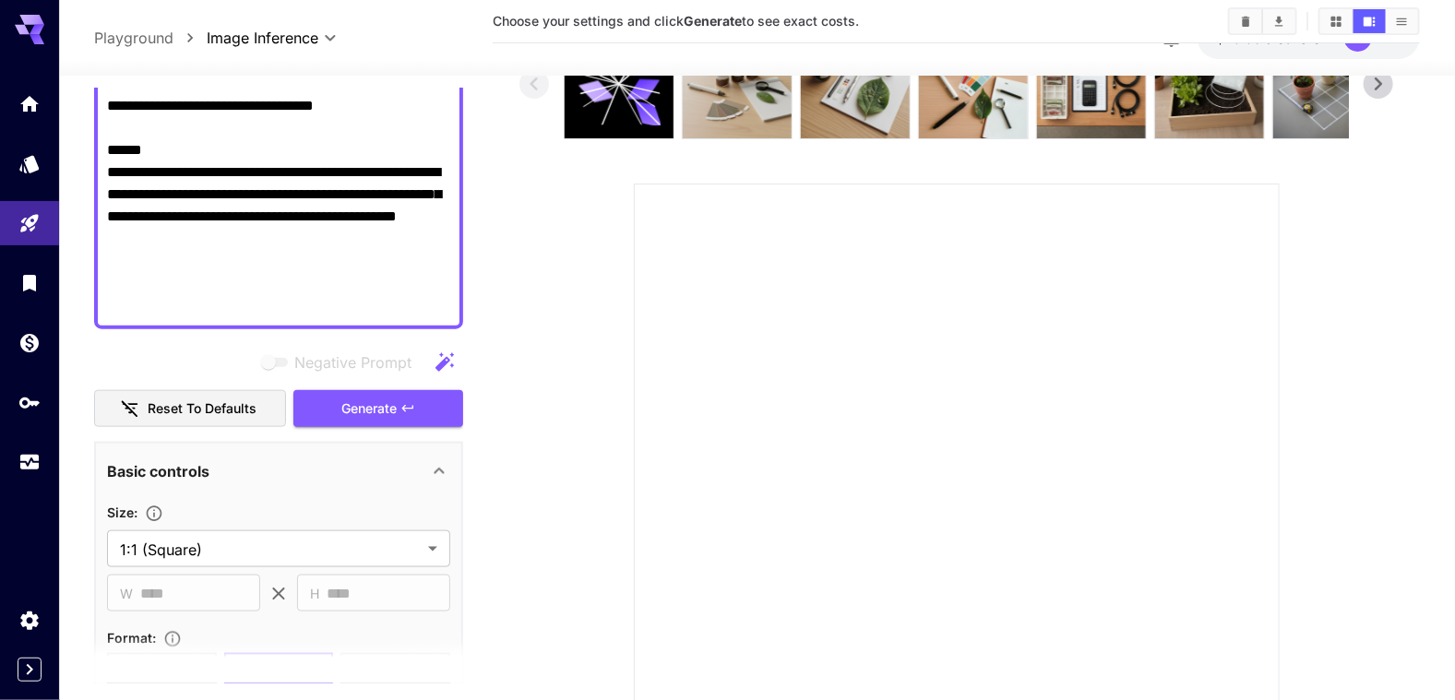
scroll to position [830, 0]
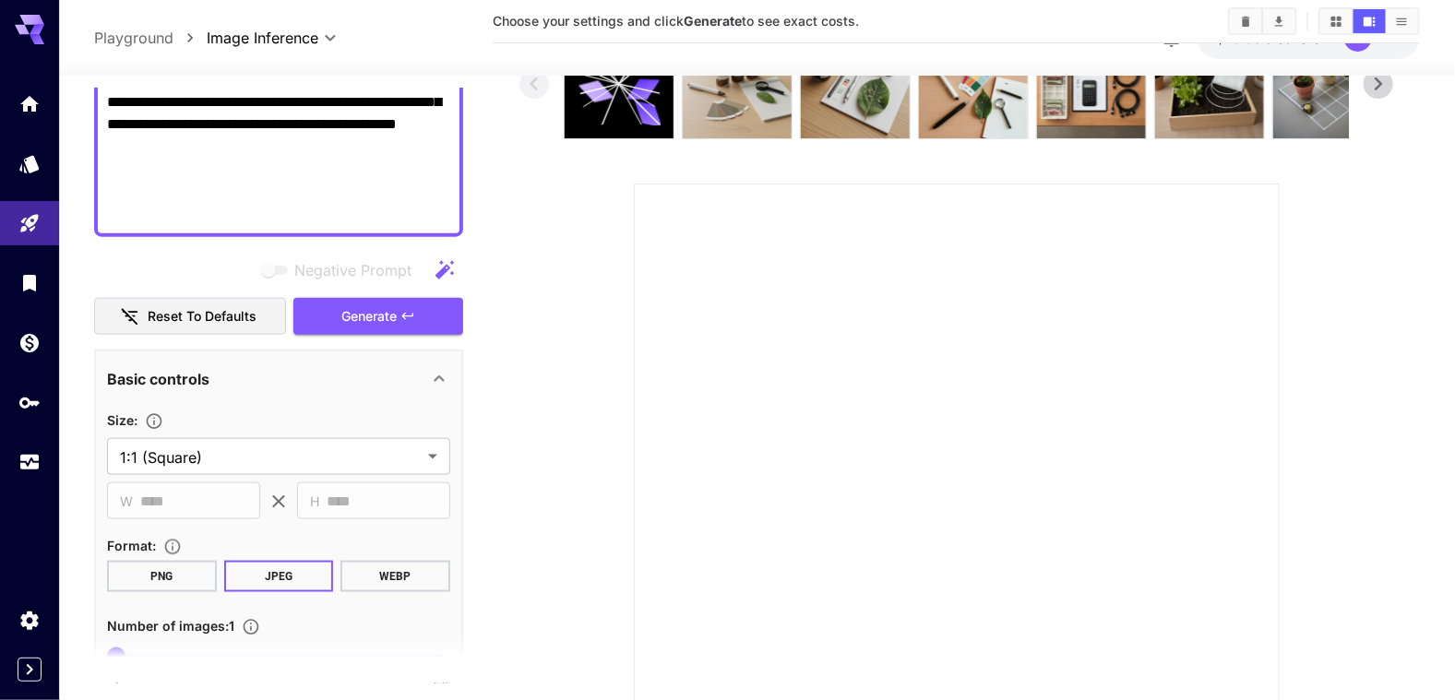
click at [391, 582] on button "WEBP" at bounding box center [396, 576] width 110 height 31
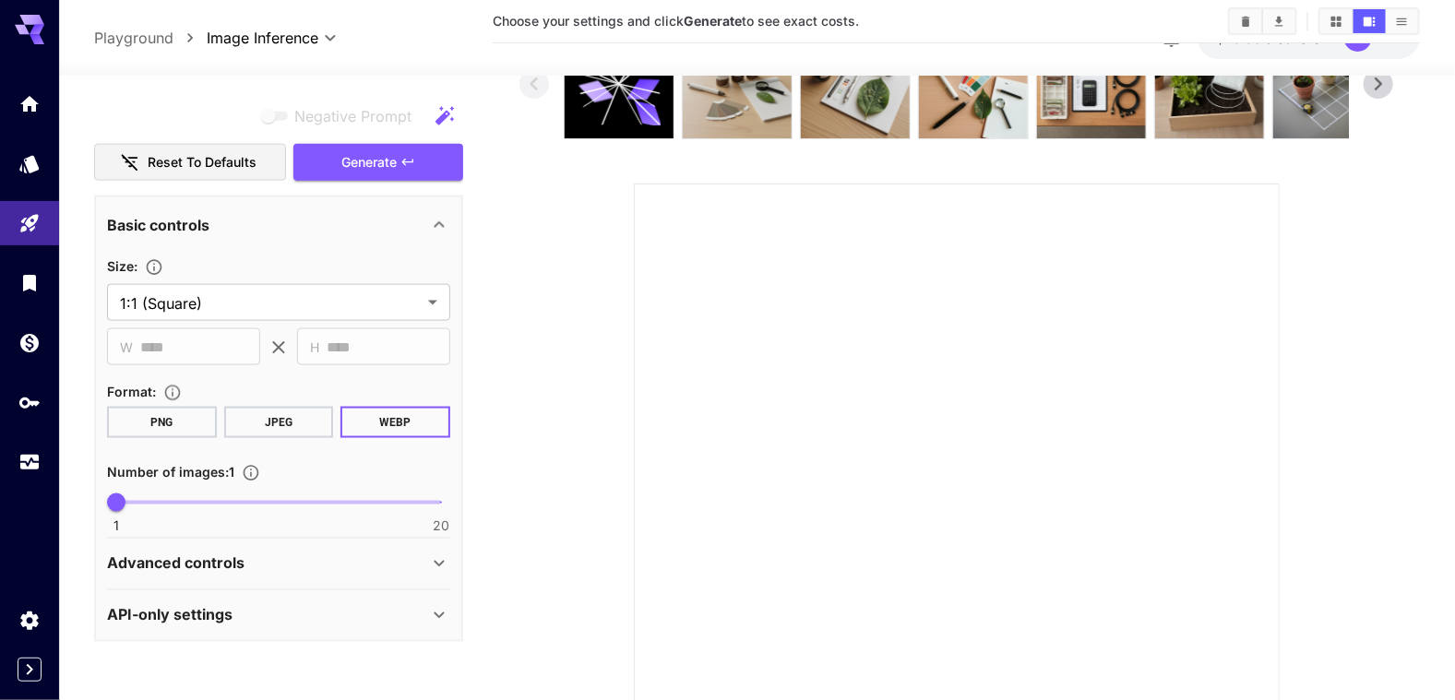
scroll to position [615, 0]
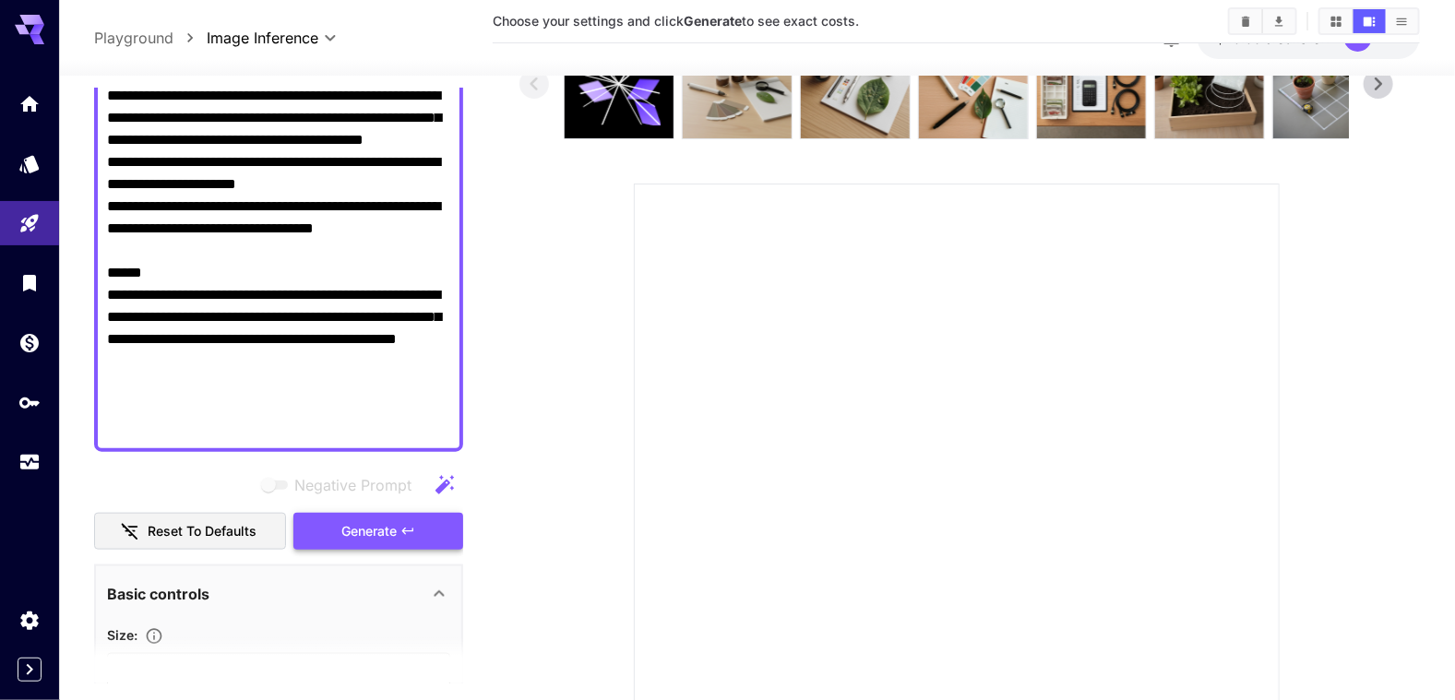
click at [373, 521] on span "Generate" at bounding box center [368, 532] width 55 height 23
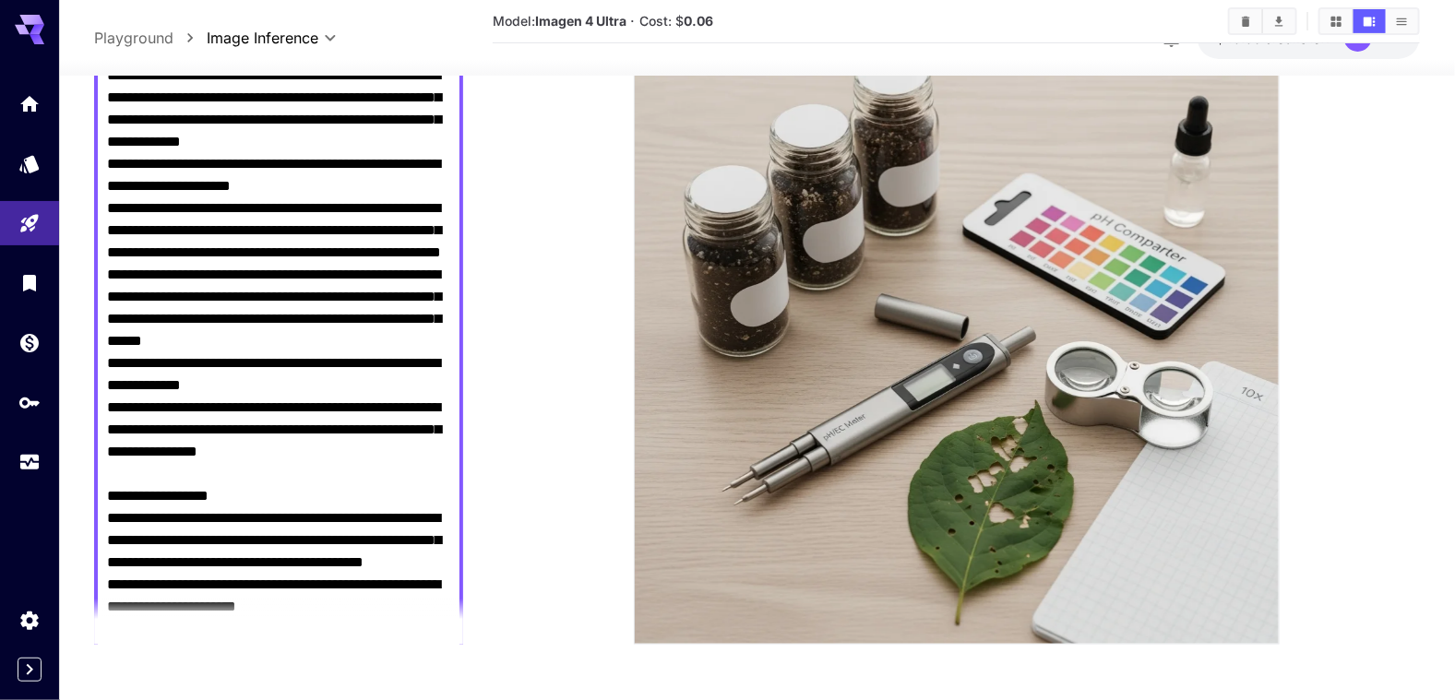
scroll to position [61, 0]
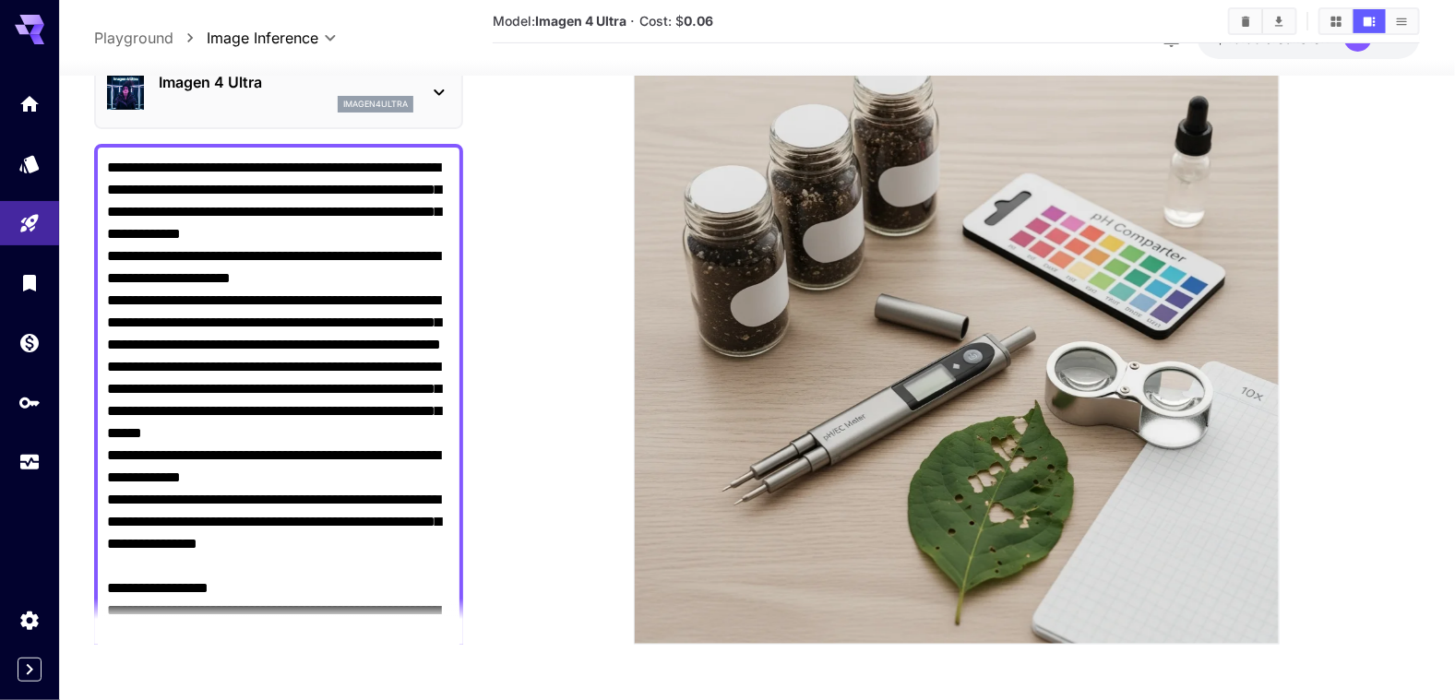
drag, startPoint x: 234, startPoint y: 297, endPoint x: 319, endPoint y: 298, distance: 84.9
click at [319, 298] on textarea "Negative Prompt" at bounding box center [279, 555] width 344 height 797
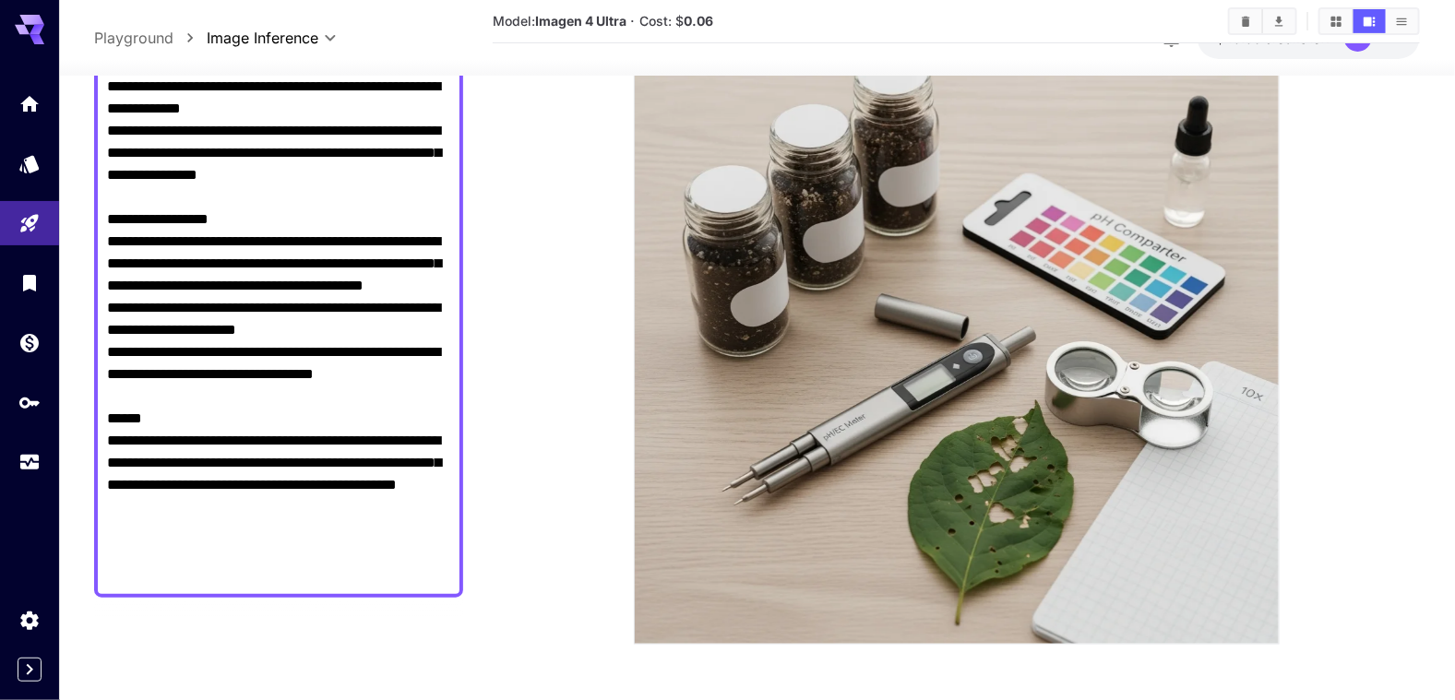
scroll to position [153, 0]
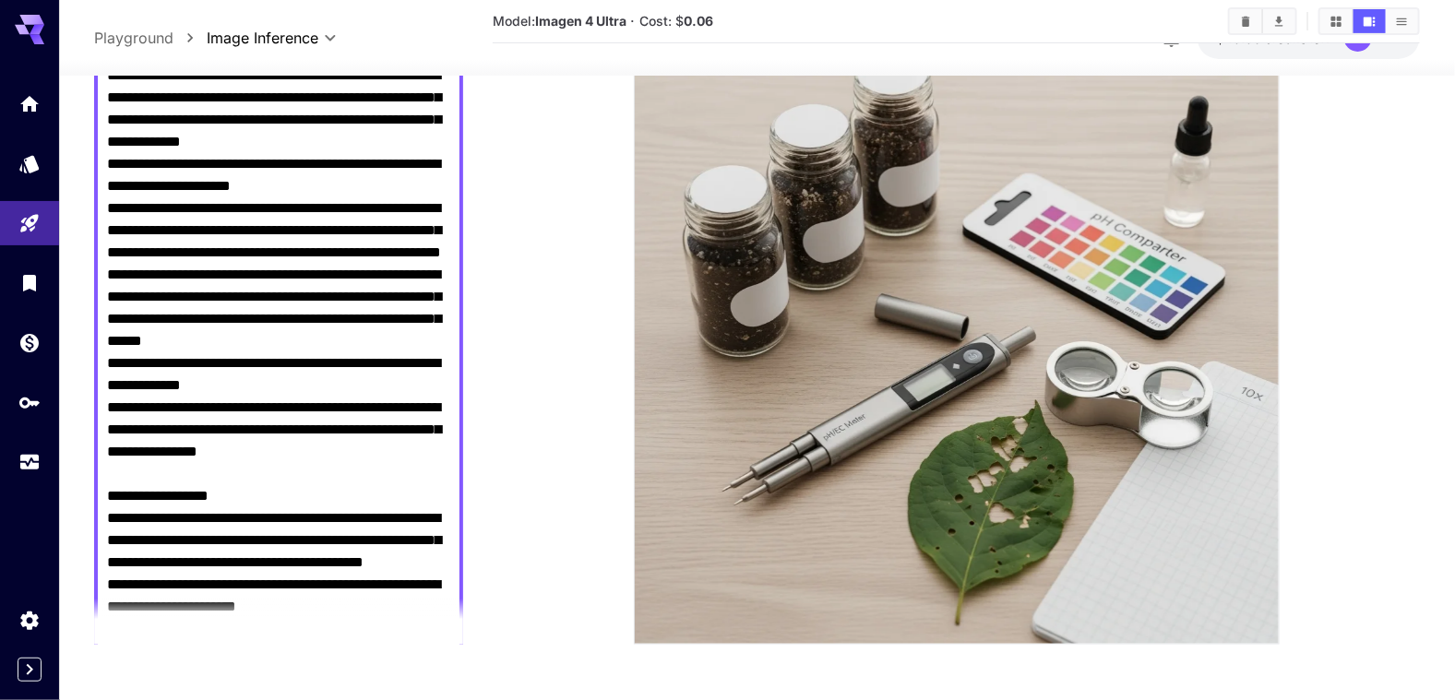
drag, startPoint x: 323, startPoint y: 204, endPoint x: 149, endPoint y: 230, distance: 176.3
click at [149, 230] on textarea "Negative Prompt" at bounding box center [279, 463] width 344 height 797
click at [255, 203] on textarea "Negative Prompt" at bounding box center [279, 463] width 344 height 797
click at [328, 200] on textarea "Negative Prompt" at bounding box center [279, 463] width 344 height 797
drag, startPoint x: 392, startPoint y: 203, endPoint x: 331, endPoint y: 271, distance: 91.5
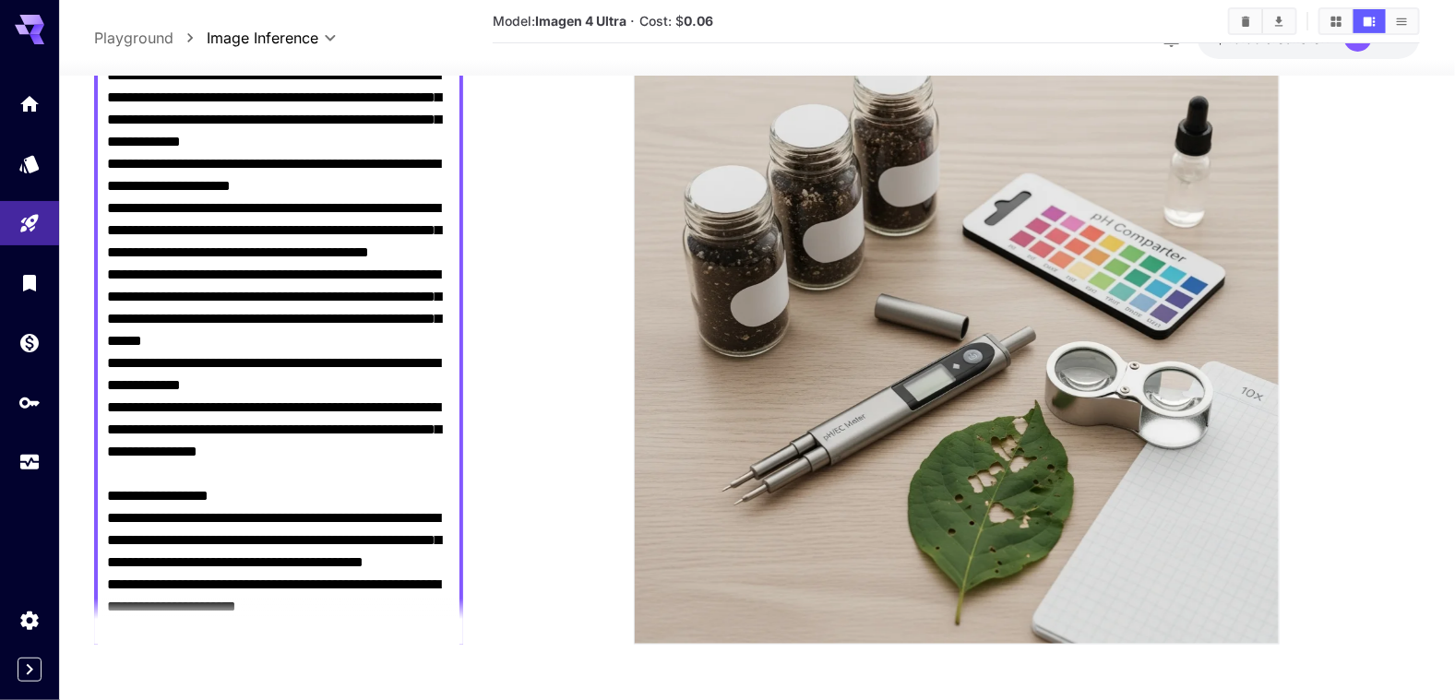
click at [331, 271] on textarea "Negative Prompt" at bounding box center [279, 463] width 344 height 797
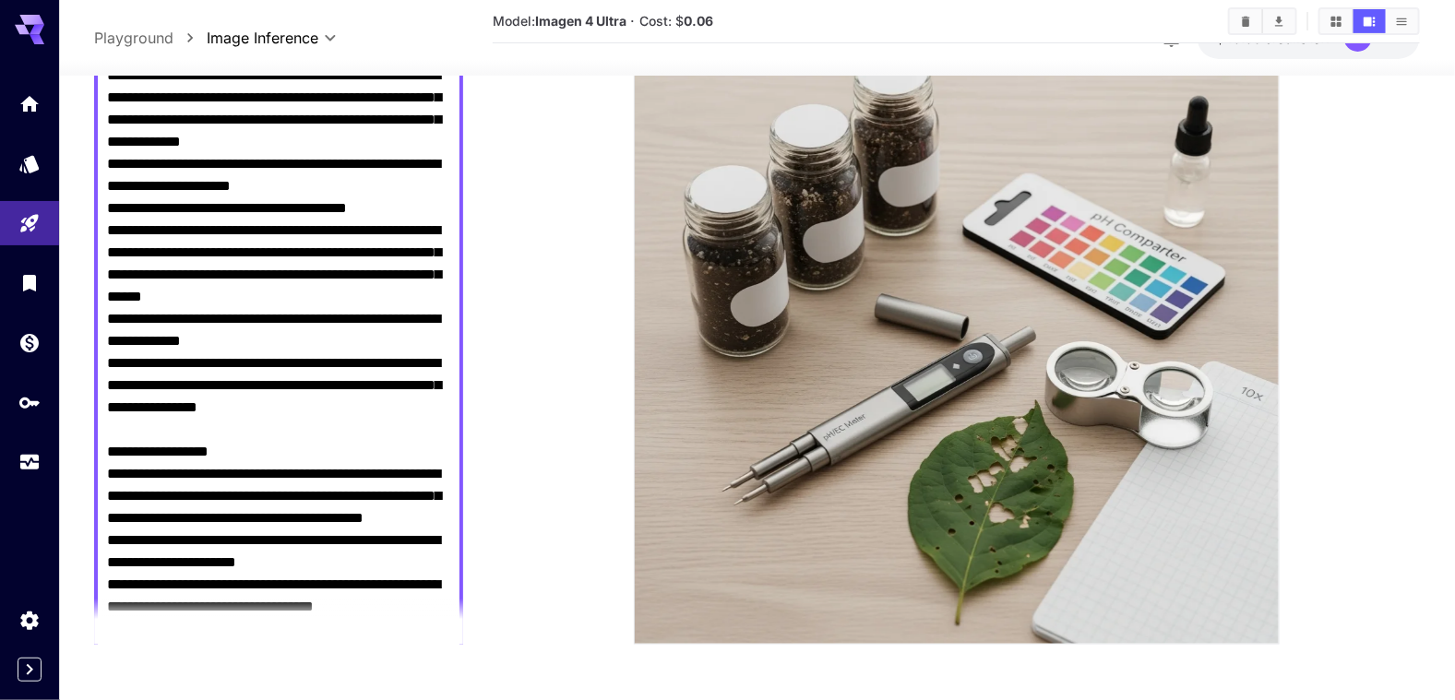
drag, startPoint x: 113, startPoint y: 226, endPoint x: 282, endPoint y: 222, distance: 169.8
click at [282, 222] on textarea "Negative Prompt" at bounding box center [279, 430] width 344 height 731
type textarea "**********"
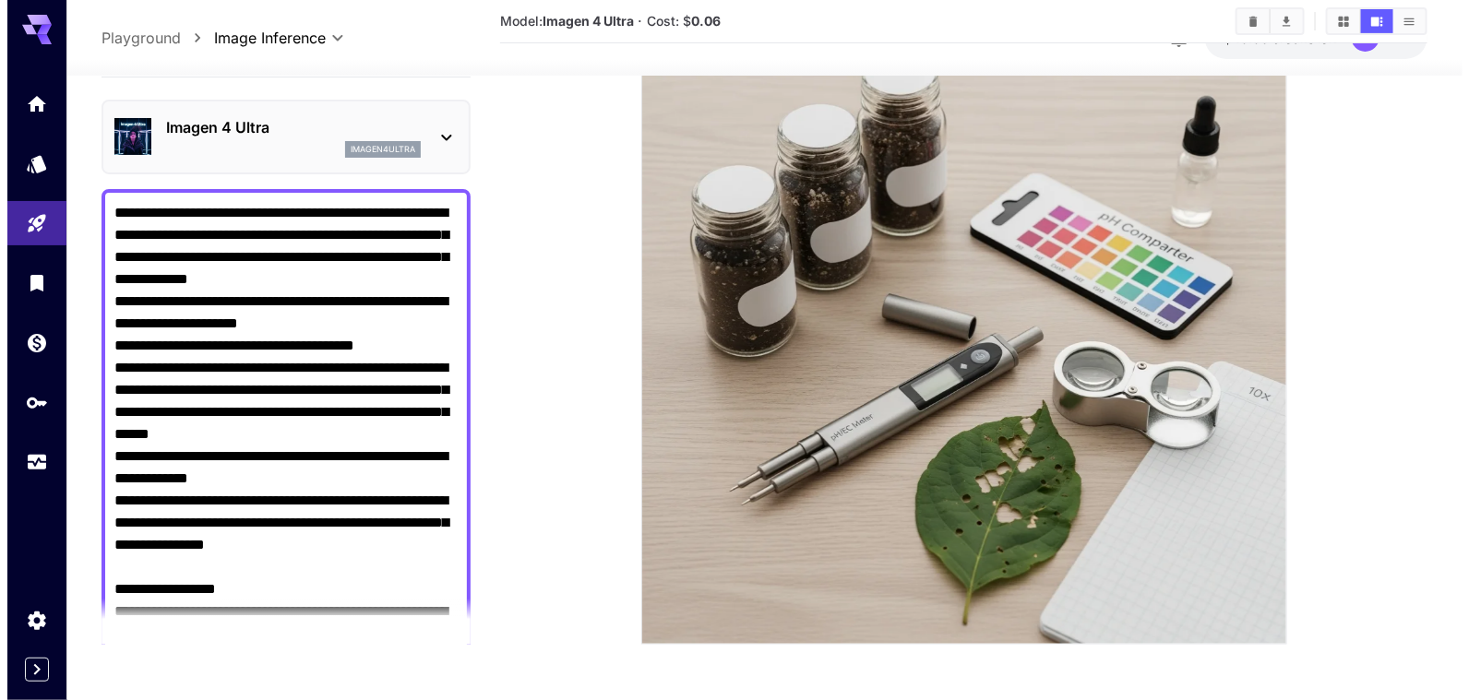
scroll to position [0, 0]
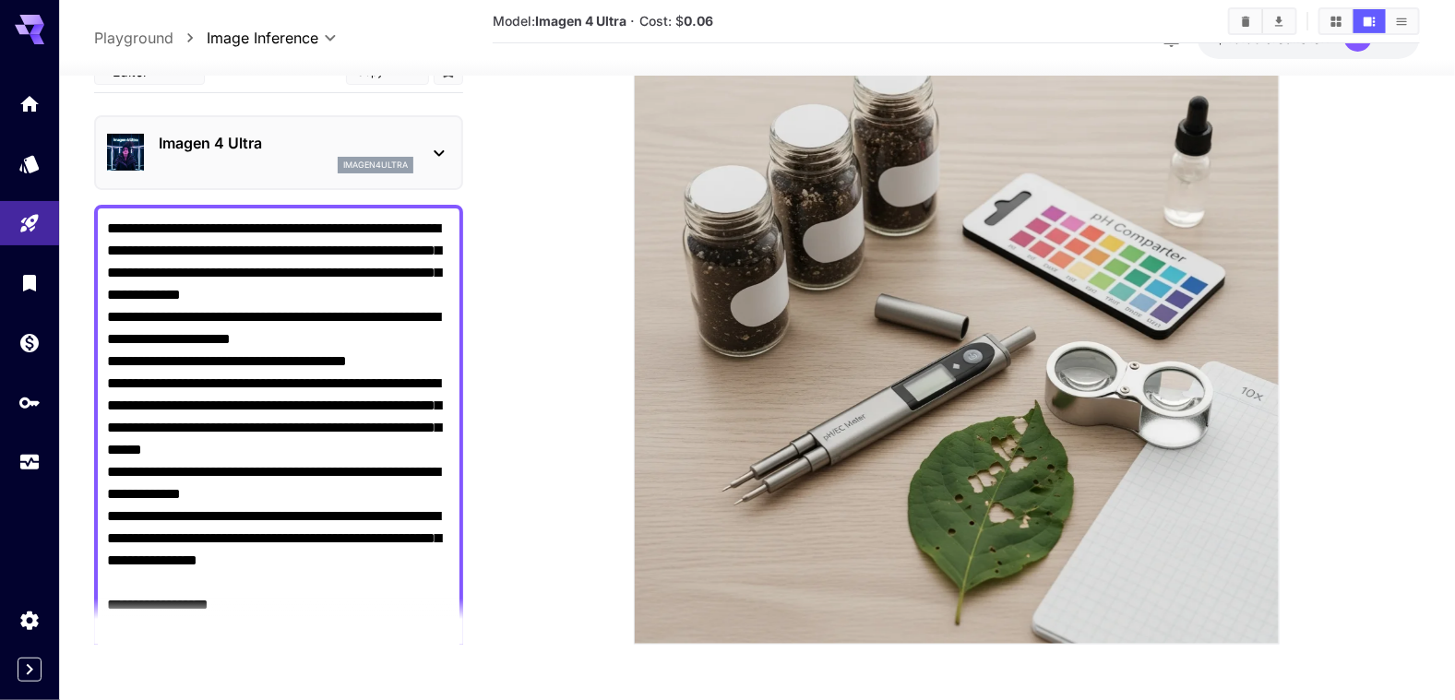
click at [435, 143] on icon at bounding box center [439, 153] width 22 height 22
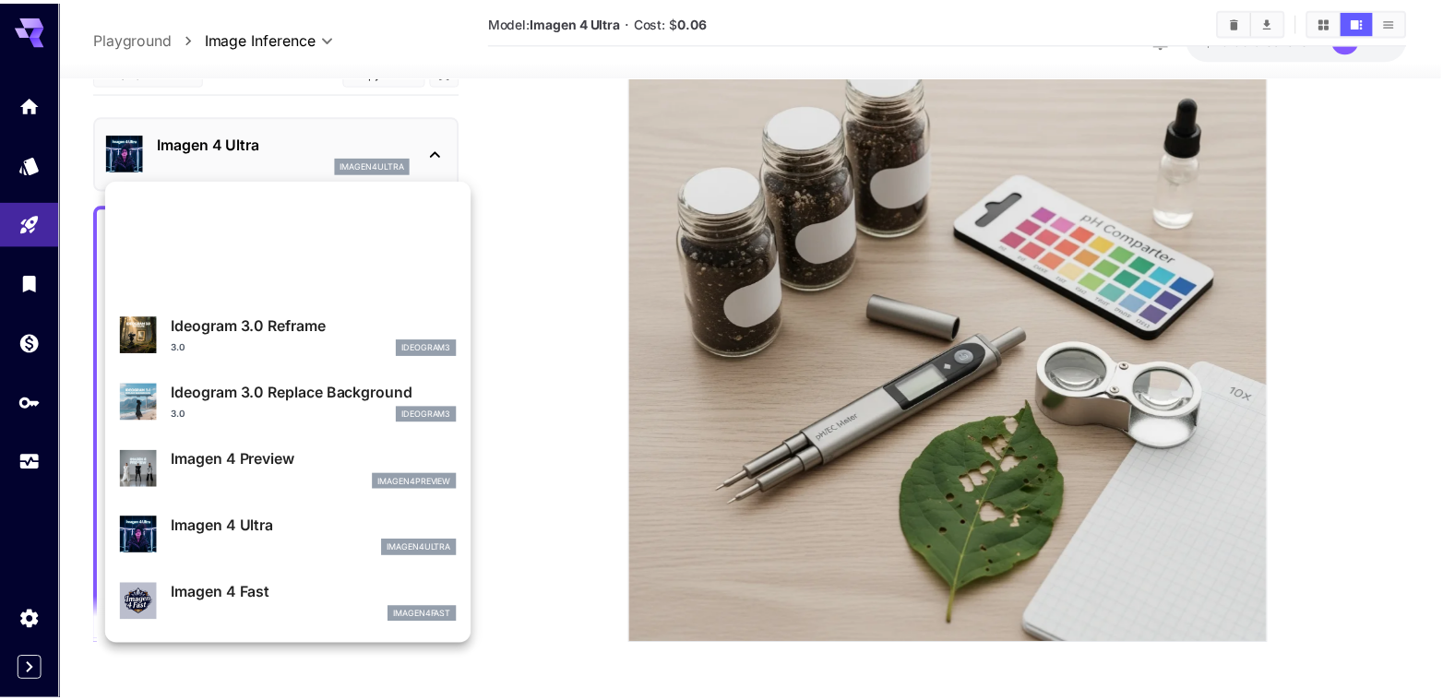
scroll to position [834, 0]
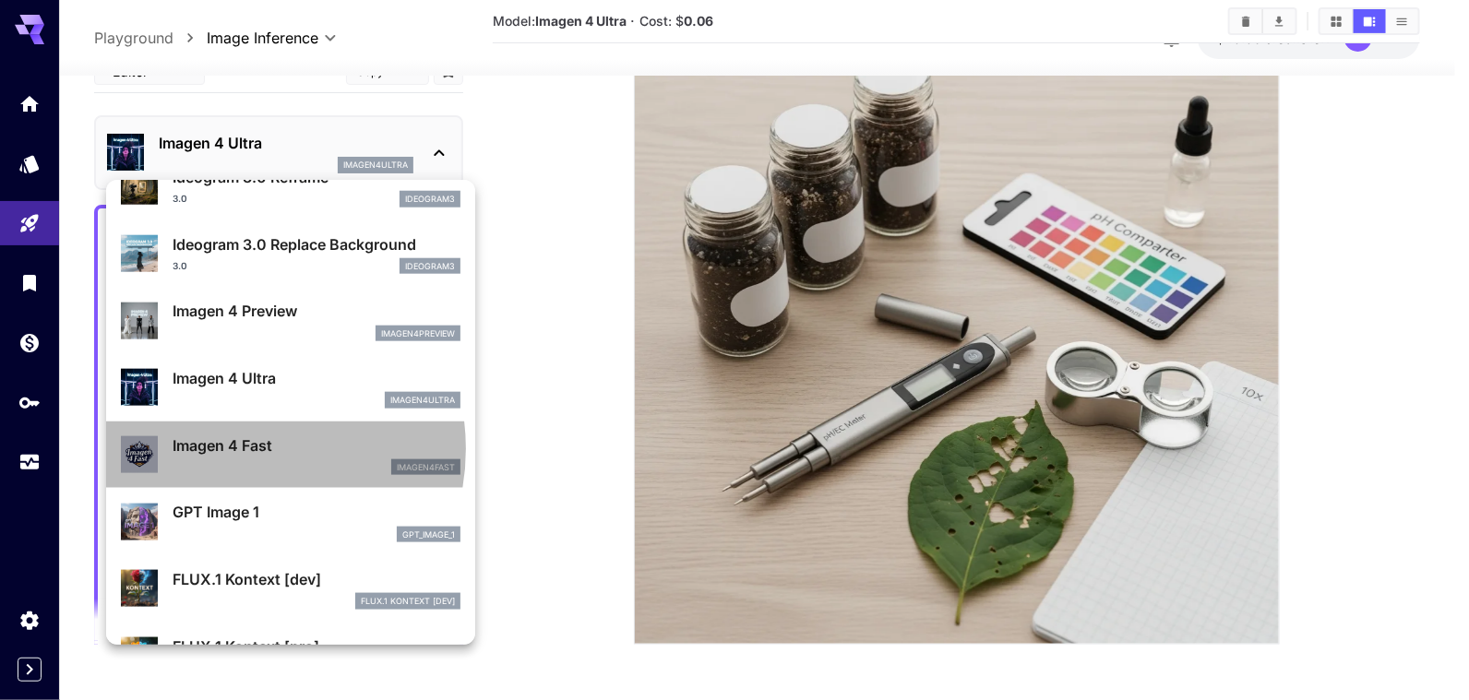
click at [233, 448] on p "Imagen 4 Fast" at bounding box center [317, 446] width 288 height 22
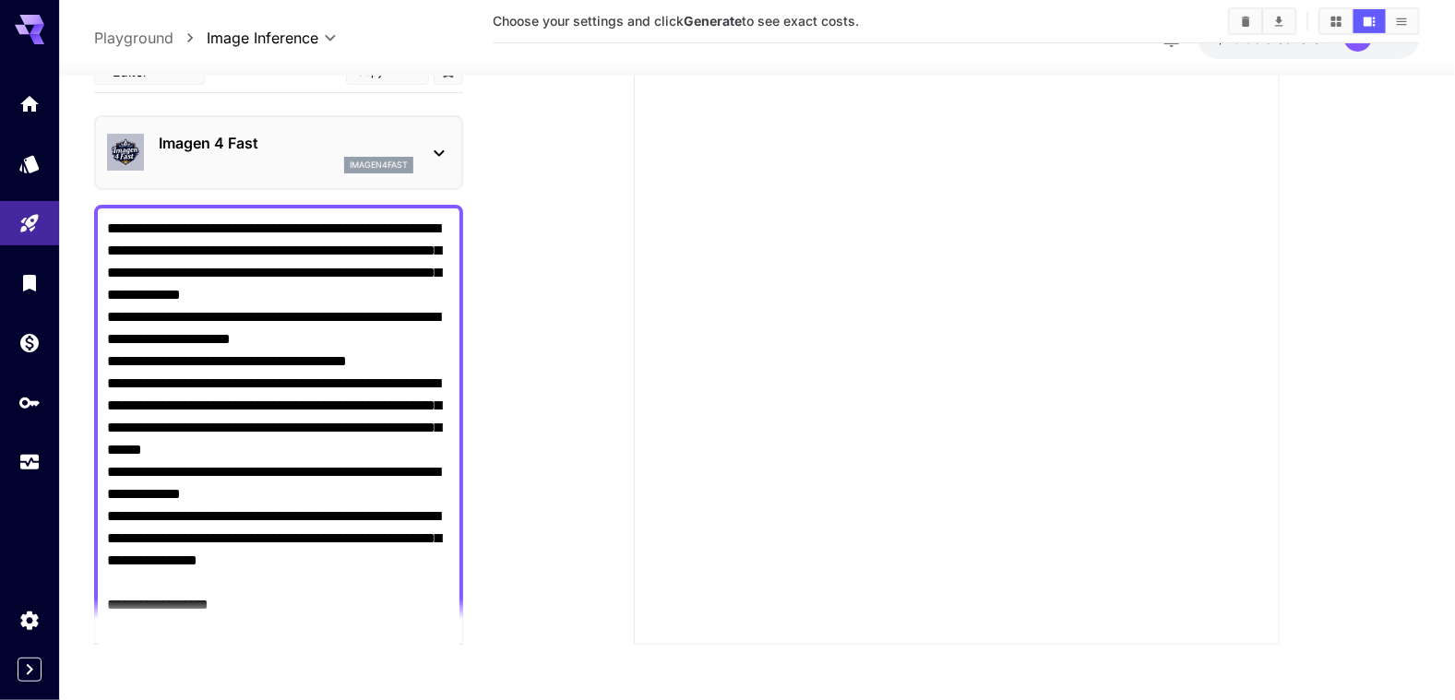
click at [495, 364] on section at bounding box center [956, 244] width 927 height 801
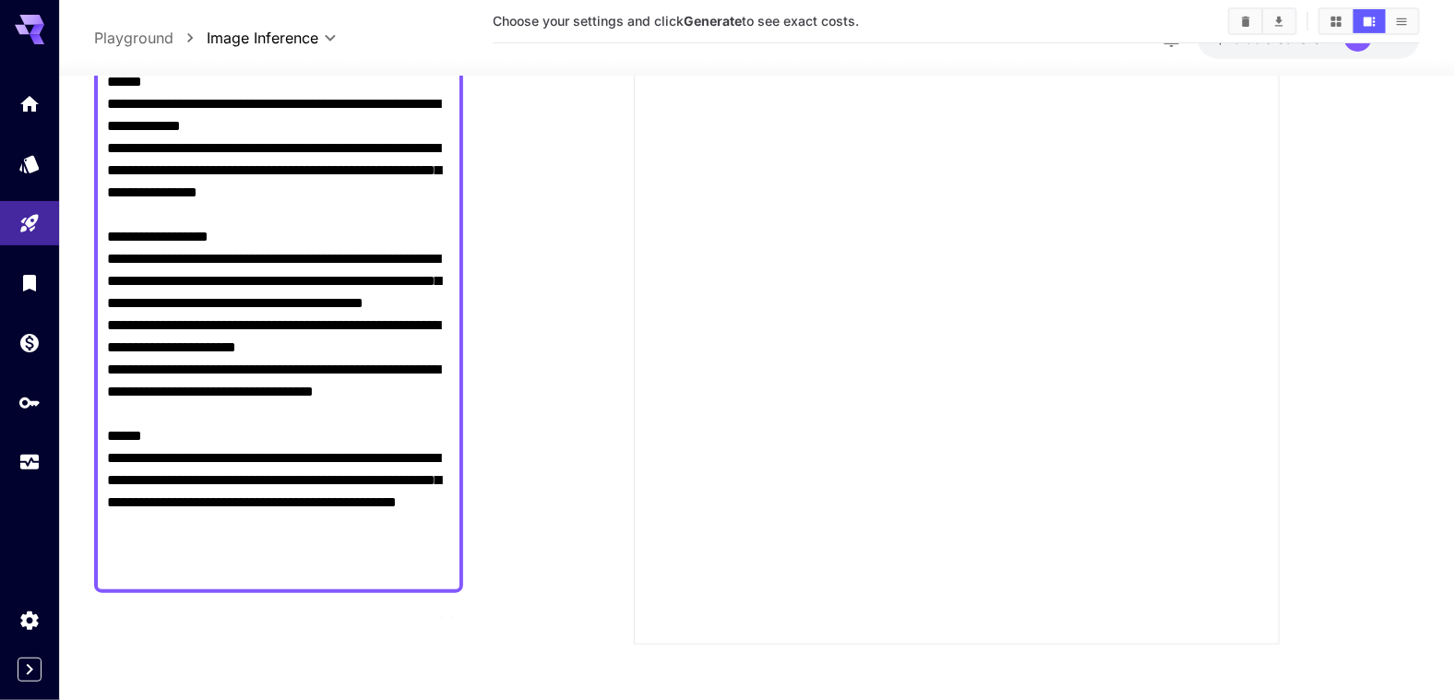
scroll to position [737, 0]
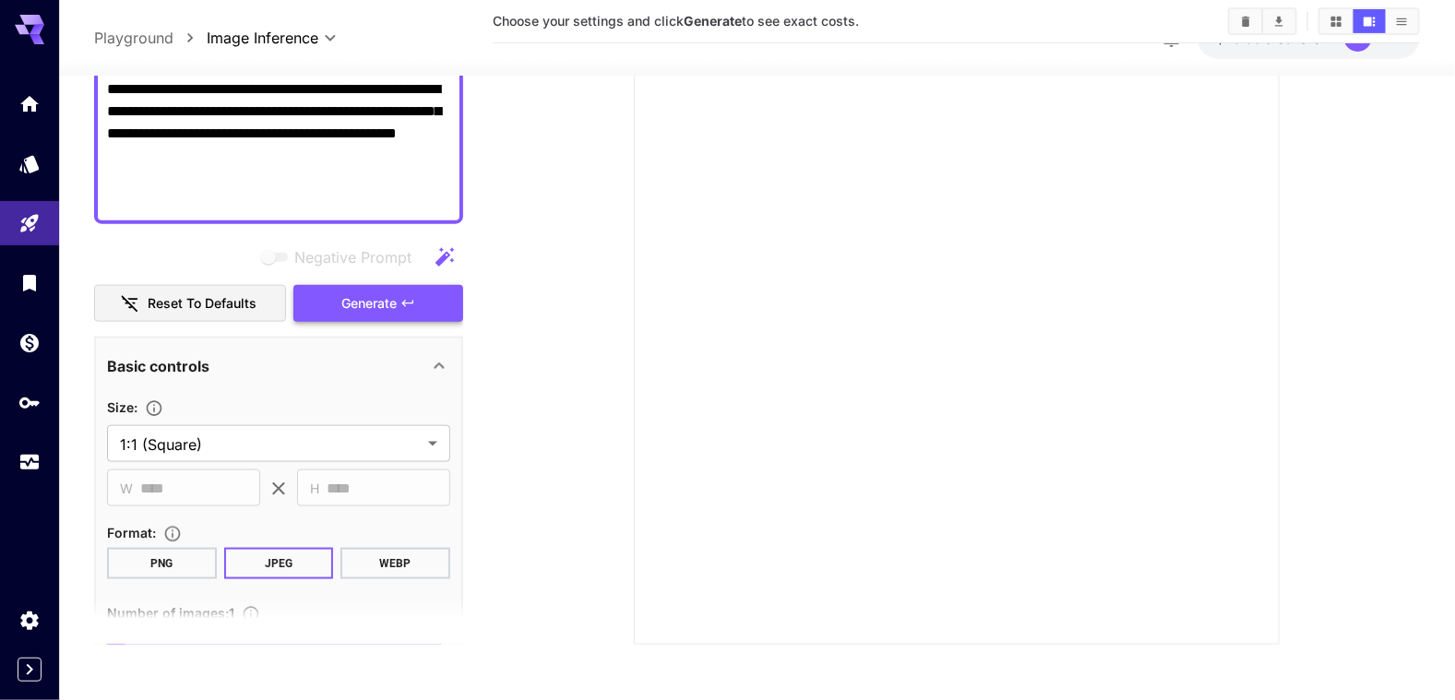
click at [375, 306] on span "Generate" at bounding box center [368, 303] width 55 height 23
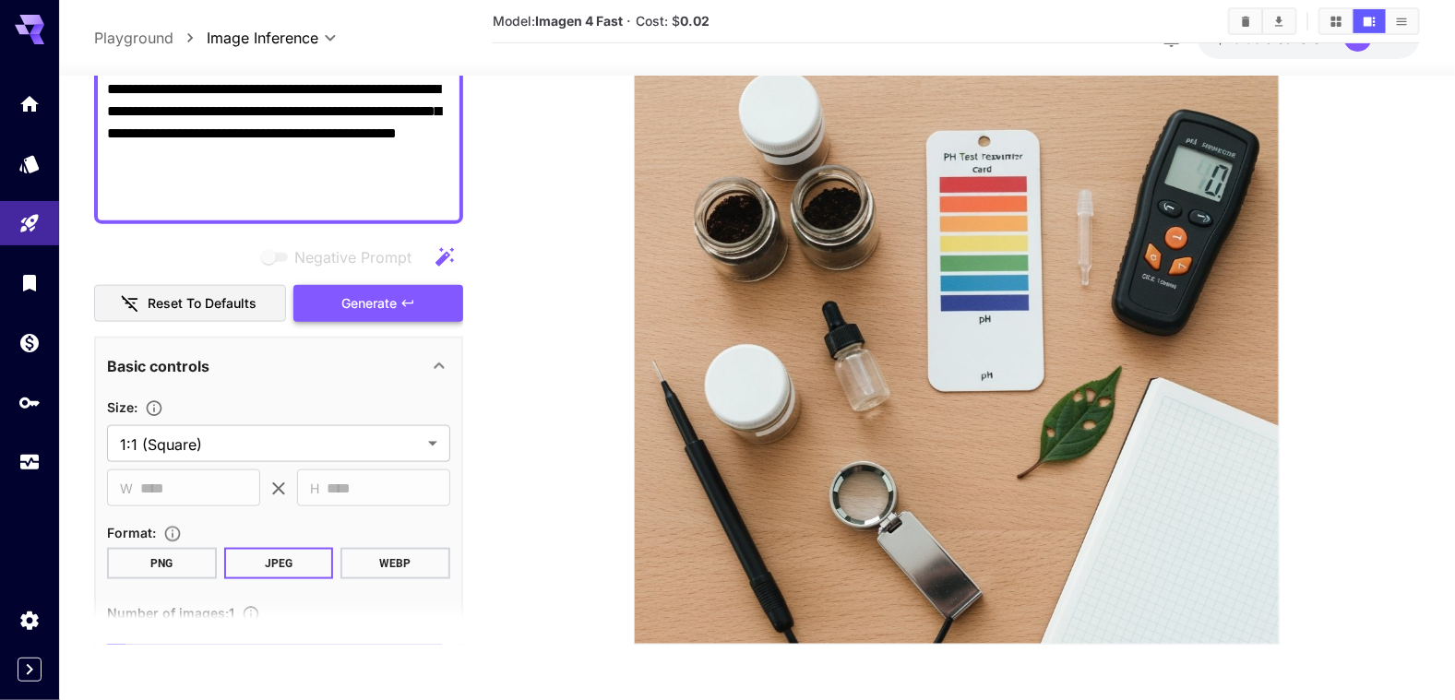
click at [417, 305] on button "Generate" at bounding box center [378, 303] width 170 height 38
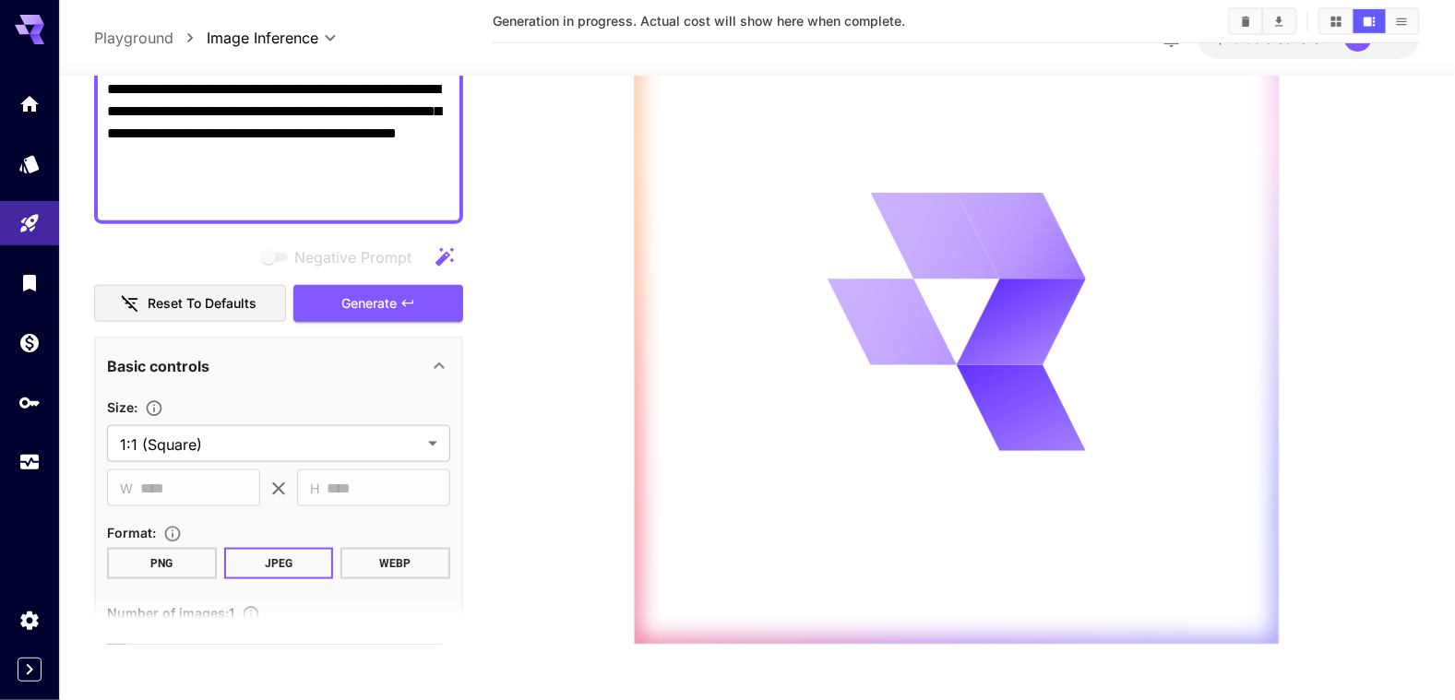
click at [404, 578] on div "**********" at bounding box center [278, 534] width 343 height 277
click at [408, 550] on button "WEBP" at bounding box center [396, 563] width 110 height 31
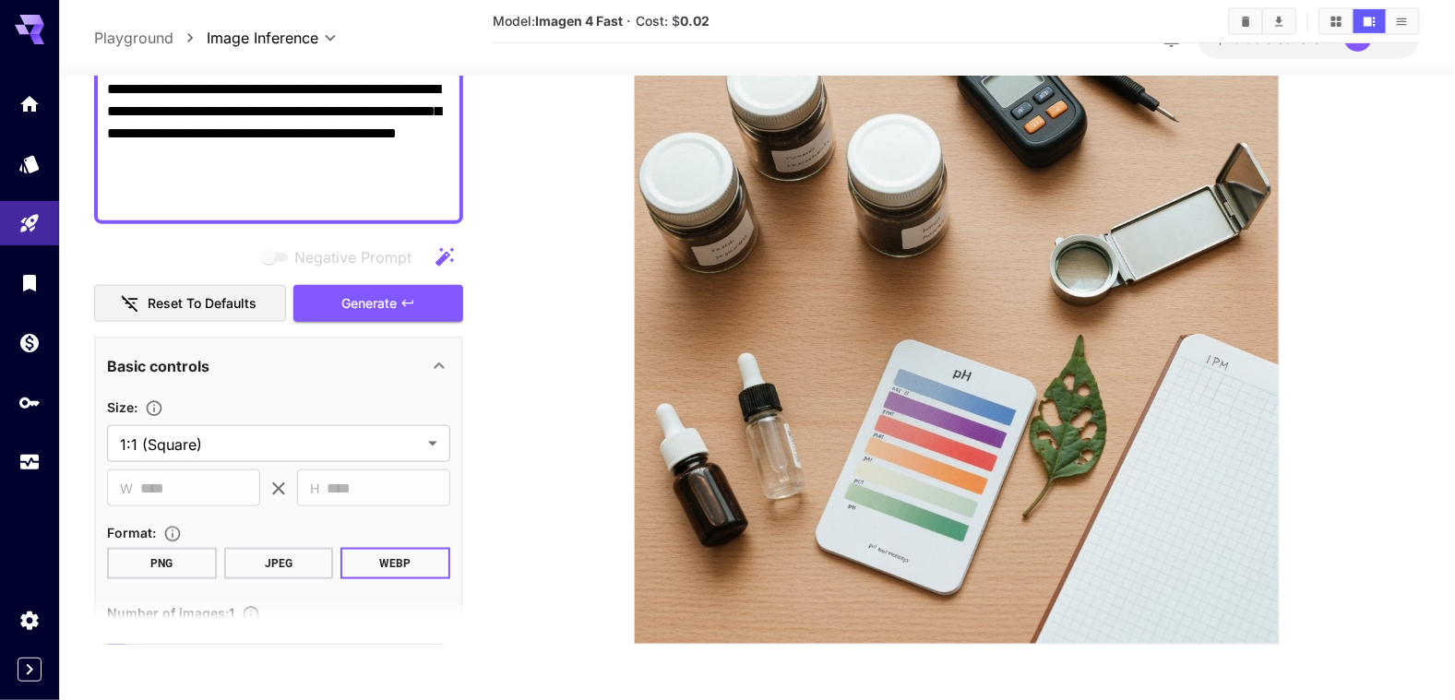
click at [426, 557] on button "WEBP" at bounding box center [396, 563] width 110 height 31
click at [415, 299] on icon "button" at bounding box center [408, 303] width 15 height 15
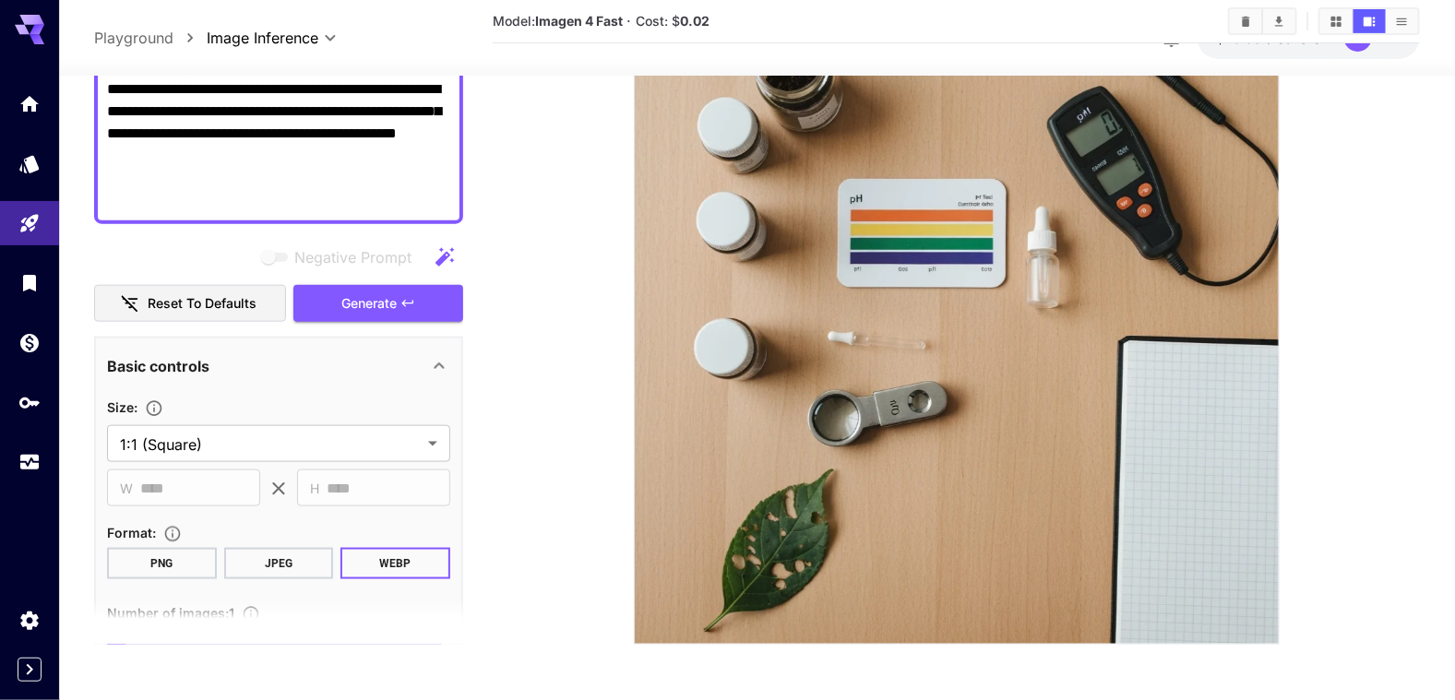
click at [494, 449] on section at bounding box center [956, 244] width 927 height 801
click at [411, 564] on button "WEBP" at bounding box center [396, 563] width 110 height 31
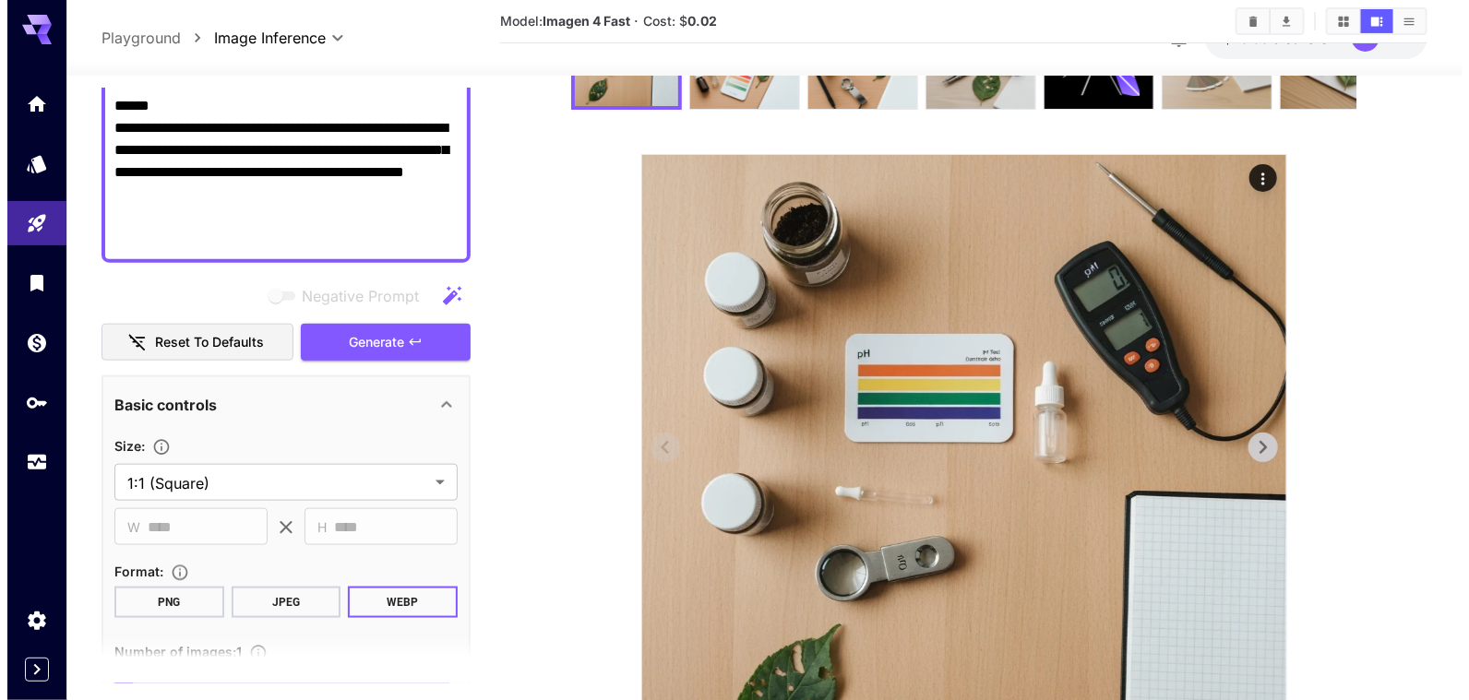
scroll to position [27, 0]
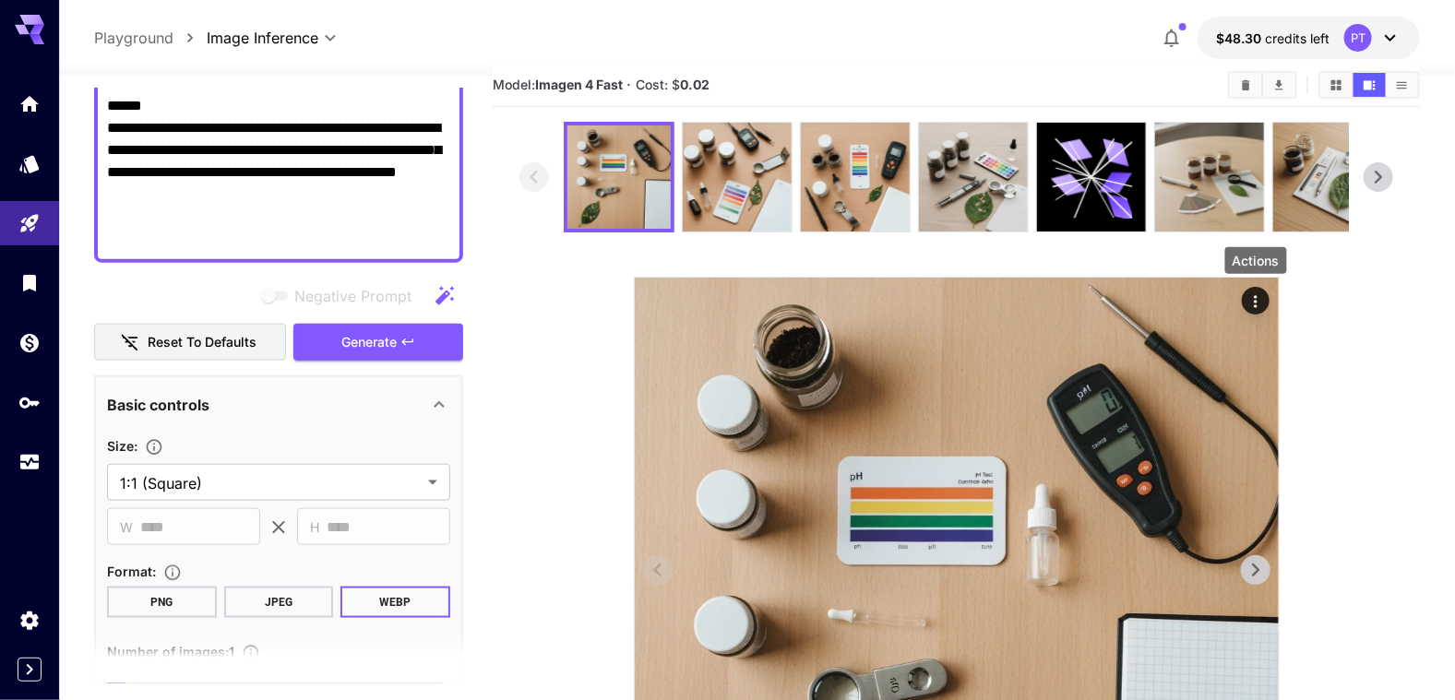
click at [1253, 299] on icon "Actions" at bounding box center [1256, 302] width 18 height 18
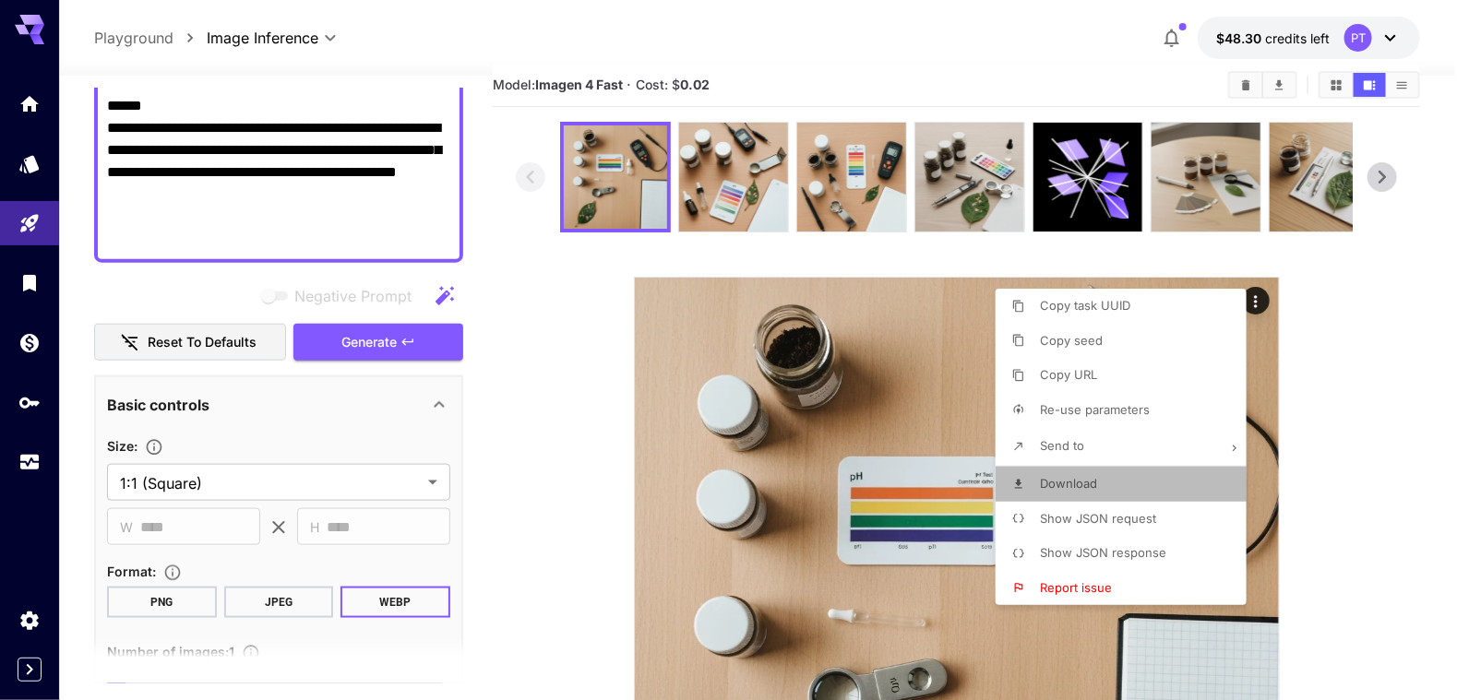
click at [1098, 487] on li "Download" at bounding box center [1127, 484] width 262 height 35
